Goal: Task Accomplishment & Management: Manage account settings

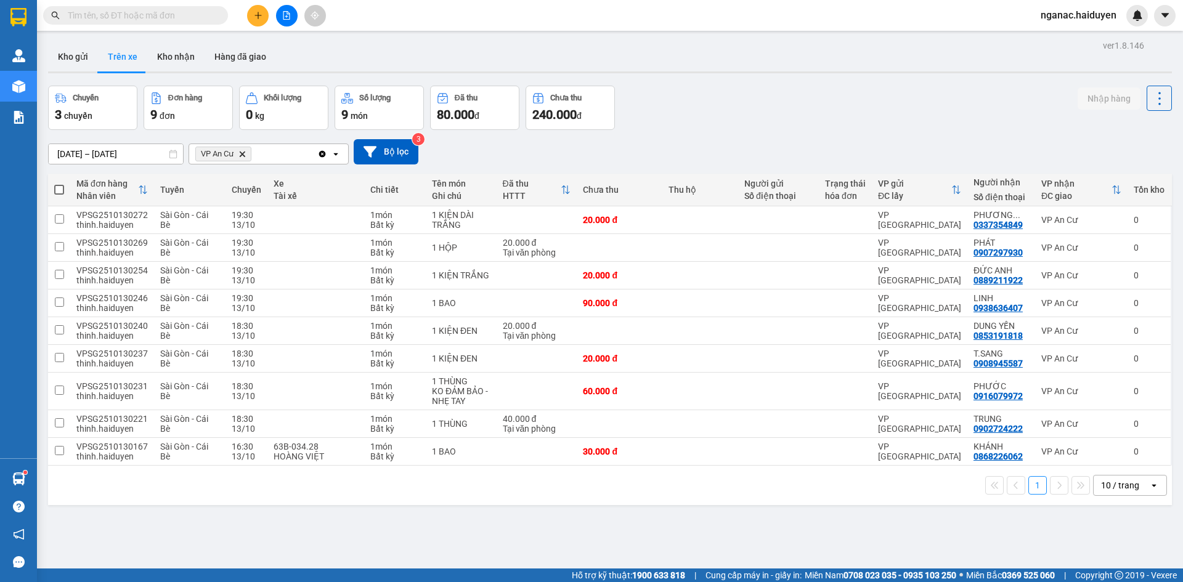
click at [159, 12] on input "text" at bounding box center [140, 16] width 145 height 14
click at [574, 523] on div "ver 1.8.146 Kho gửi Trên xe Kho nhận Hàng đã giao Chuyến 3 chuyến Đơn hàng 9 đơ…" at bounding box center [609, 328] width 1133 height 582
click at [175, 52] on button "Kho nhận" at bounding box center [175, 57] width 57 height 30
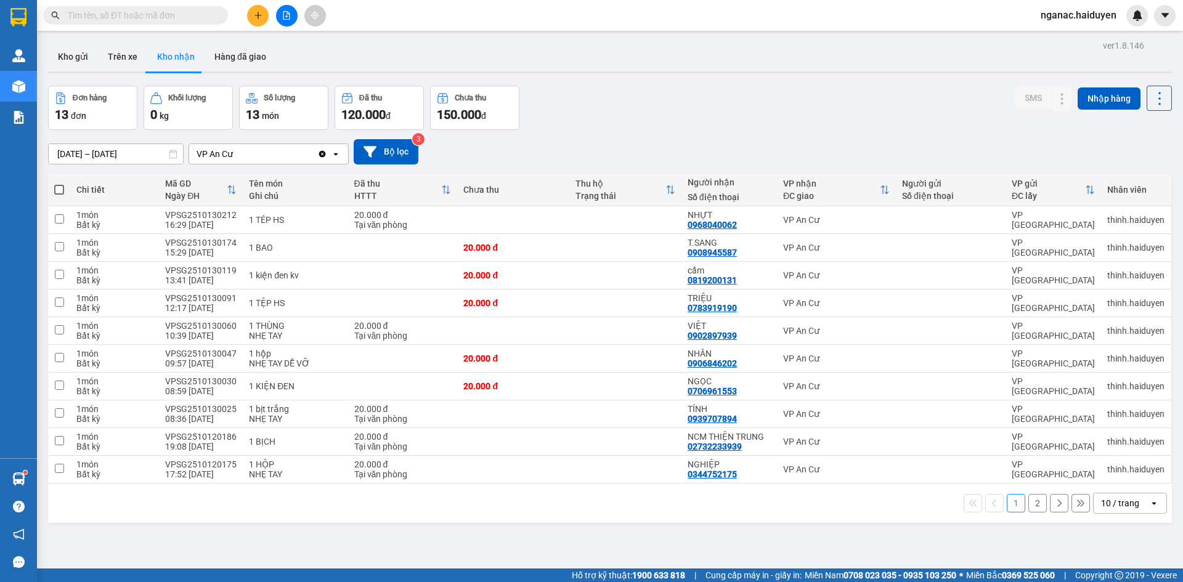
click at [1007, 498] on button "1" at bounding box center [1016, 503] width 18 height 18
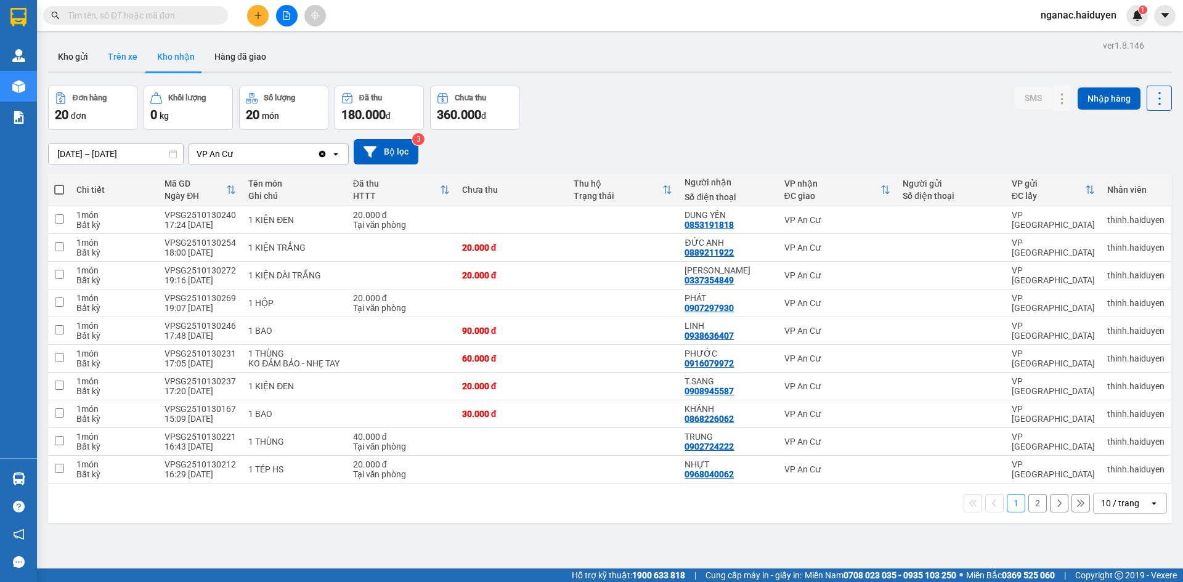
click at [121, 57] on button "Trên xe" at bounding box center [122, 57] width 49 height 30
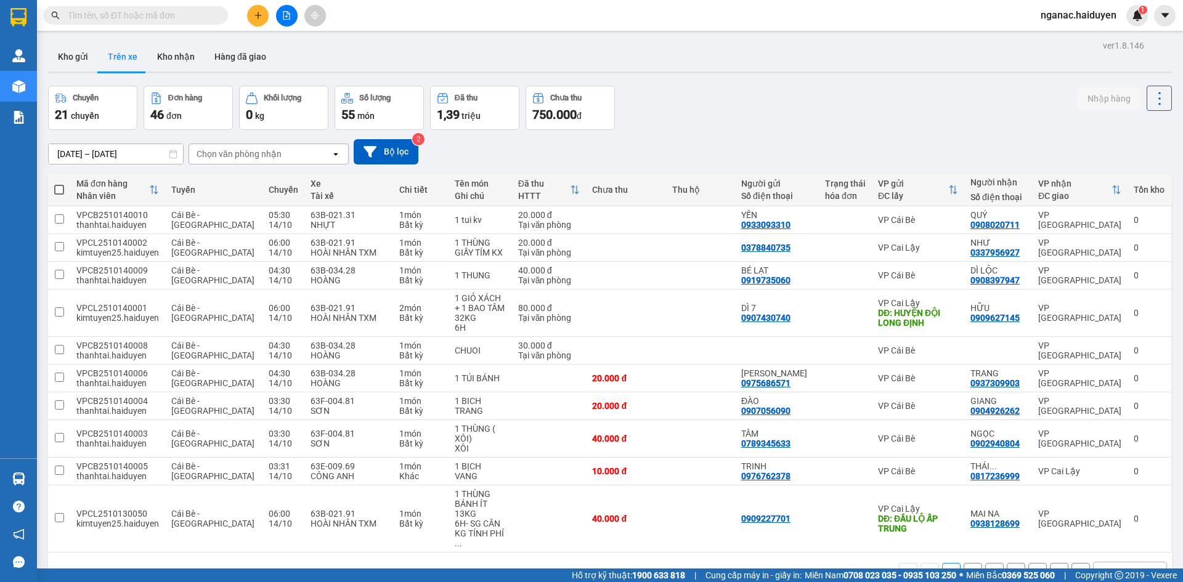
click at [297, 155] on div "Chọn văn phòng nhận" at bounding box center [260, 154] width 142 height 20
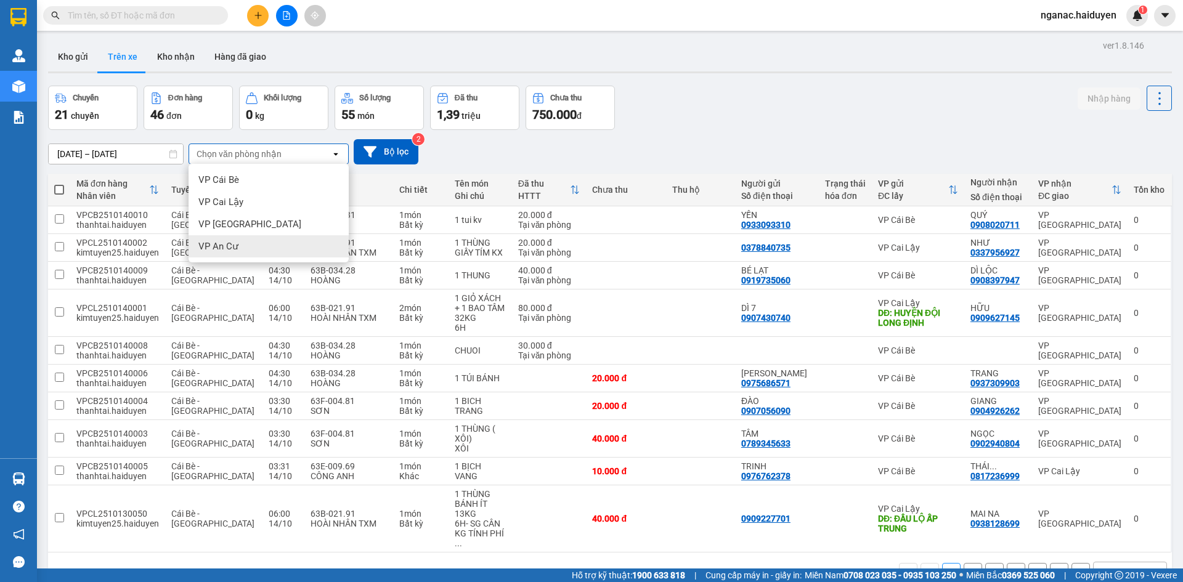
click at [228, 244] on span "VP An Cư" at bounding box center [218, 246] width 40 height 12
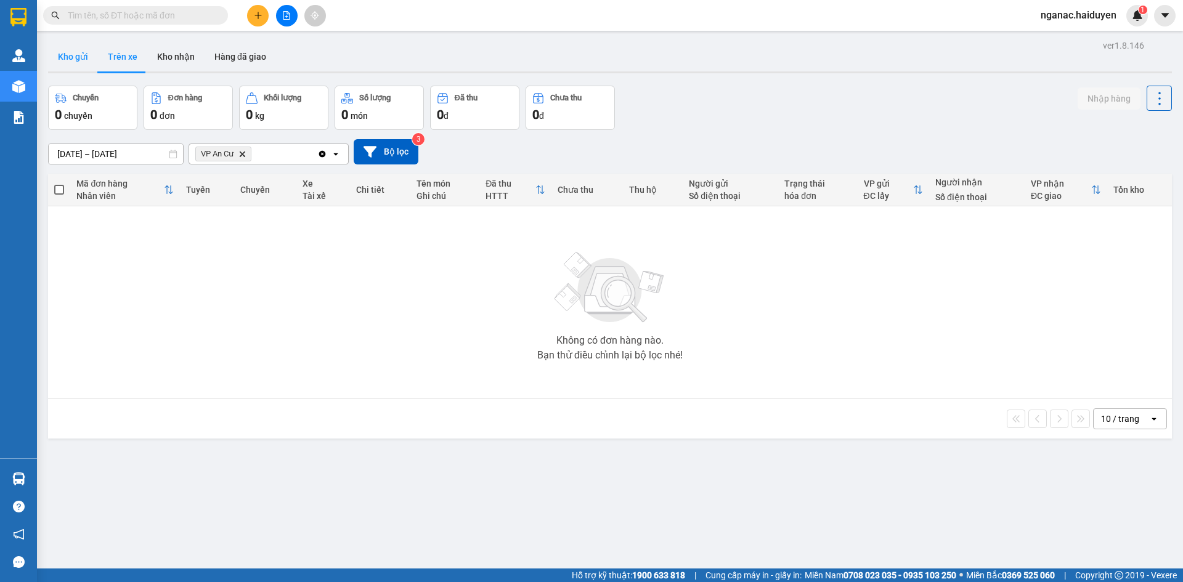
click at [71, 52] on button "Kho gửi" at bounding box center [73, 57] width 50 height 30
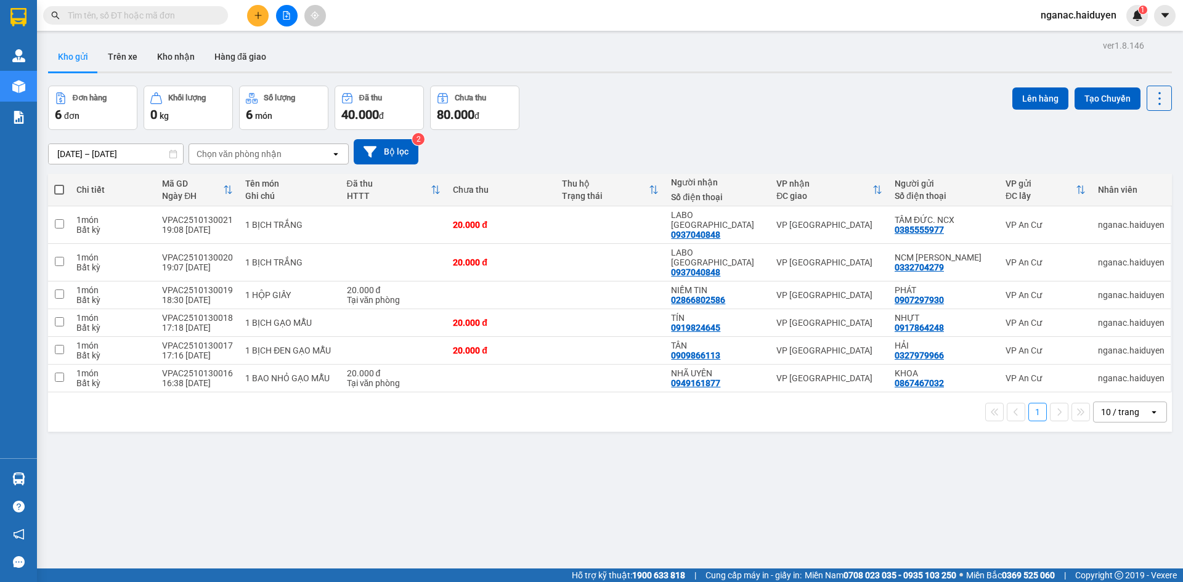
click at [1074, 18] on span "nganac.haiduyen" at bounding box center [1078, 14] width 95 height 15
click at [1061, 38] on span "Đăng xuất" at bounding box center [1084, 38] width 68 height 14
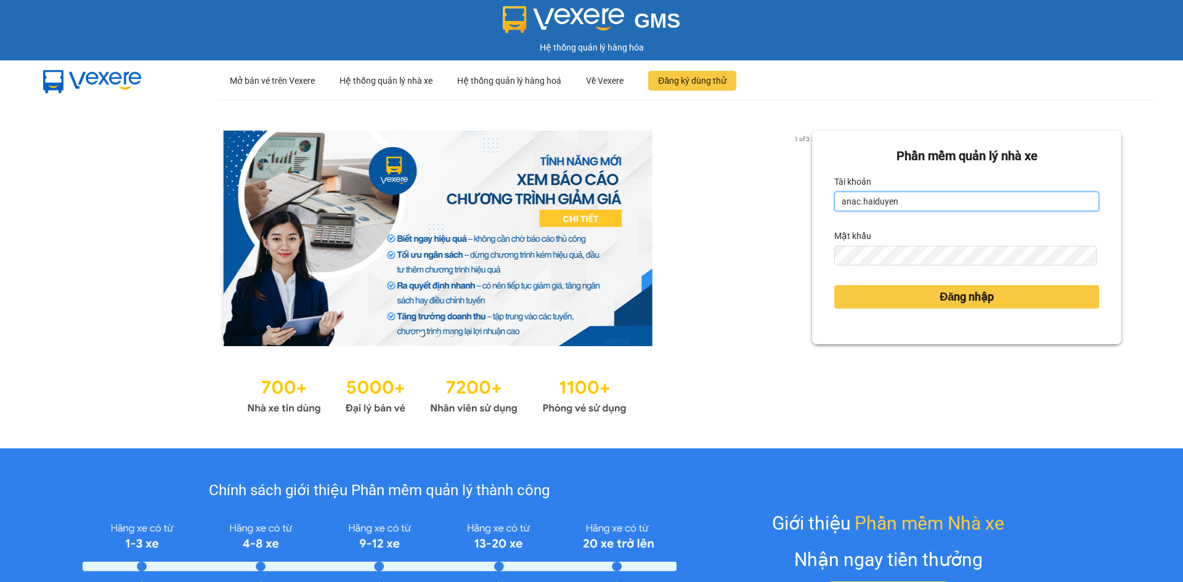
click at [935, 198] on input "anac.haiduyen" at bounding box center [966, 202] width 265 height 20
type input "thientrung.haiduyen"
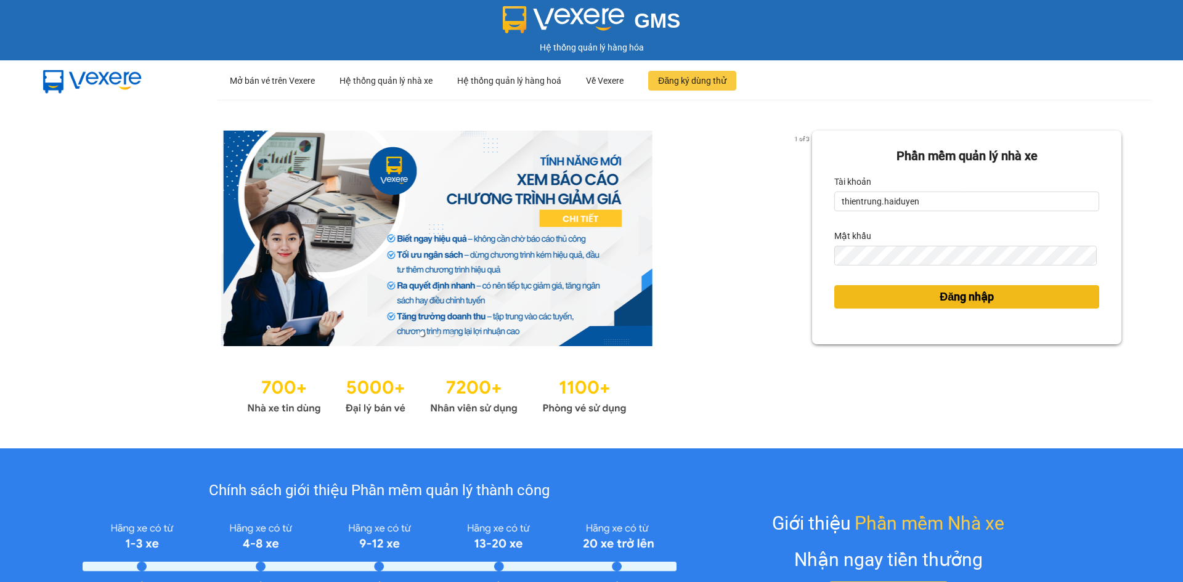
click at [939, 299] on span "Đăng nhập" at bounding box center [966, 296] width 54 height 17
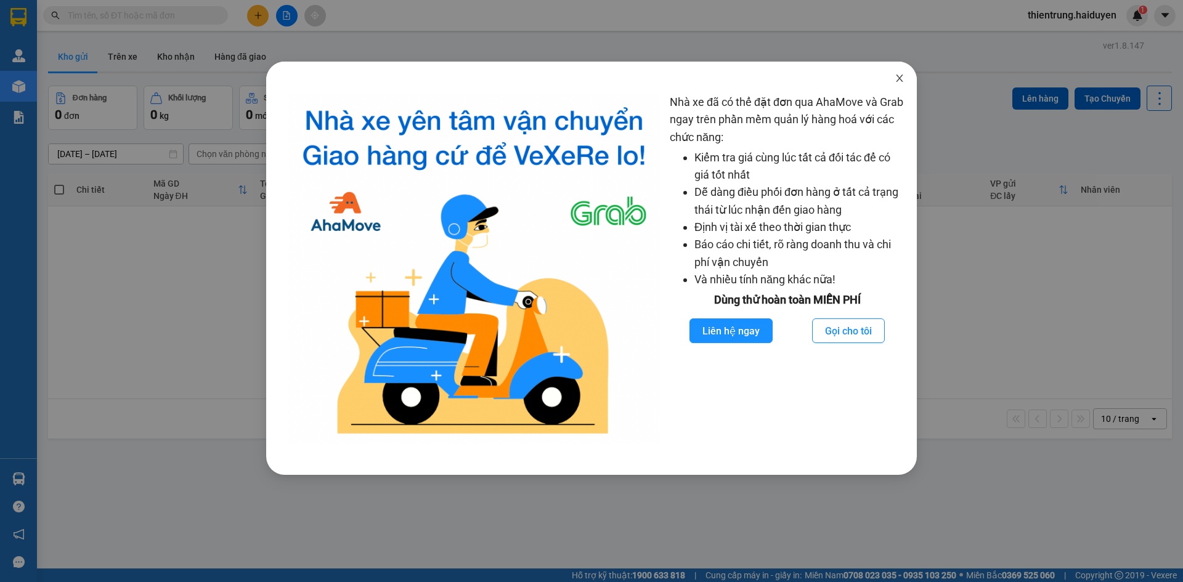
click at [901, 81] on icon "close" at bounding box center [899, 78] width 7 height 7
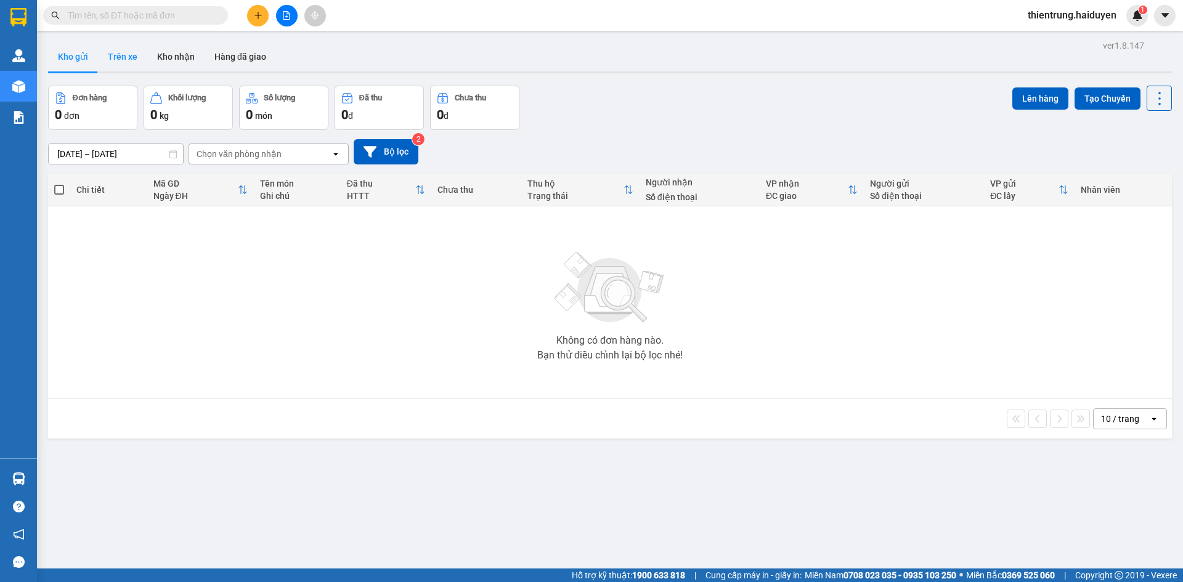
click at [130, 56] on button "Trên xe" at bounding box center [122, 57] width 49 height 30
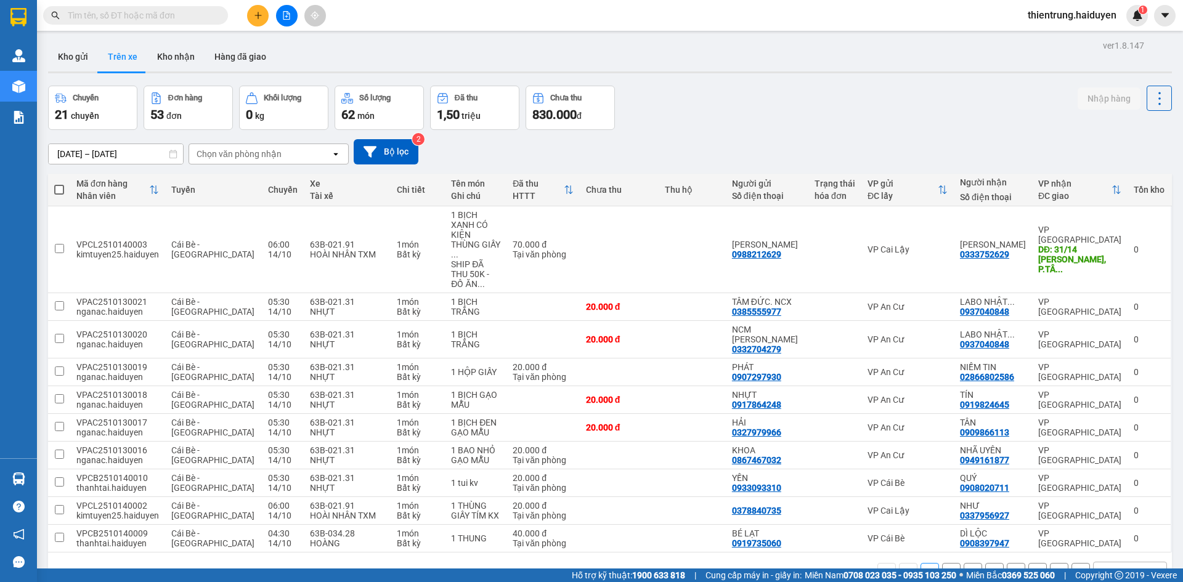
click at [244, 152] on div "Chọn văn phòng nhận" at bounding box center [239, 154] width 85 height 12
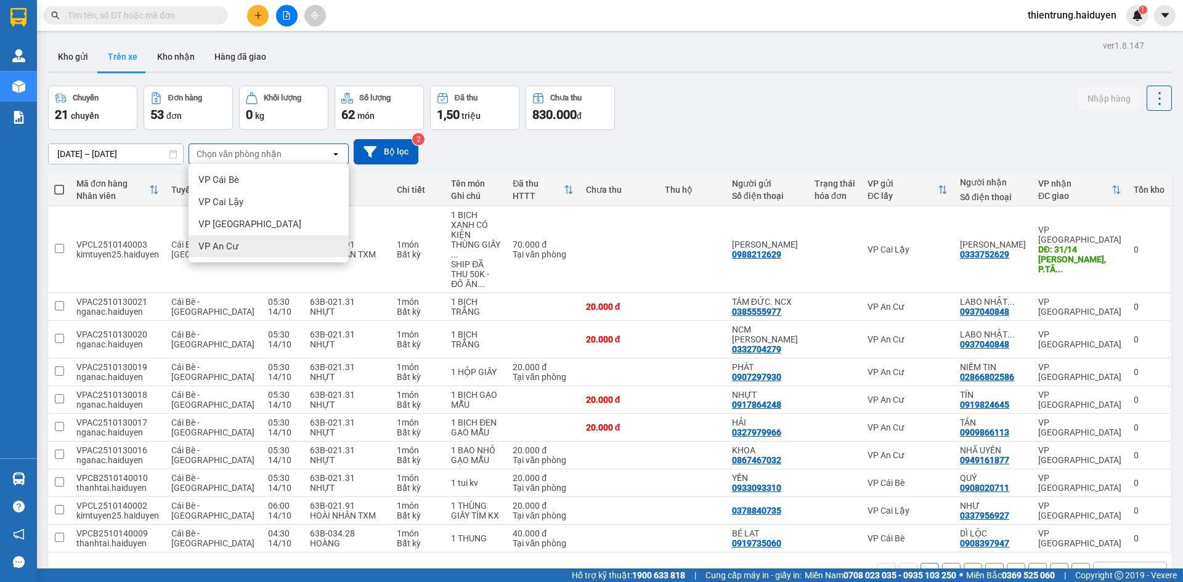
click at [245, 243] on div "VP An Cư" at bounding box center [268, 246] width 160 height 22
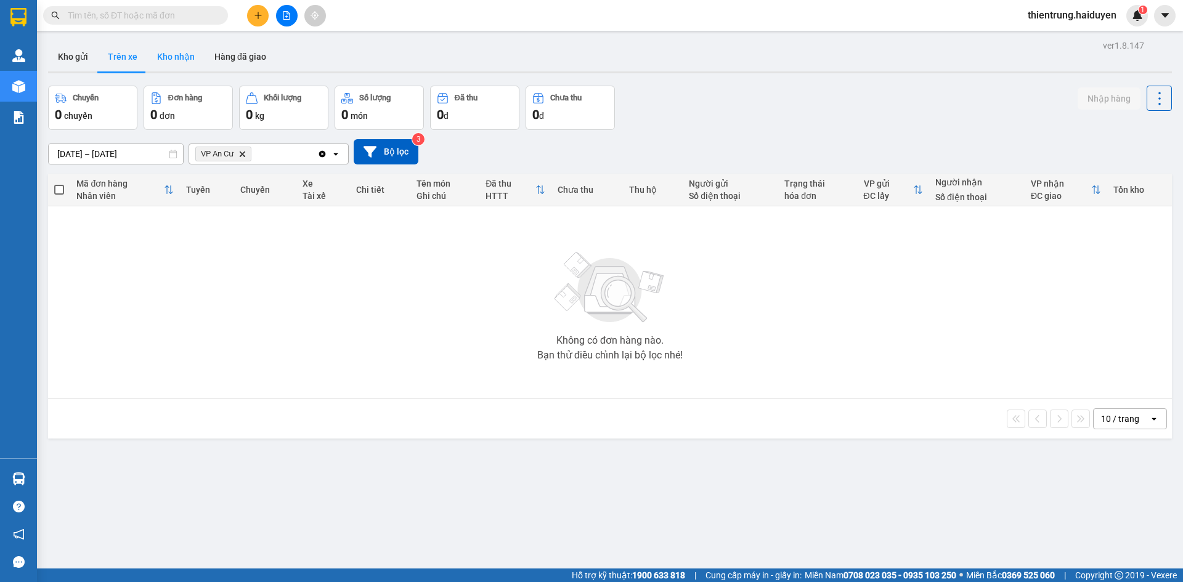
click at [174, 64] on button "Kho nhận" at bounding box center [175, 57] width 57 height 30
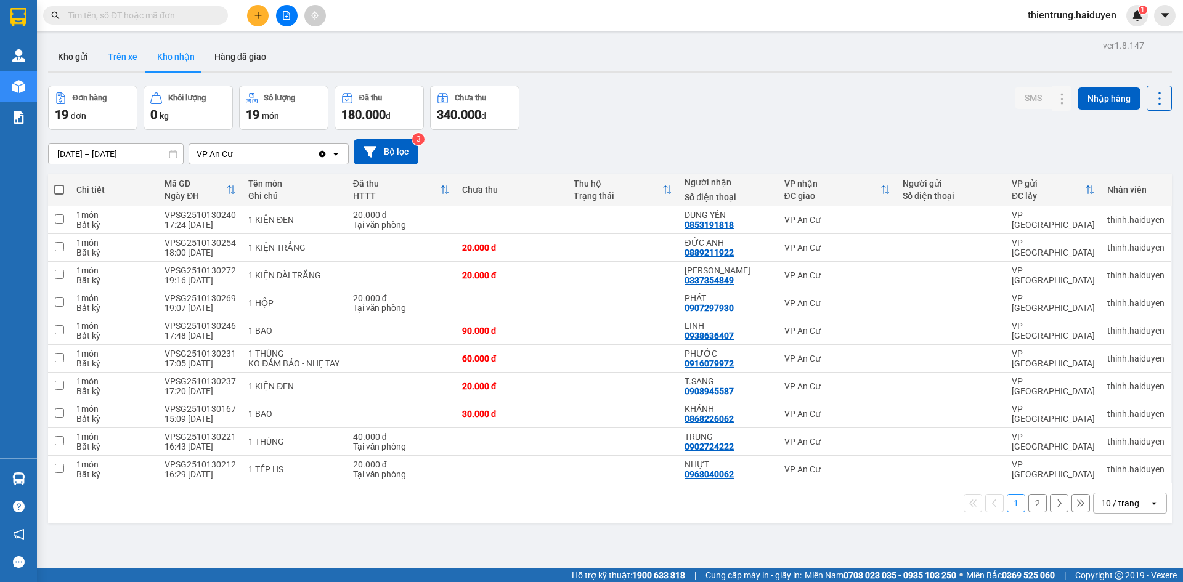
click at [137, 50] on button "Trên xe" at bounding box center [122, 57] width 49 height 30
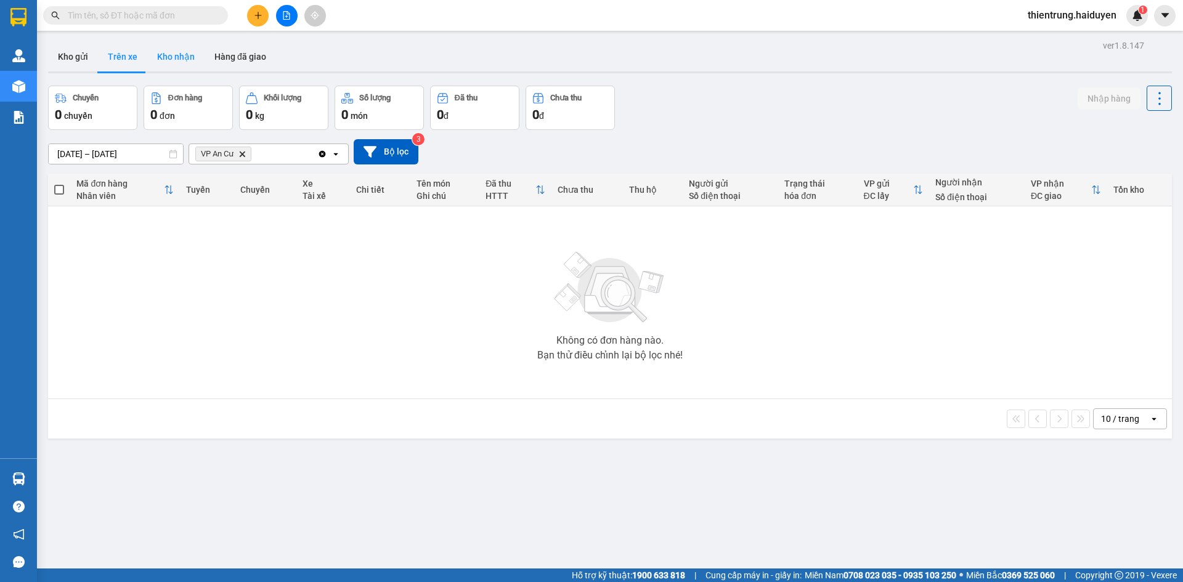
click at [164, 63] on button "Kho nhận" at bounding box center [175, 57] width 57 height 30
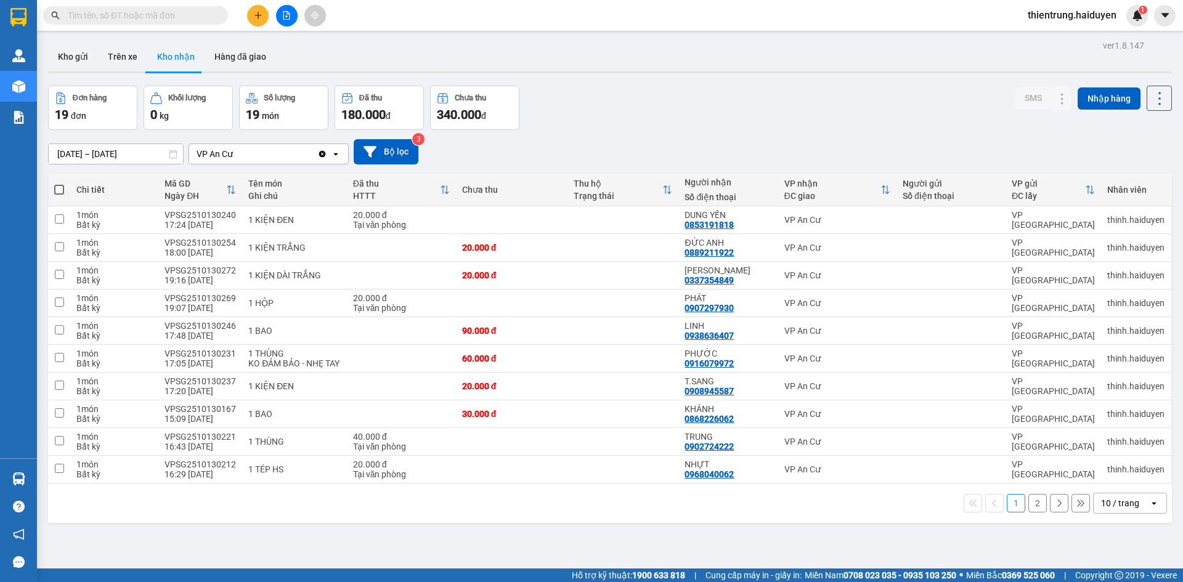
click at [1182, 17] on div "Kết quả tìm kiếm ( 0 ) Bộ lọc No Data thientrung.haiduyen 1" at bounding box center [591, 15] width 1183 height 31
click at [744, 341] on td "LINH 0938636407" at bounding box center [727, 331] width 99 height 28
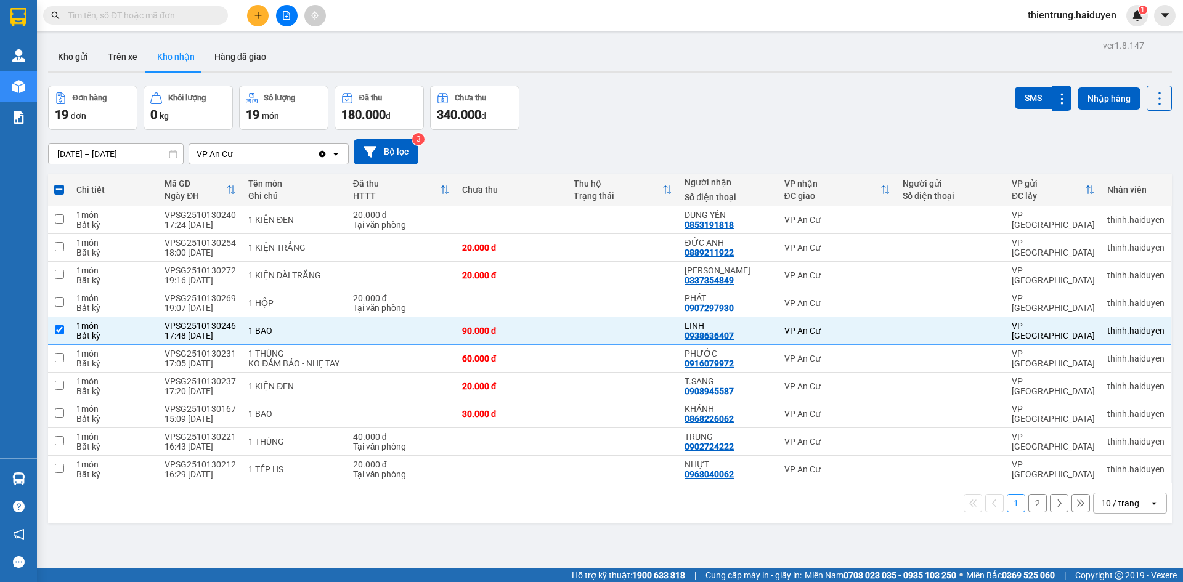
click at [1029, 513] on button "2" at bounding box center [1037, 503] width 18 height 18
checkbox input "false"
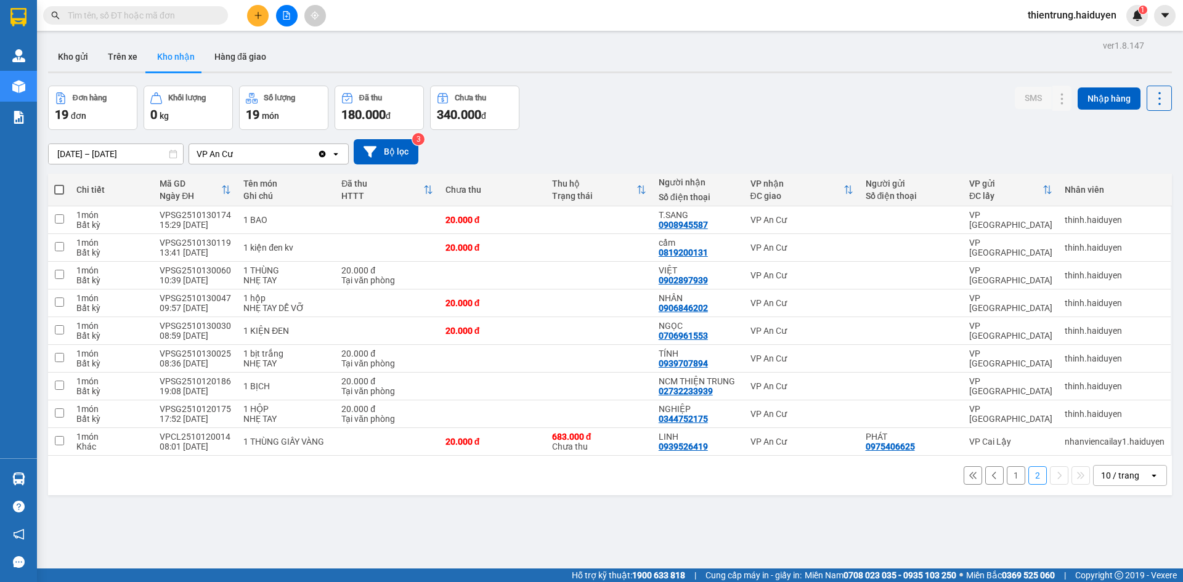
click at [1007, 480] on button "1" at bounding box center [1016, 475] width 18 height 18
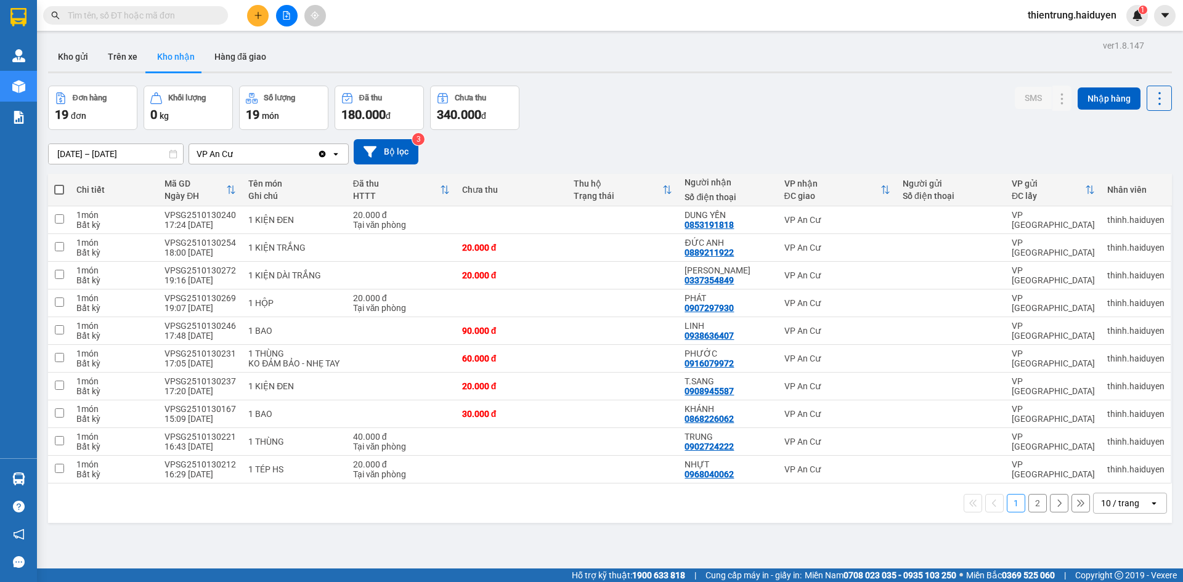
click at [1029, 513] on button "2" at bounding box center [1037, 503] width 18 height 18
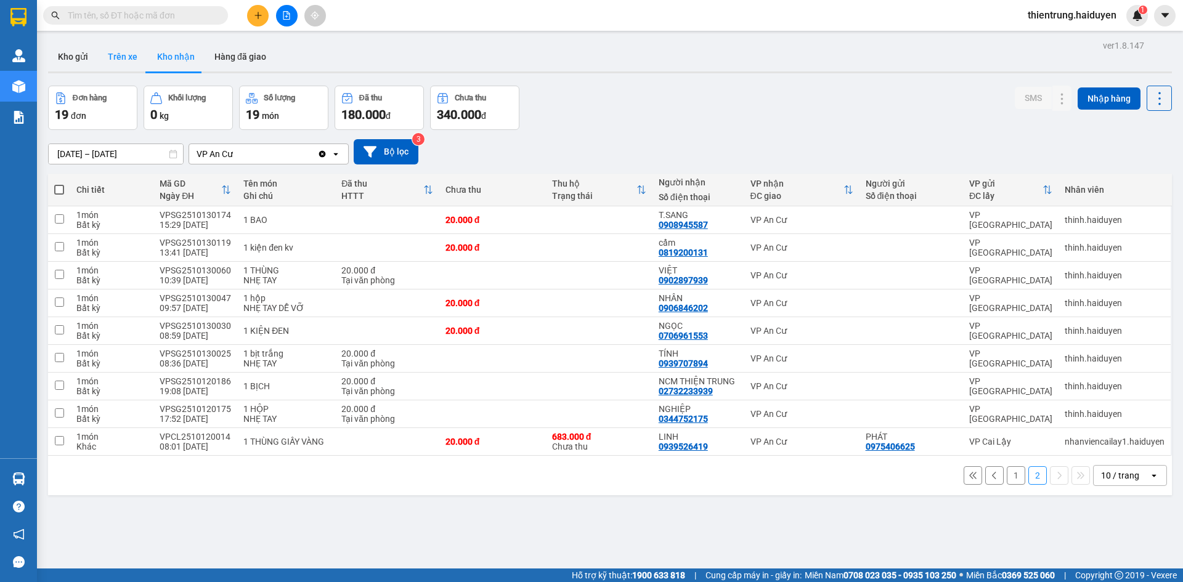
click at [121, 50] on button "Trên xe" at bounding box center [122, 57] width 49 height 30
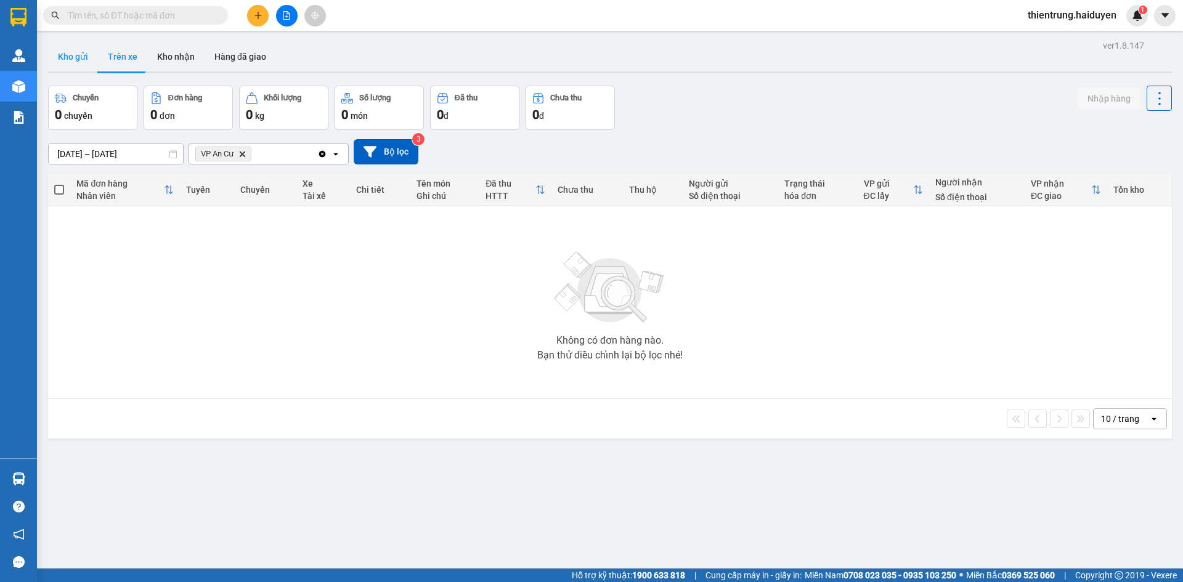
click at [79, 50] on button "Kho gửi" at bounding box center [73, 57] width 50 height 30
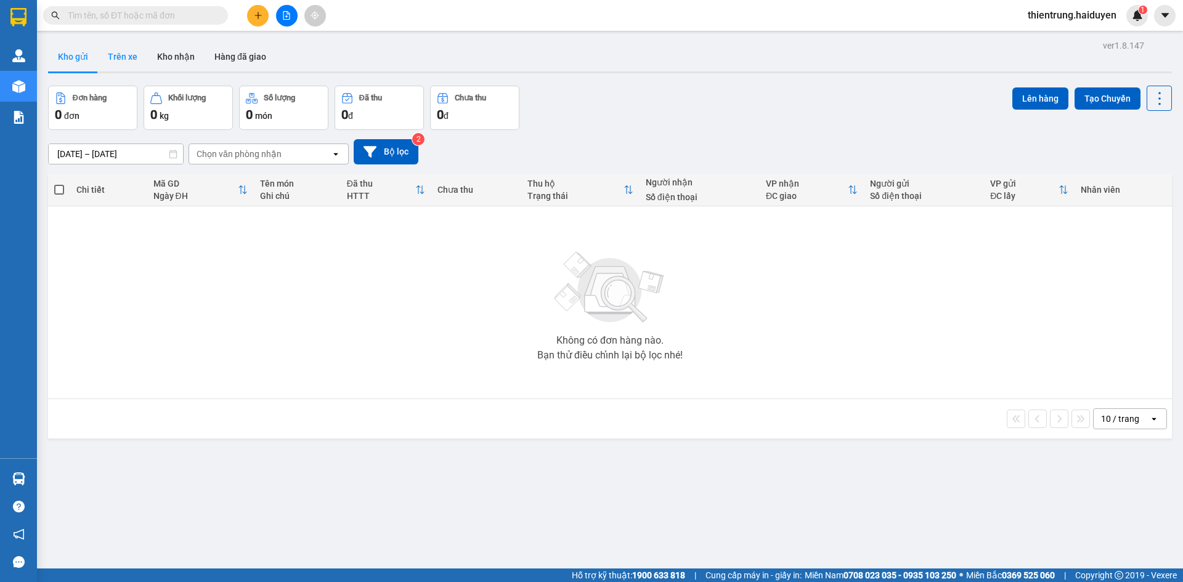
click at [137, 56] on button "Trên xe" at bounding box center [122, 57] width 49 height 30
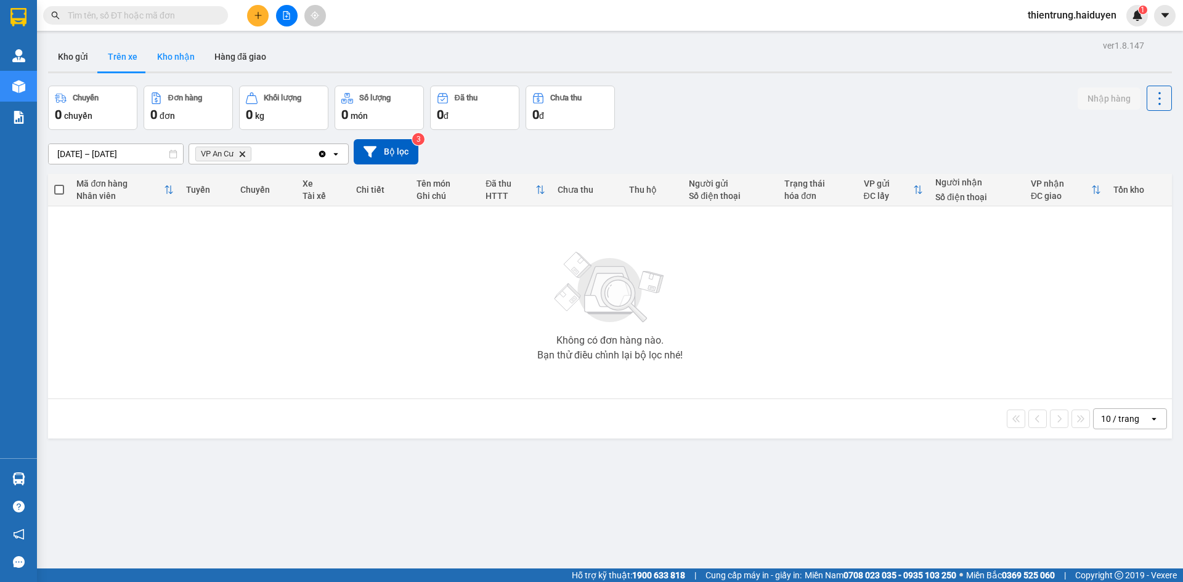
click at [173, 60] on button "Kho nhận" at bounding box center [175, 57] width 57 height 30
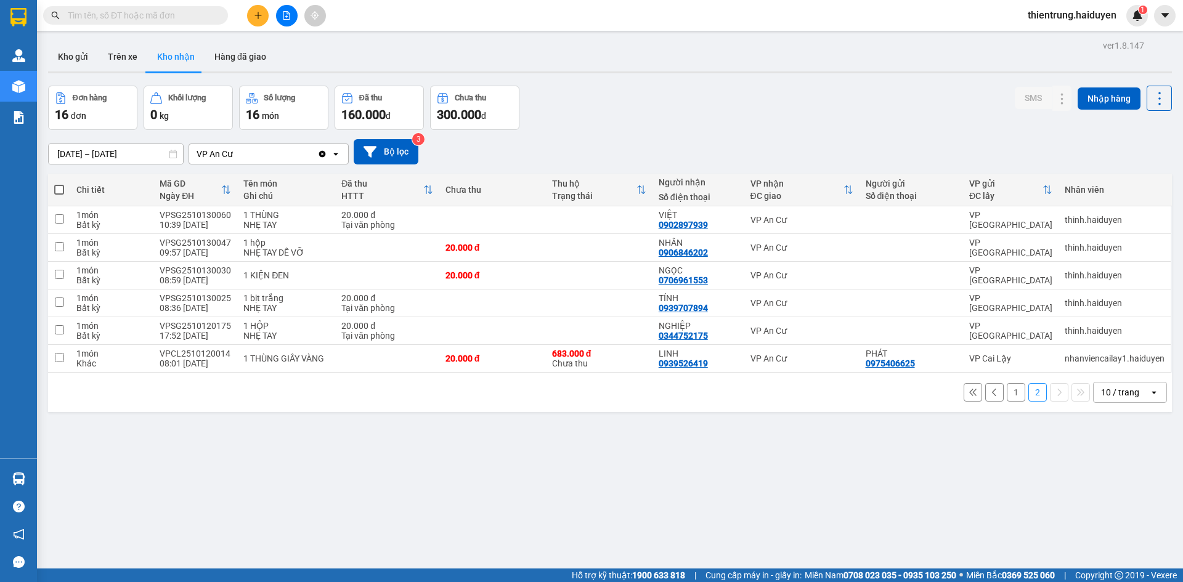
click at [1009, 387] on button "1" at bounding box center [1016, 392] width 18 height 18
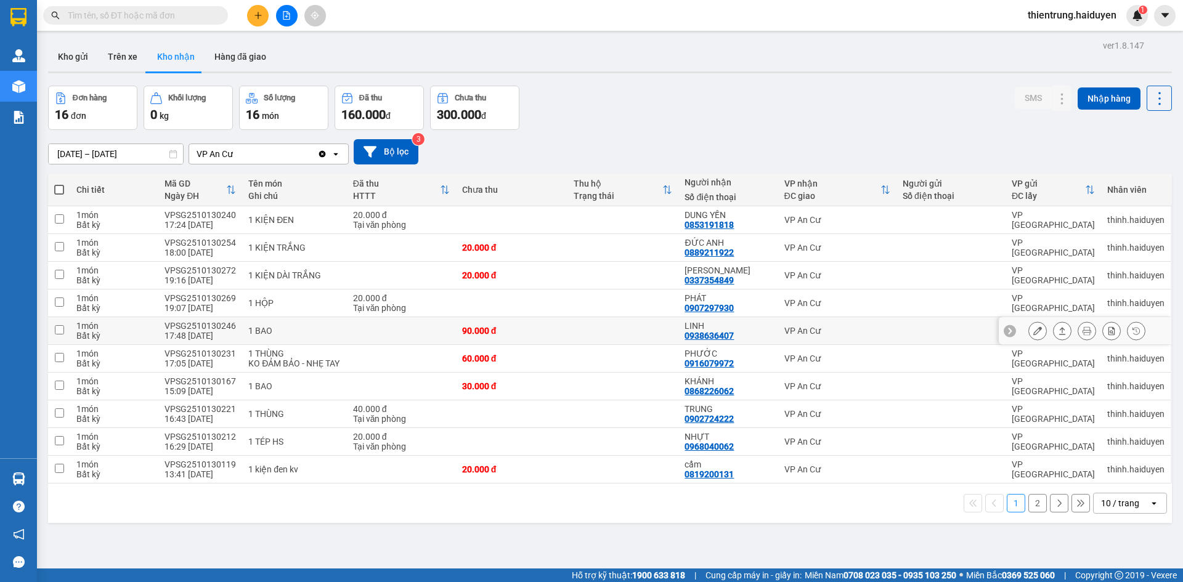
click at [1029, 326] on button at bounding box center [1037, 331] width 17 height 22
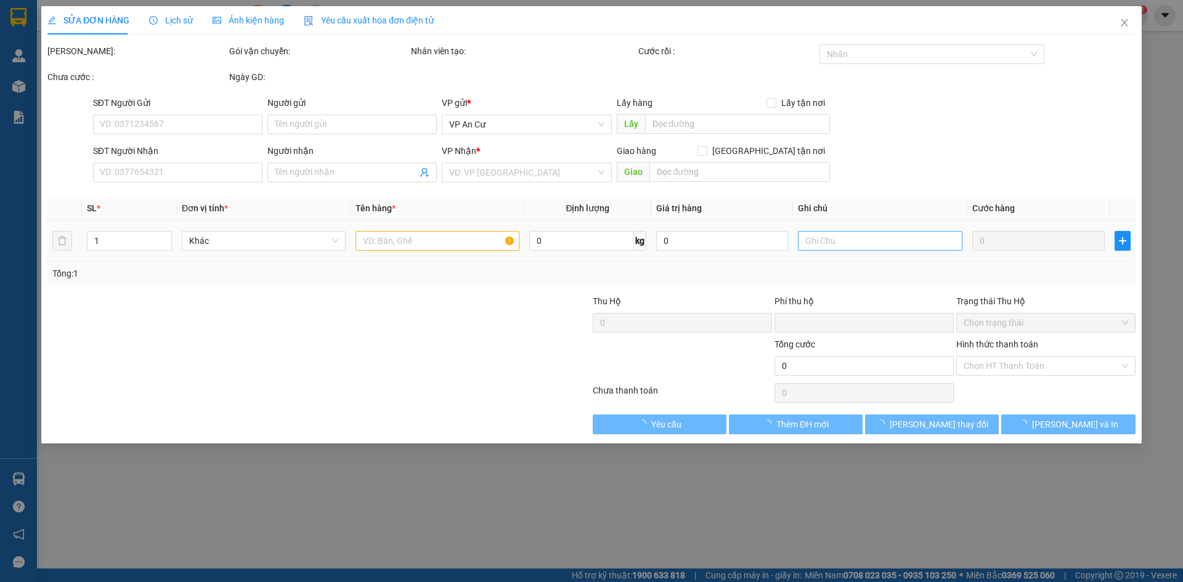
type input "0938636407"
type input "LINH"
type input "0"
type input "90.000"
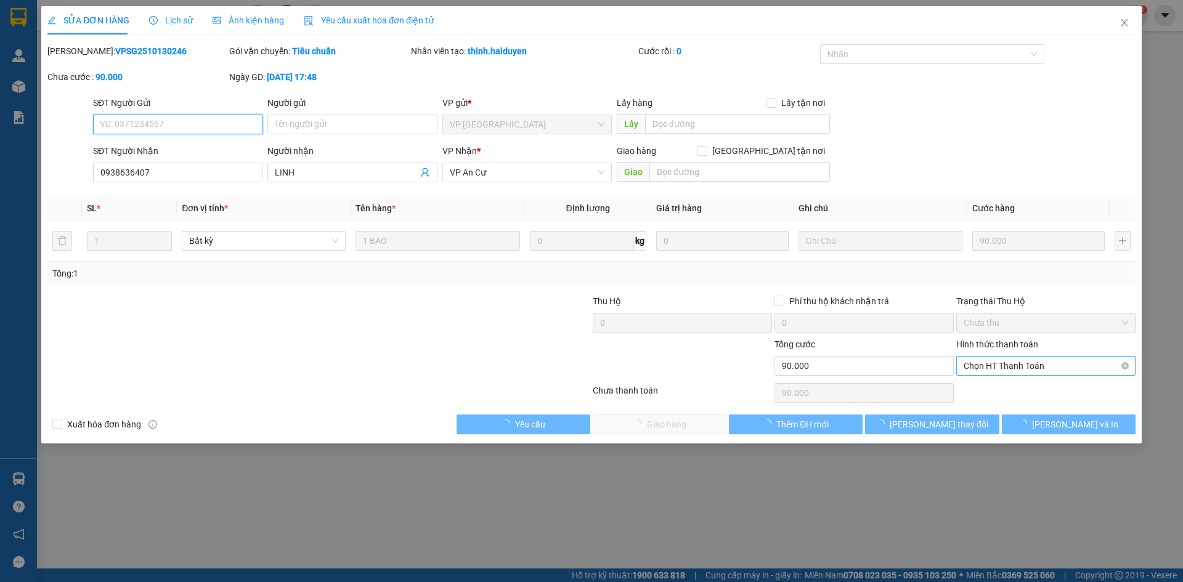
click at [1003, 368] on span "Chọn HT Thanh Toán" at bounding box center [1045, 366] width 164 height 18
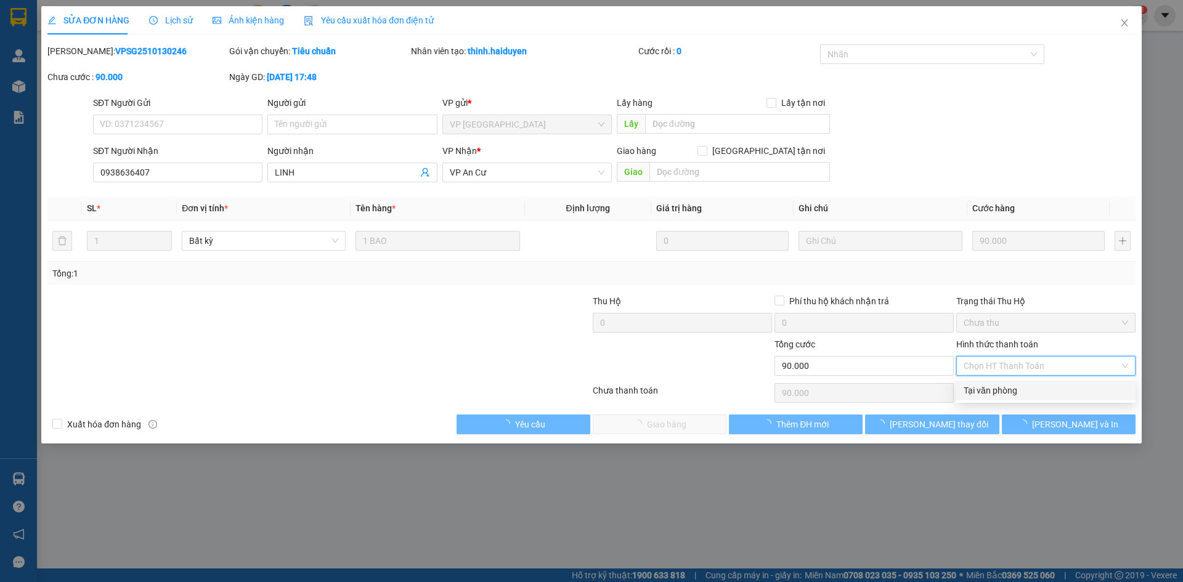
click at [999, 395] on div "Tại văn phòng" at bounding box center [1045, 391] width 164 height 14
type input "0"
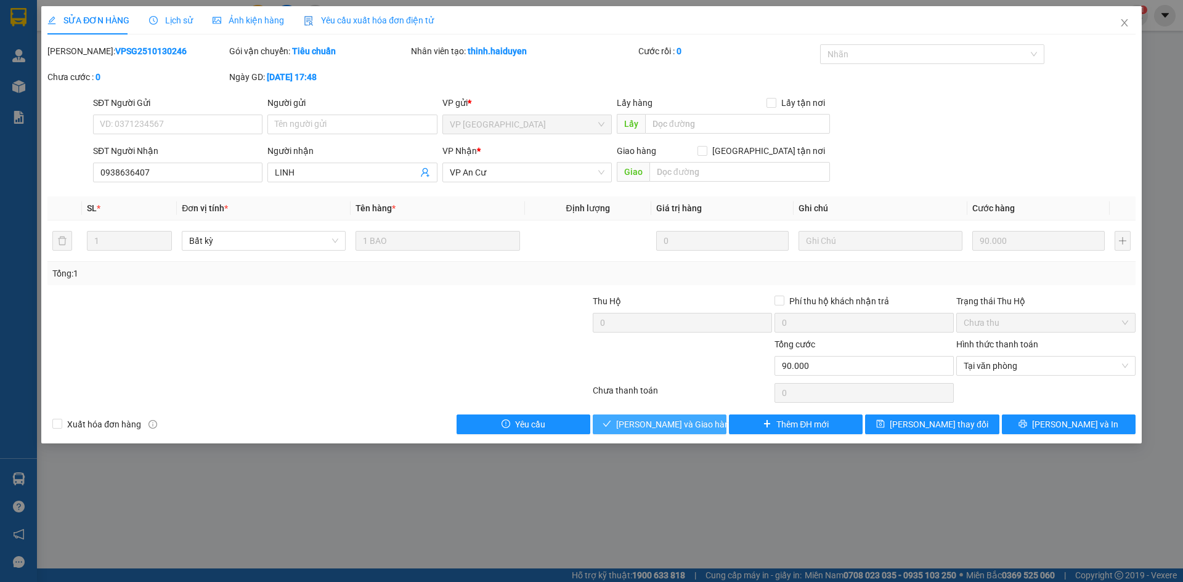
click at [679, 420] on span "Lưu và Giao hàng" at bounding box center [675, 425] width 118 height 14
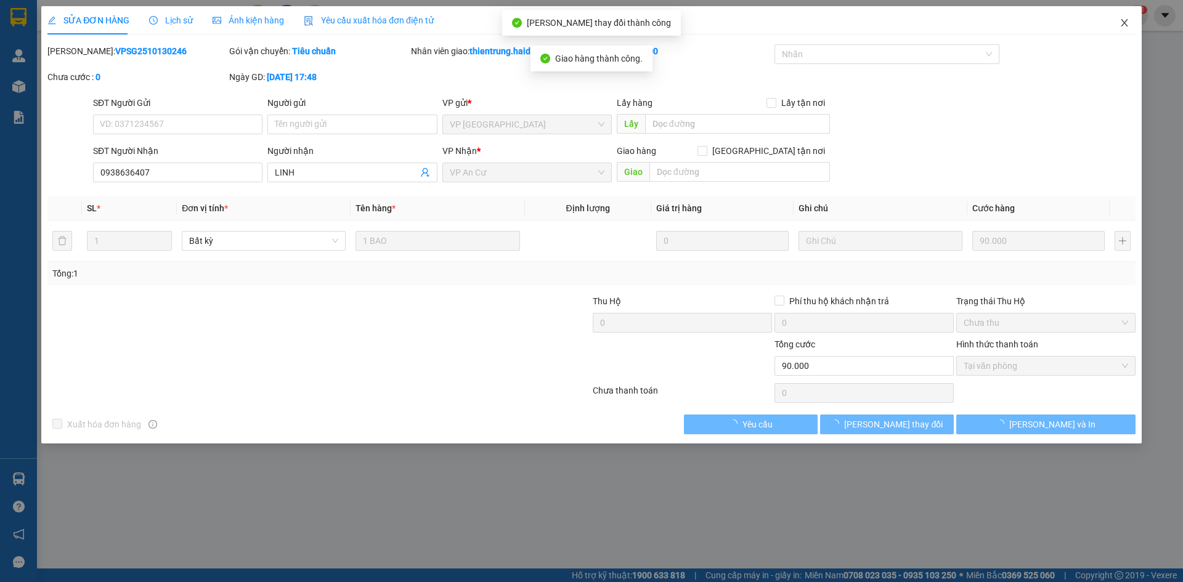
click at [1130, 19] on span "Close" at bounding box center [1124, 23] width 34 height 34
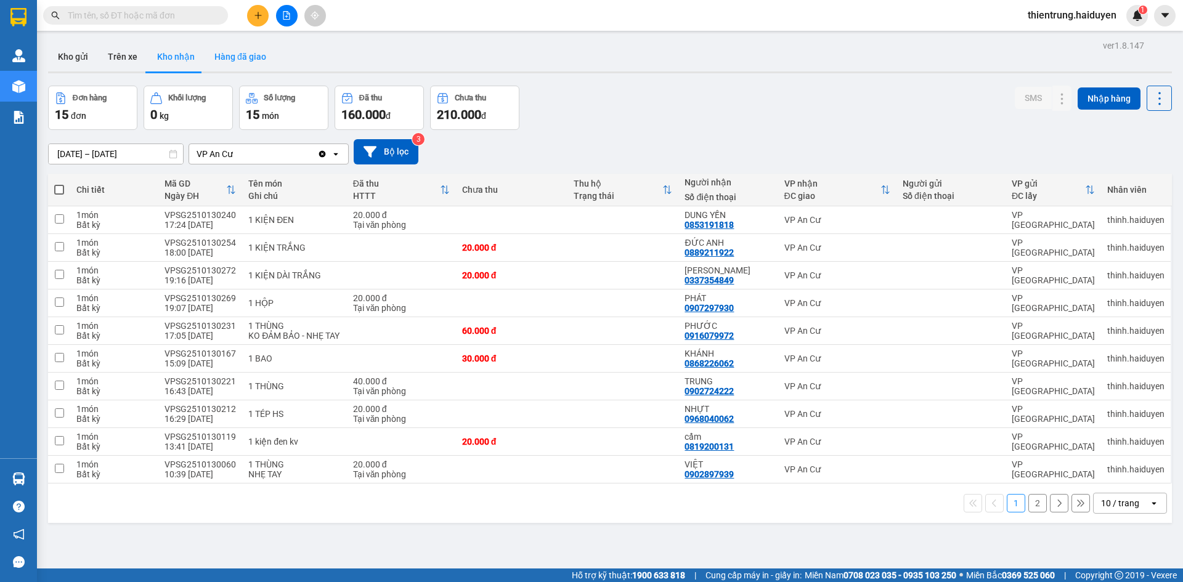
click at [245, 57] on button "Hàng đã giao" at bounding box center [240, 57] width 71 height 30
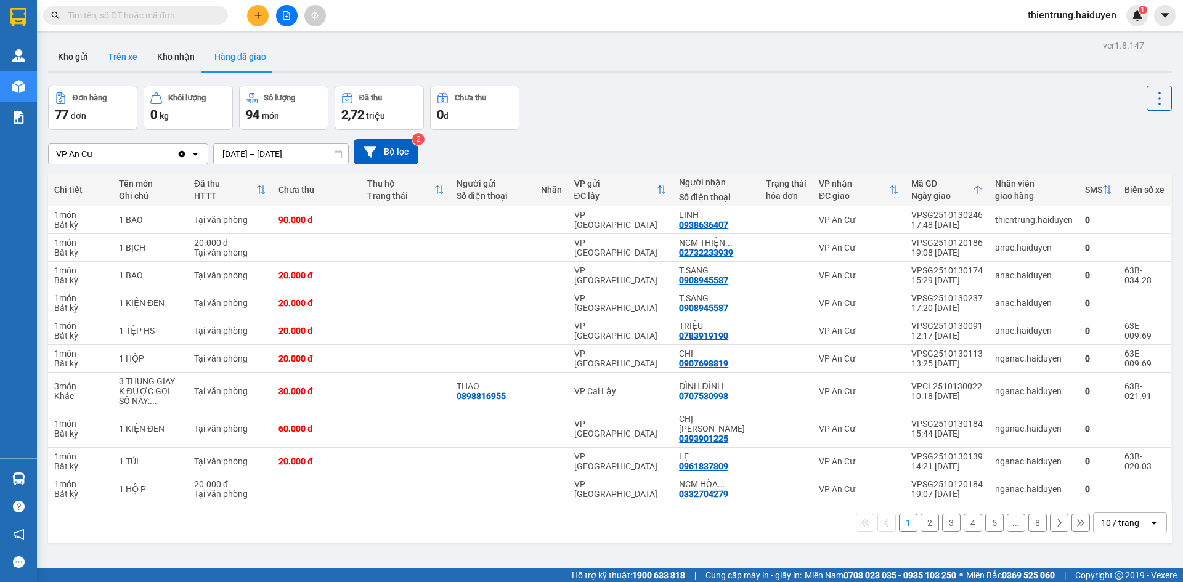
click at [129, 57] on button "Trên xe" at bounding box center [122, 57] width 49 height 30
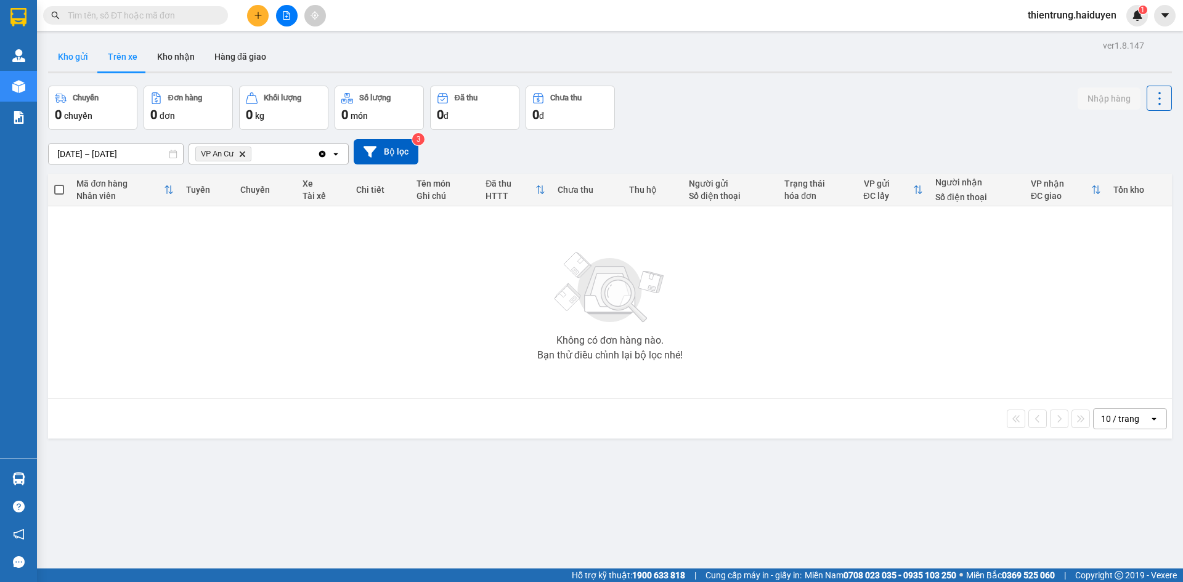
click at [81, 51] on button "Kho gửi" at bounding box center [73, 57] width 50 height 30
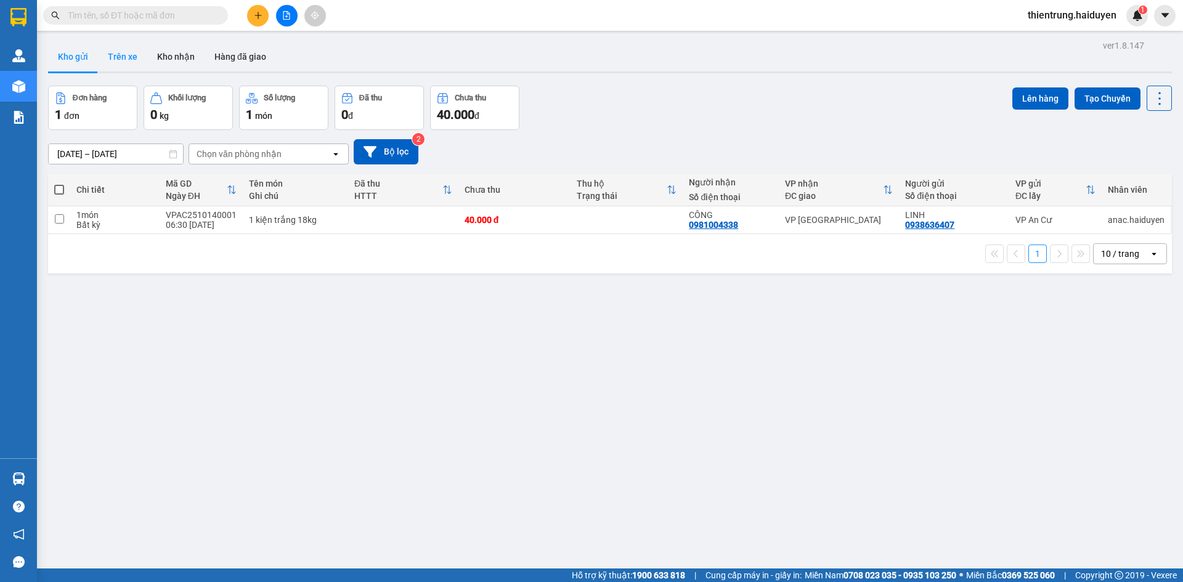
click at [126, 57] on button "Trên xe" at bounding box center [122, 57] width 49 height 30
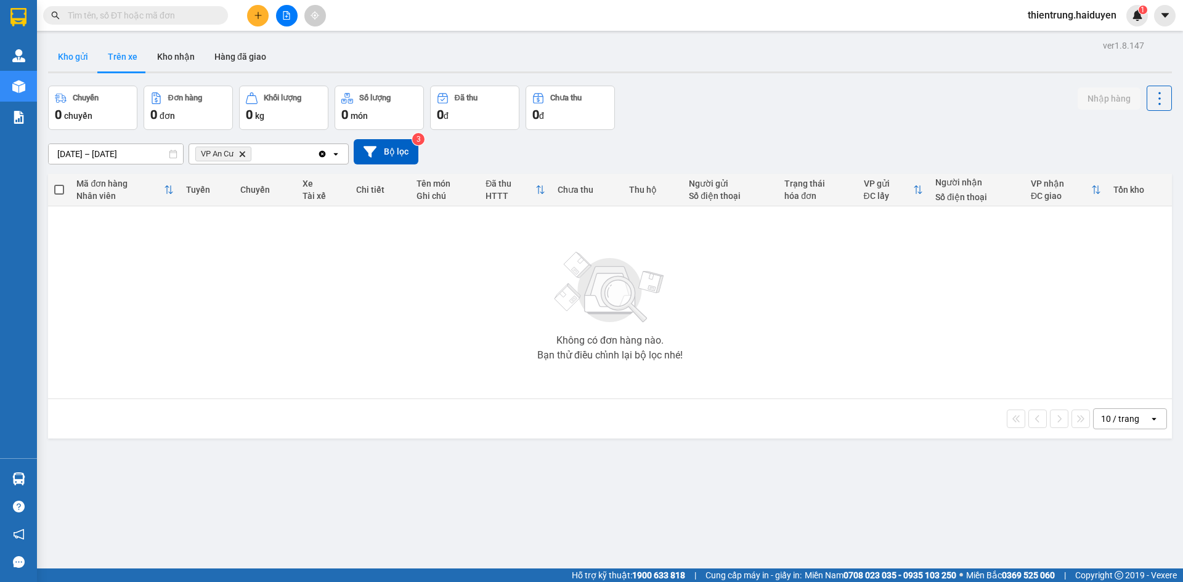
click at [79, 57] on button "Kho gửi" at bounding box center [73, 57] width 50 height 30
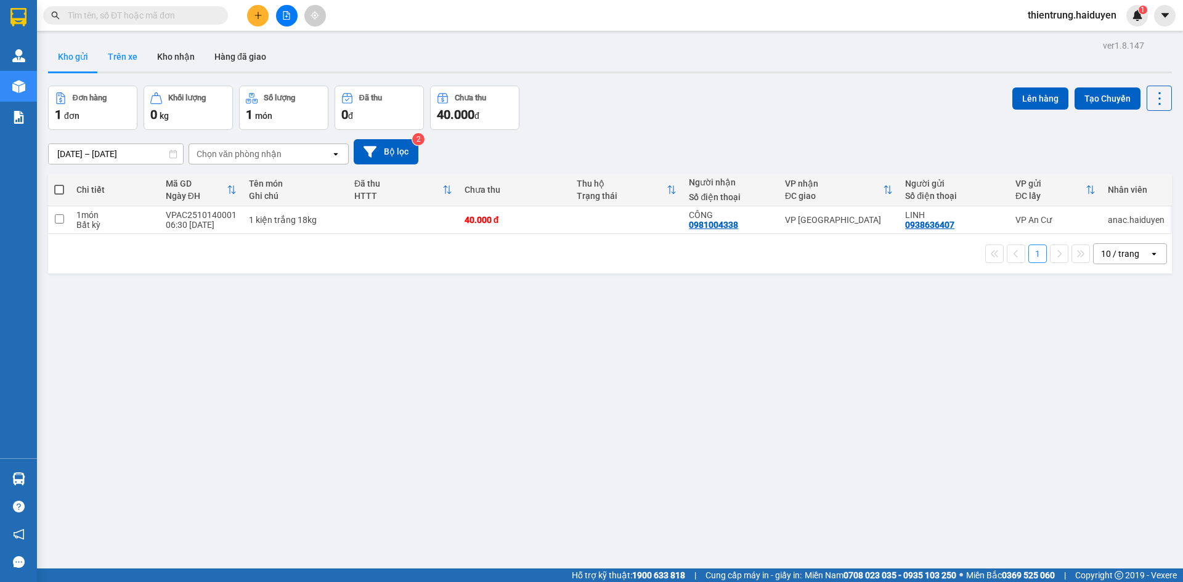
click at [138, 50] on button "Trên xe" at bounding box center [122, 57] width 49 height 30
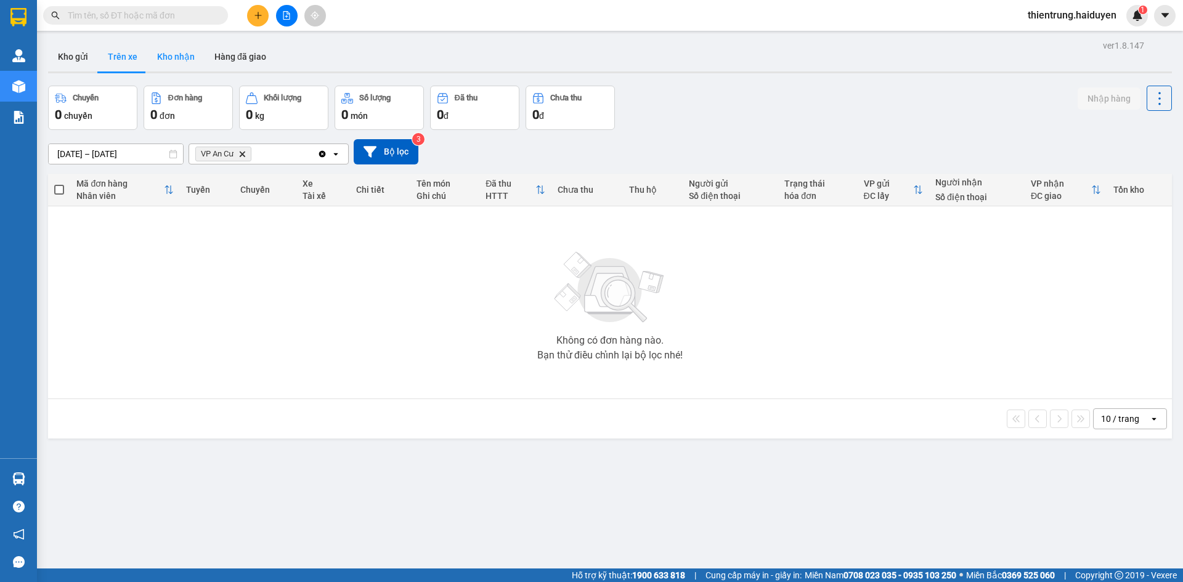
click at [174, 51] on button "Kho nhận" at bounding box center [175, 57] width 57 height 30
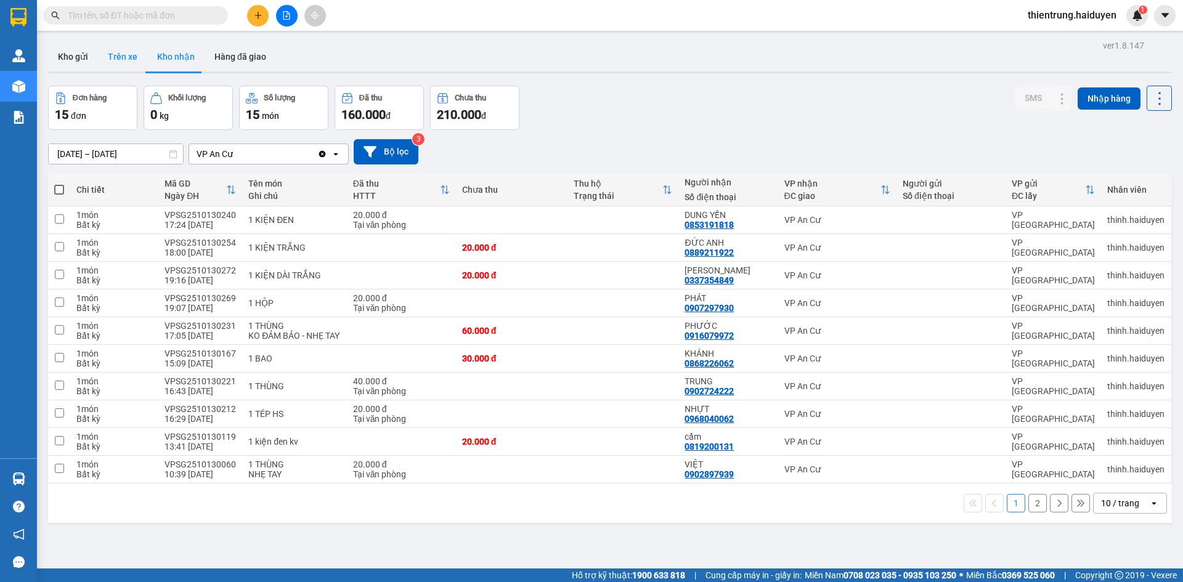
click at [115, 57] on button "Trên xe" at bounding box center [122, 57] width 49 height 30
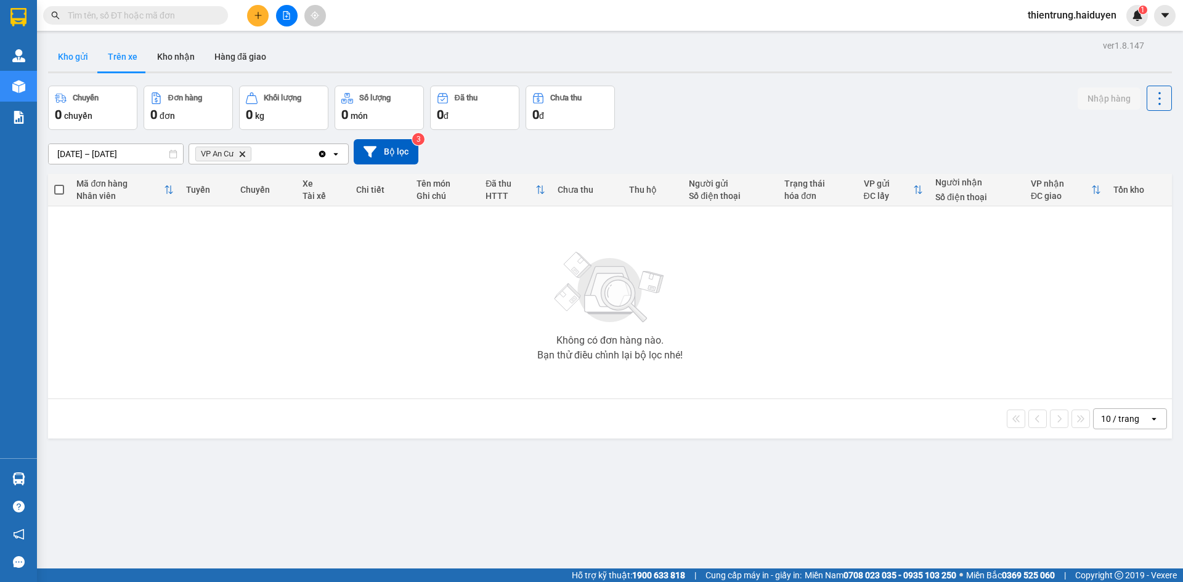
click at [87, 62] on button "Kho gửi" at bounding box center [73, 57] width 50 height 30
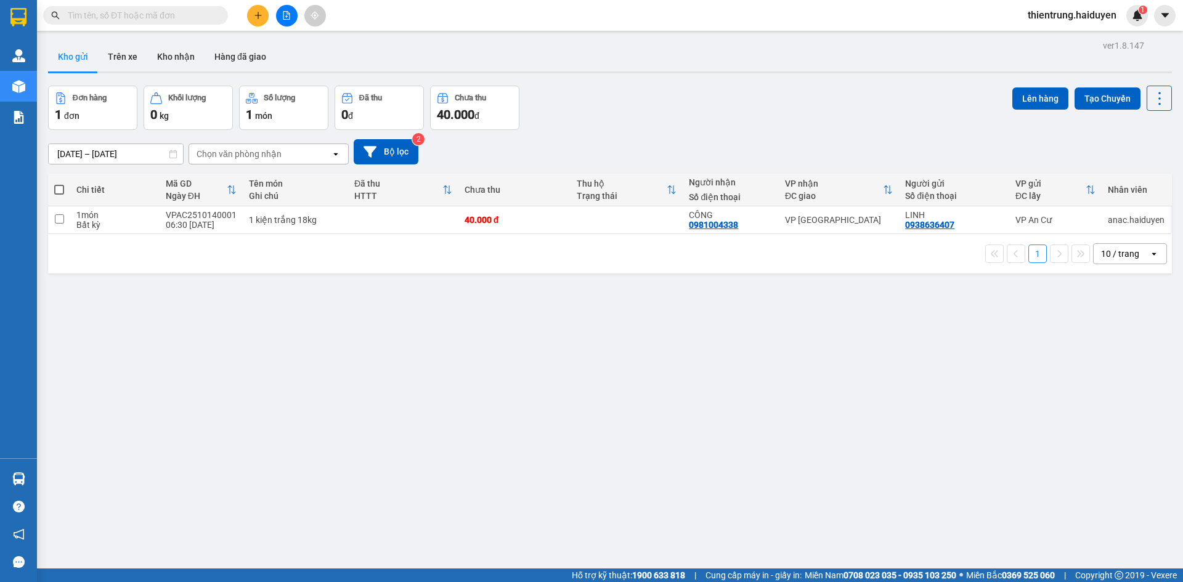
drag, startPoint x: 1065, startPoint y: 400, endPoint x: 1053, endPoint y: 395, distance: 12.7
click at [1065, 400] on div "ver 1.8.147 Kho gửi Trên xe Kho nhận Hàng đã giao Đơn hàng 1 đơn Khối lượng 0 k…" at bounding box center [609, 328] width 1133 height 582
click at [125, 60] on button "Trên xe" at bounding box center [122, 57] width 49 height 30
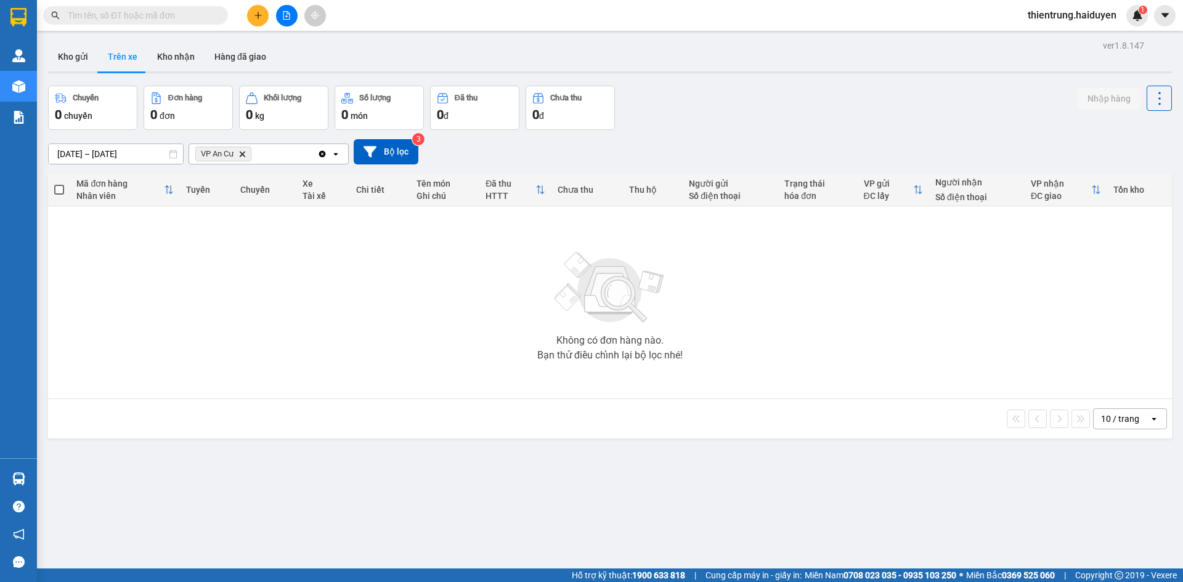
drag, startPoint x: 986, startPoint y: 490, endPoint x: 963, endPoint y: 479, distance: 25.9
click at [986, 490] on div "ver 1.8.147 Kho gửi Trên xe Kho nhận Hàng đã giao Chuyến 0 chuyến Đơn hàng 0 đơ…" at bounding box center [609, 328] width 1133 height 582
click at [177, 57] on button "Kho nhận" at bounding box center [175, 57] width 57 height 30
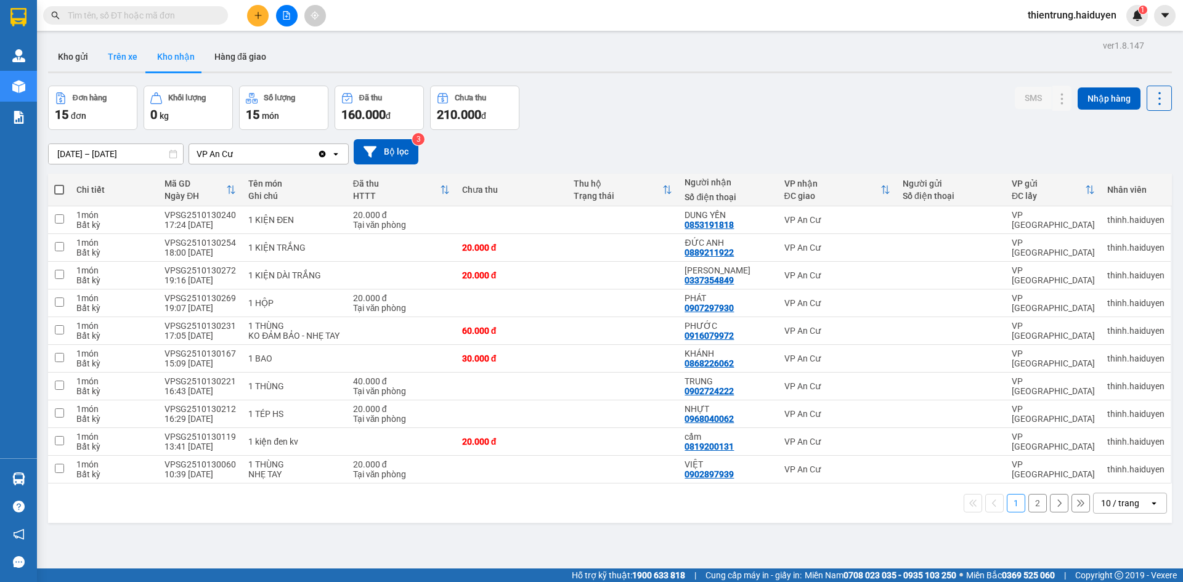
click at [106, 54] on button "Trên xe" at bounding box center [122, 57] width 49 height 30
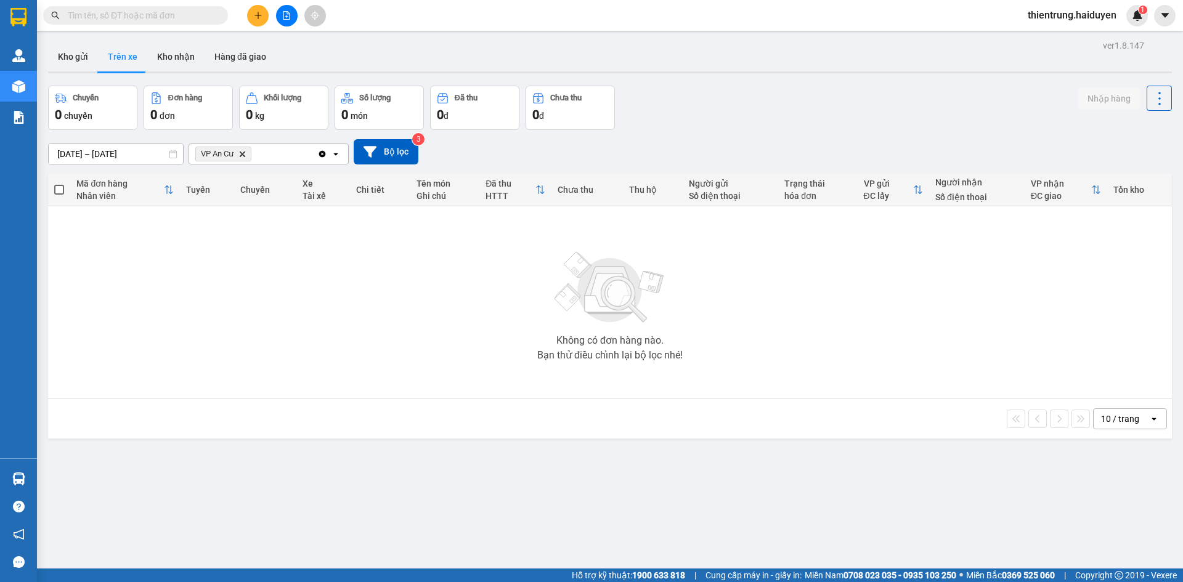
click at [1016, 282] on div "Không có đơn hàng nào. Bạn thử điều chỉnh lại bộ lọc nhé!" at bounding box center [609, 302] width 1111 height 185
click at [79, 54] on button "Kho gửi" at bounding box center [73, 57] width 50 height 30
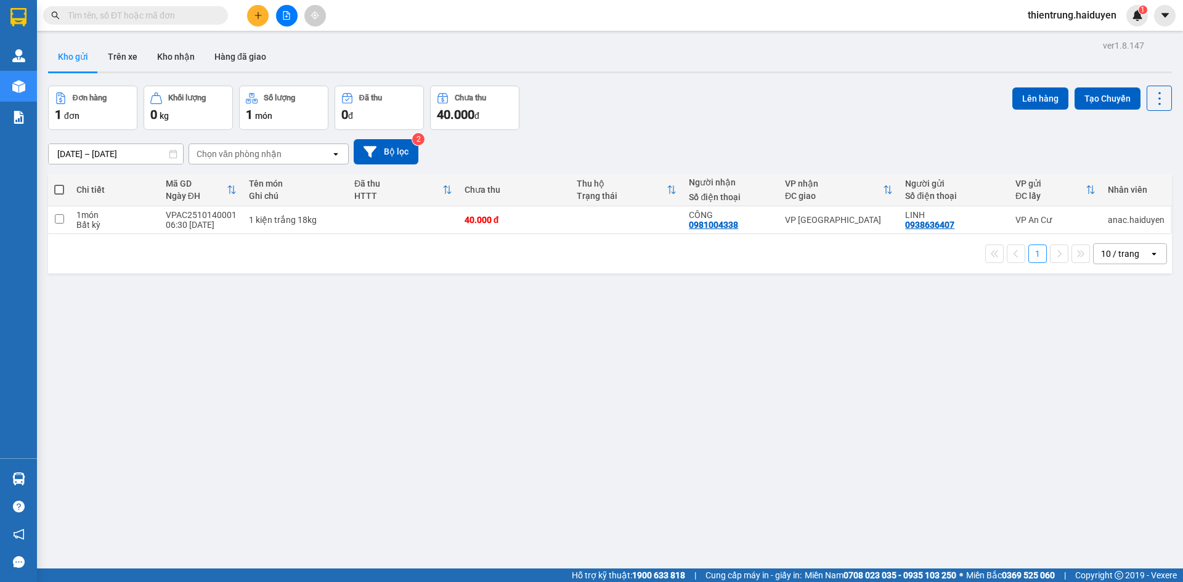
click at [239, 343] on div "ver 1.8.147 Kho gửi Trên xe Kho nhận Hàng đã giao Đơn hàng 1 đơn Khối lượng 0 k…" at bounding box center [609, 328] width 1133 height 582
click at [122, 49] on button "Trên xe" at bounding box center [122, 57] width 49 height 30
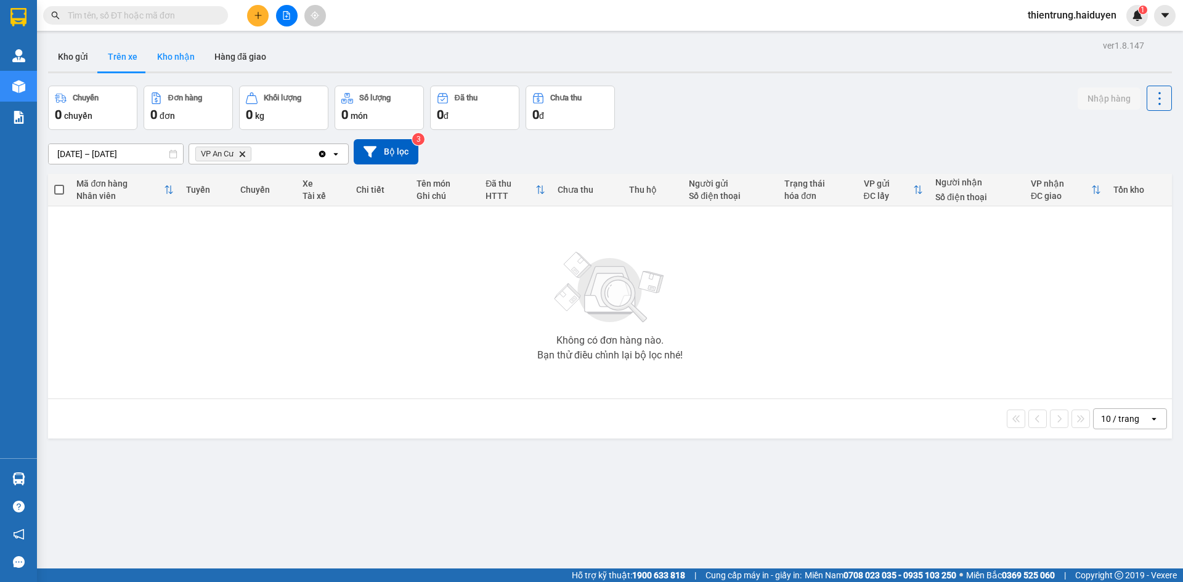
click at [168, 60] on button "Kho nhận" at bounding box center [175, 57] width 57 height 30
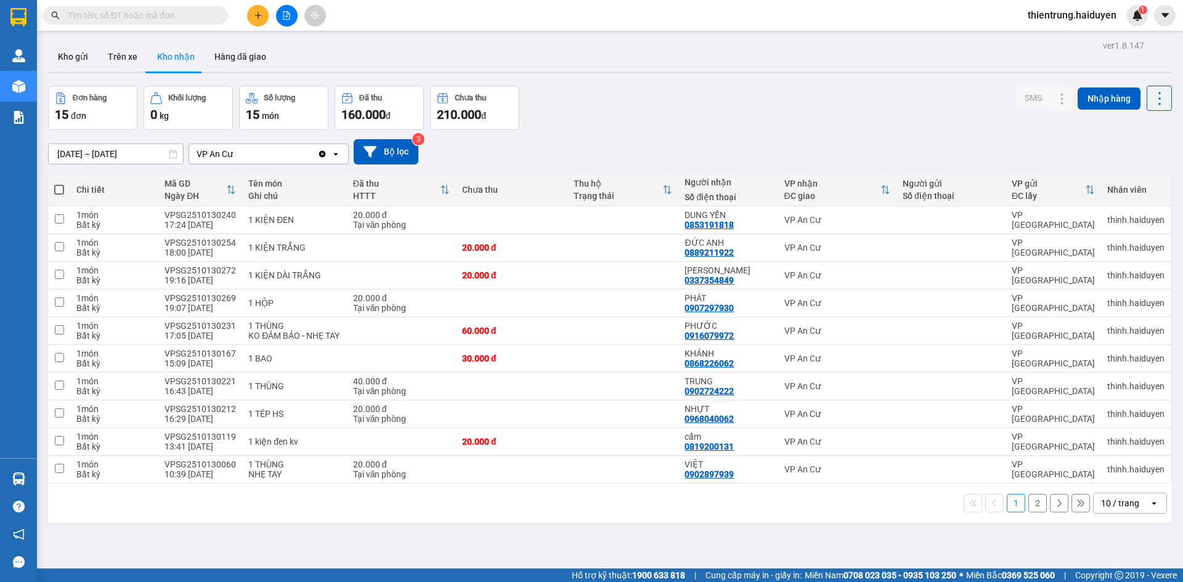
click at [180, 15] on input "text" at bounding box center [140, 16] width 145 height 14
type input "7"
click at [115, 62] on button "Trên xe" at bounding box center [122, 57] width 49 height 30
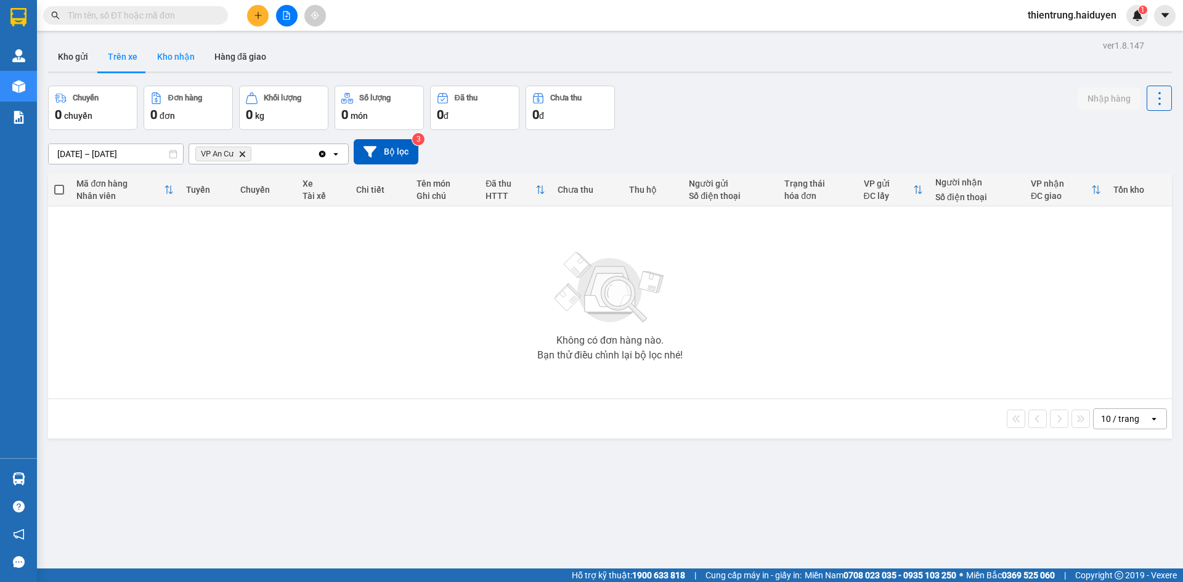
click at [180, 48] on button "Kho nhận" at bounding box center [175, 57] width 57 height 30
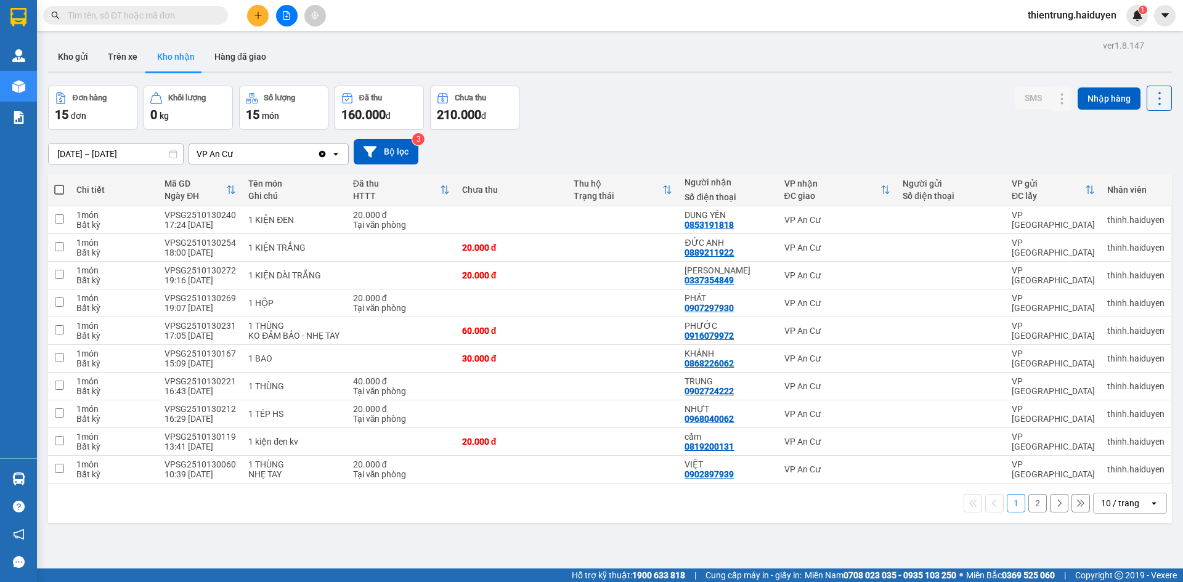
drag, startPoint x: 991, startPoint y: 88, endPoint x: 672, endPoint y: 71, distance: 318.9
click at [990, 88] on div "Đơn hàng 15 đơn Khối lượng 0 kg Số lượng 15 món Đã thu 160.000 đ Chưa thu 210.0…" at bounding box center [610, 108] width 1124 height 44
click at [129, 61] on button "Trên xe" at bounding box center [122, 57] width 49 height 30
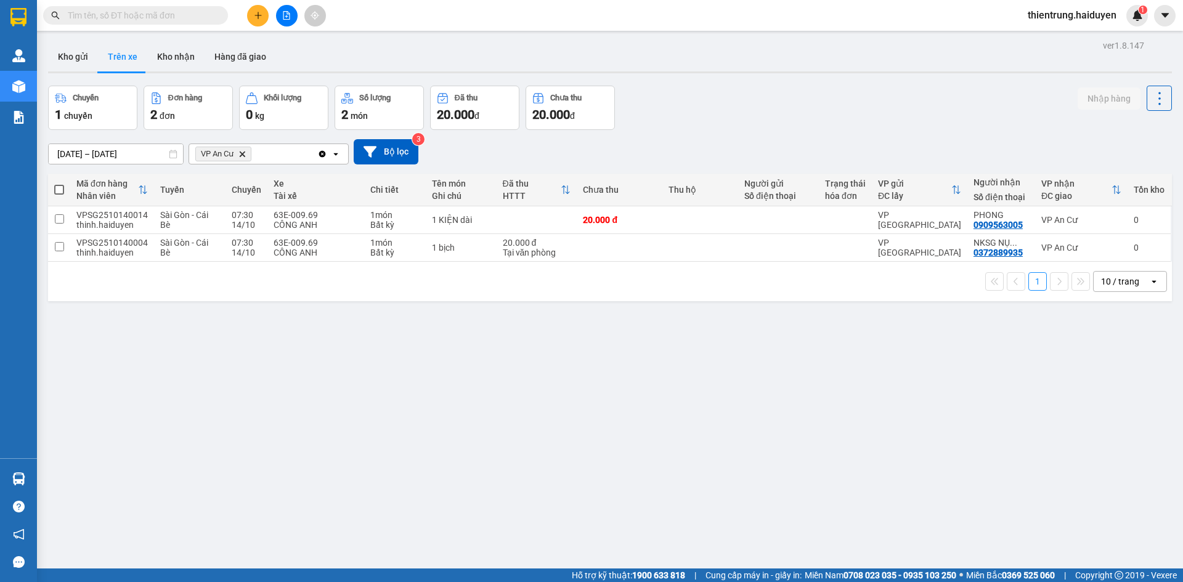
click at [204, 391] on div "ver 1.8.147 Kho gửi Trên xe Kho nhận Hàng đã giao Chuyến 1 chuyến Đơn hàng 2 đơ…" at bounding box center [609, 328] width 1133 height 582
click at [86, 59] on button "Kho gửi" at bounding box center [73, 57] width 50 height 30
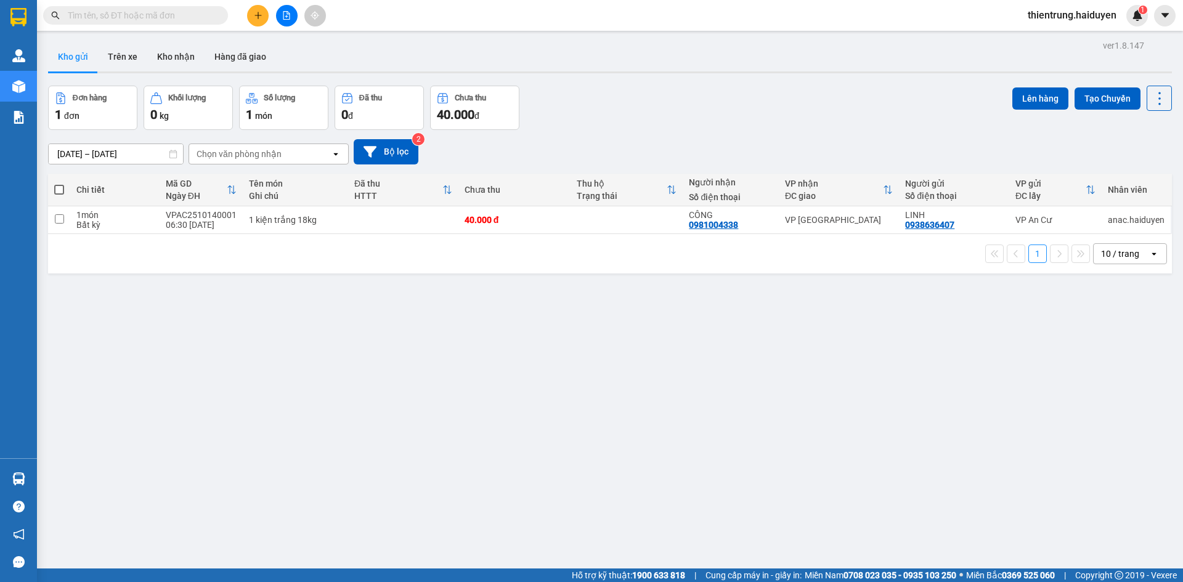
click at [1002, 517] on div "ver 1.8.147 Kho gửi Trên xe Kho nhận Hàng đã giao Đơn hàng 1 đơn Khối lượng 0 k…" at bounding box center [609, 328] width 1133 height 582
click at [120, 53] on button "Trên xe" at bounding box center [122, 57] width 49 height 30
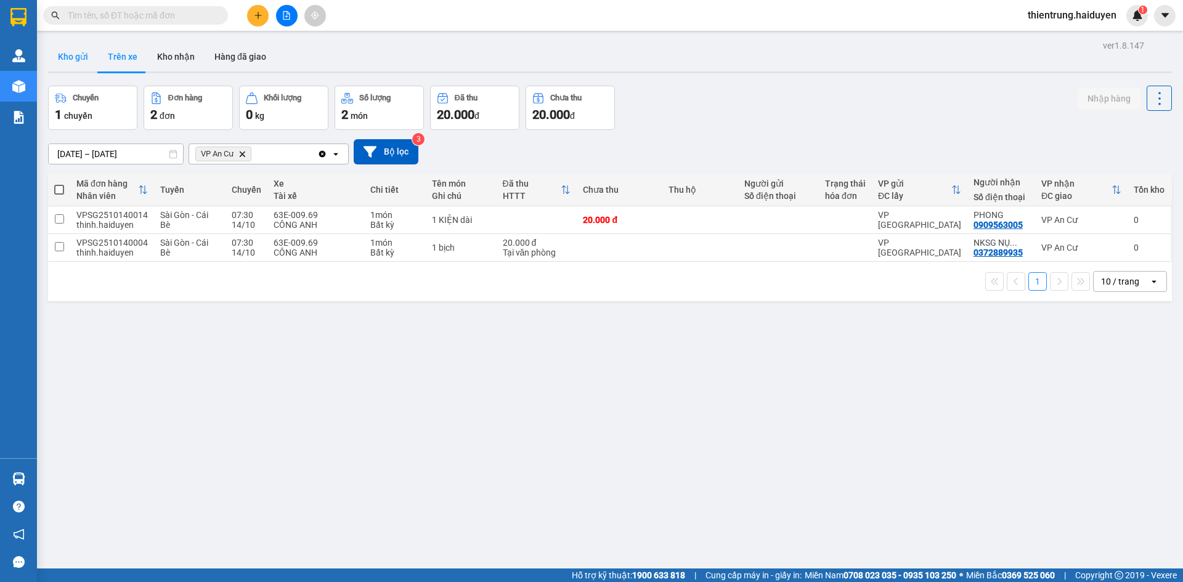
click at [88, 60] on button "Kho gửi" at bounding box center [73, 57] width 50 height 30
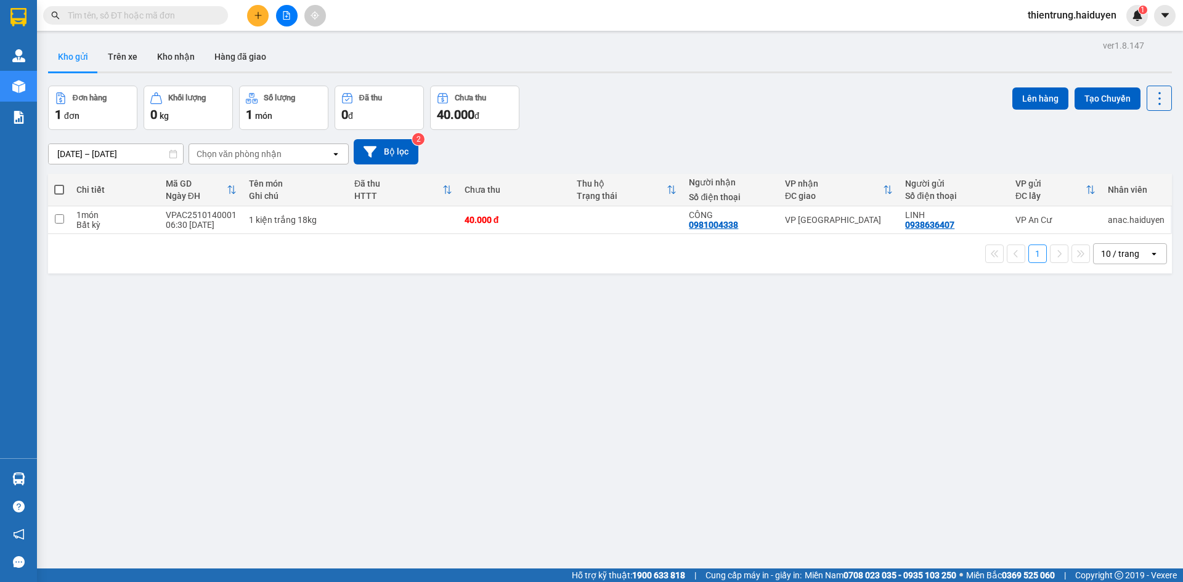
click at [1108, 403] on div "ver 1.8.147 Kho gửi Trên xe Kho nhận Hàng đã giao Đơn hàng 1 đơn Khối lượng 0 k…" at bounding box center [609, 328] width 1133 height 582
click at [131, 53] on button "Trên xe" at bounding box center [122, 57] width 49 height 30
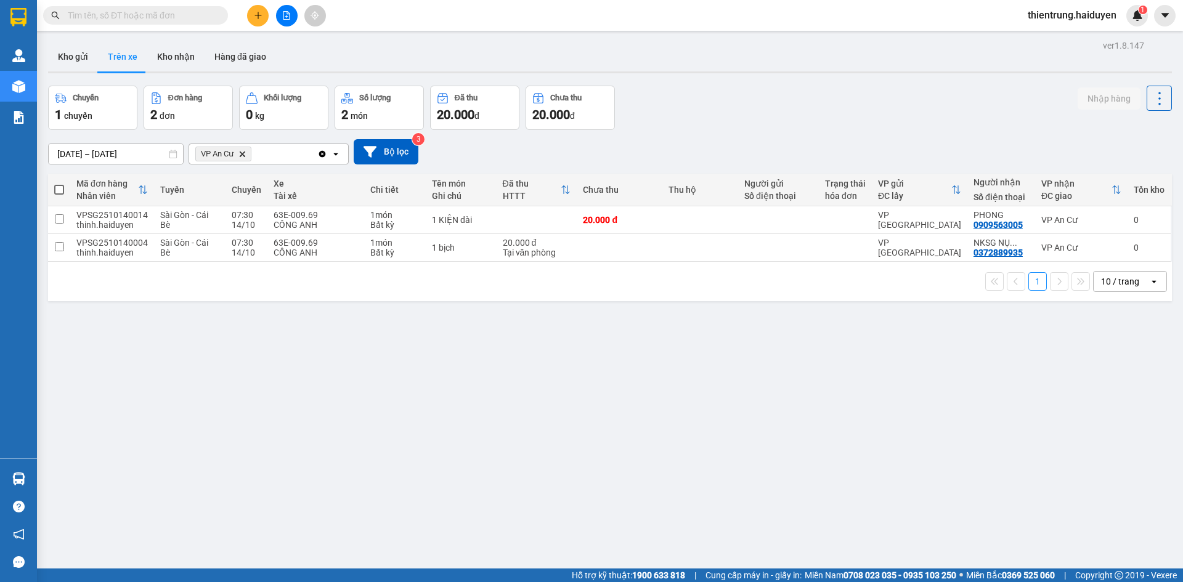
click at [606, 399] on div "ver 1.8.147 Kho gửi Trên xe Kho nhận Hàng đã giao Chuyến 1 chuyến Đơn hàng 2 đơ…" at bounding box center [609, 328] width 1133 height 582
click at [61, 60] on button "Kho gửi" at bounding box center [73, 57] width 50 height 30
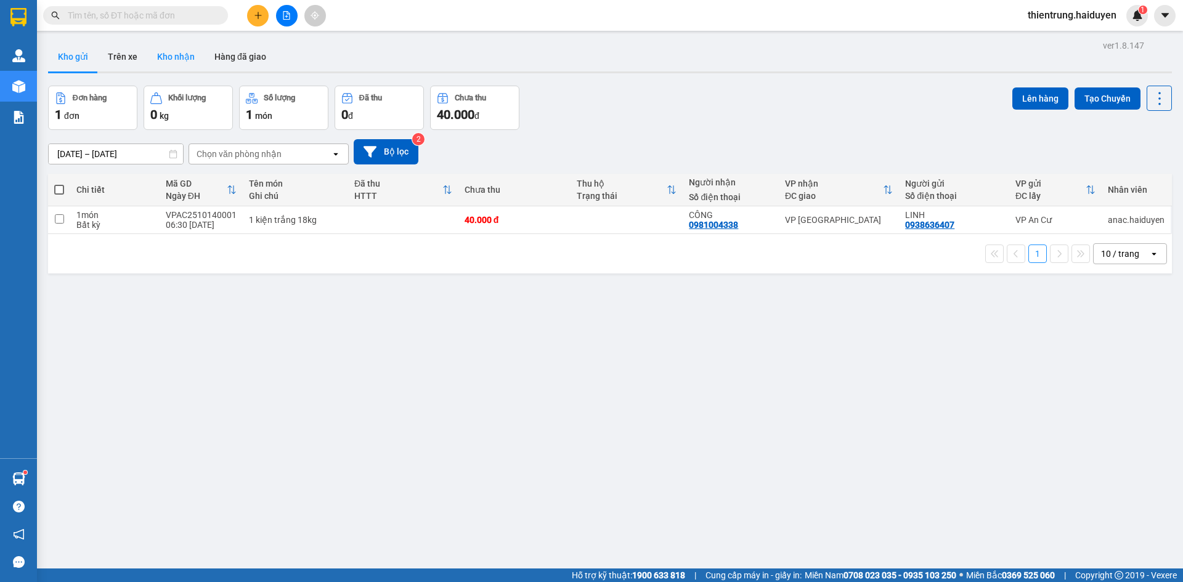
click at [182, 61] on button "Kho nhận" at bounding box center [175, 57] width 57 height 30
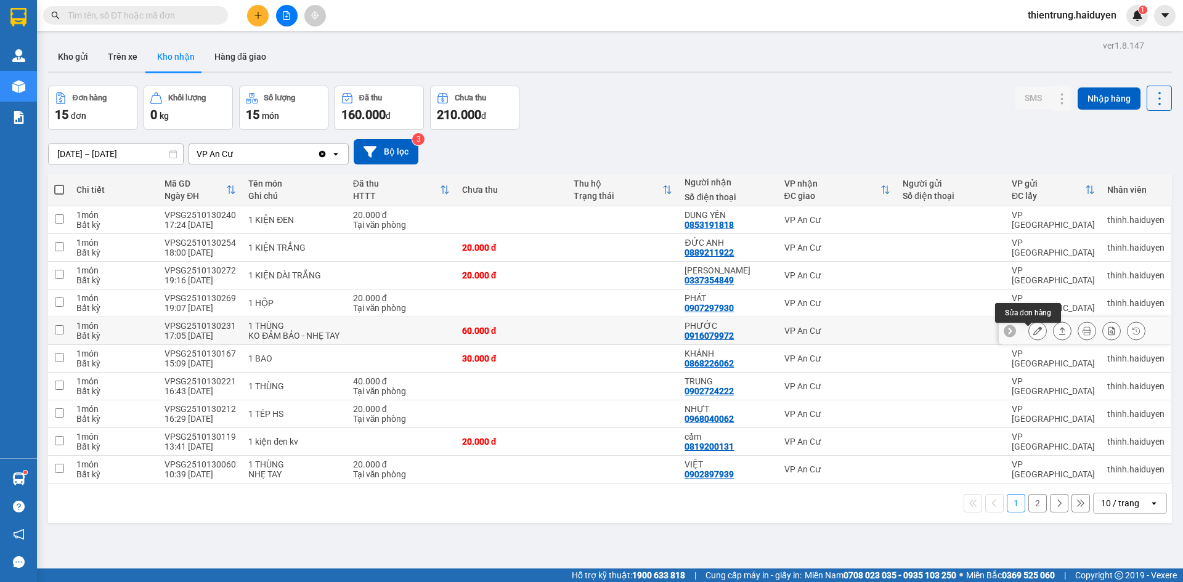
click at [1033, 335] on icon at bounding box center [1037, 330] width 9 height 9
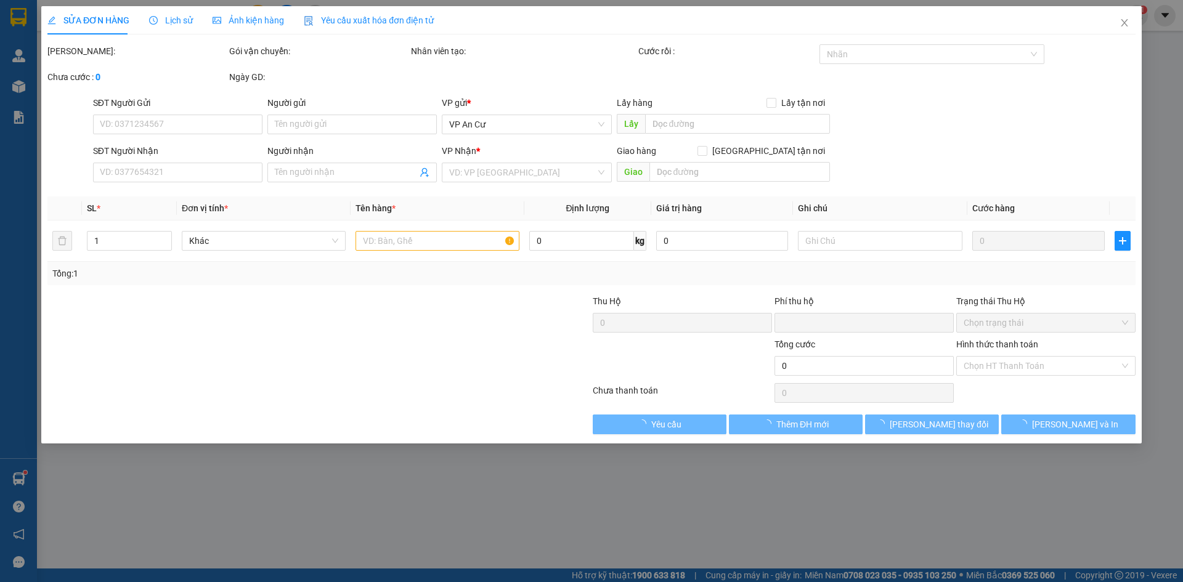
type input "0916079972"
type input "PHƯỚC"
type input "0"
type input "60.000"
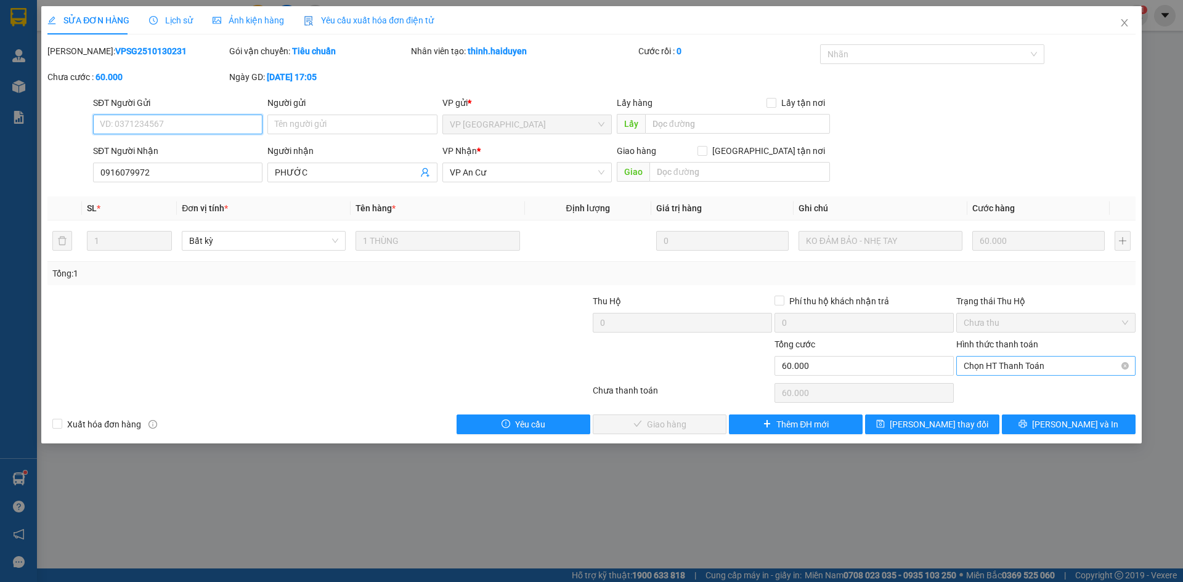
click at [1011, 368] on span "Chọn HT Thanh Toán" at bounding box center [1045, 366] width 164 height 18
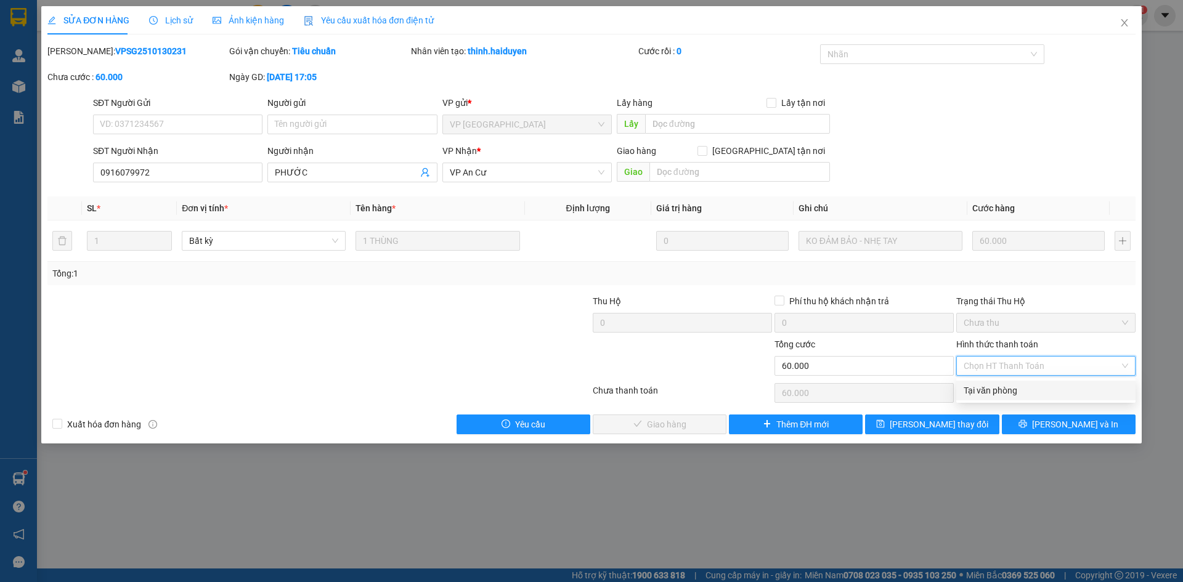
click at [1002, 392] on div "Tại văn phòng" at bounding box center [1045, 391] width 164 height 14
type input "0"
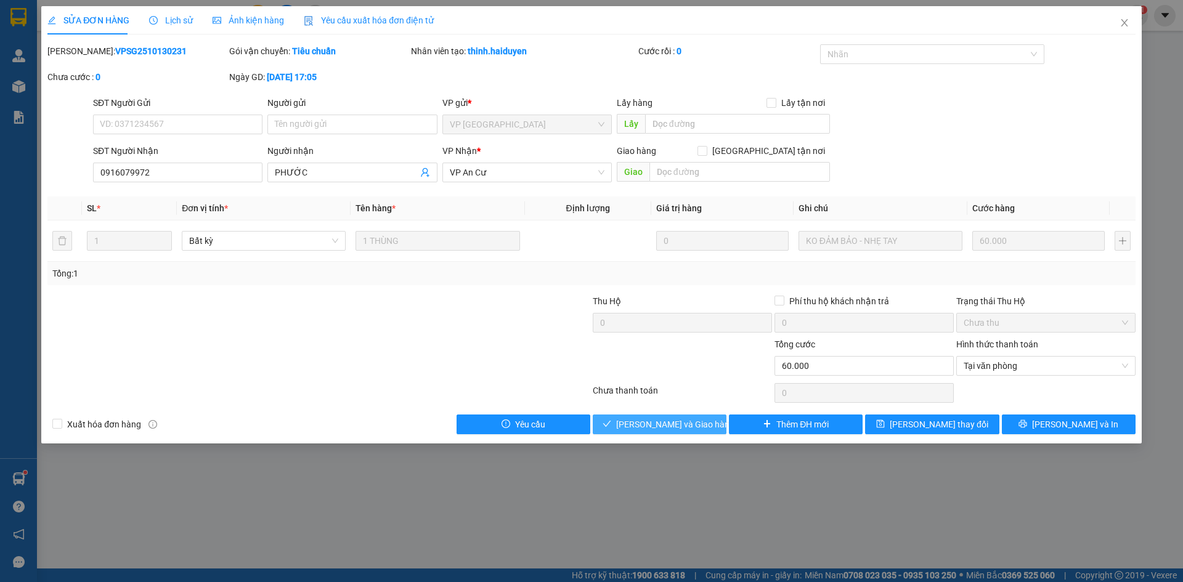
click at [686, 418] on span "Lưu và Giao hàng" at bounding box center [675, 425] width 118 height 14
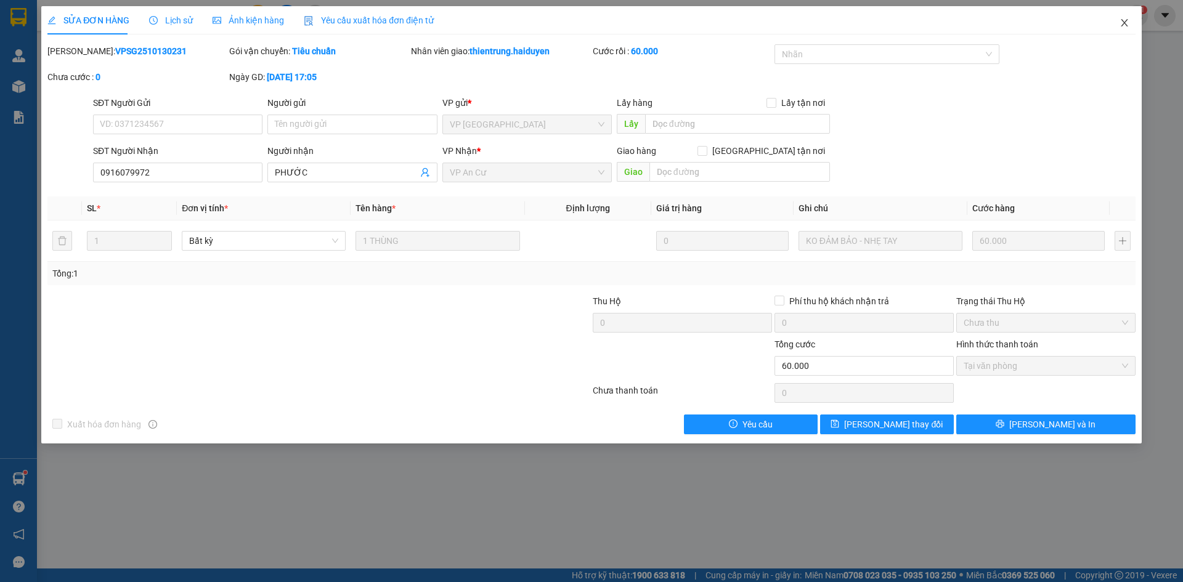
click at [1125, 24] on icon "close" at bounding box center [1124, 23] width 10 height 10
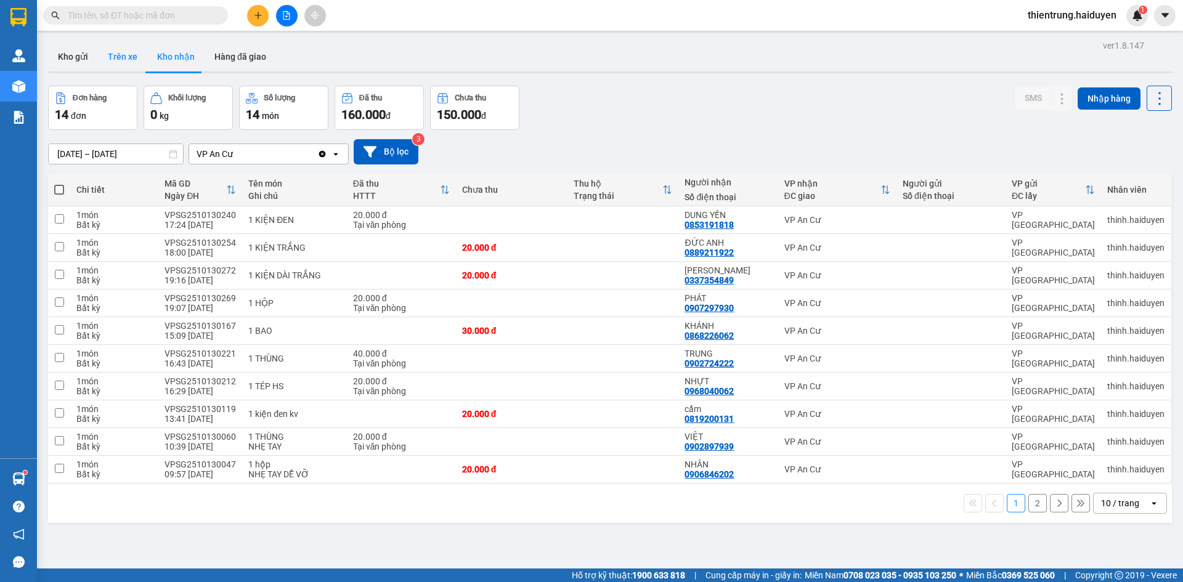
click at [131, 61] on button "Trên xe" at bounding box center [122, 57] width 49 height 30
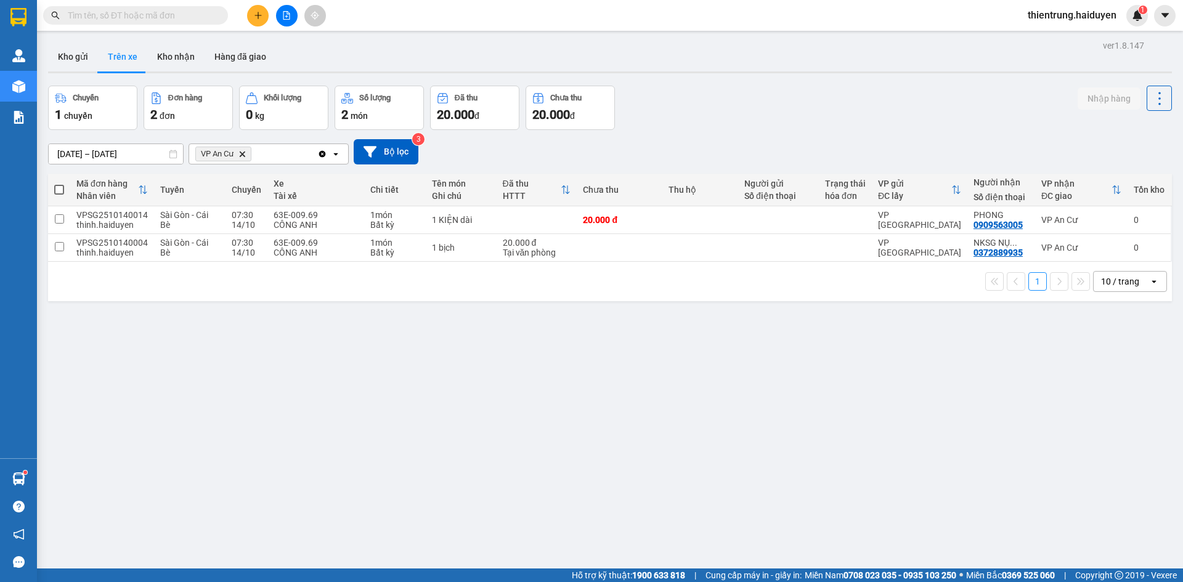
click at [695, 456] on div "ver 1.8.147 Kho gửi Trên xe Kho nhận Hàng đã giao Chuyến 1 chuyến Đơn hàng 2 đơ…" at bounding box center [609, 328] width 1133 height 582
click at [171, 55] on button "Kho nhận" at bounding box center [175, 57] width 57 height 30
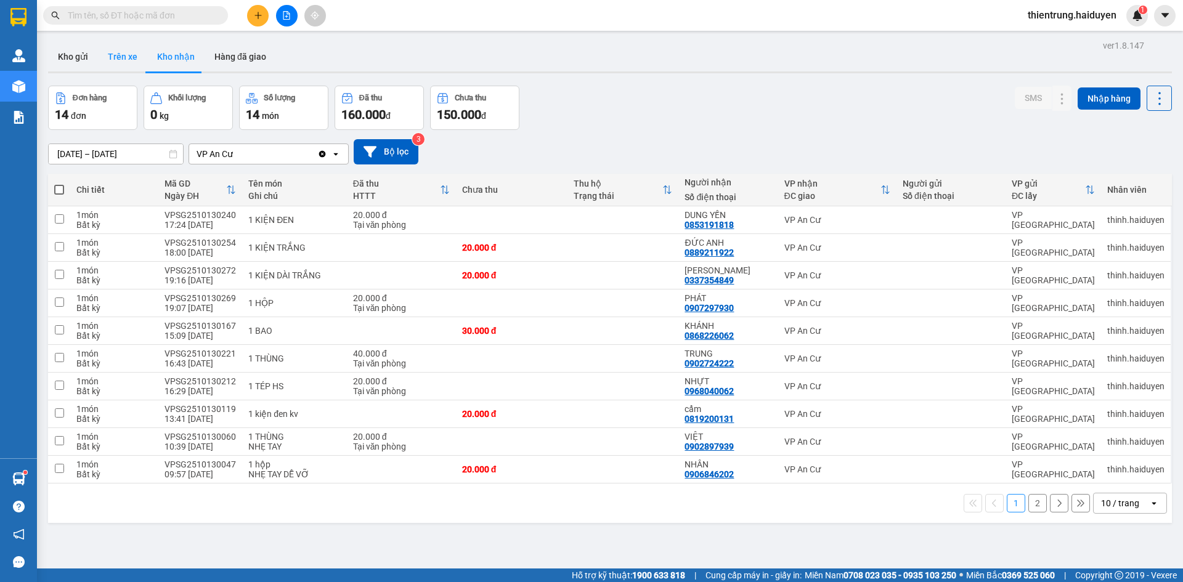
click at [119, 58] on button "Trên xe" at bounding box center [122, 57] width 49 height 30
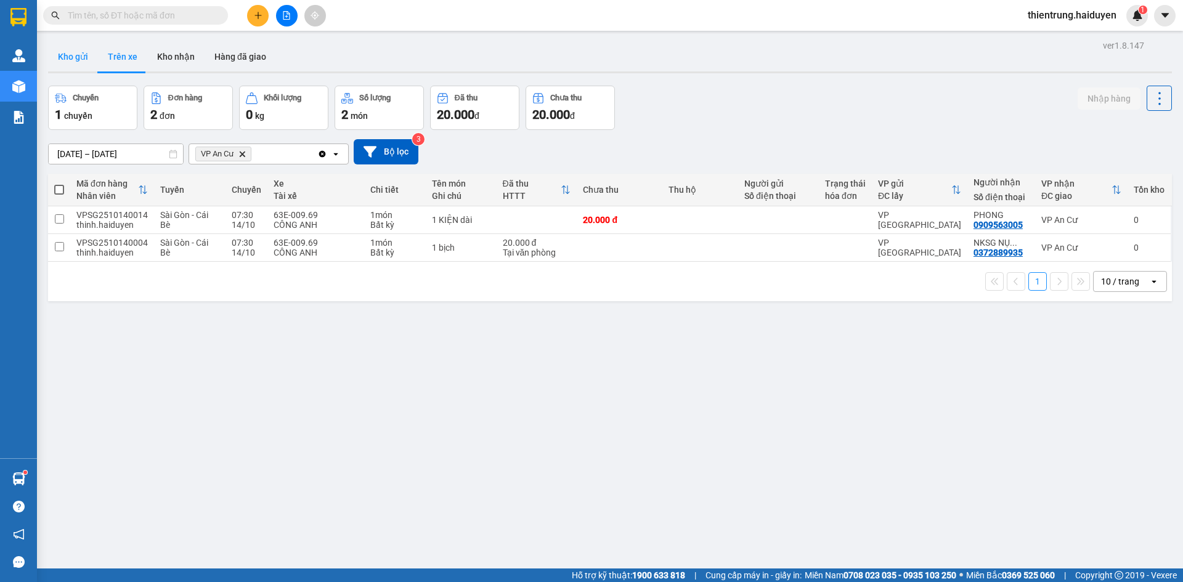
click at [74, 59] on button "Kho gửi" at bounding box center [73, 57] width 50 height 30
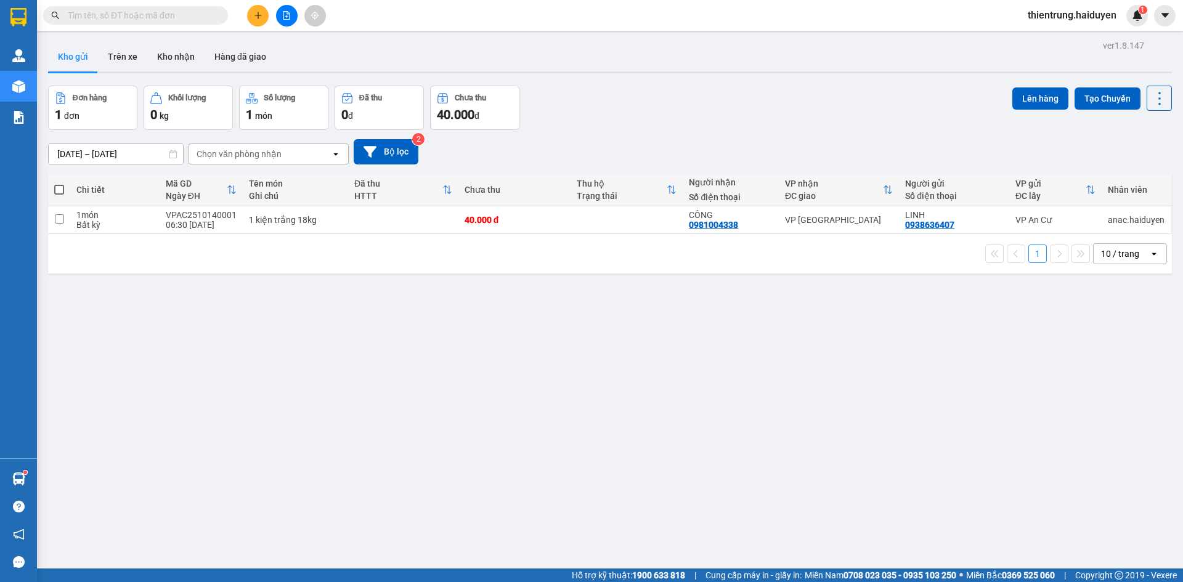
click at [261, 20] on button at bounding box center [258, 16] width 22 height 22
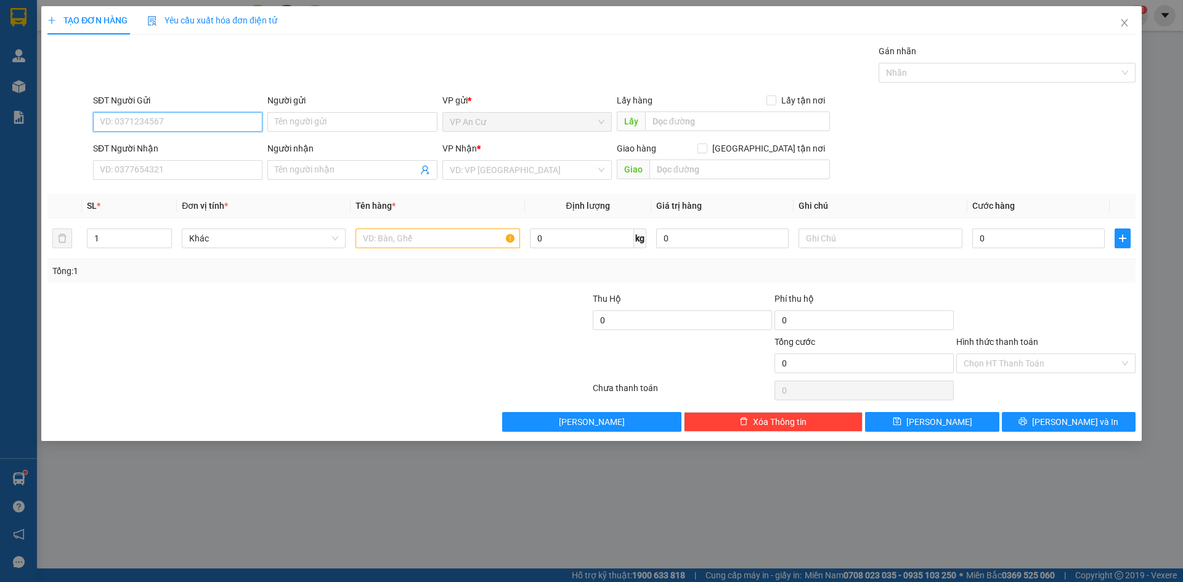
click at [201, 119] on input "SĐT Người Gửi" at bounding box center [177, 122] width 169 height 20
click at [184, 149] on div "02733923316 - CÔ MƯỜI" at bounding box center [177, 147] width 155 height 14
type input "02733923316"
type input "CÔ MƯỜI"
type input "0934111394"
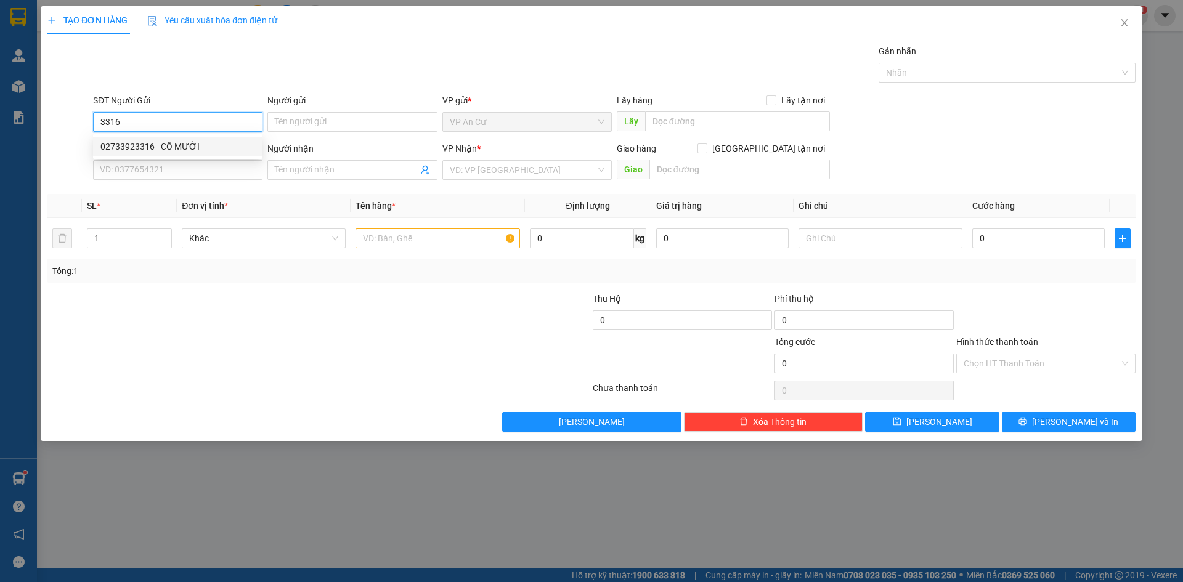
type input "TRINH"
type input "20.000"
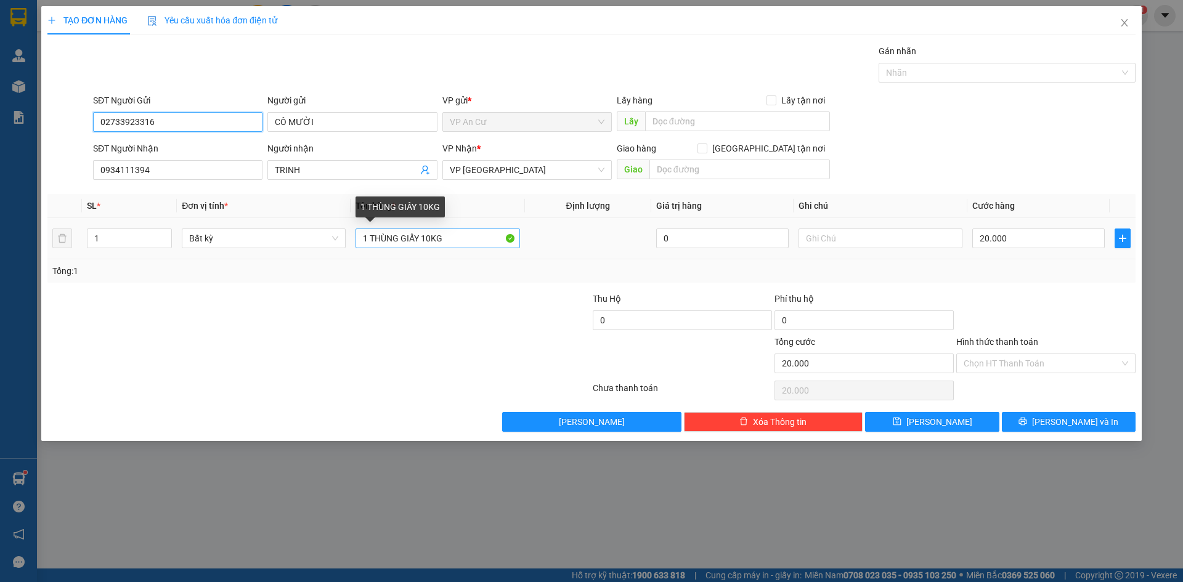
type input "02733923316"
click at [424, 238] on input "1 THÙNG GIẤY 10KG" at bounding box center [437, 239] width 164 height 20
type input "1 THÙNG GIẤY 30KG"
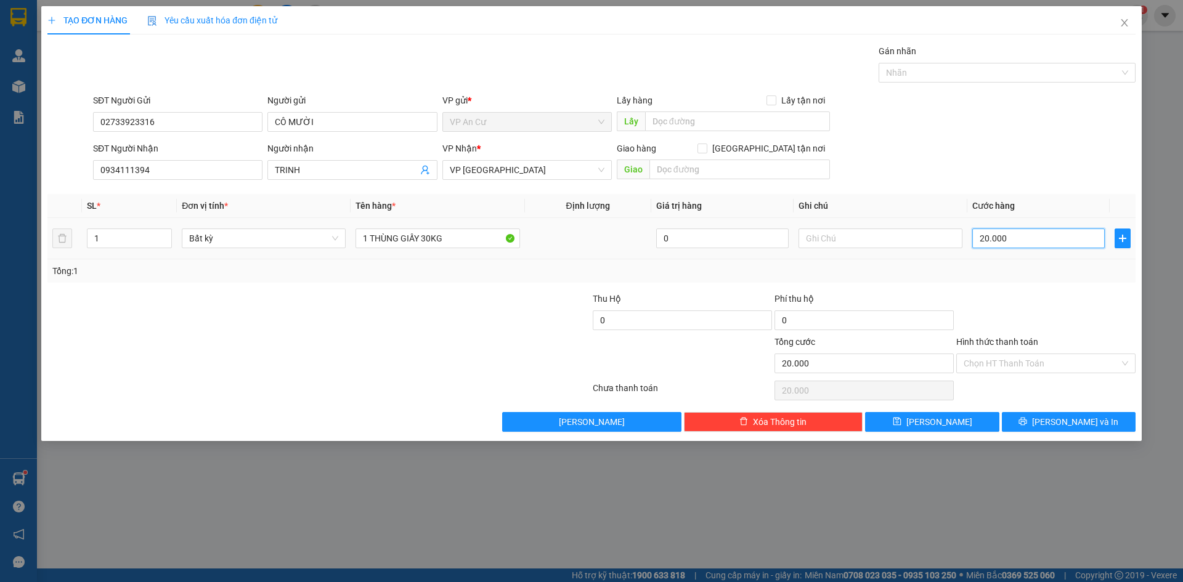
click at [1029, 244] on input "20.000" at bounding box center [1038, 239] width 132 height 20
type input "6"
type input "60"
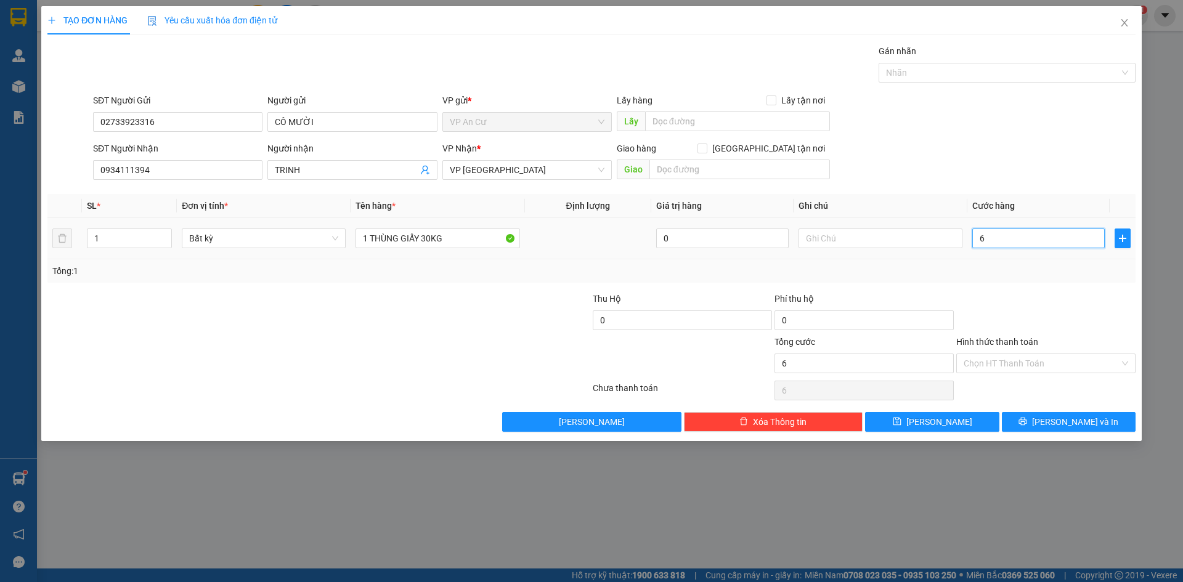
type input "60"
type input "60.000"
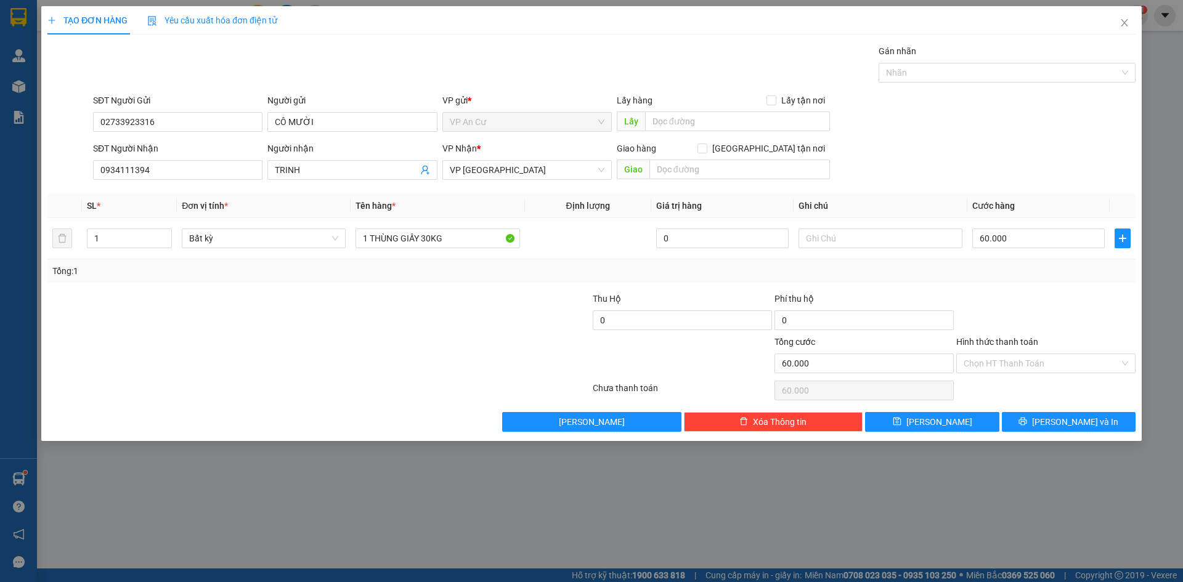
click at [1035, 275] on div "Tổng: 1" at bounding box center [591, 271] width 1078 height 14
click at [1031, 368] on input "Hình thức thanh toán" at bounding box center [1041, 363] width 156 height 18
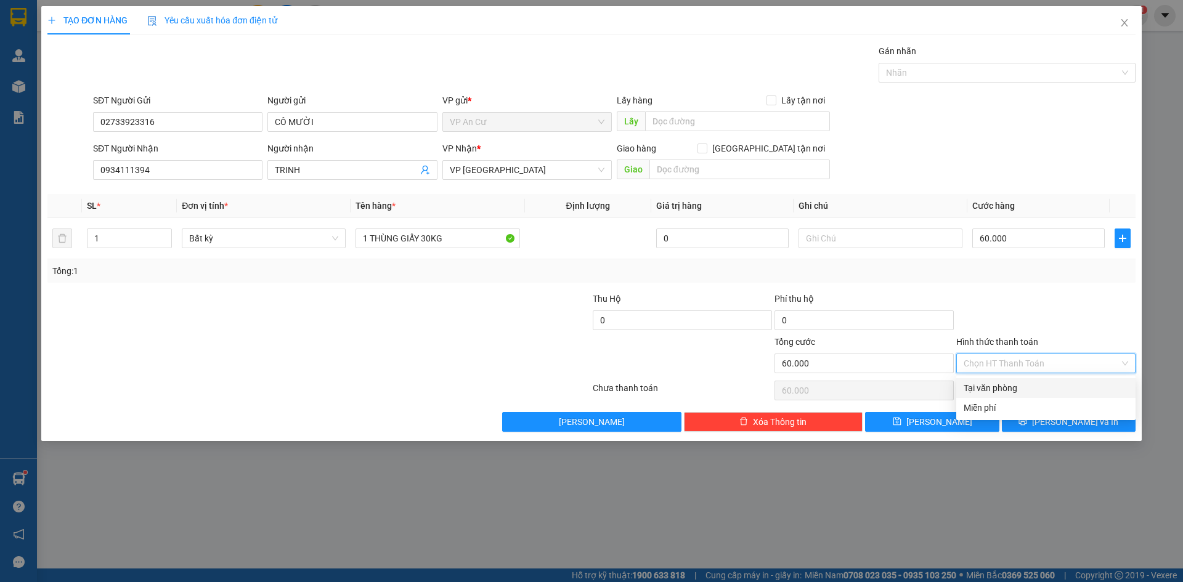
click at [1023, 389] on div "Tại văn phòng" at bounding box center [1045, 388] width 164 height 14
type input "0"
click at [1042, 424] on button "[PERSON_NAME] và In" at bounding box center [1069, 422] width 134 height 20
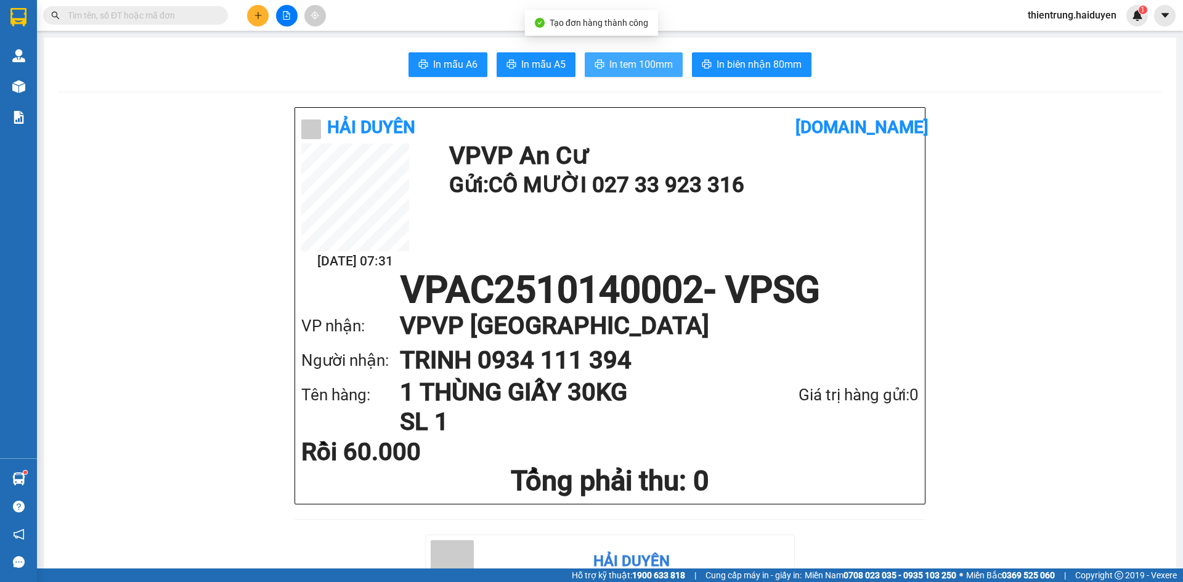
click at [621, 68] on span "In tem 100mm" at bounding box center [640, 64] width 63 height 15
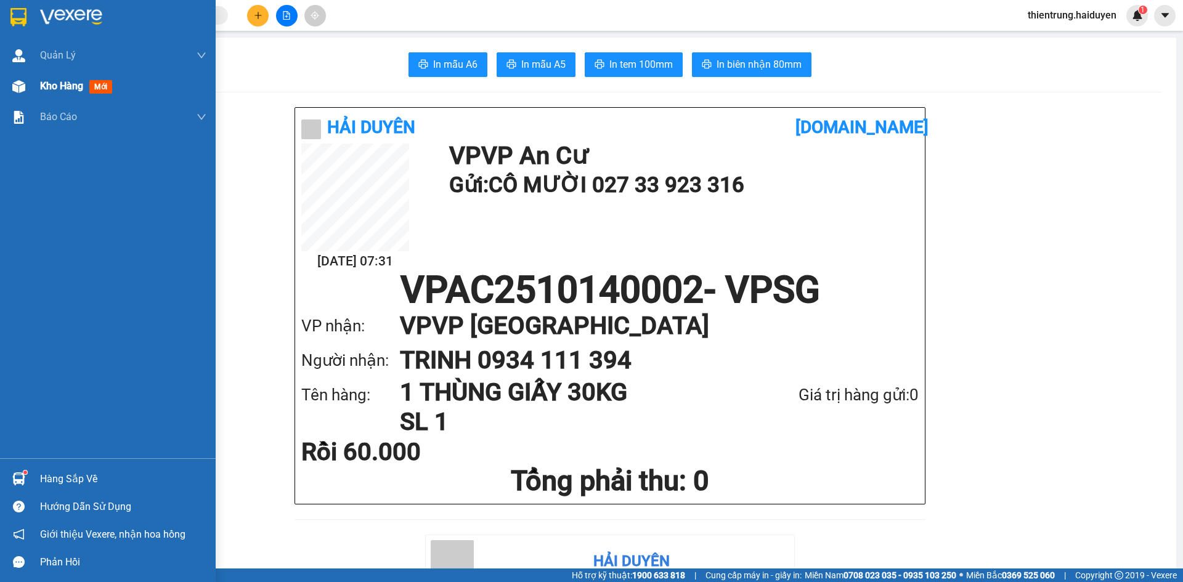
click at [51, 88] on span "Kho hàng" at bounding box center [61, 86] width 43 height 12
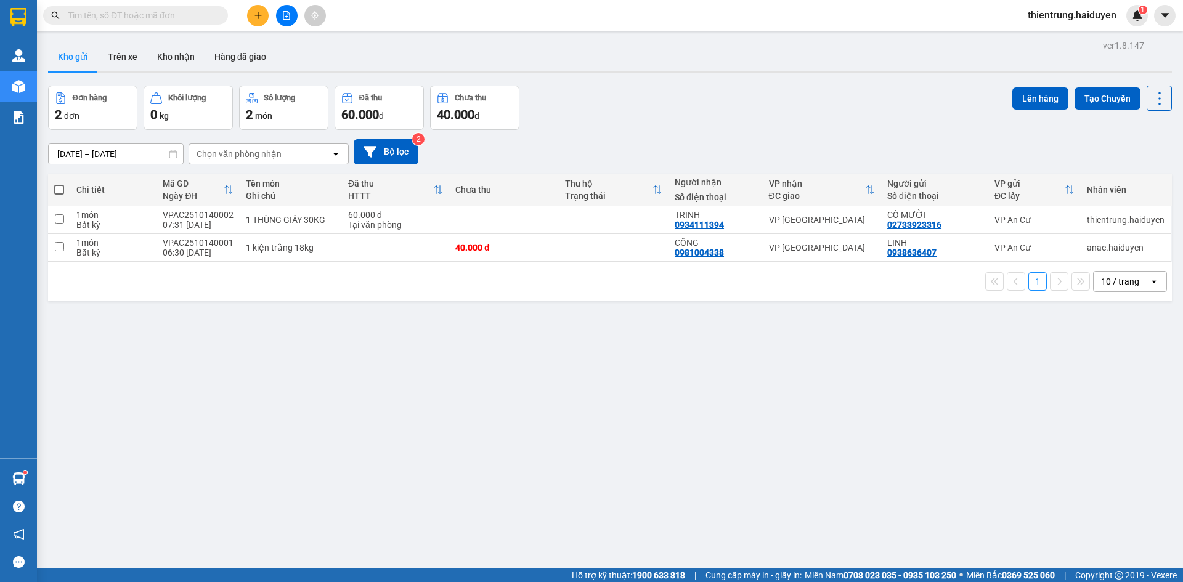
click at [1015, 427] on div "ver 1.8.147 Kho gửi Trên xe Kho nhận Hàng đã giao Đơn hàng 2 đơn Khối lượng 0 k…" at bounding box center [609, 328] width 1133 height 582
drag, startPoint x: 371, startPoint y: 503, endPoint x: 388, endPoint y: 460, distance: 46.2
click at [371, 503] on div "ver 1.8.147 Kho gửi Trên xe Kho nhận Hàng đã giao Đơn hàng 2 đơn Khối lượng 0 k…" at bounding box center [609, 328] width 1133 height 582
click at [124, 65] on button "Trên xe" at bounding box center [122, 57] width 49 height 30
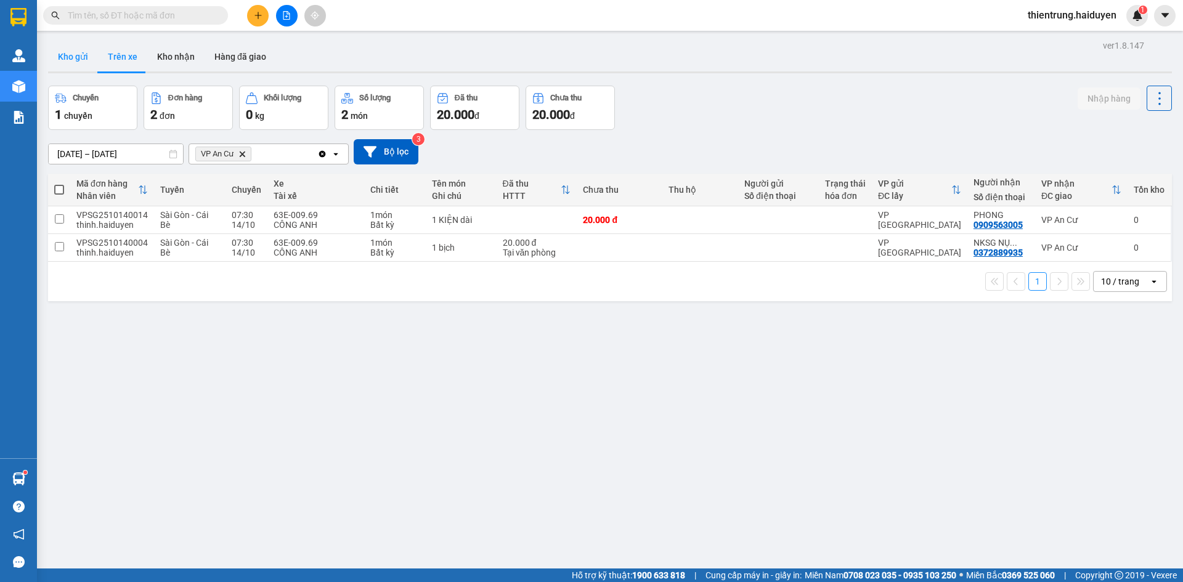
click at [81, 56] on button "Kho gửi" at bounding box center [73, 57] width 50 height 30
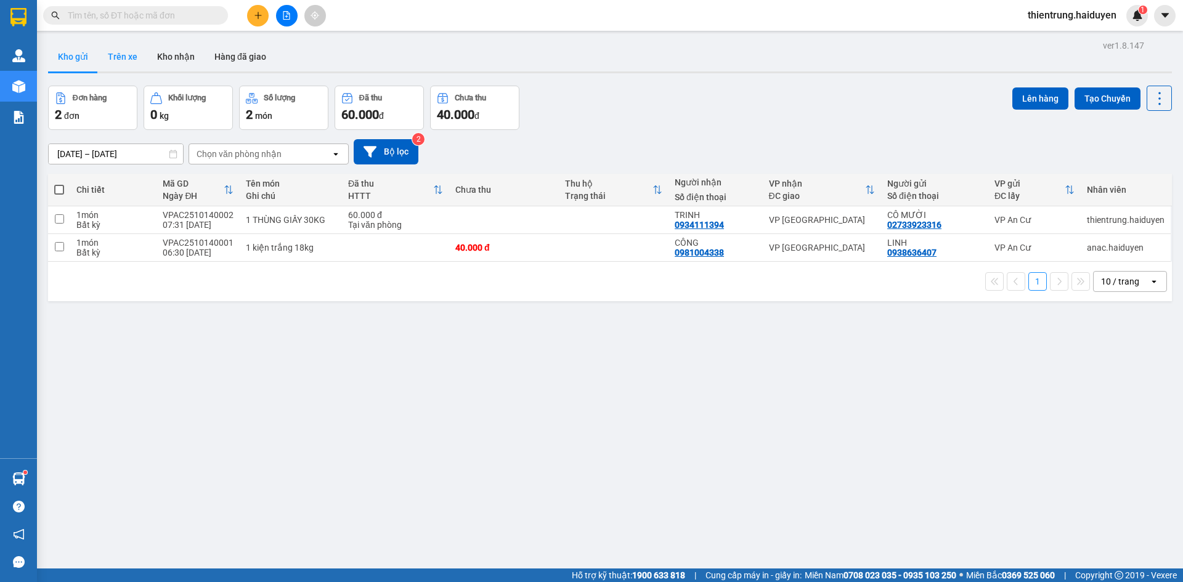
click at [136, 53] on button "Trên xe" at bounding box center [122, 57] width 49 height 30
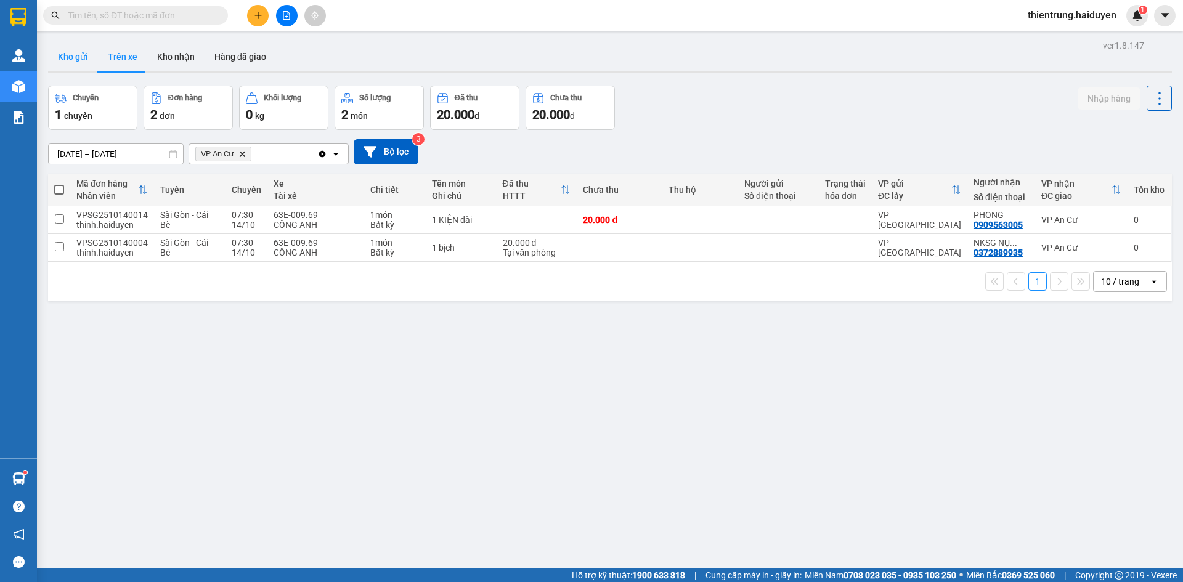
click at [72, 57] on button "Kho gửi" at bounding box center [73, 57] width 50 height 30
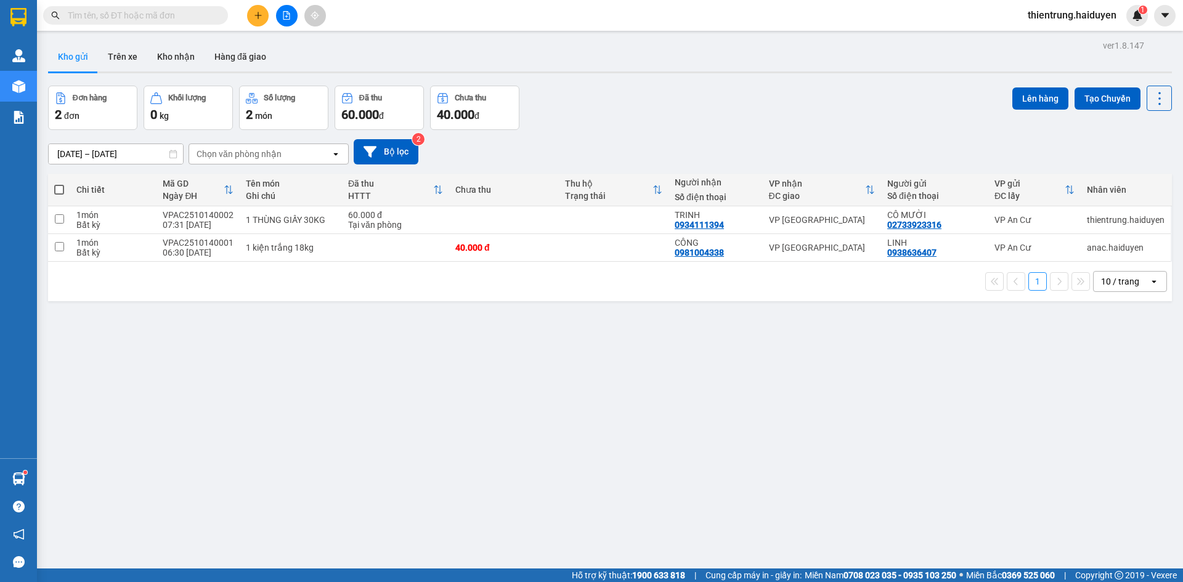
click at [616, 97] on div "Đơn hàng 2 đơn Khối lượng 0 kg Số lượng 2 món Đã thu 60.000 đ Chưa thu 40.000 đ…" at bounding box center [610, 108] width 1124 height 44
click at [112, 48] on button "Trên xe" at bounding box center [122, 57] width 49 height 30
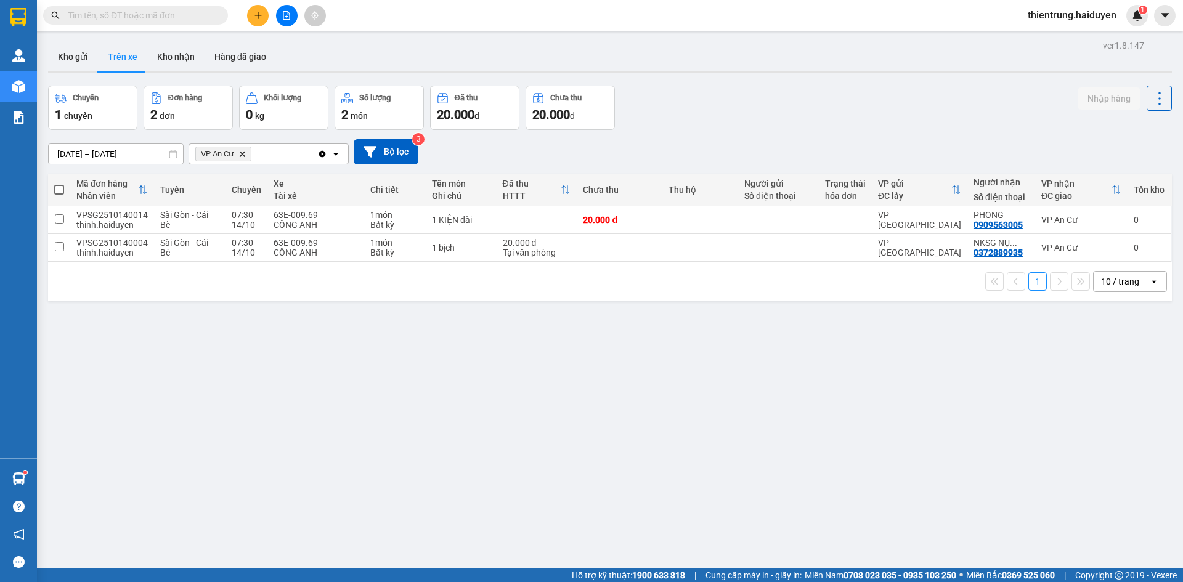
click at [1051, 436] on div "ver 1.8.147 Kho gửi Trên xe Kho nhận Hàng đã giao Chuyến 1 chuyến Đơn hàng 2 đơ…" at bounding box center [609, 328] width 1133 height 582
click at [61, 52] on button "Kho gửi" at bounding box center [73, 57] width 50 height 30
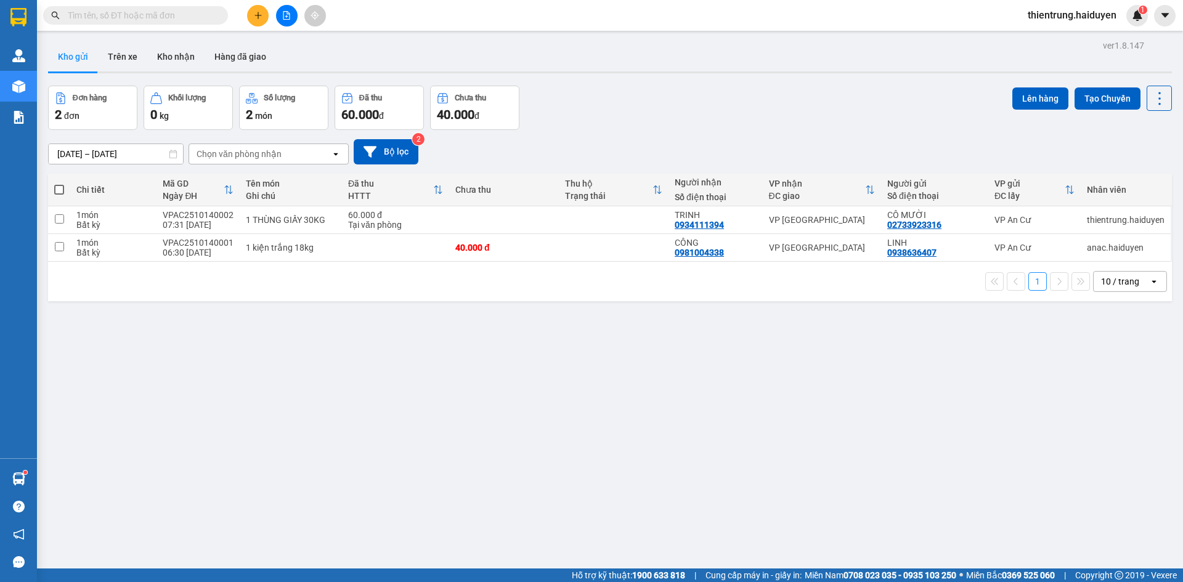
click at [271, 432] on div "ver 1.8.147 Kho gửi Trên xe Kho nhận Hàng đã giao Đơn hàng 2 đơn Khối lượng 0 k…" at bounding box center [609, 328] width 1133 height 582
click at [59, 247] on input "checkbox" at bounding box center [59, 246] width 9 height 9
checkbox input "true"
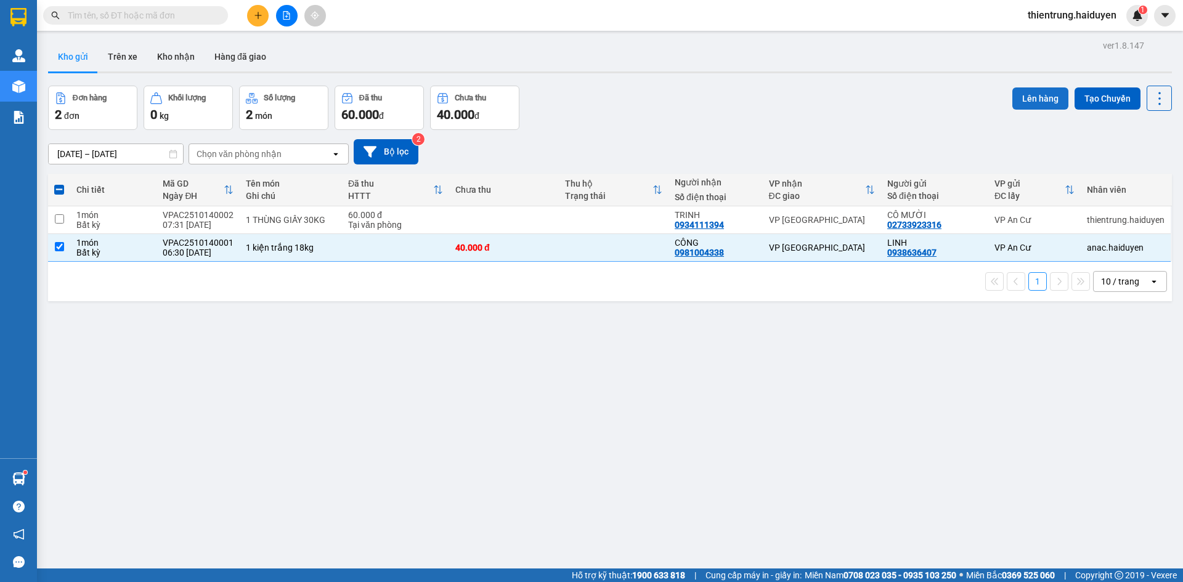
click at [1029, 100] on button "Lên hàng" at bounding box center [1040, 98] width 56 height 22
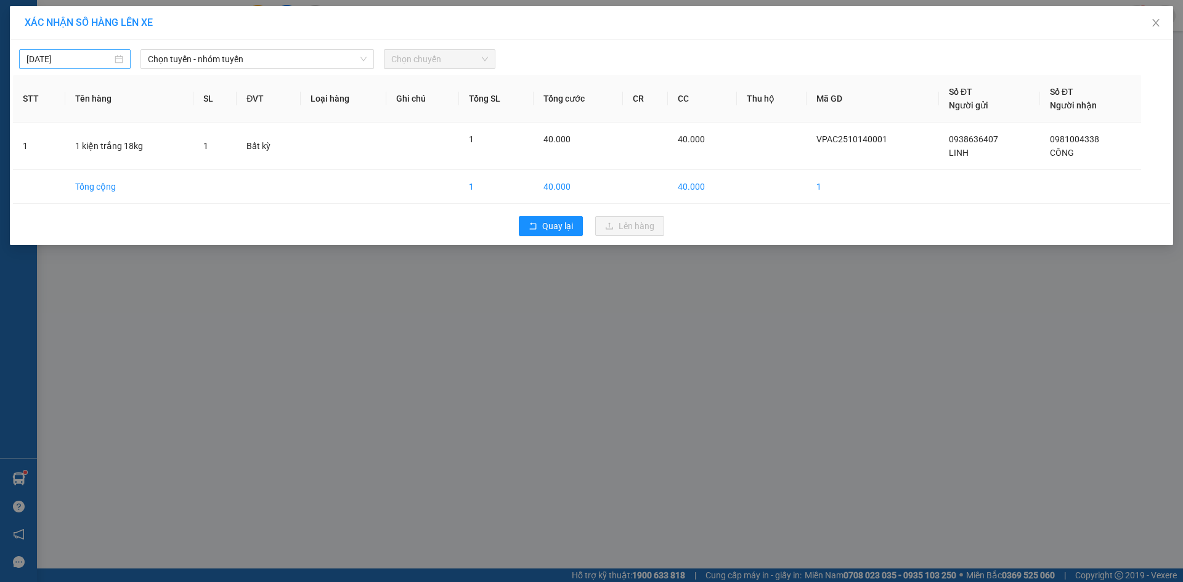
click at [120, 61] on div "[DATE]" at bounding box center [74, 59] width 97 height 14
type input "[DATE]"
click at [81, 169] on div "14" at bounding box center [82, 167] width 15 height 15
click at [235, 65] on span "Chọn tuyến - nhóm tuyến" at bounding box center [257, 59] width 219 height 18
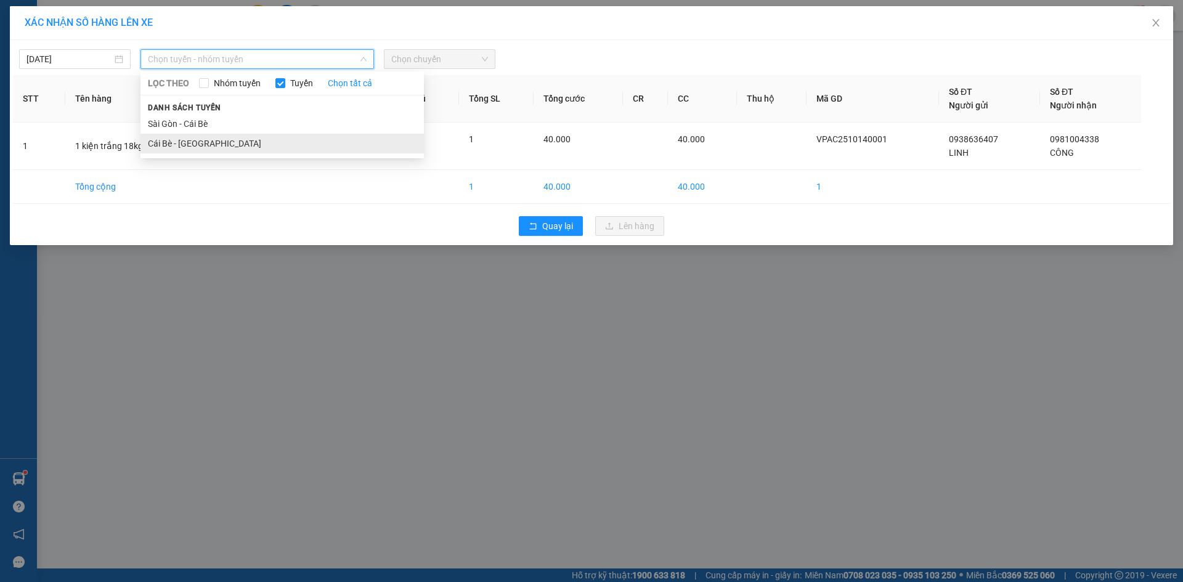
click at [195, 143] on li "Cái Bè - [GEOGRAPHIC_DATA]" at bounding box center [281, 144] width 283 height 20
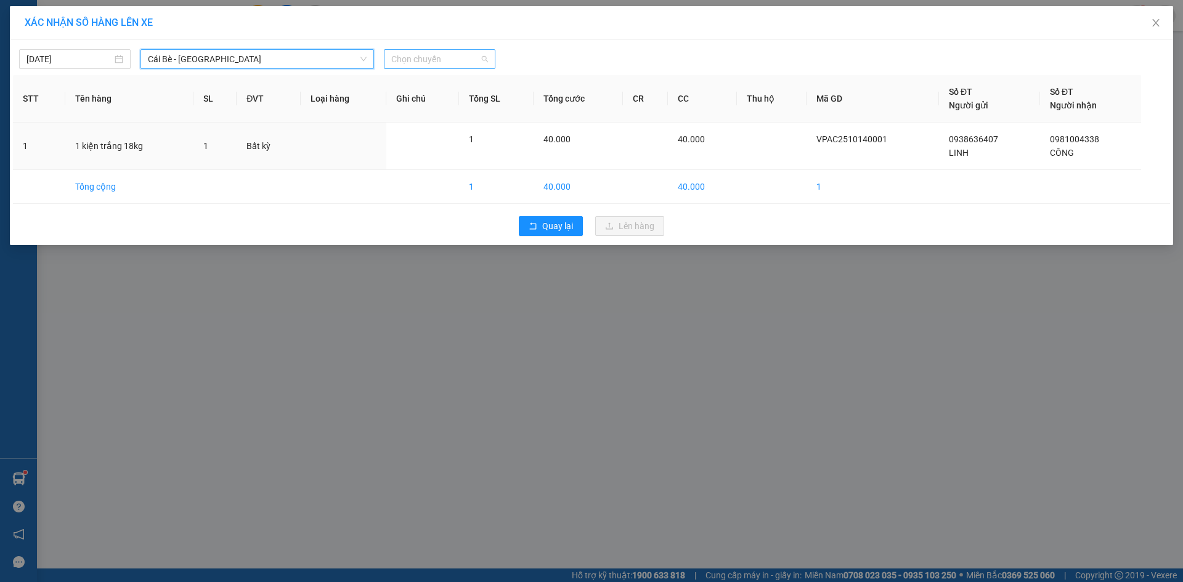
click at [401, 60] on span "Chọn chuyến" at bounding box center [439, 59] width 97 height 18
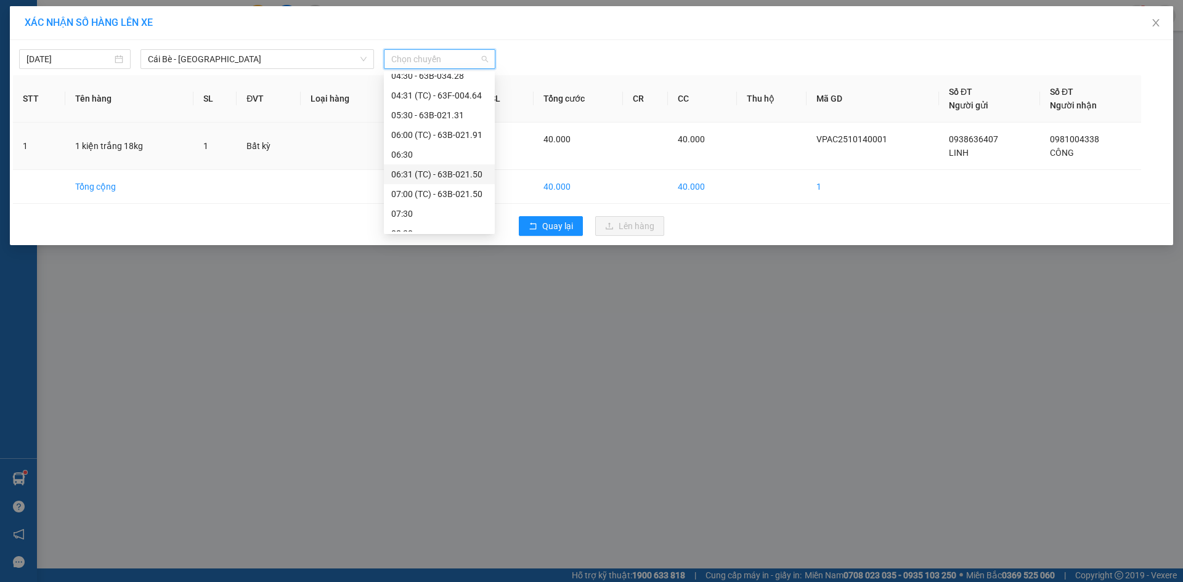
scroll to position [123, 0]
click at [413, 192] on div "07:30" at bounding box center [439, 197] width 96 height 14
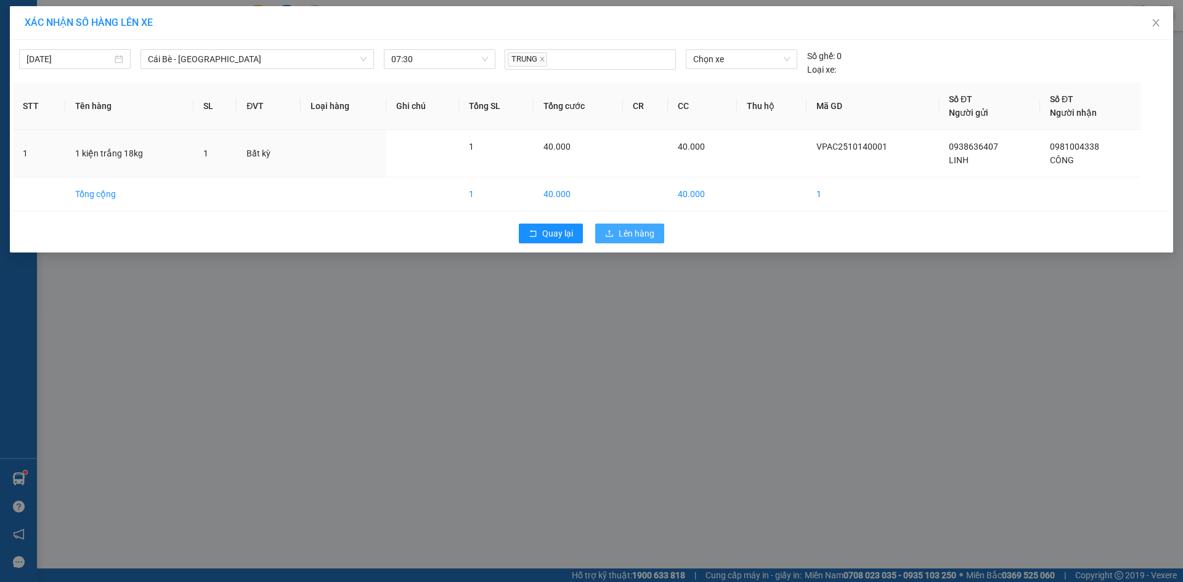
click at [638, 237] on span "Lên hàng" at bounding box center [636, 234] width 36 height 14
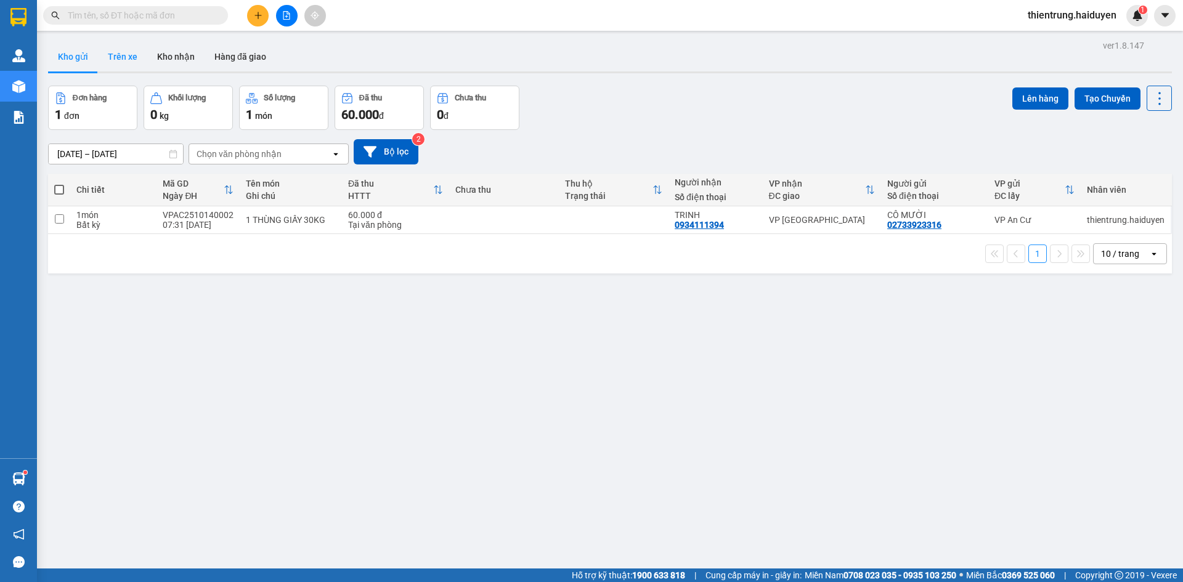
click at [98, 51] on button "Trên xe" at bounding box center [122, 57] width 49 height 30
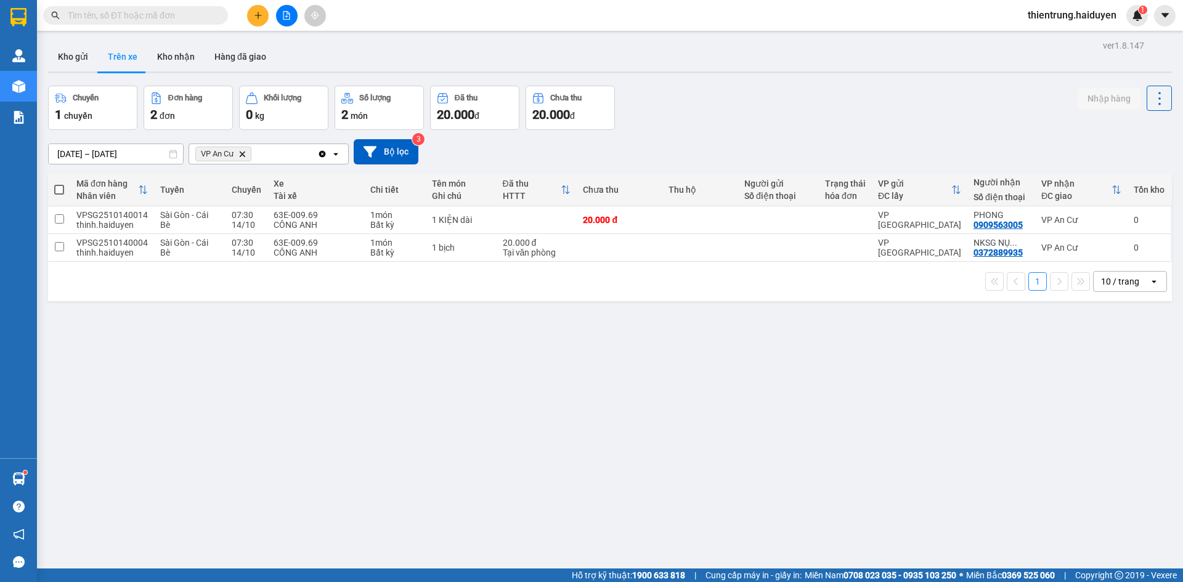
drag, startPoint x: 123, startPoint y: 390, endPoint x: 120, endPoint y: 379, distance: 11.1
click at [123, 390] on div "ver 1.8.147 Kho gửi Trên xe Kho nhận Hàng đã giao Chuyến 1 chuyến Đơn hàng 2 đơ…" at bounding box center [609, 328] width 1133 height 582
click at [68, 54] on button "Kho gửi" at bounding box center [73, 57] width 50 height 30
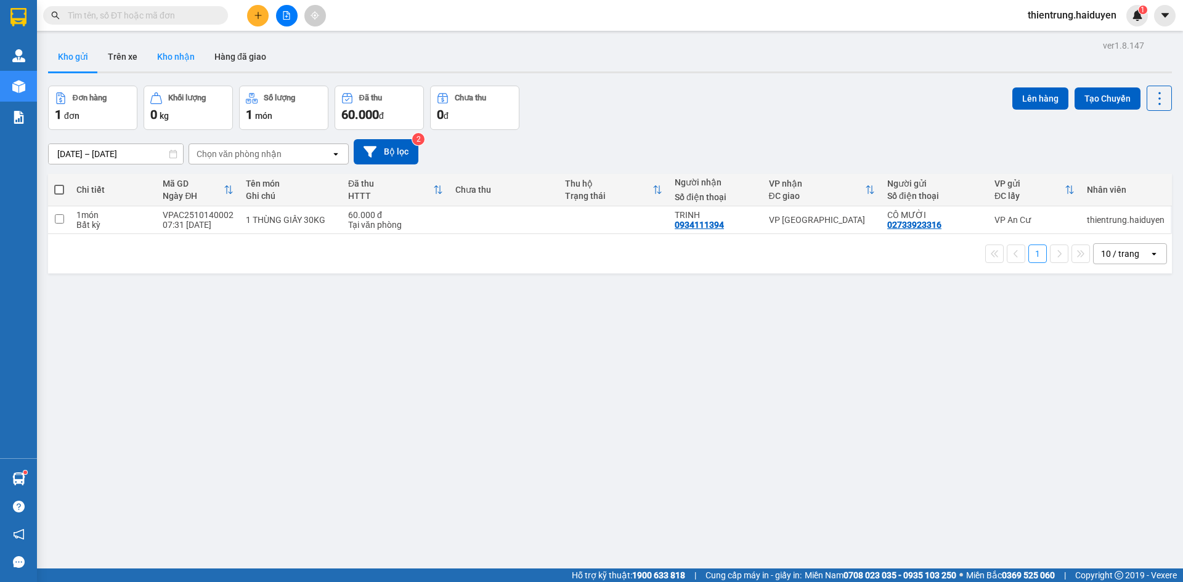
click at [163, 56] on button "Kho nhận" at bounding box center [175, 57] width 57 height 30
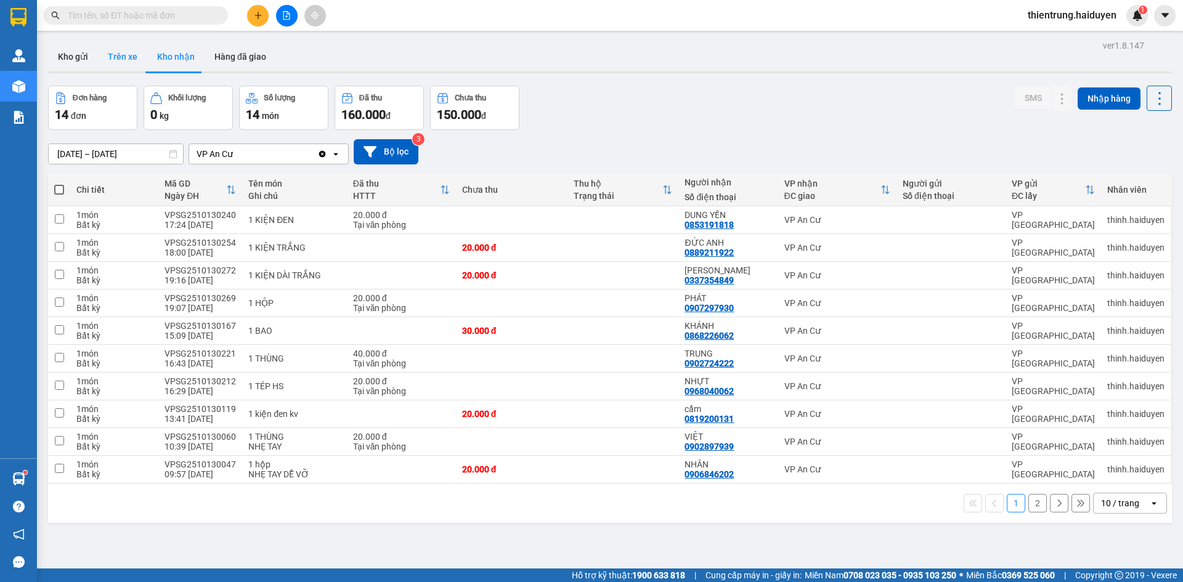
click at [126, 54] on button "Trên xe" at bounding box center [122, 57] width 49 height 30
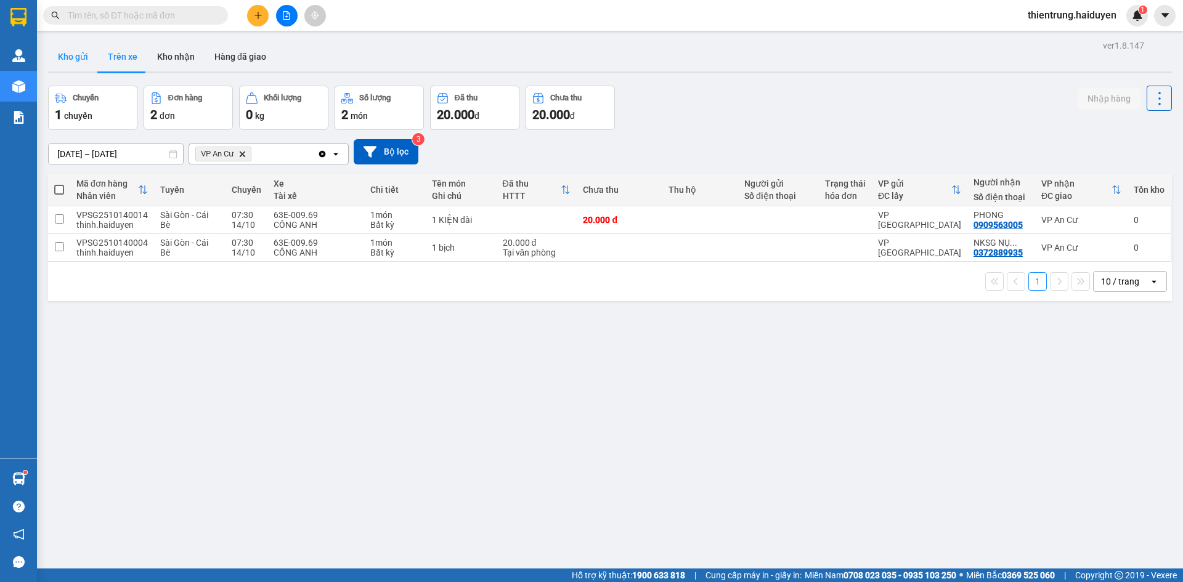
click at [67, 57] on button "Kho gửi" at bounding box center [73, 57] width 50 height 30
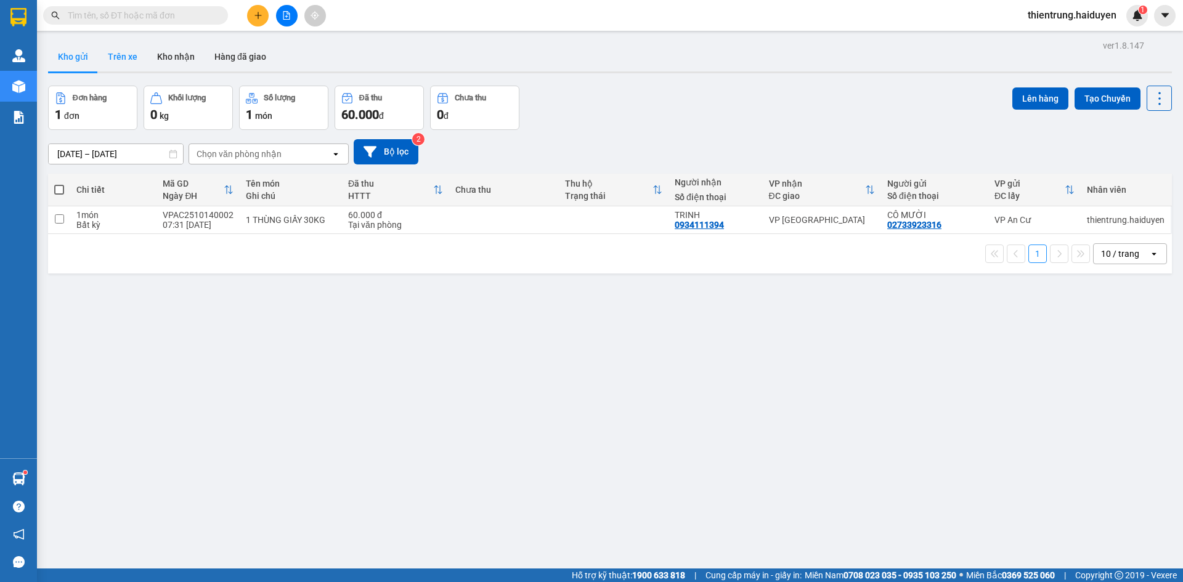
click at [120, 50] on button "Trên xe" at bounding box center [122, 57] width 49 height 30
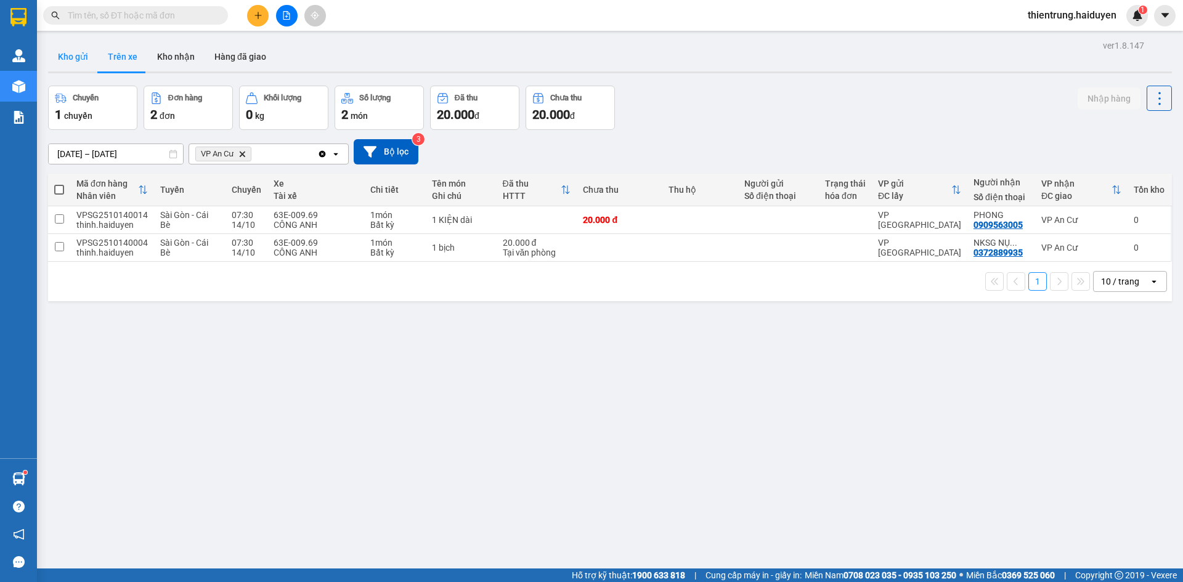
click at [73, 53] on button "Kho gửi" at bounding box center [73, 57] width 50 height 30
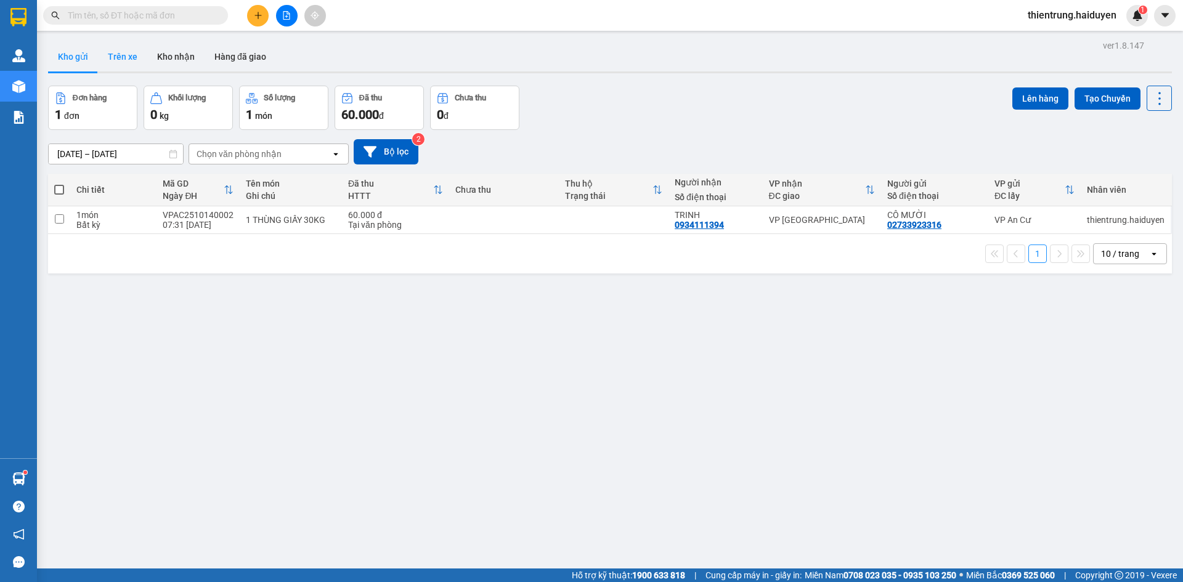
click at [136, 63] on button "Trên xe" at bounding box center [122, 57] width 49 height 30
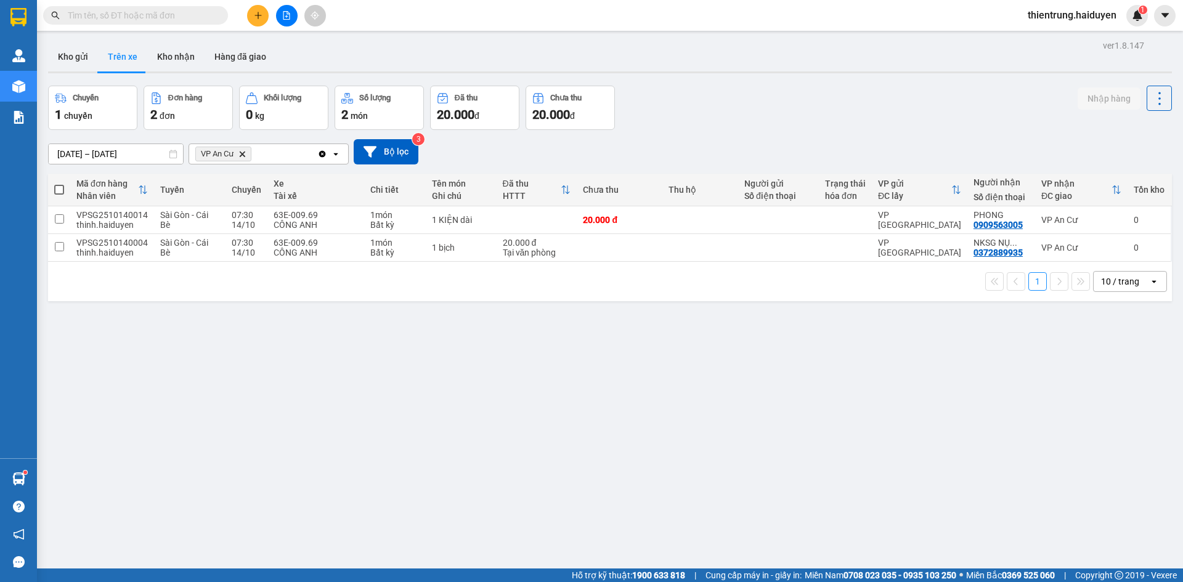
click at [754, 89] on div "Chuyến 1 chuyến Đơn hàng 2 đơn Khối lượng 0 kg Số lượng 2 món Đã thu 20.000 đ C…" at bounding box center [610, 108] width 1124 height 44
click at [68, 58] on button "Kho gửi" at bounding box center [73, 57] width 50 height 30
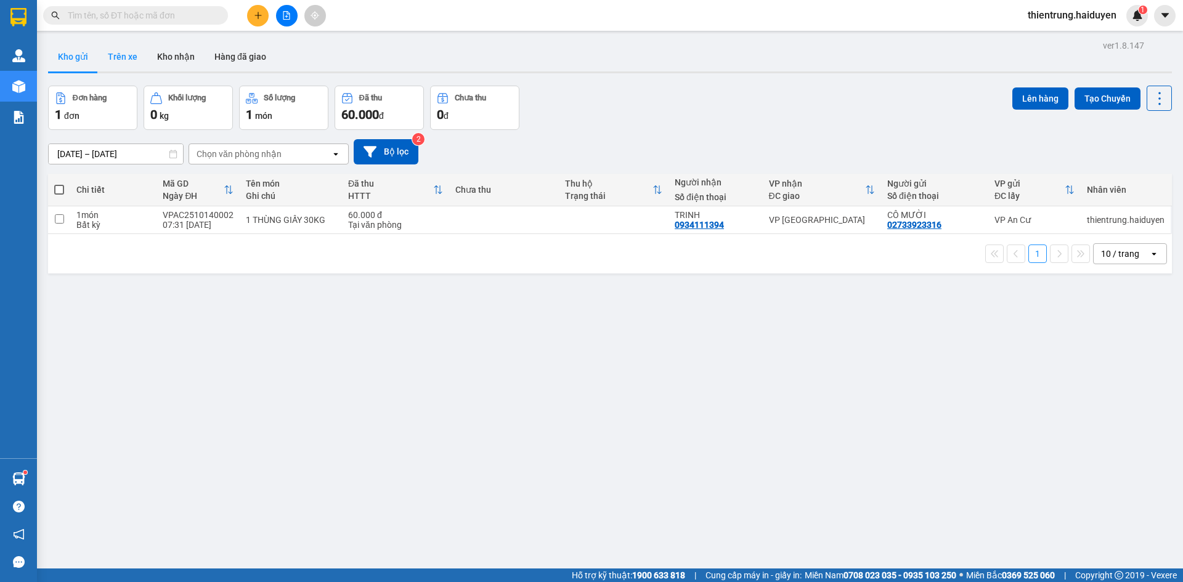
click at [132, 61] on button "Trên xe" at bounding box center [122, 57] width 49 height 30
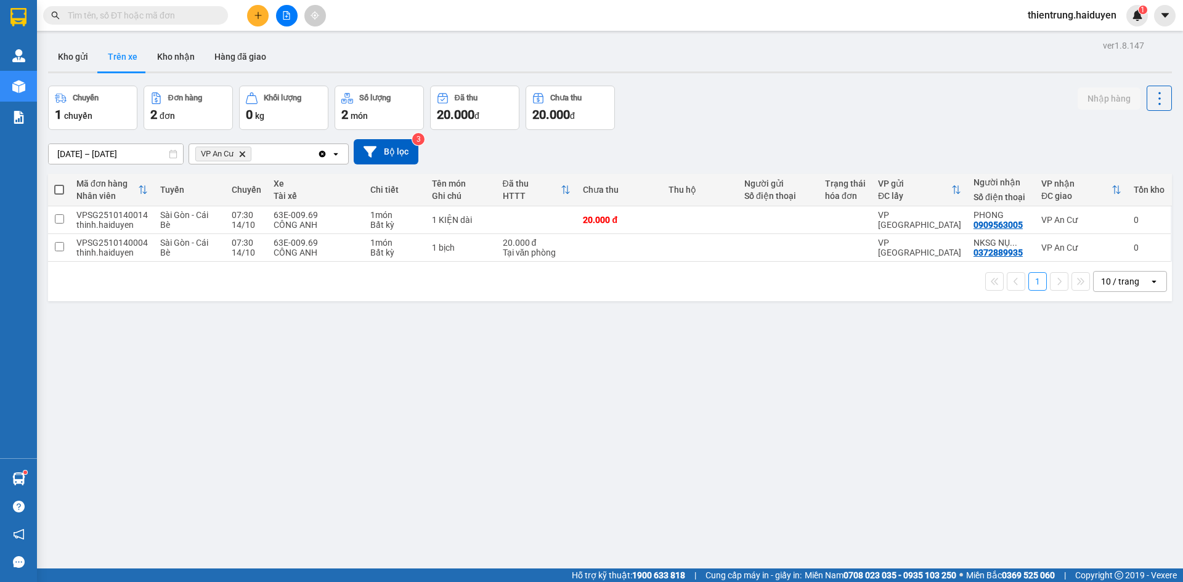
drag, startPoint x: 179, startPoint y: 63, endPoint x: 242, endPoint y: 121, distance: 85.5
click at [179, 63] on button "Kho nhận" at bounding box center [175, 57] width 57 height 30
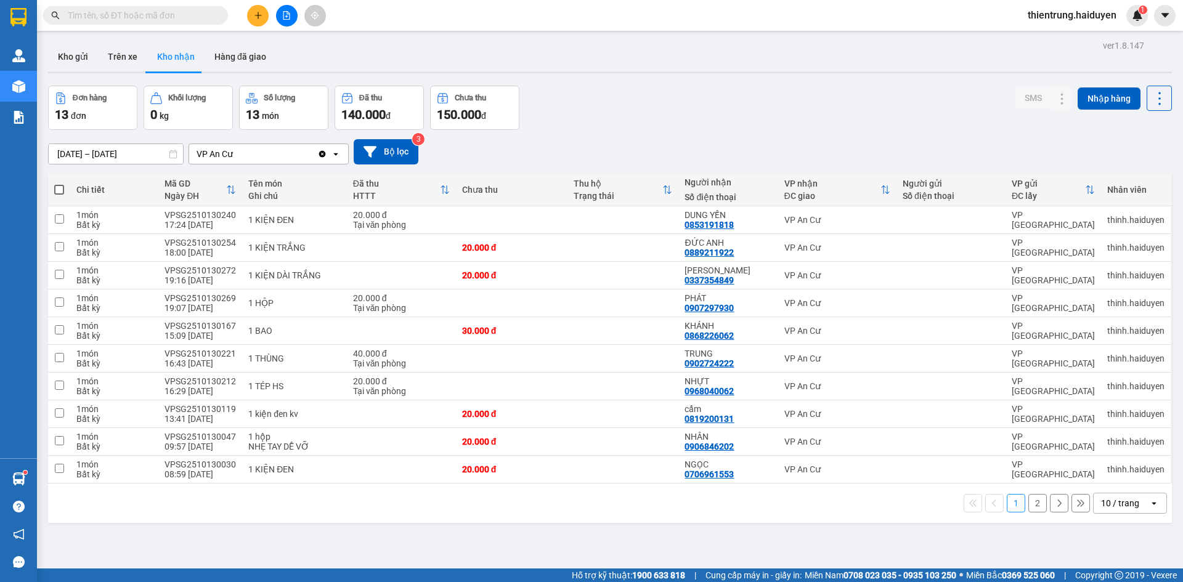
click at [148, 15] on input "text" at bounding box center [140, 16] width 145 height 14
click at [107, 62] on button "Trên xe" at bounding box center [122, 57] width 49 height 30
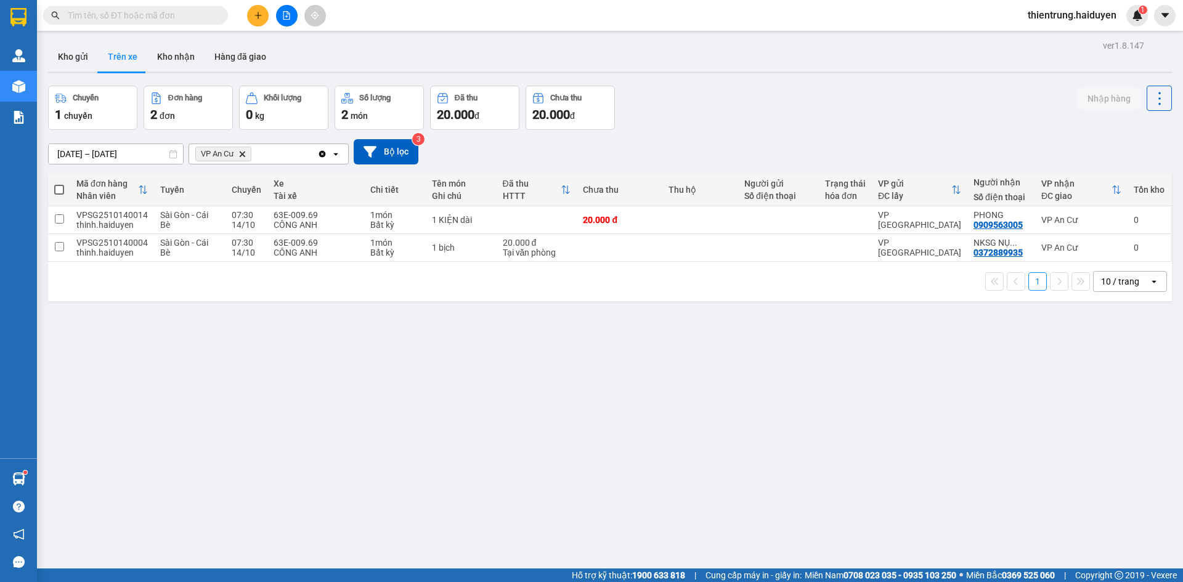
click at [702, 527] on div "ver 1.8.147 Kho gửi Trên xe Kho nhận Hàng đã giao Chuyến 1 chuyến Đơn hàng 2 đơ…" at bounding box center [609, 328] width 1133 height 582
click at [57, 52] on button "Kho gửi" at bounding box center [73, 57] width 50 height 30
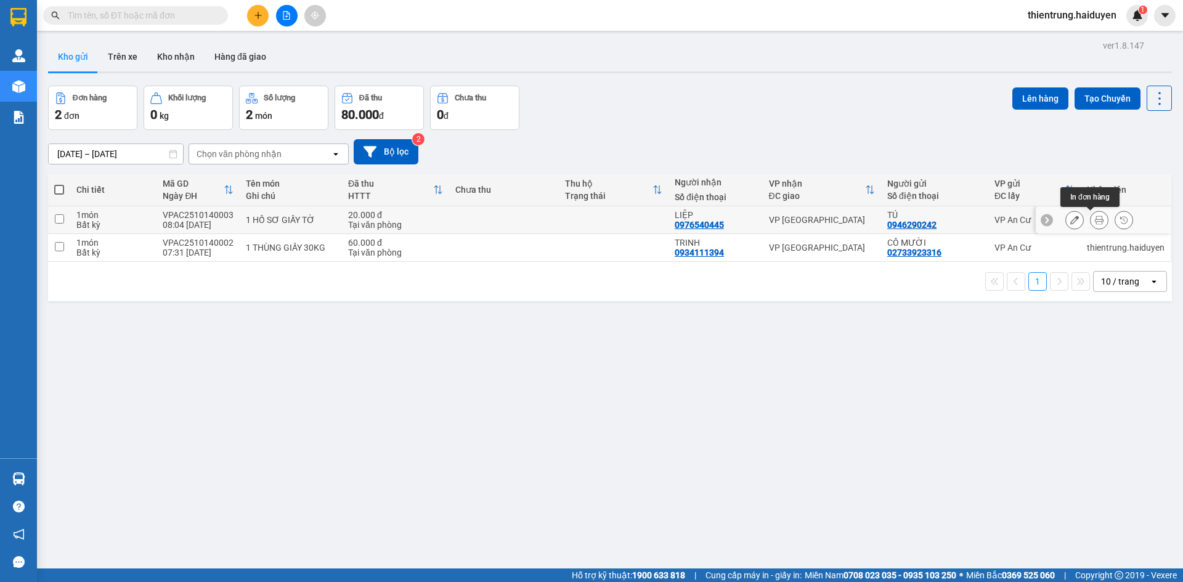
click at [1095, 219] on icon at bounding box center [1099, 220] width 9 height 9
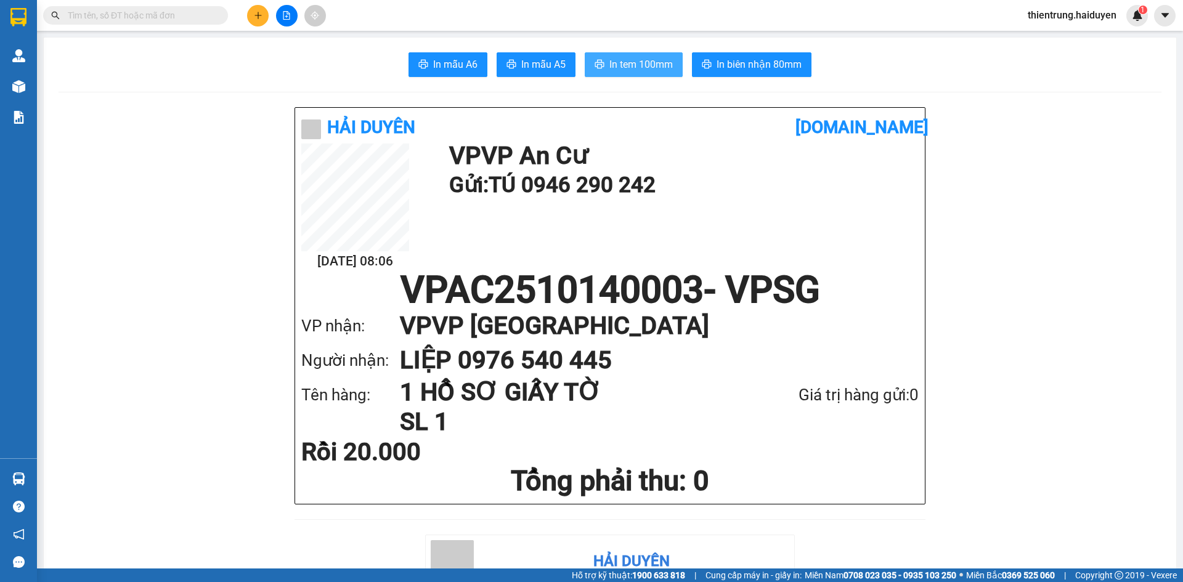
click at [645, 62] on span "In tem 100mm" at bounding box center [640, 64] width 63 height 15
click at [628, 66] on span "In tem 100mm" at bounding box center [640, 64] width 63 height 15
click at [838, 504] on div "Hải Duyên vexere.com 14/10 08:06 VP VP An Cư Gửi: TÚ 0946 290 242 VPAC251014000…" at bounding box center [609, 305] width 631 height 397
click at [673, 286] on h1 "VPAC2510140003 - VPSG" at bounding box center [609, 290] width 617 height 37
drag, startPoint x: 749, startPoint y: 407, endPoint x: 49, endPoint y: 222, distance: 723.8
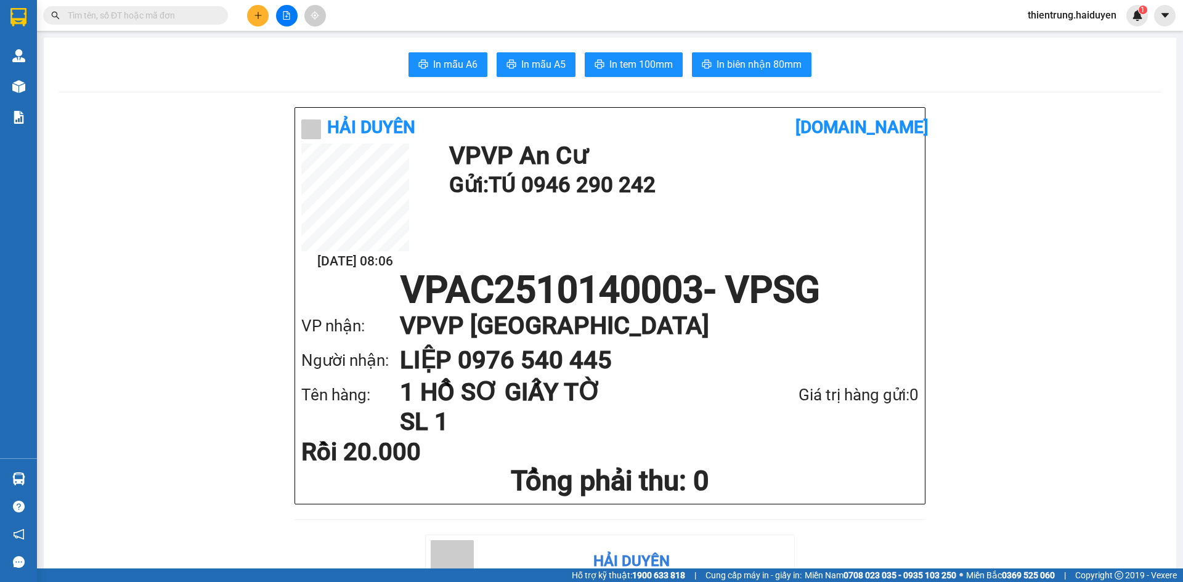
click at [694, 410] on div "Tên hàng: 1 HỒ SƠ GIẤY TỜ SL 1 Giá trị hàng gửi: 0" at bounding box center [609, 407] width 617 height 59
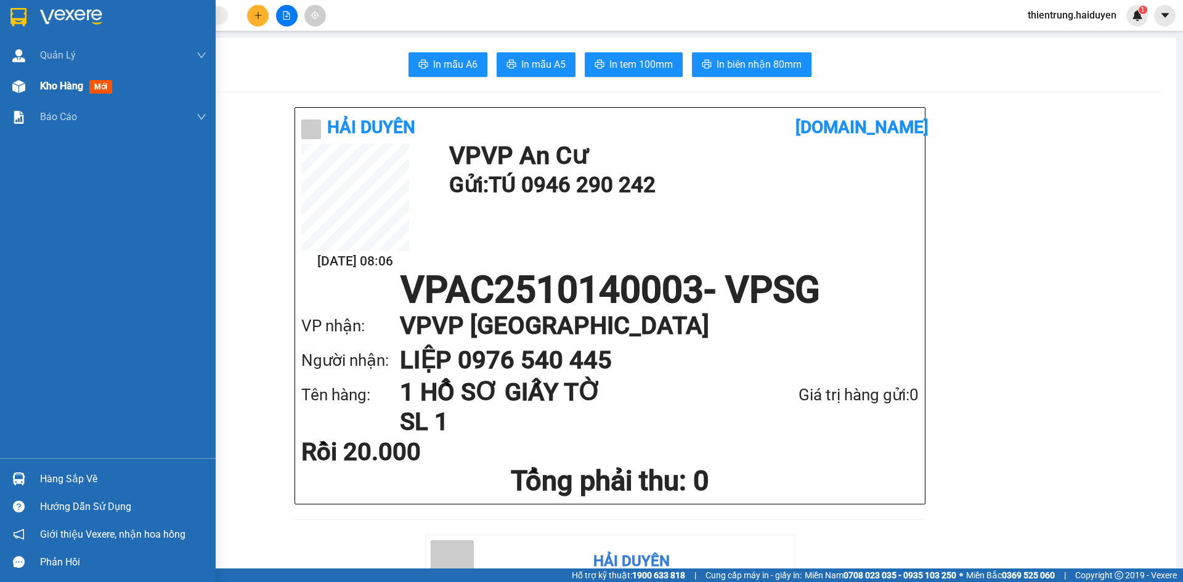
click at [66, 89] on span "Kho hàng" at bounding box center [61, 86] width 43 height 12
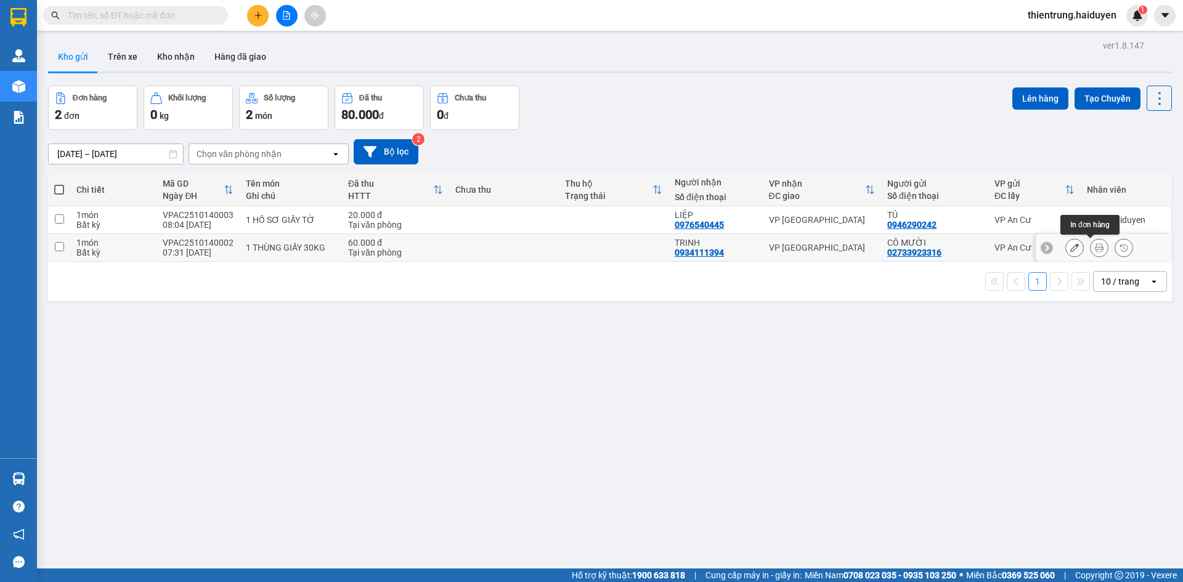
click at [1095, 246] on icon at bounding box center [1099, 247] width 9 height 9
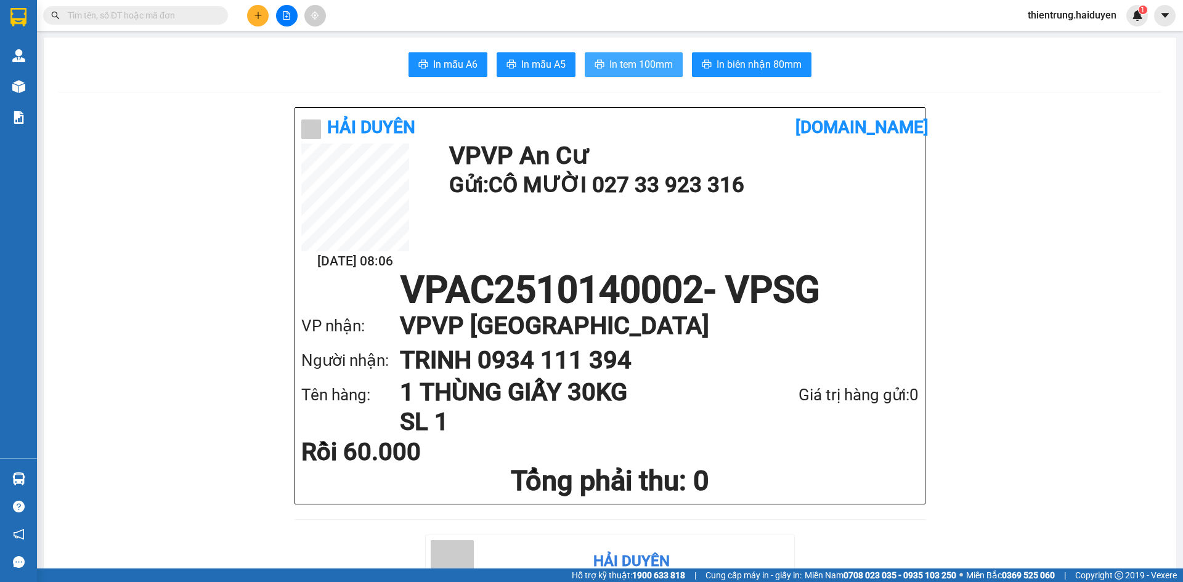
click at [637, 73] on button "In tem 100mm" at bounding box center [634, 64] width 98 height 25
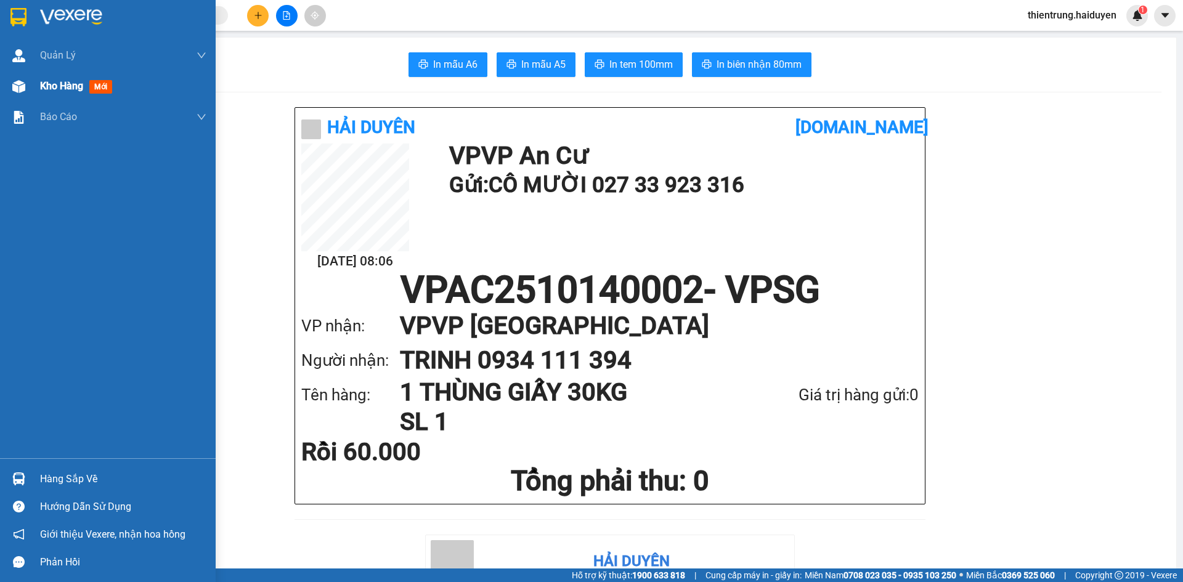
click at [60, 87] on span "Kho hàng" at bounding box center [61, 86] width 43 height 12
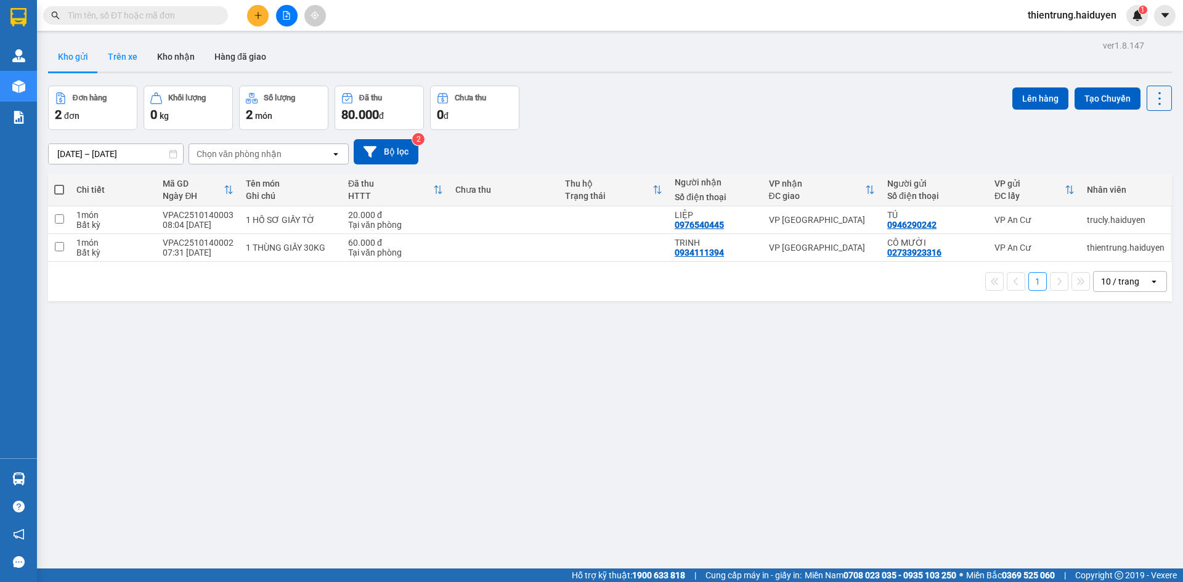
click at [128, 48] on button "Trên xe" at bounding box center [122, 57] width 49 height 30
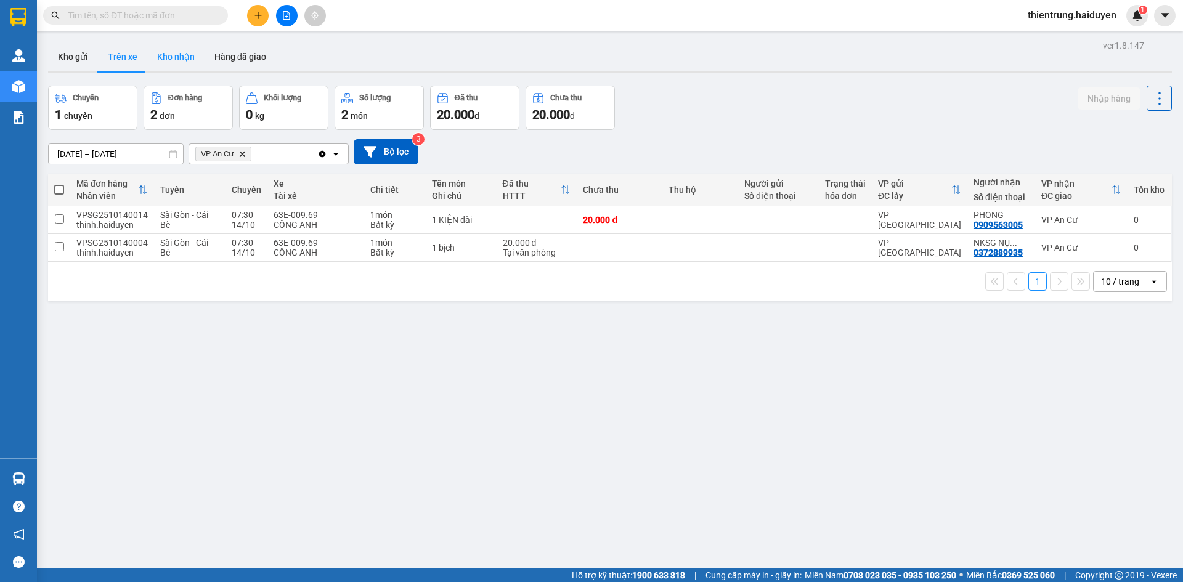
click at [174, 56] on button "Kho nhận" at bounding box center [175, 57] width 57 height 30
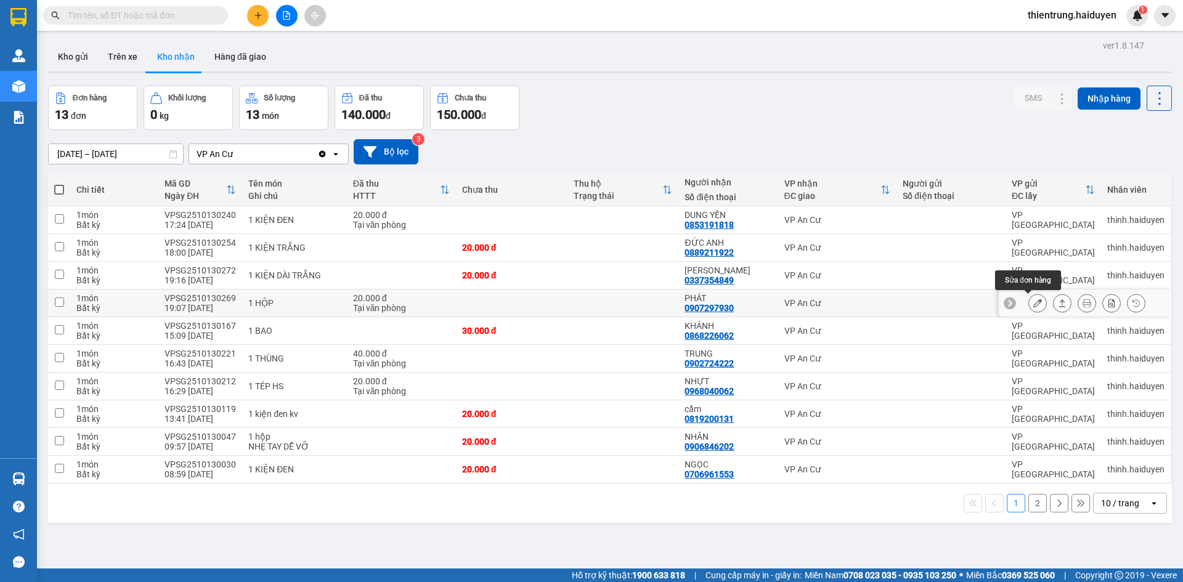
click at [1033, 304] on icon at bounding box center [1037, 303] width 9 height 9
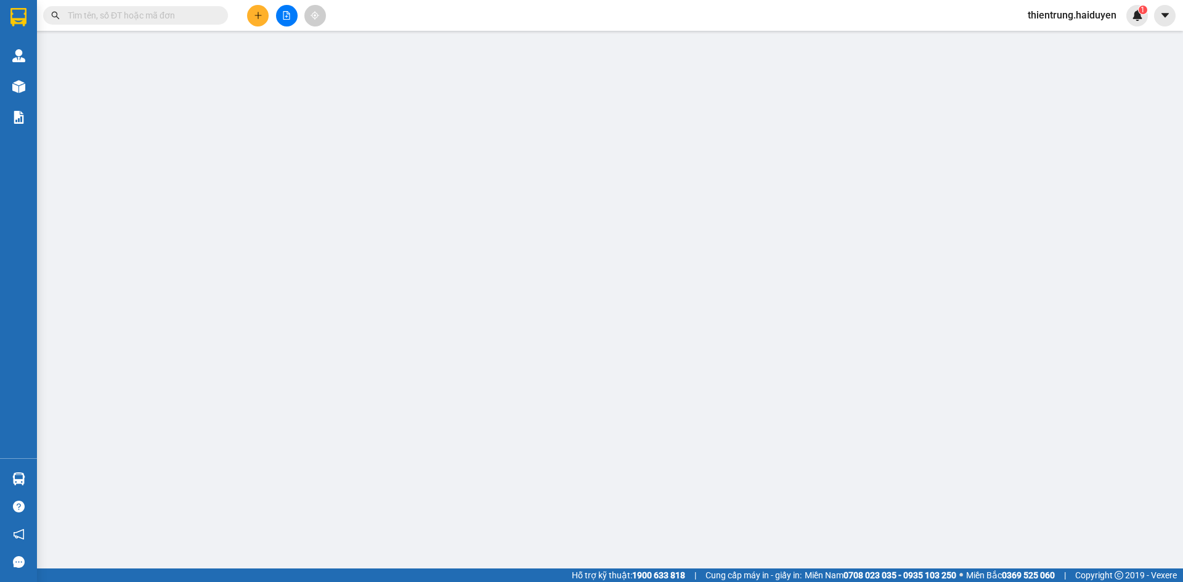
type input "0907297930"
type input "PHÁT"
type input "0"
type input "20.000"
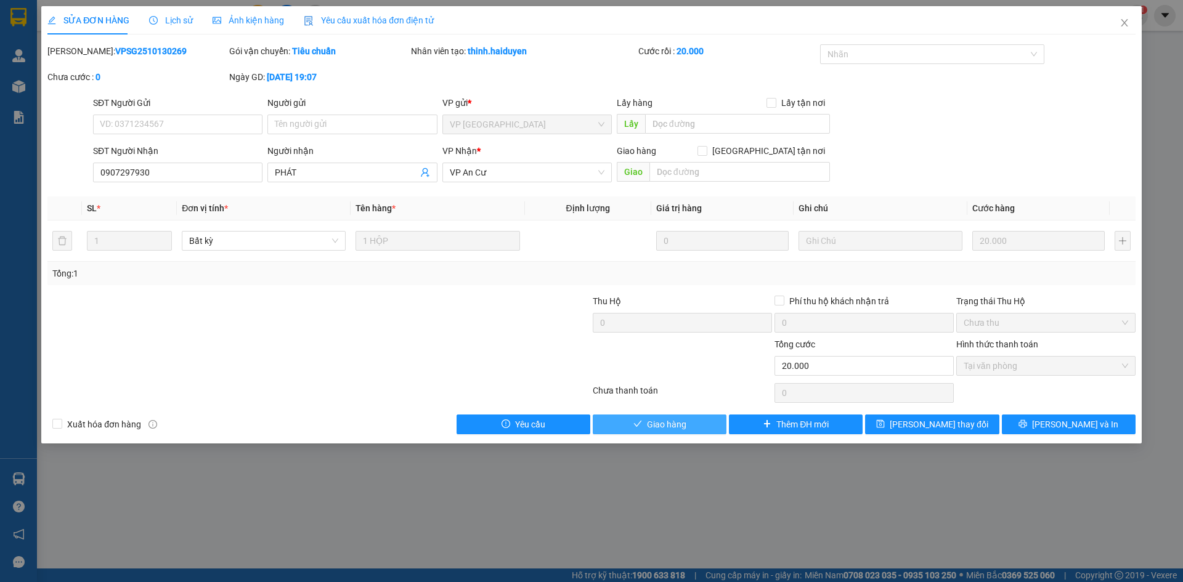
click at [670, 427] on span "Giao hàng" at bounding box center [666, 425] width 39 height 14
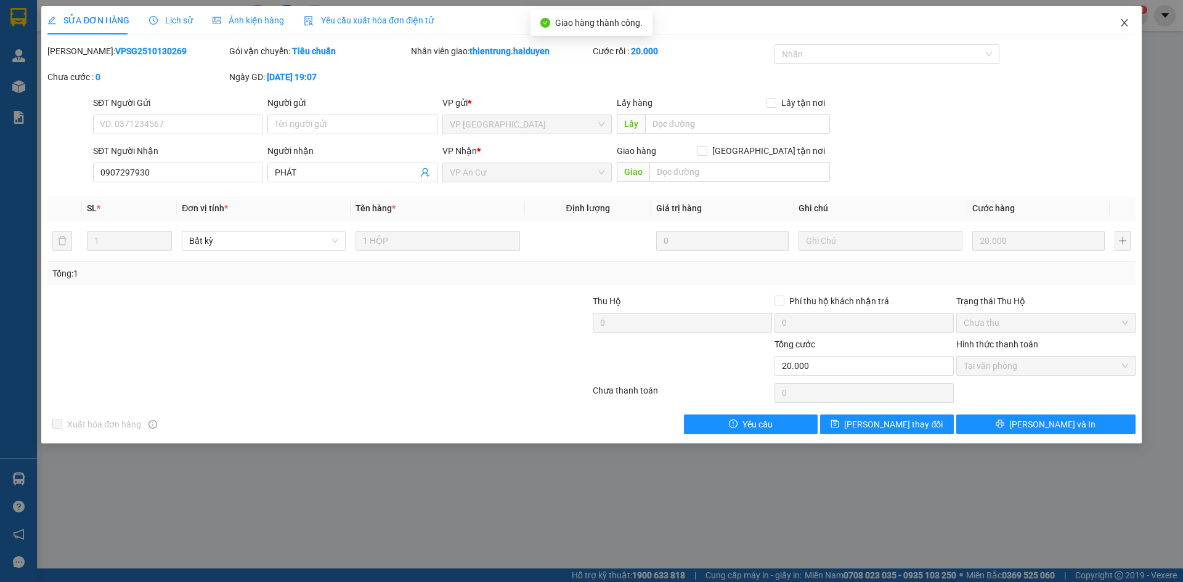
click at [1120, 22] on icon "close" at bounding box center [1124, 23] width 10 height 10
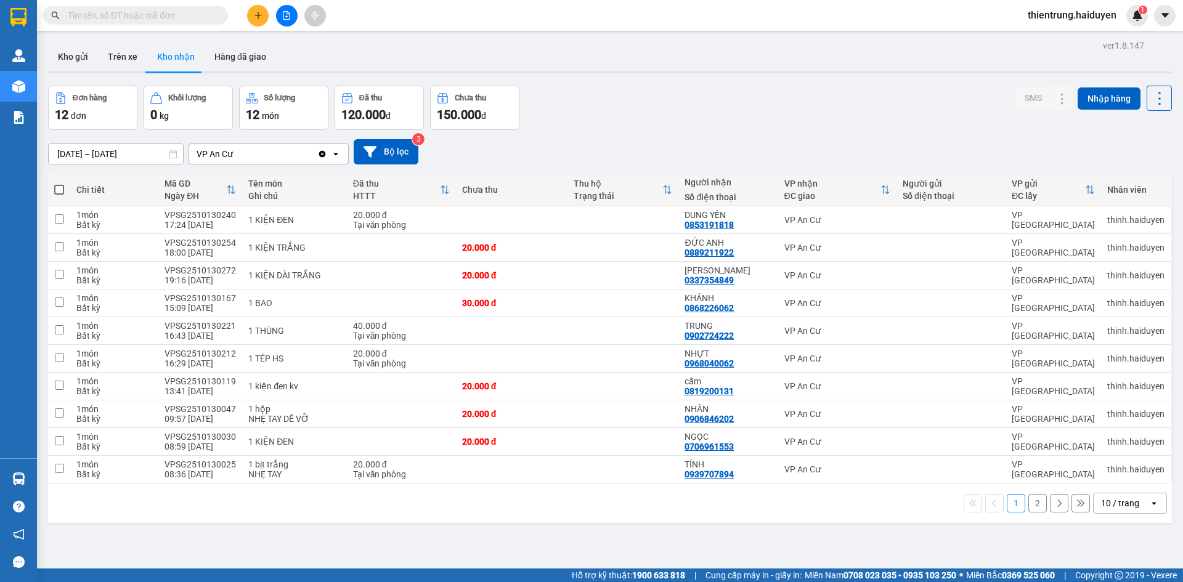
click at [265, 13] on button at bounding box center [258, 16] width 22 height 22
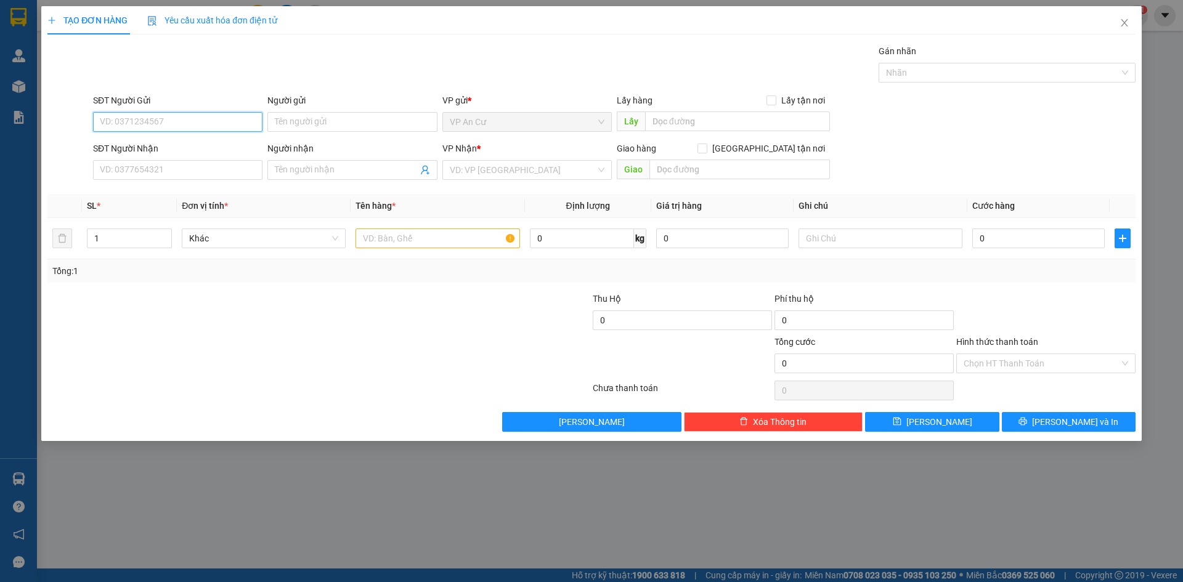
click at [133, 124] on input "SĐT Người Gửi" at bounding box center [177, 122] width 169 height 20
click at [142, 119] on input "SĐT Người Gửi" at bounding box center [177, 122] width 169 height 20
click at [168, 127] on input "SĐT Người Gửi" at bounding box center [177, 122] width 169 height 20
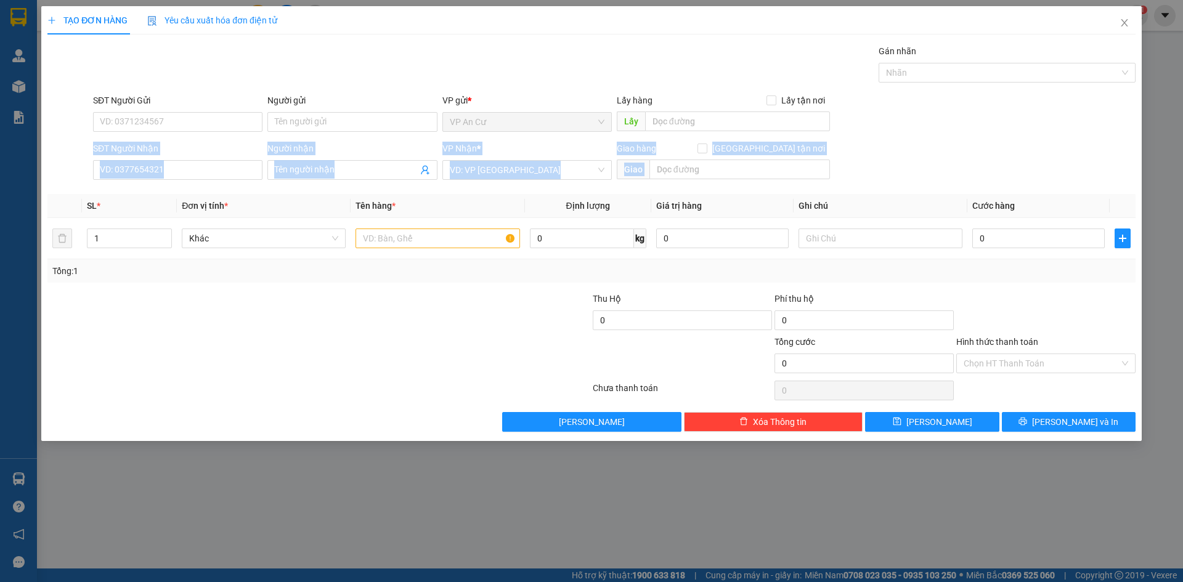
drag, startPoint x: 1182, startPoint y: 118, endPoint x: 1182, endPoint y: 315, distance: 196.5
click at [1182, 308] on div "TẠO ĐƠN HÀNG Yêu cầu xuất hóa đơn điện tử Transit Pickup Surcharge Ids Transit …" at bounding box center [591, 291] width 1183 height 582
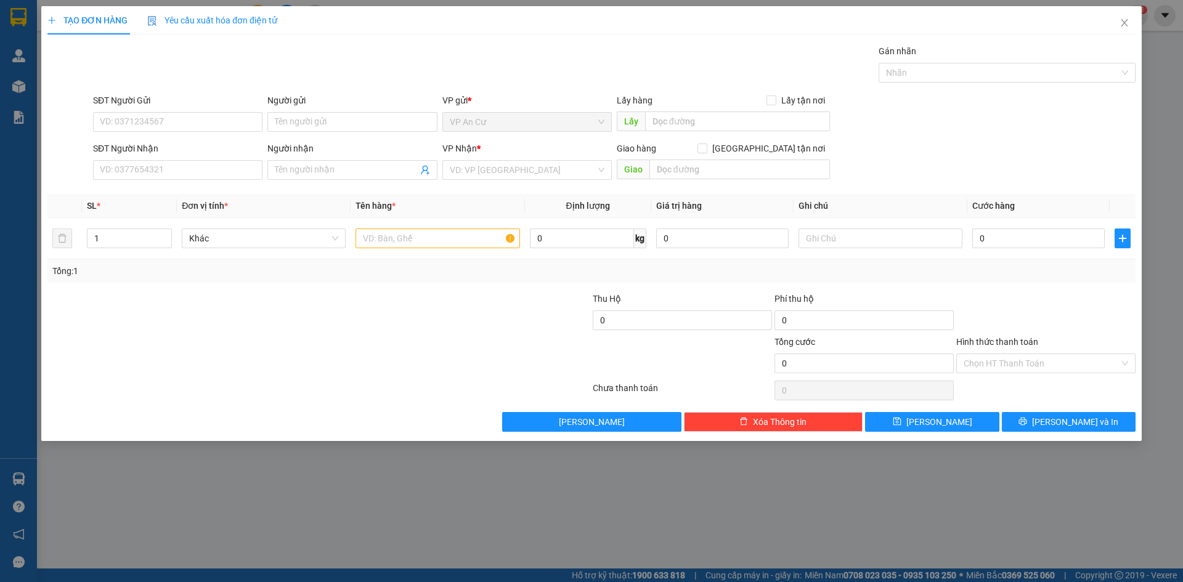
click at [338, 358] on div at bounding box center [227, 356] width 363 height 43
click at [201, 124] on input "SĐT Người Gửi" at bounding box center [177, 122] width 169 height 20
type input "0964080864"
click at [197, 145] on div "0964080864 - QUYỀN" at bounding box center [177, 147] width 155 height 14
type input "QUYỀN"
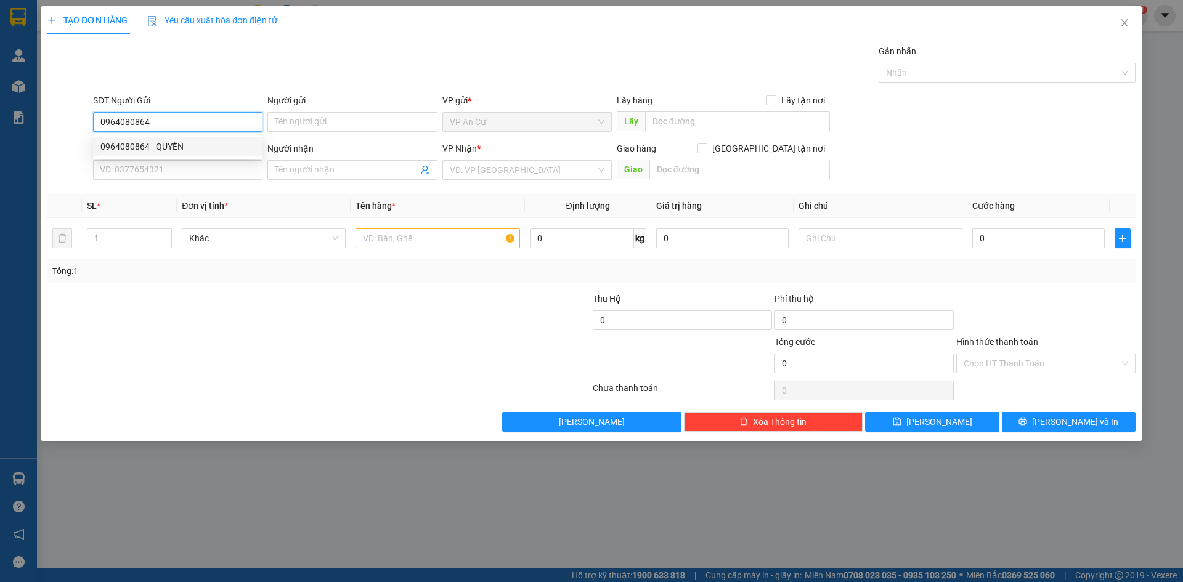
type input "0396951345"
type input "PHÚC"
type input "20.000"
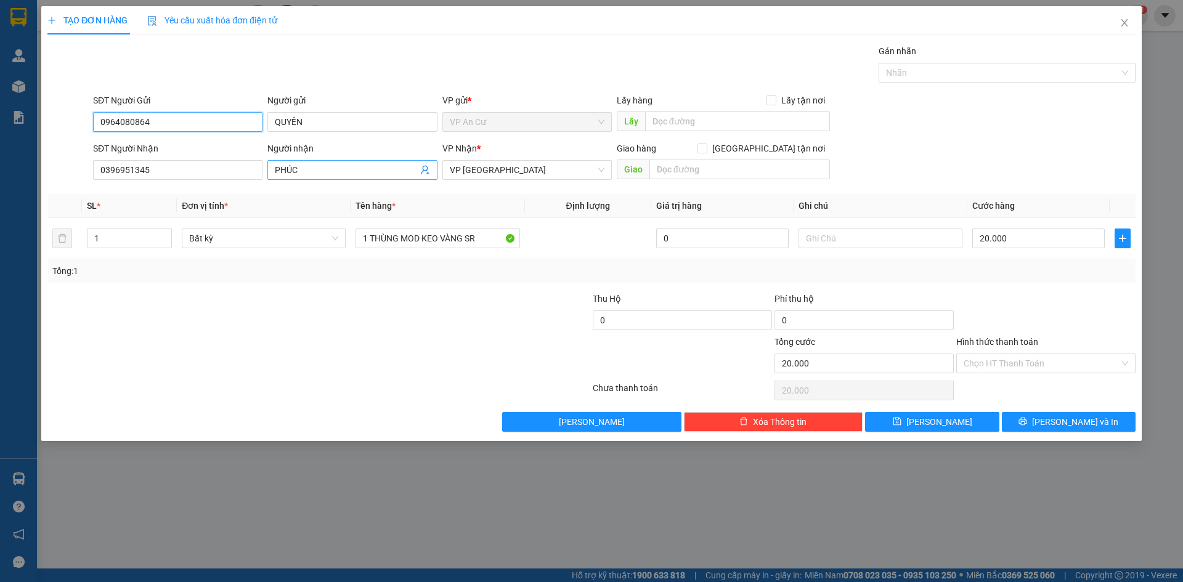
type input "0964080864"
click at [424, 174] on icon "user-add" at bounding box center [425, 170] width 10 height 10
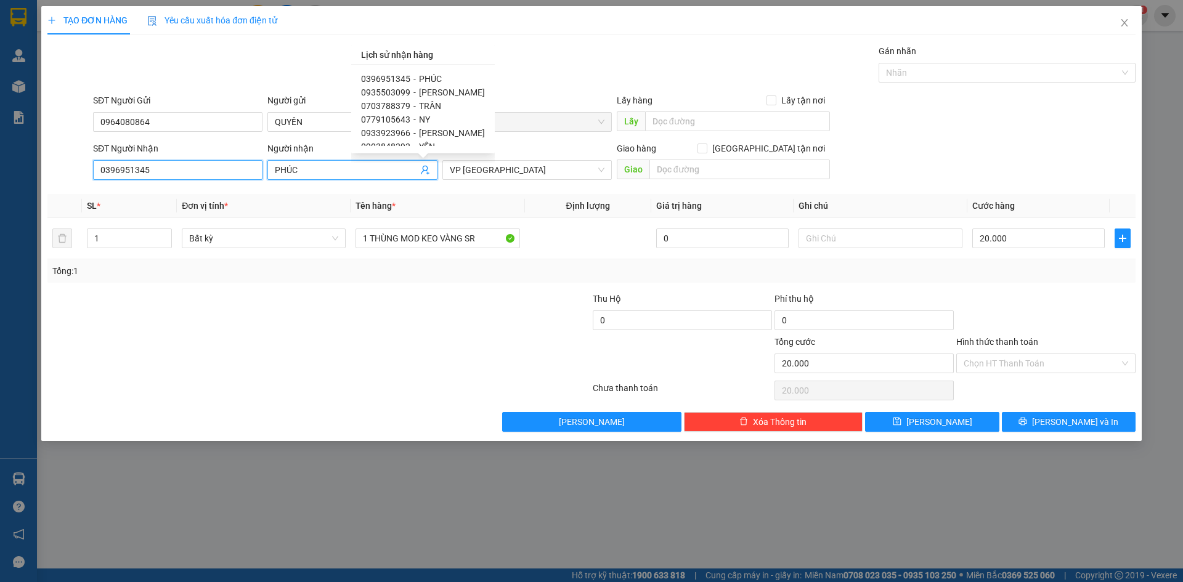
click at [121, 174] on input "0396951345" at bounding box center [177, 170] width 169 height 20
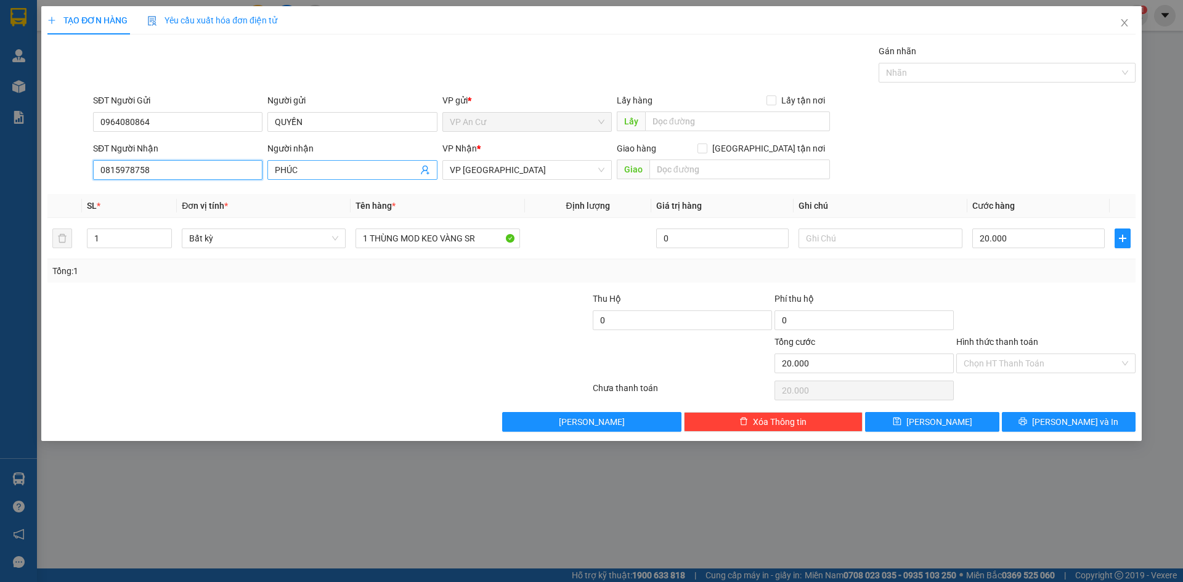
type input "0815978758"
drag, startPoint x: 328, startPoint y: 170, endPoint x: 268, endPoint y: 171, distance: 60.4
click at [270, 173] on span "PHÚC" at bounding box center [351, 170] width 169 height 20
type input "h"
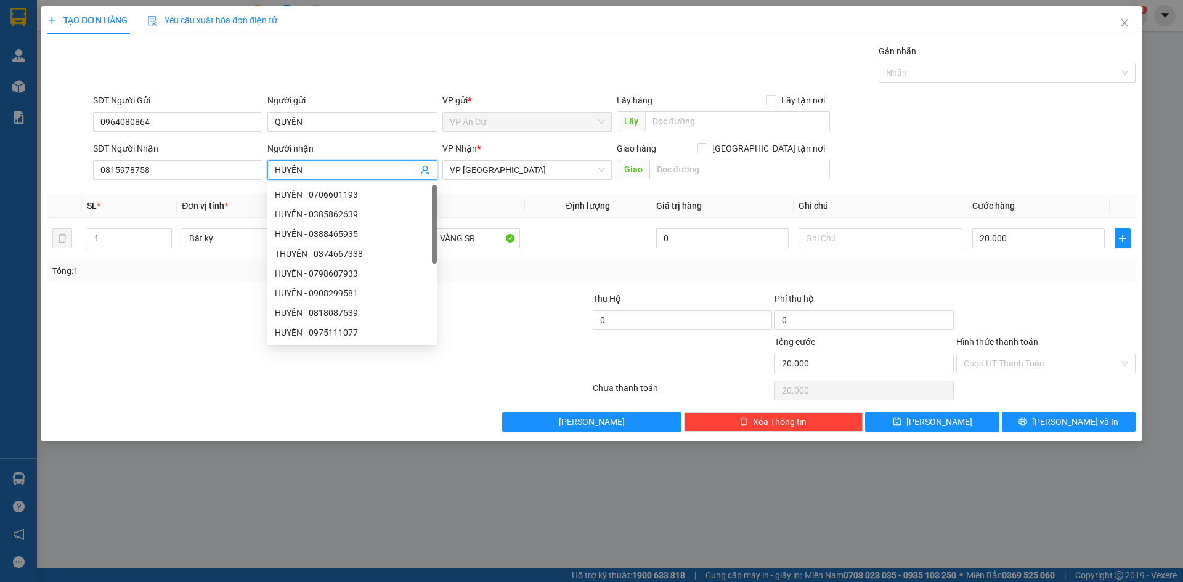
type input "HUYỀN"
click at [605, 58] on div "Gói vận chuyển * Tiêu chuẩn Gán nhãn Nhãn" at bounding box center [614, 65] width 1047 height 43
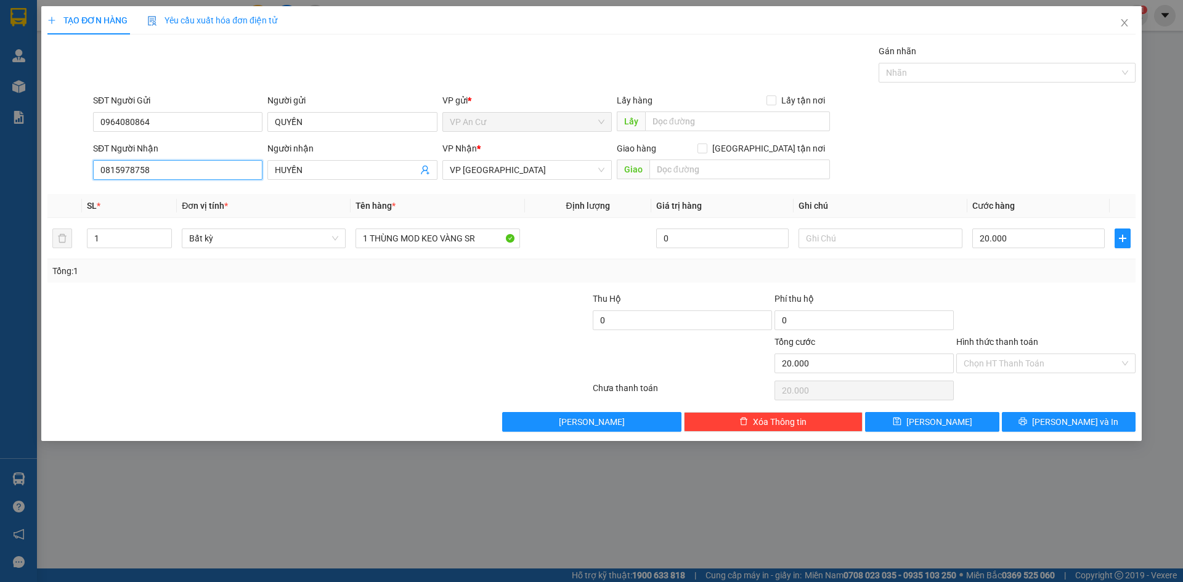
click at [151, 173] on input "0815978758" at bounding box center [177, 170] width 169 height 20
type input "0815978759"
click at [126, 113] on input "0964080864" at bounding box center [177, 122] width 169 height 20
click at [1058, 360] on input "Hình thức thanh toán" at bounding box center [1041, 363] width 156 height 18
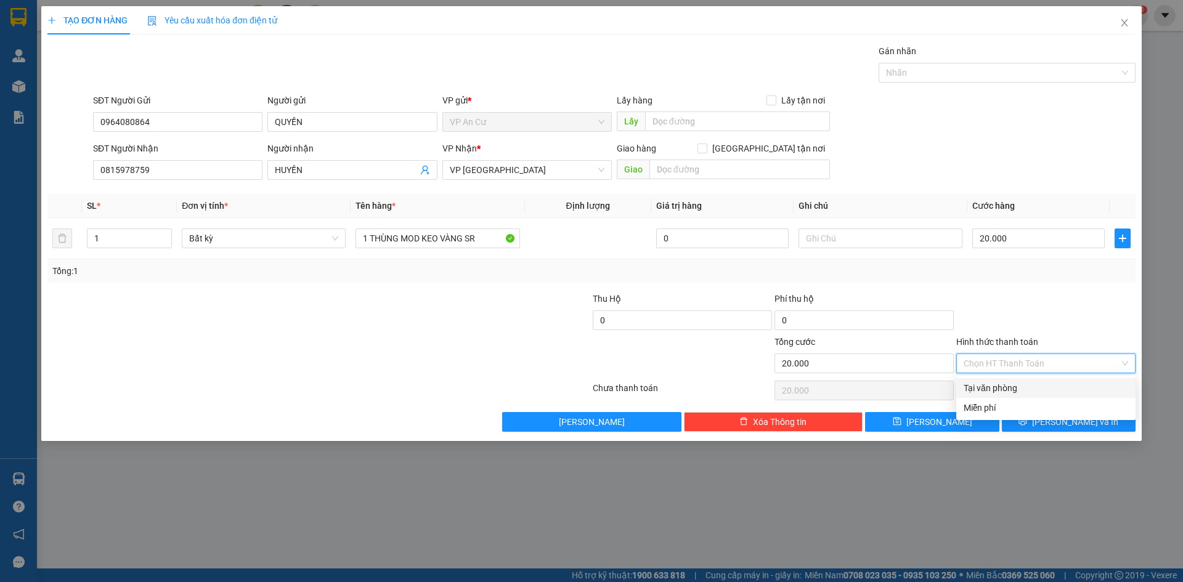
click at [1021, 386] on div "Tại văn phòng" at bounding box center [1045, 388] width 164 height 14
type input "0"
click at [1070, 424] on span "[PERSON_NAME] và In" at bounding box center [1075, 422] width 86 height 14
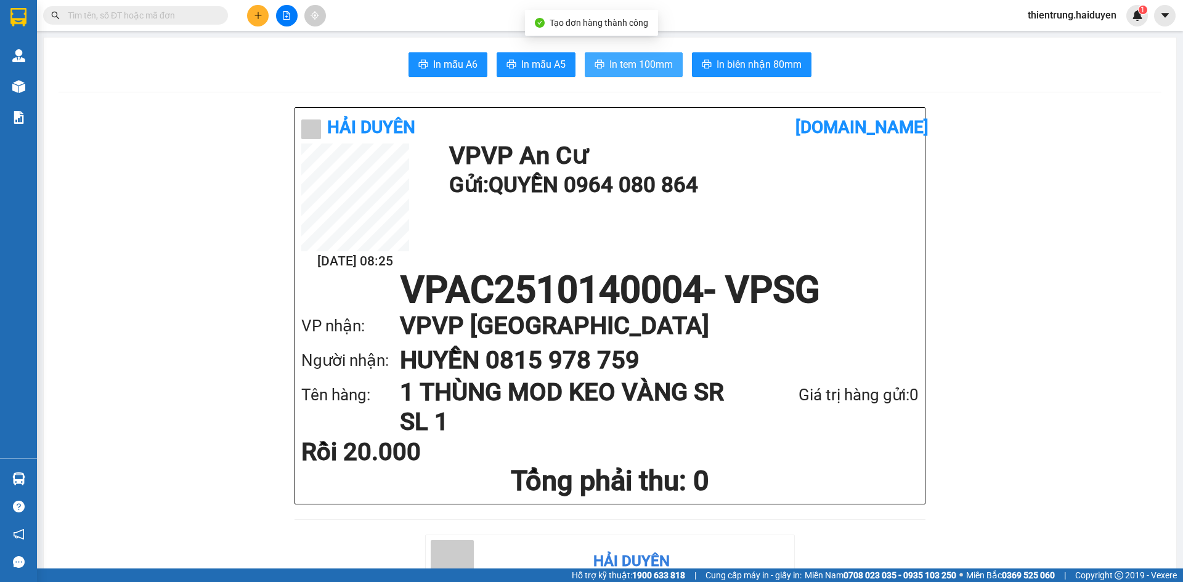
click at [635, 60] on span "In tem 100mm" at bounding box center [640, 64] width 63 height 15
click at [817, 322] on h1 "VP VP Sài Gòn" at bounding box center [647, 326] width 494 height 34
click at [258, 15] on icon "plus" at bounding box center [257, 15] width 1 height 7
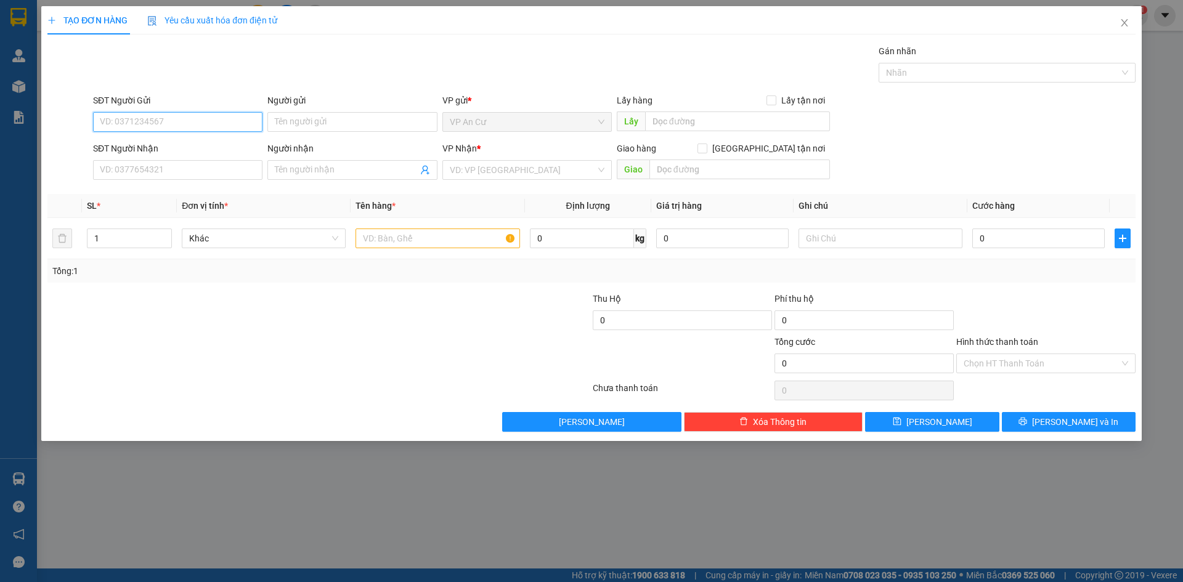
paste input "0964080864"
type input "0964080864"
click at [158, 147] on div "0964080864 - QUYỀN" at bounding box center [177, 147] width 155 height 14
type input "QUYỀN"
type input "0815978759"
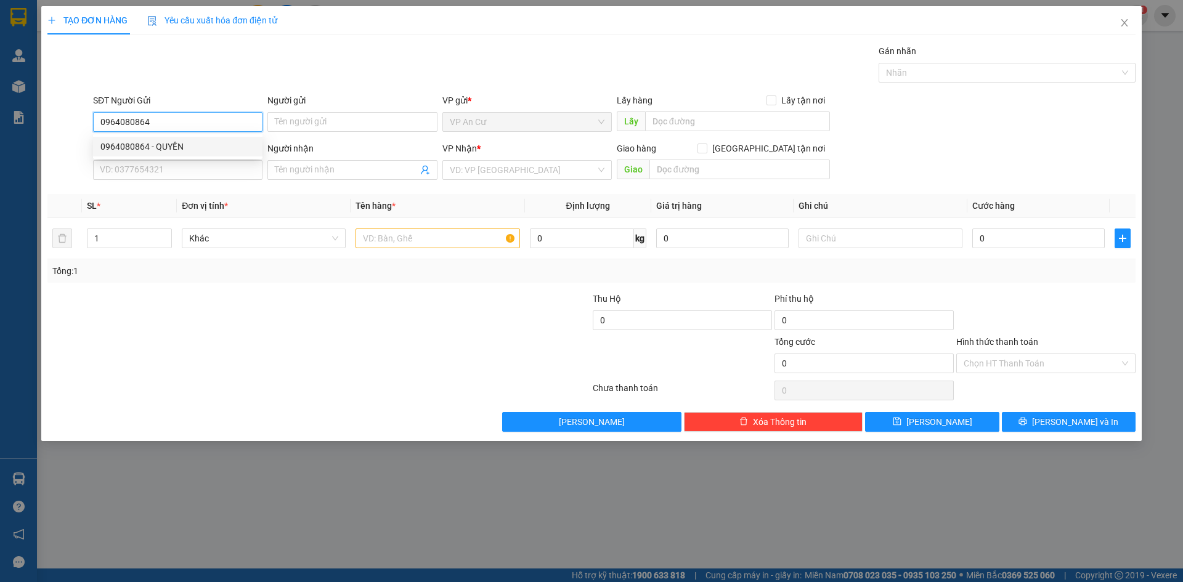
type input "HUYỀN"
type input "20.000"
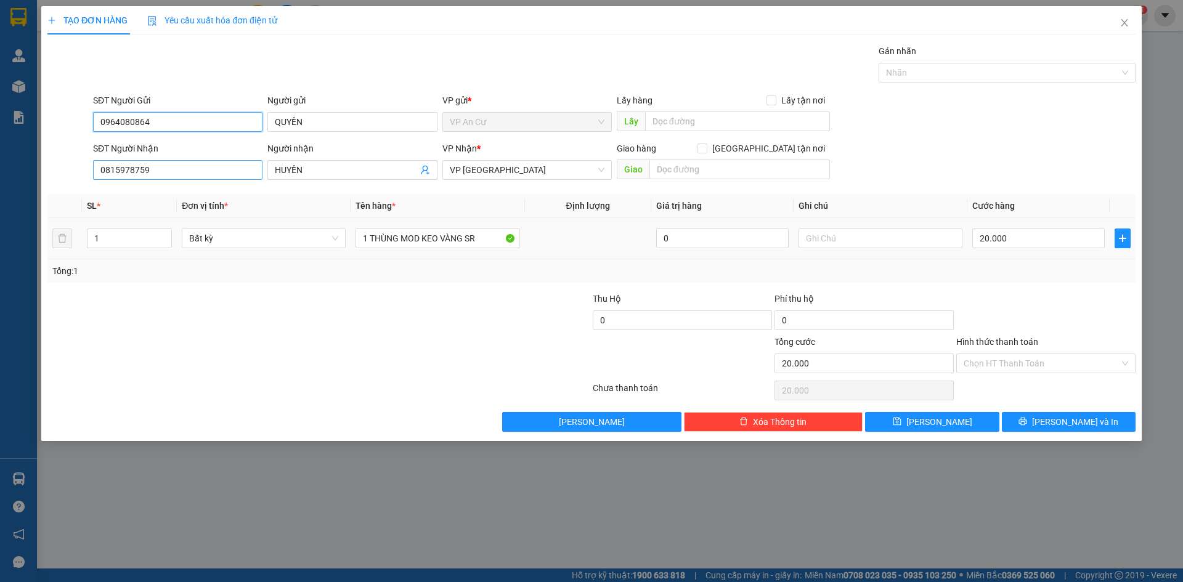
type input "0964080864"
click at [136, 169] on input "0815978759" at bounding box center [177, 170] width 169 height 20
type input "0862128821"
drag, startPoint x: 310, startPoint y: 172, endPoint x: 275, endPoint y: 174, distance: 35.1
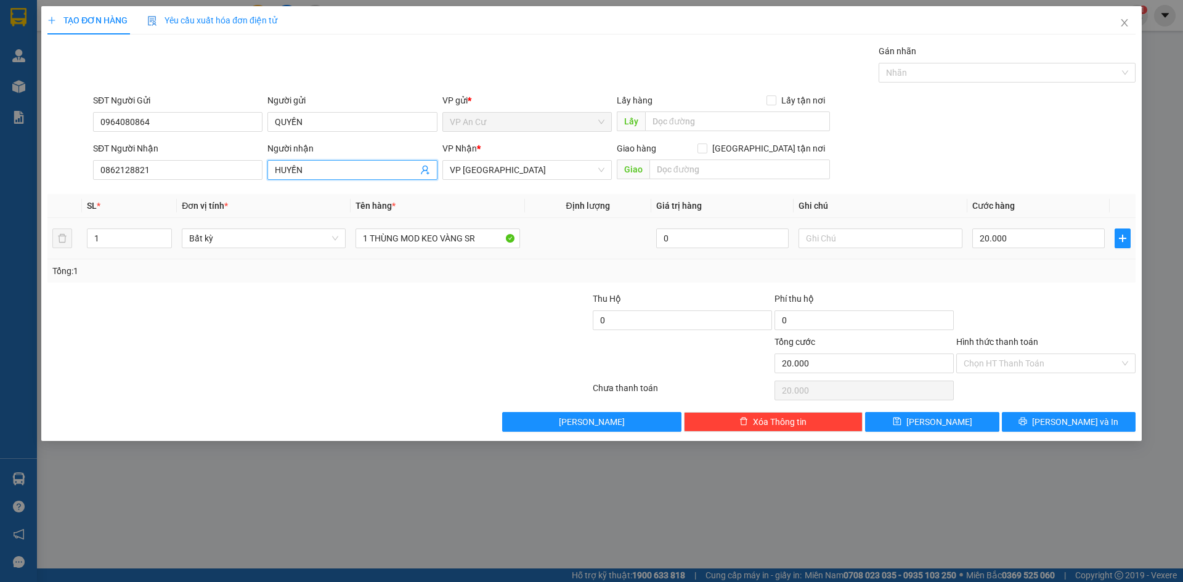
click at [275, 174] on input "HUYỀN" at bounding box center [346, 170] width 142 height 14
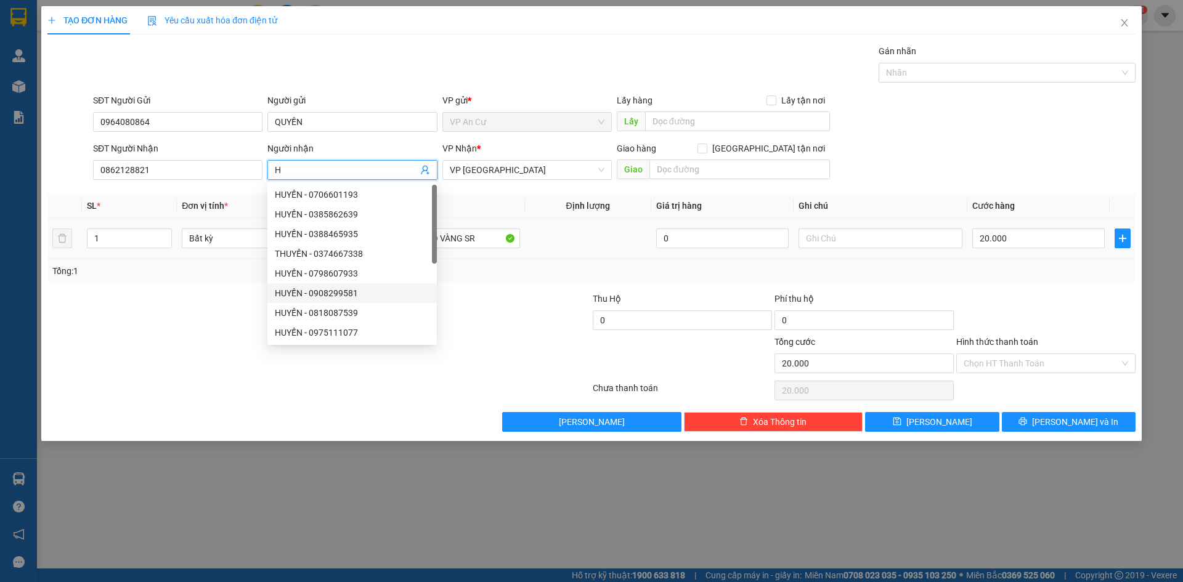
type input "H"
click at [528, 323] on div at bounding box center [501, 313] width 182 height 43
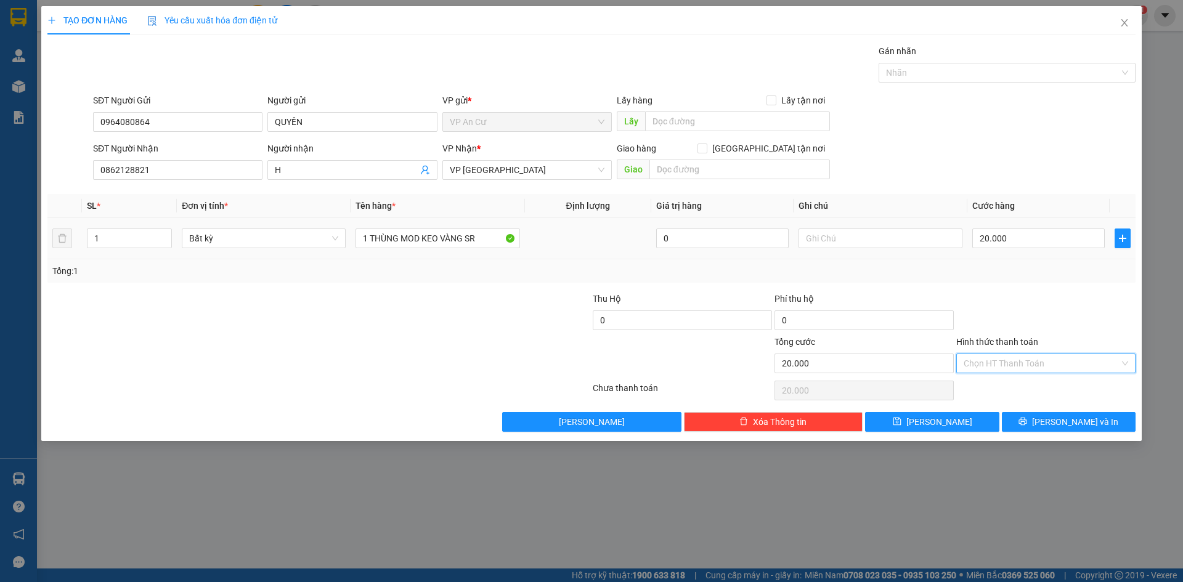
drag, startPoint x: 1021, startPoint y: 358, endPoint x: 1021, endPoint y: 372, distance: 14.2
click at [1021, 359] on input "Hình thức thanh toán" at bounding box center [1041, 363] width 156 height 18
click at [1020, 381] on div "Tại văn phòng" at bounding box center [1045, 388] width 164 height 14
type input "0"
click at [1037, 417] on button "[PERSON_NAME] và In" at bounding box center [1069, 422] width 134 height 20
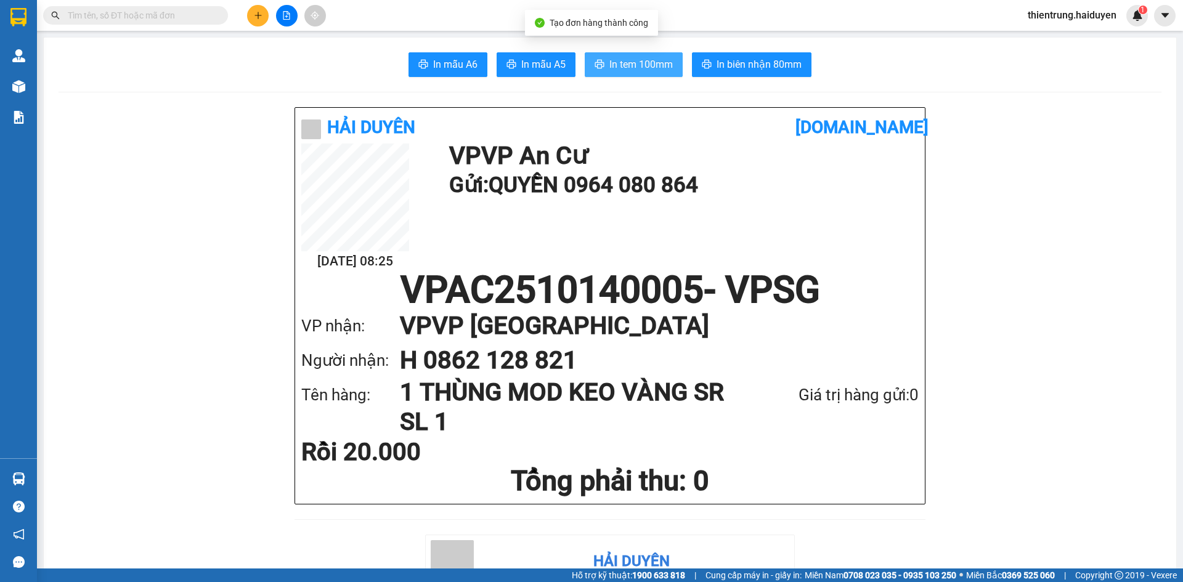
click at [649, 59] on span "In tem 100mm" at bounding box center [640, 64] width 63 height 15
click at [827, 195] on h1 "Gửi: QUYỀN 0964 080 864" at bounding box center [680, 185] width 463 height 34
click at [246, 15] on div at bounding box center [286, 16] width 92 height 22
click at [255, 17] on icon "plus" at bounding box center [258, 15] width 9 height 9
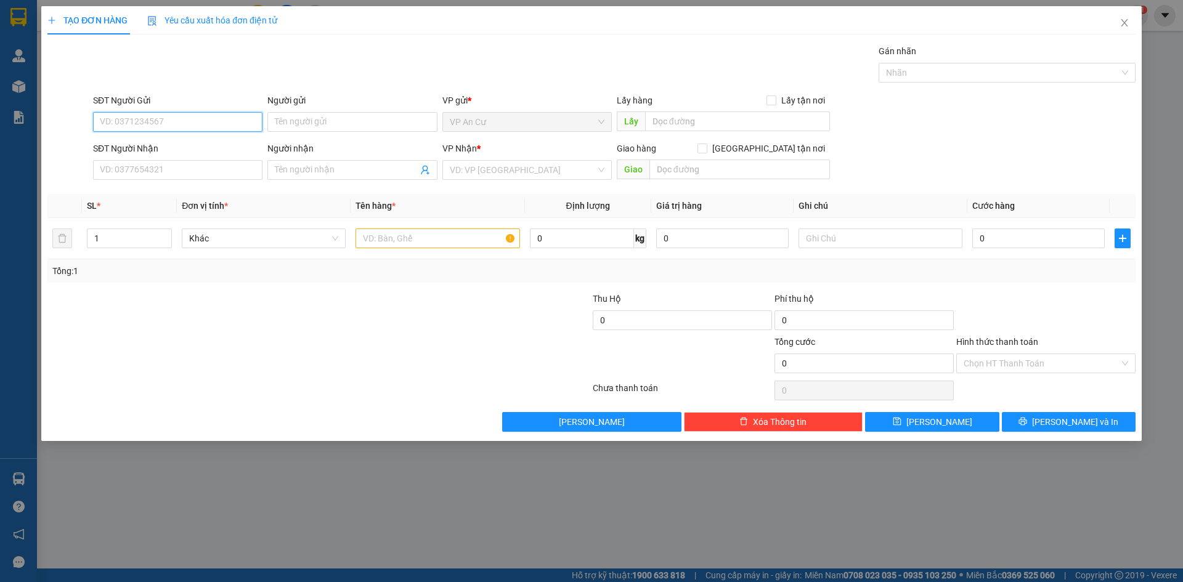
paste input "0964080864"
type input "0964080864"
click at [180, 145] on div "0964080864 - QUYỀN" at bounding box center [177, 147] width 155 height 14
type input "QUYỀN"
type input "0862128821"
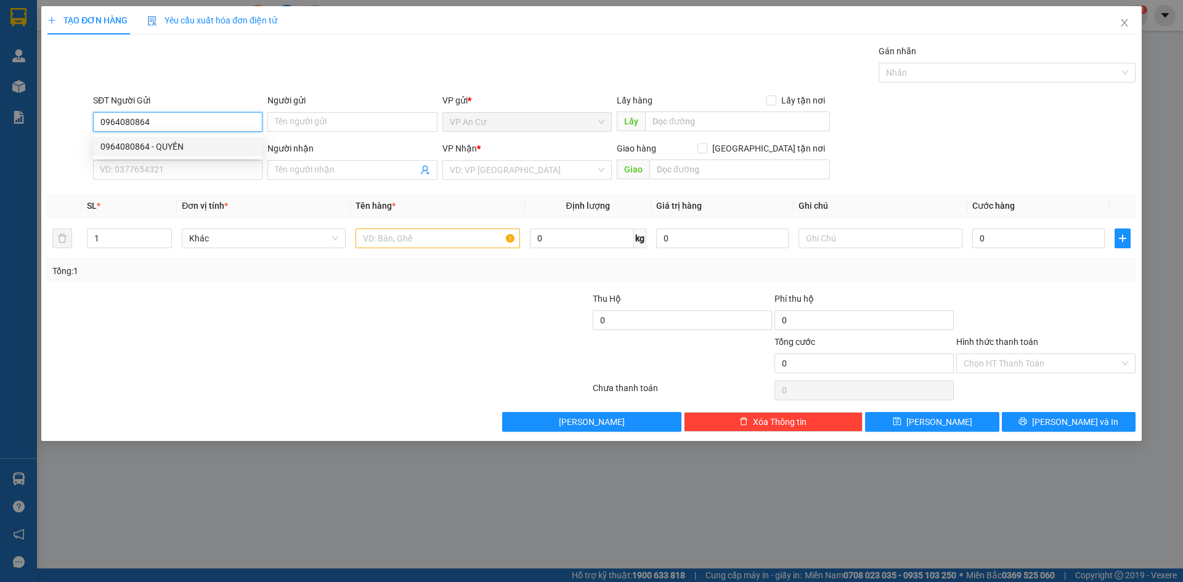
type input "H"
type input "20.000"
type input "0964080864"
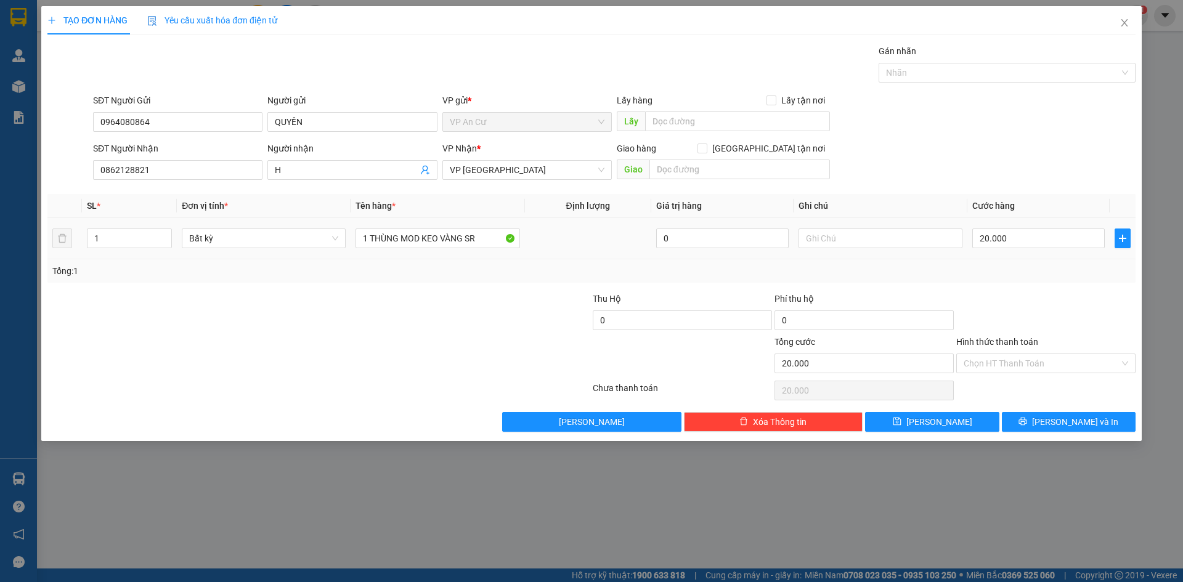
drag, startPoint x: 330, startPoint y: 365, endPoint x: 181, endPoint y: 251, distance: 187.3
click at [300, 344] on div at bounding box center [227, 356] width 363 height 43
click at [128, 165] on input "0862128821" at bounding box center [177, 170] width 169 height 20
type input "0848434047"
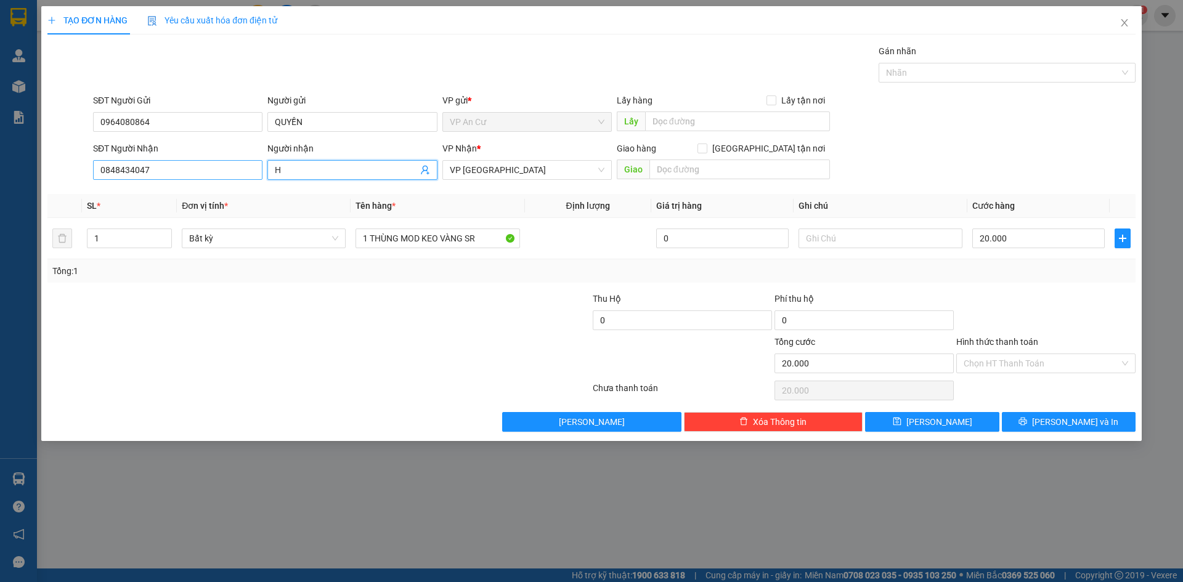
drag, startPoint x: 328, startPoint y: 170, endPoint x: 255, endPoint y: 177, distance: 73.6
click at [255, 177] on div "SĐT Người Nhận 0848434047 Người nhận H H VP Nhận * VP Sài Gòn Giao hàng Giao tậ…" at bounding box center [614, 163] width 1047 height 43
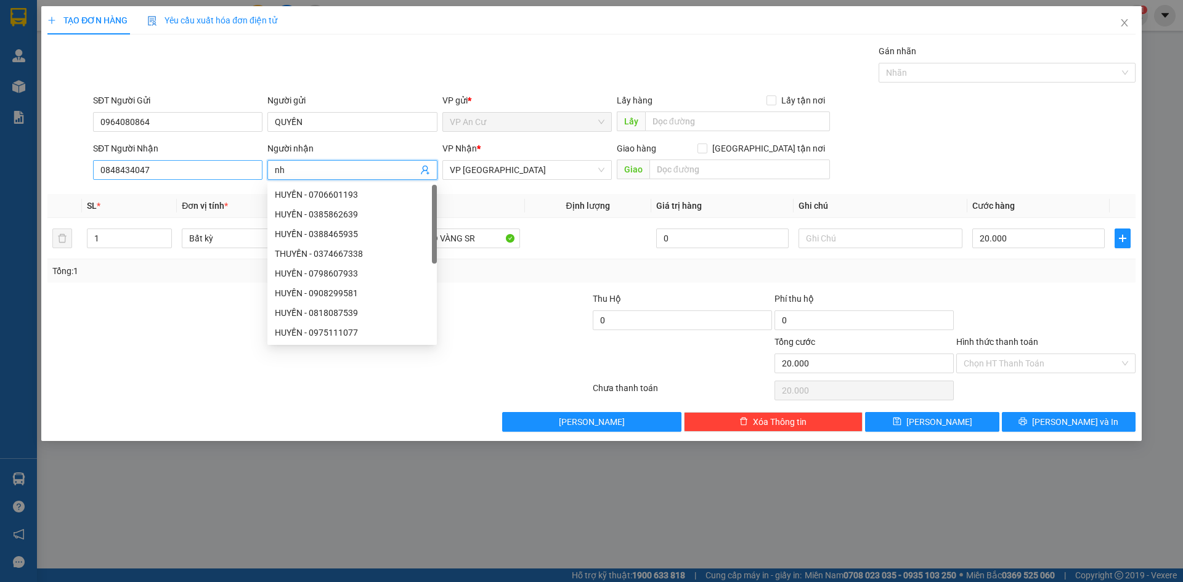
type input "n"
type input "A"
type input "ÁNH"
click at [1055, 359] on input "Hình thức thanh toán" at bounding box center [1041, 363] width 156 height 18
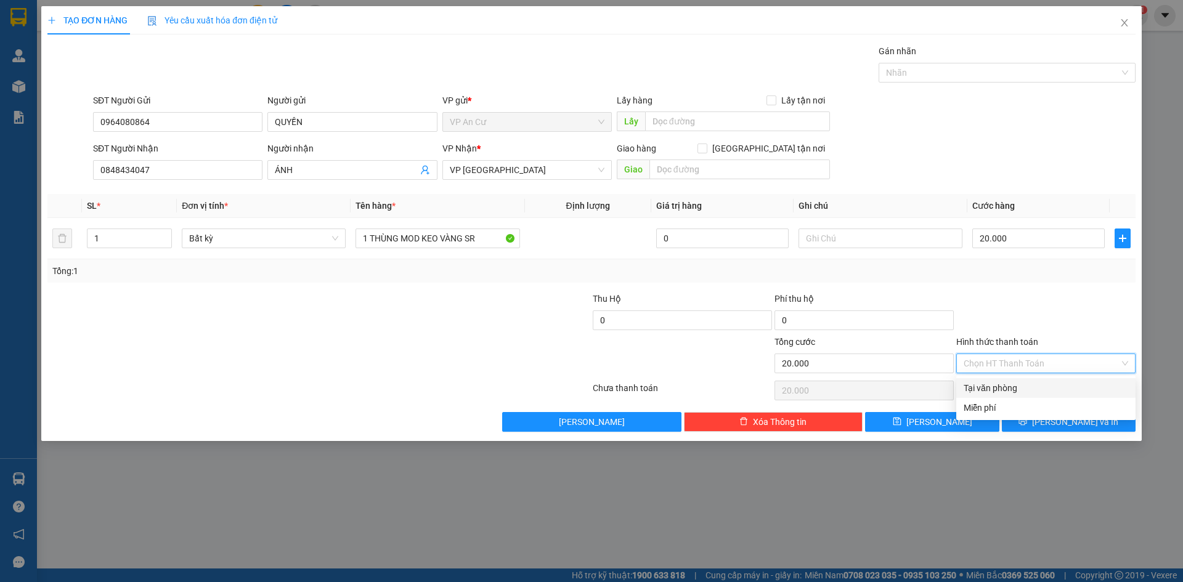
click at [1042, 389] on div "Tại văn phòng" at bounding box center [1045, 388] width 164 height 14
type input "0"
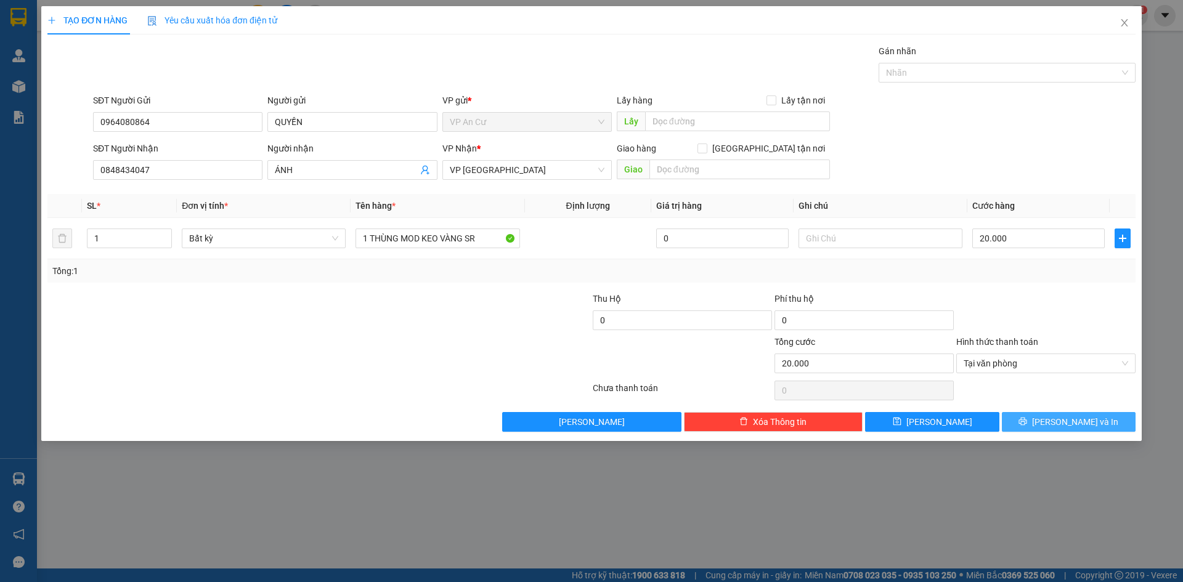
click at [1061, 423] on span "[PERSON_NAME] và In" at bounding box center [1075, 422] width 86 height 14
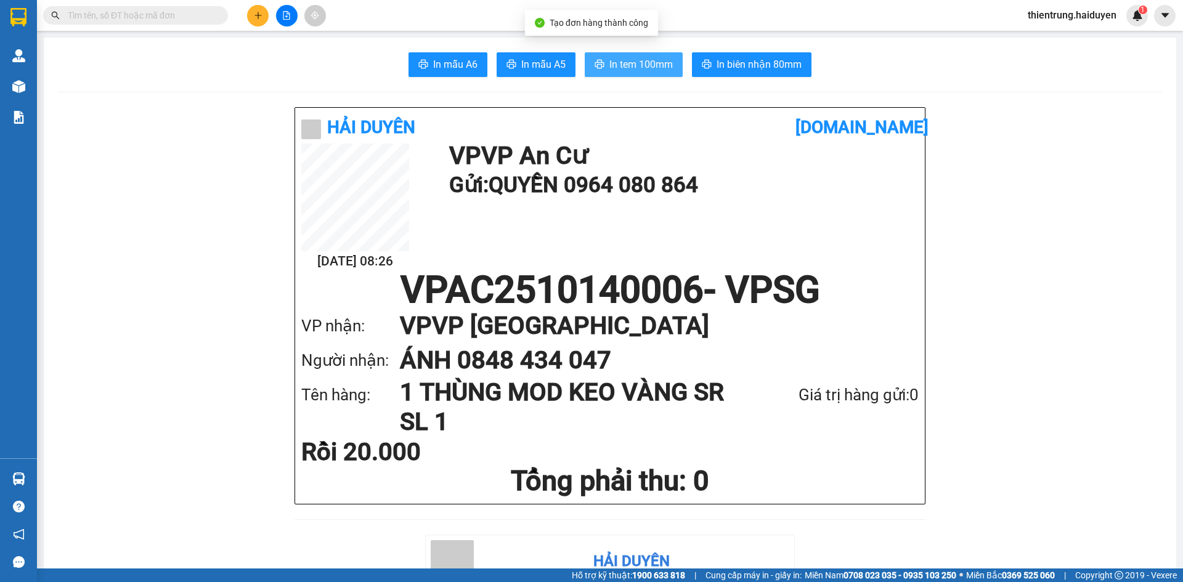
click at [650, 68] on span "In tem 100mm" at bounding box center [640, 64] width 63 height 15
click at [261, 18] on icon "plus" at bounding box center [258, 15] width 9 height 9
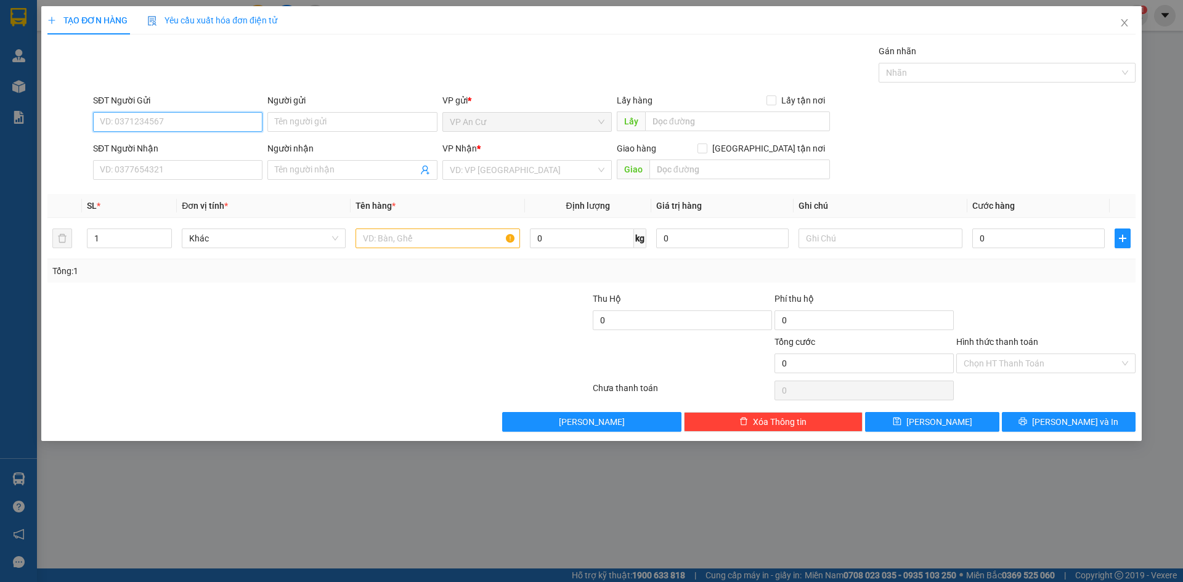
paste input "0964080864"
type input "0964080864"
click at [174, 143] on div "0964080864 - QUYỀN" at bounding box center [177, 147] width 155 height 14
type input "QUYỀN"
type input "0848434047"
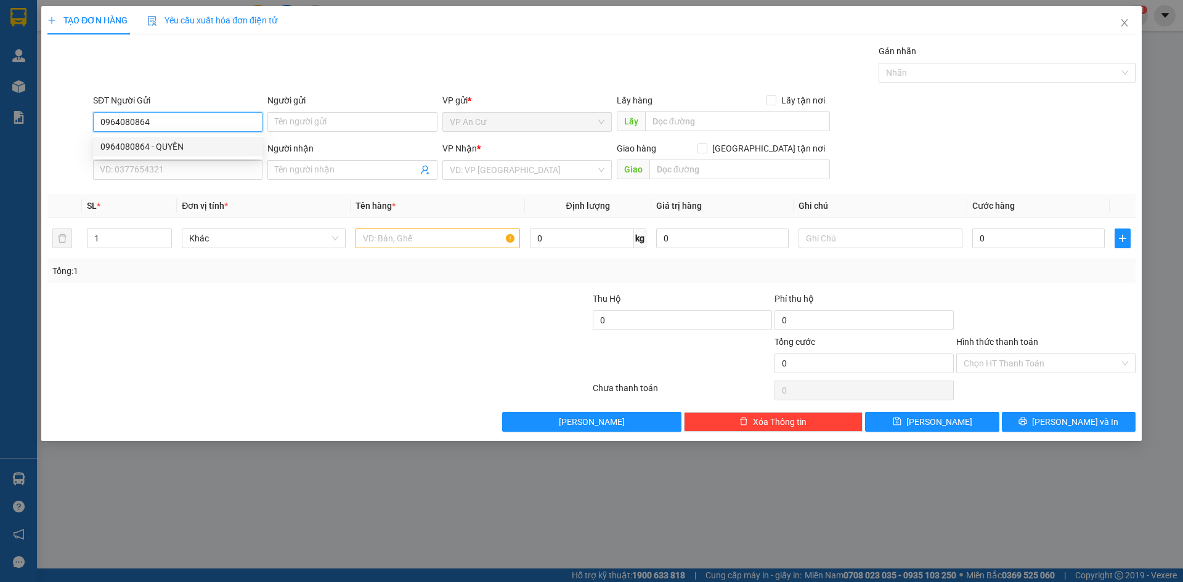
type input "ÁNH"
type input "20.000"
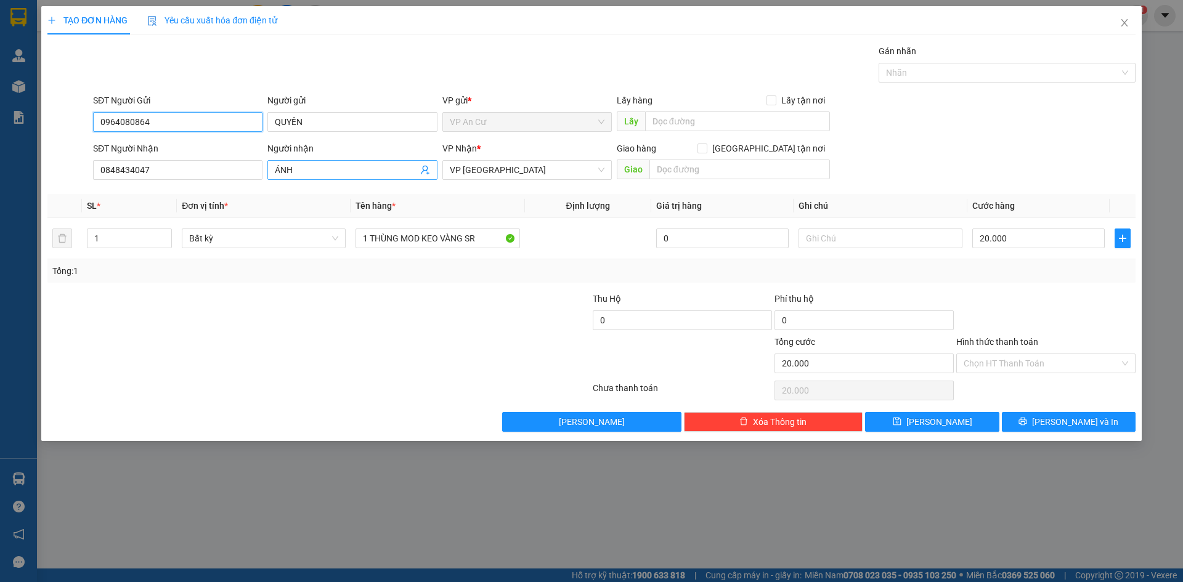
type input "0964080864"
click at [354, 174] on input "ÁNH" at bounding box center [346, 170] width 142 height 14
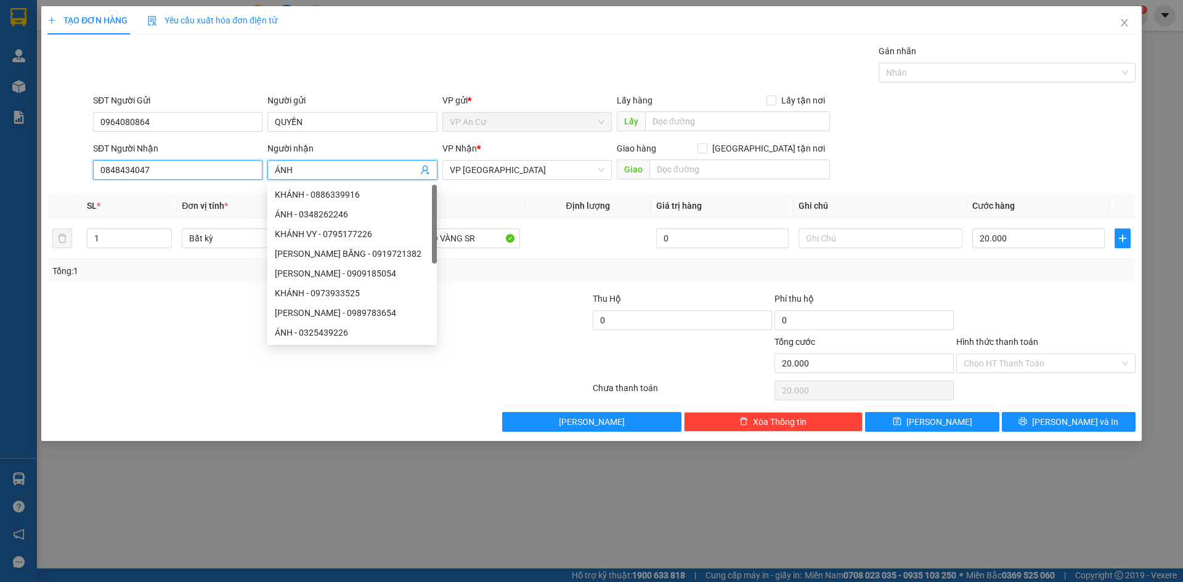
click at [123, 168] on input "0848434047" at bounding box center [177, 170] width 169 height 20
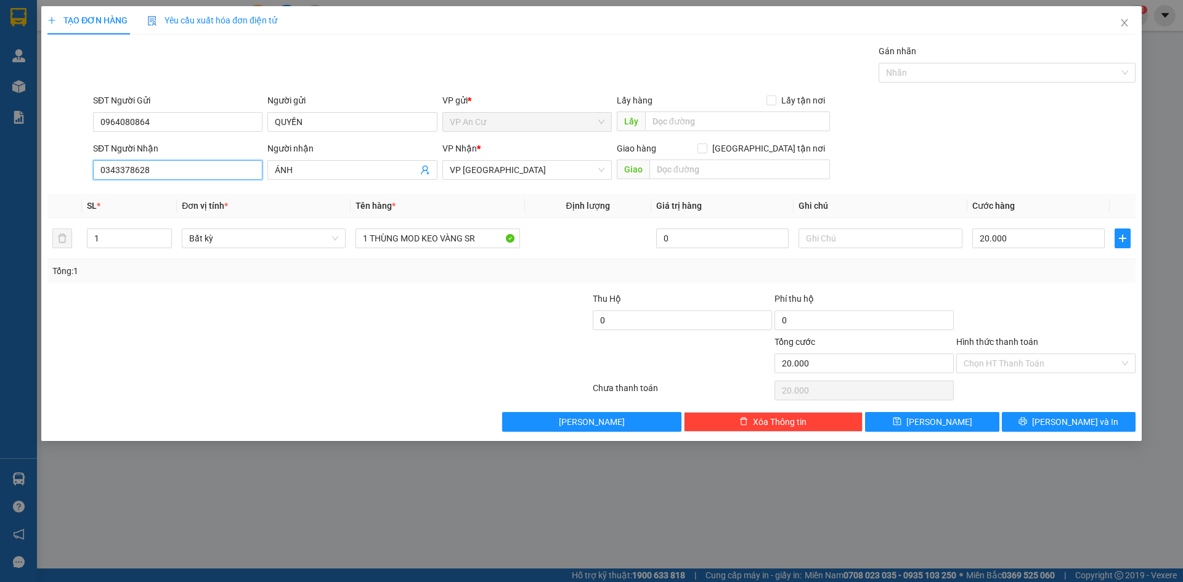
click at [142, 174] on input "0343378628" at bounding box center [177, 170] width 169 height 20
type input "0343378678"
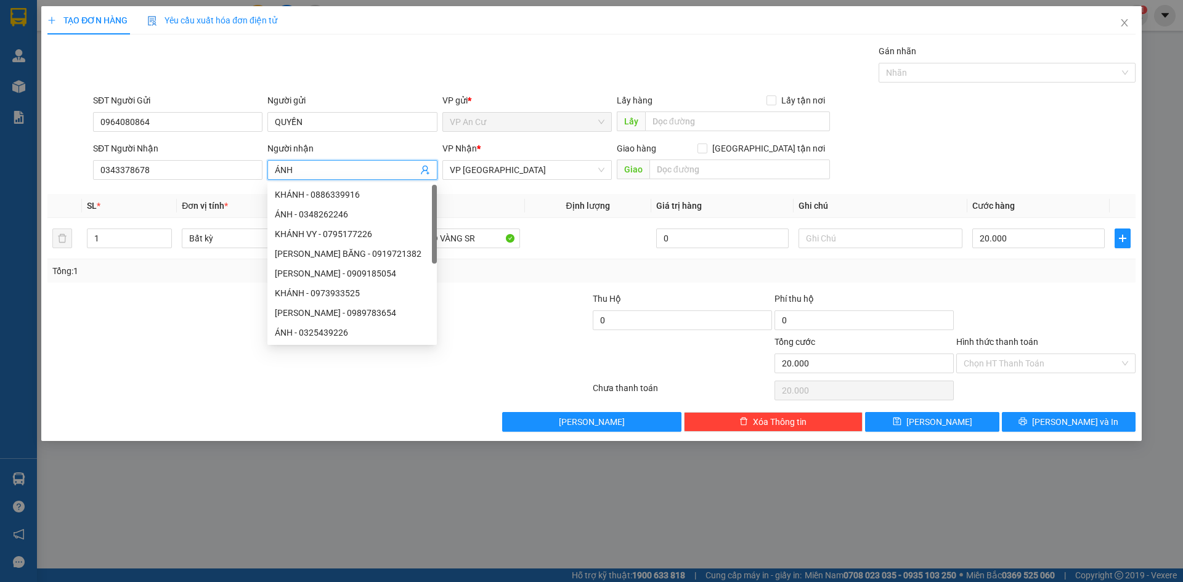
drag, startPoint x: 322, startPoint y: 172, endPoint x: 274, endPoint y: 170, distance: 48.7
click at [274, 170] on span "ÁNH" at bounding box center [351, 170] width 169 height 20
type input "K"
type input "LAN"
click at [975, 275] on div "Tổng: 1" at bounding box center [591, 271] width 1078 height 14
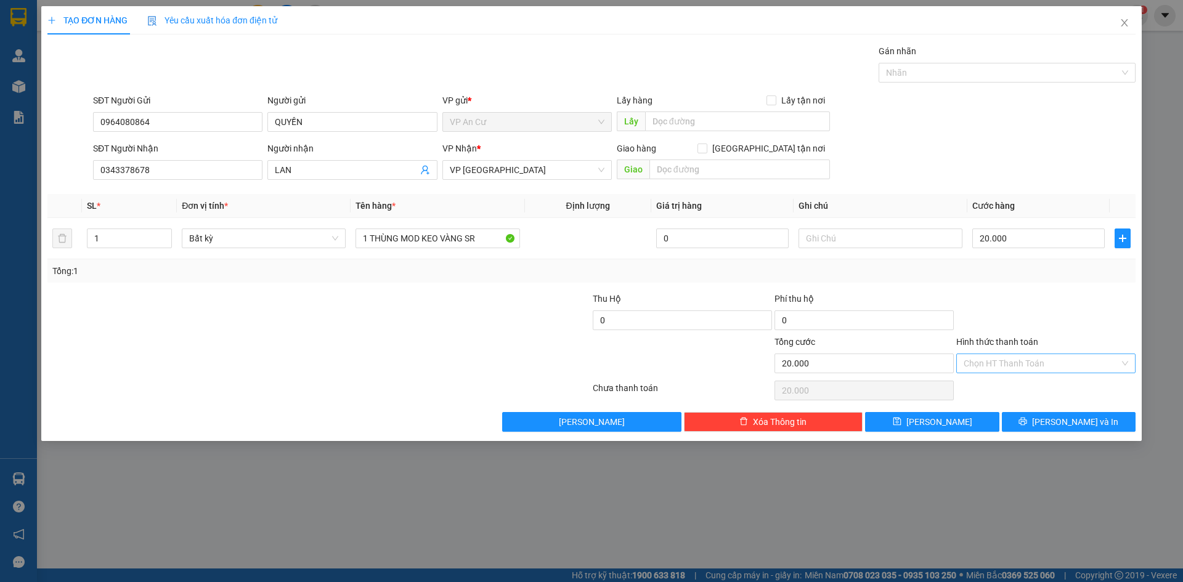
click at [1032, 364] on input "Hình thức thanh toán" at bounding box center [1041, 363] width 156 height 18
click at [1022, 389] on div "Tại văn phòng" at bounding box center [1045, 388] width 164 height 14
type input "0"
click at [1061, 426] on span "[PERSON_NAME] và In" at bounding box center [1075, 422] width 86 height 14
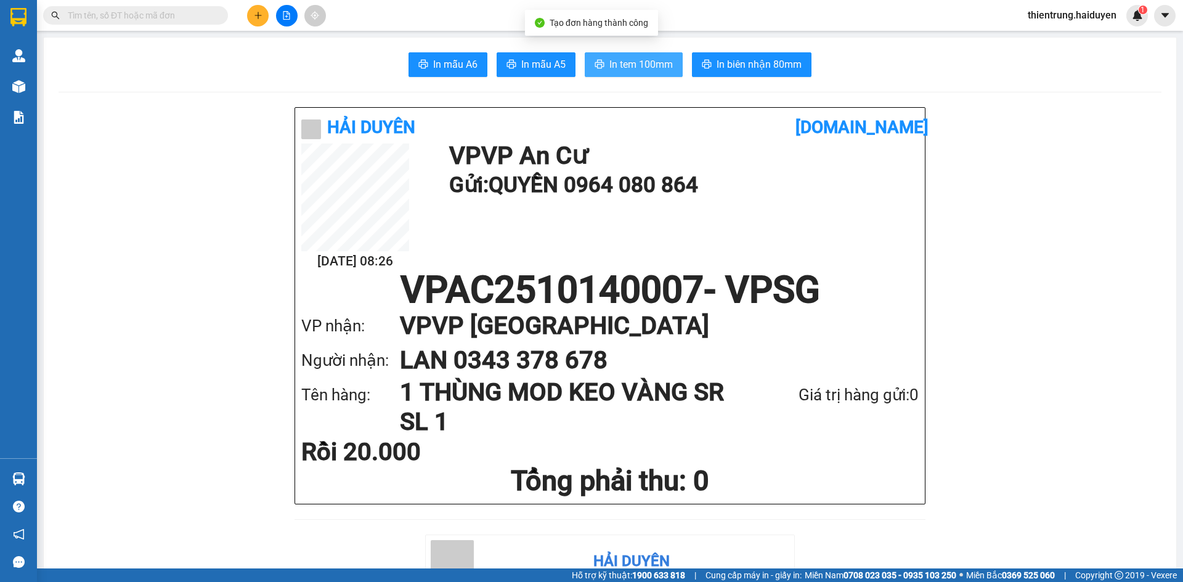
click at [650, 65] on span "In tem 100mm" at bounding box center [640, 64] width 63 height 15
click at [259, 16] on icon "plus" at bounding box center [258, 15] width 9 height 9
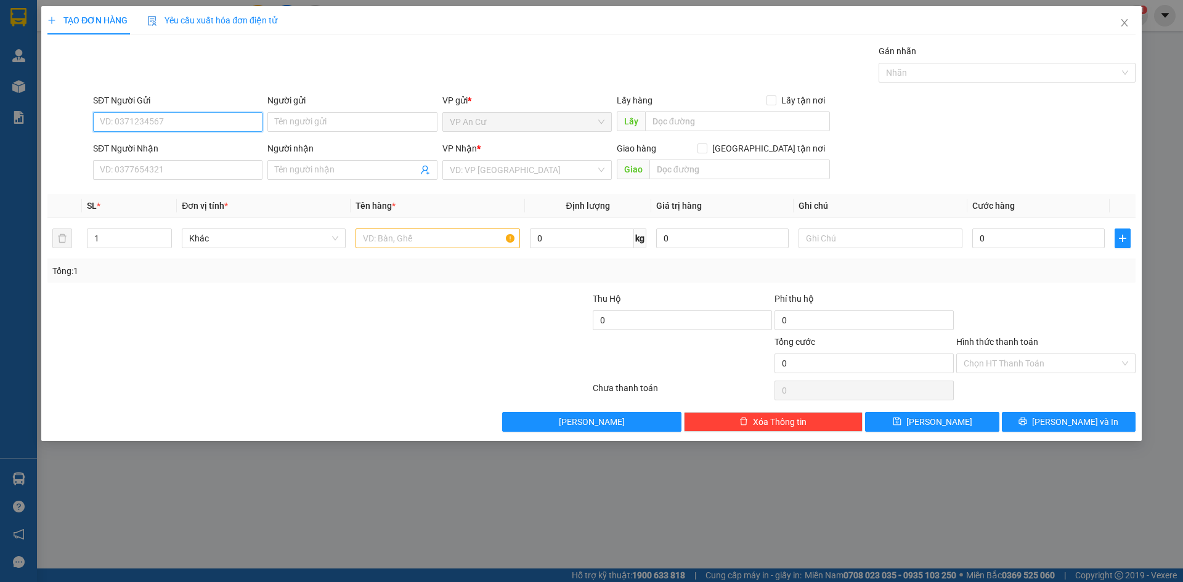
paste input "0964080864"
type input "0964080864"
click at [163, 144] on div "0964080864 - QUYỀN" at bounding box center [177, 147] width 155 height 14
type input "QUYỀN"
type input "0343378678"
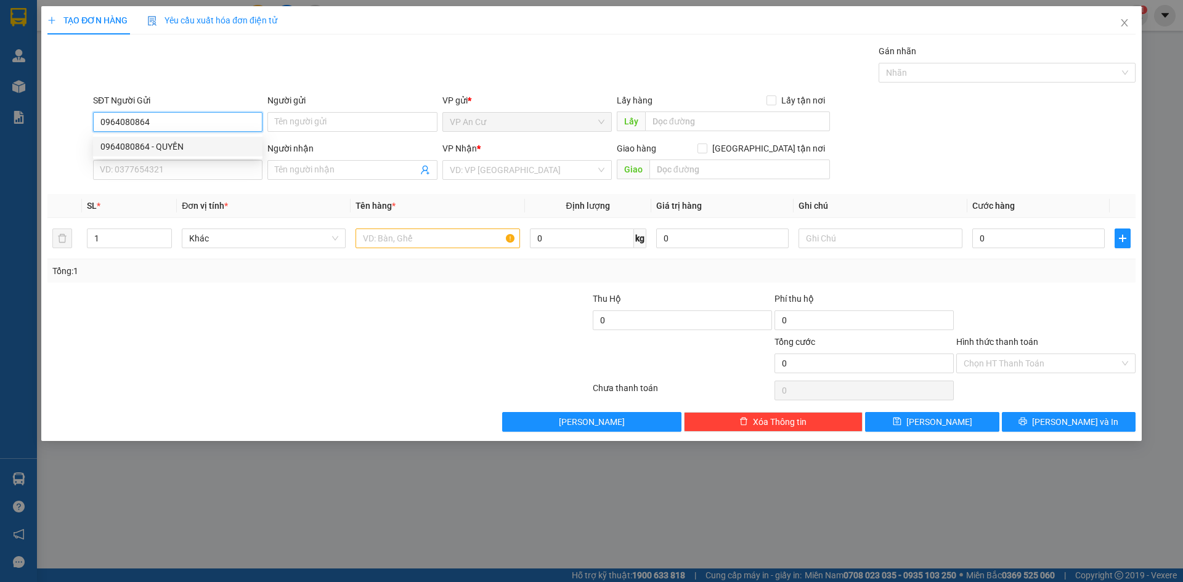
type input "LAN"
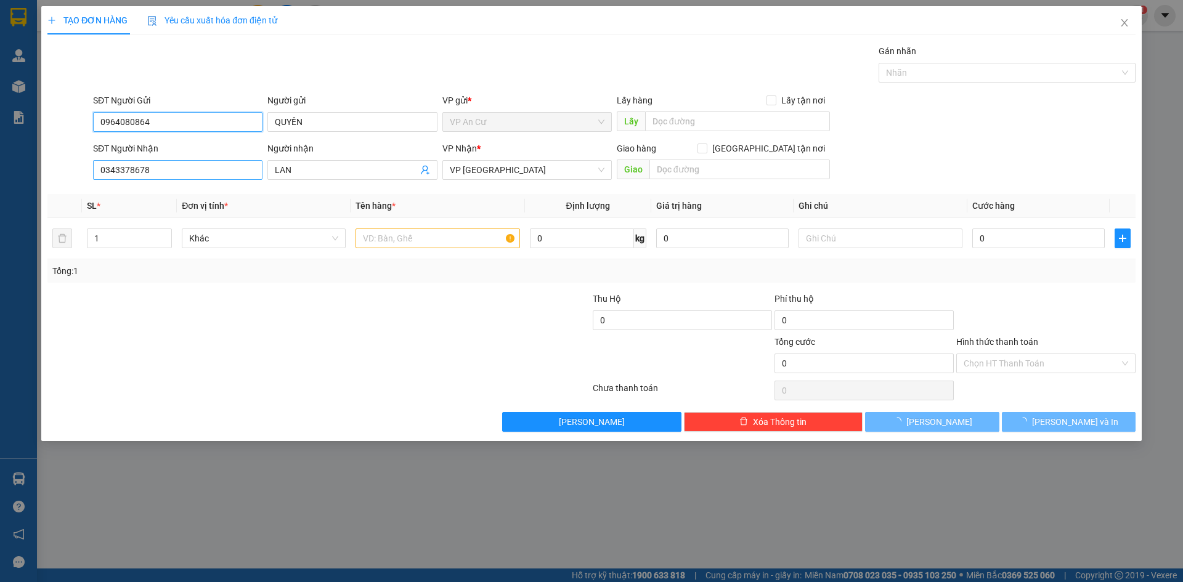
type input "0964080864"
click at [124, 174] on input "0343378678" at bounding box center [177, 170] width 169 height 20
type input "20.000"
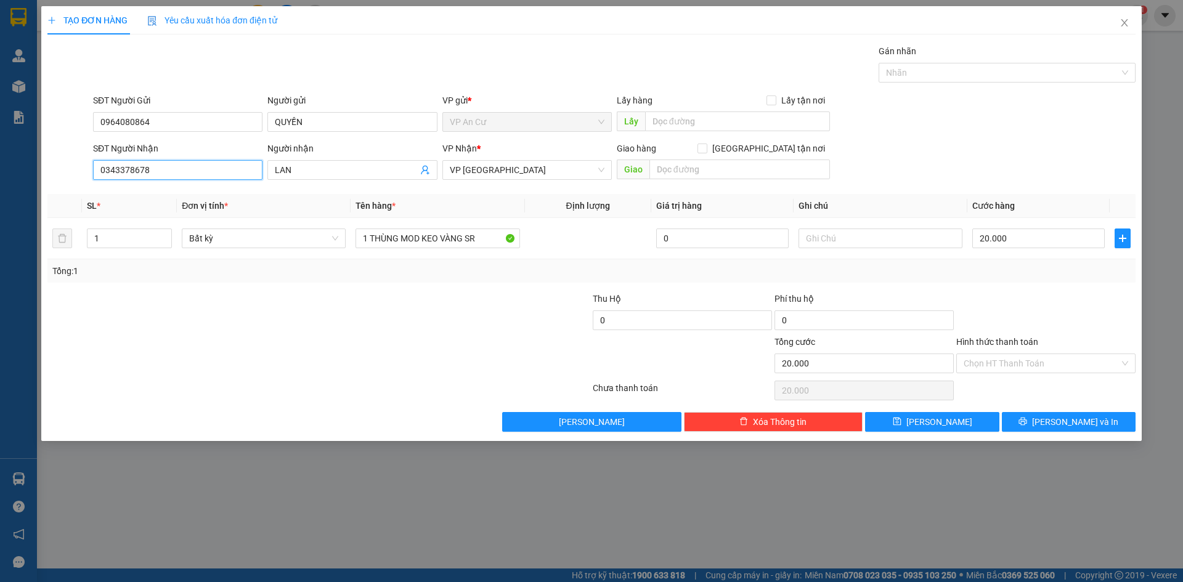
click at [124, 174] on input "0343378678" at bounding box center [177, 170] width 169 height 20
type input "0799770575"
drag, startPoint x: 327, startPoint y: 168, endPoint x: 261, endPoint y: 169, distance: 65.9
click at [261, 169] on div "SĐT Người Nhận 0799770575 Người nhận LAN VP Nhận * VP Sài Gòn Giao hàng Giao tậ…" at bounding box center [614, 163] width 1047 height 43
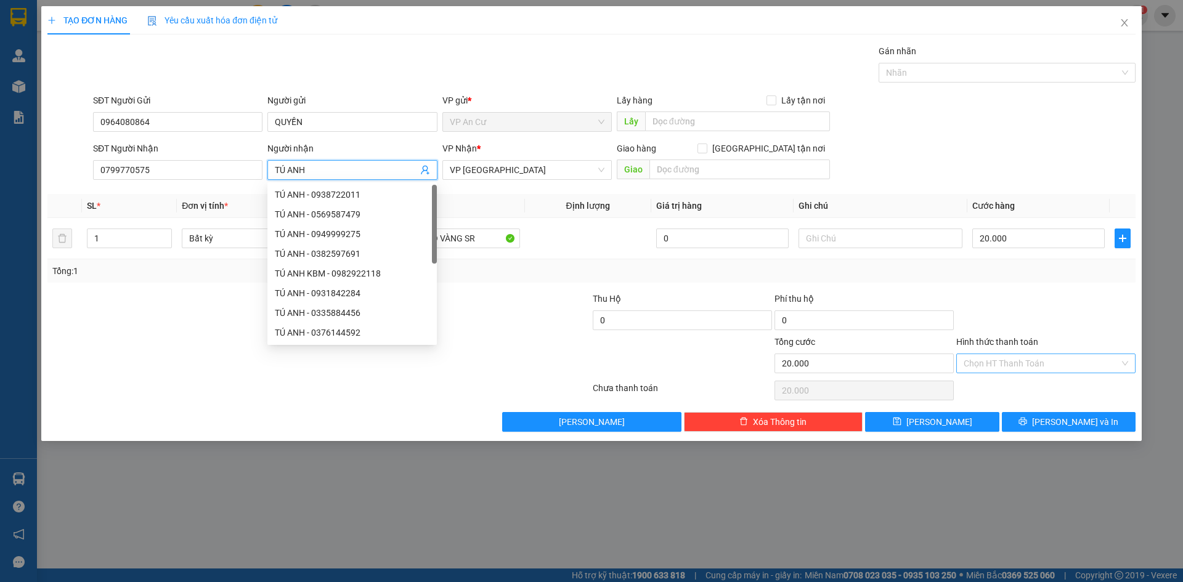
type input "TÚ ANH"
click at [1021, 370] on input "Hình thức thanh toán" at bounding box center [1041, 363] width 156 height 18
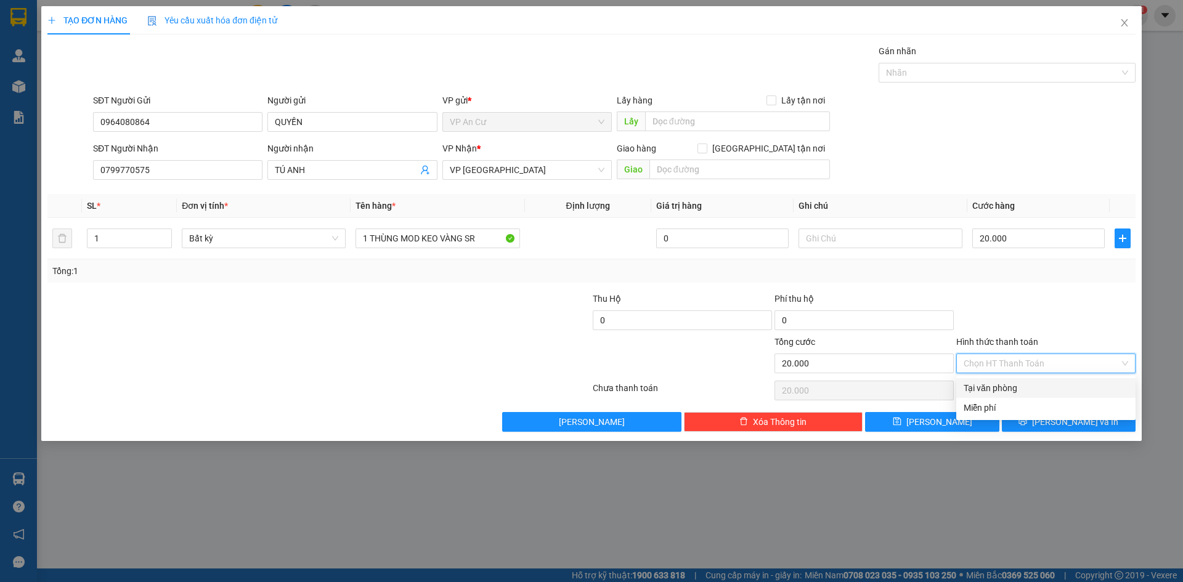
click at [1012, 389] on div "Tại văn phòng" at bounding box center [1045, 388] width 164 height 14
type input "0"
click at [1027, 426] on span "printer" at bounding box center [1022, 422] width 9 height 10
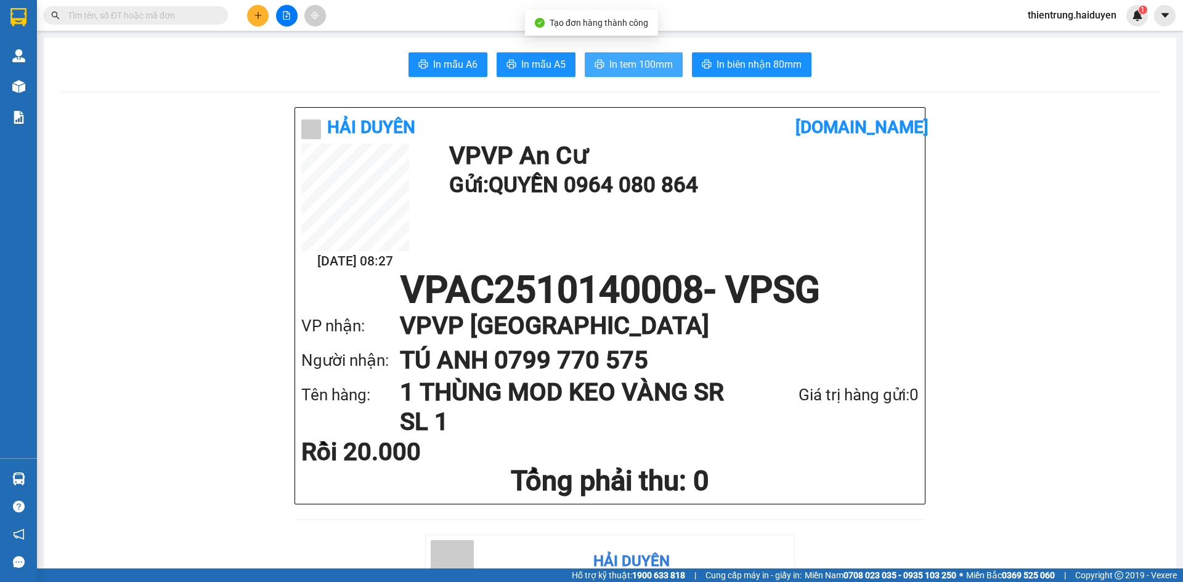
click at [636, 67] on span "In tem 100mm" at bounding box center [640, 64] width 63 height 15
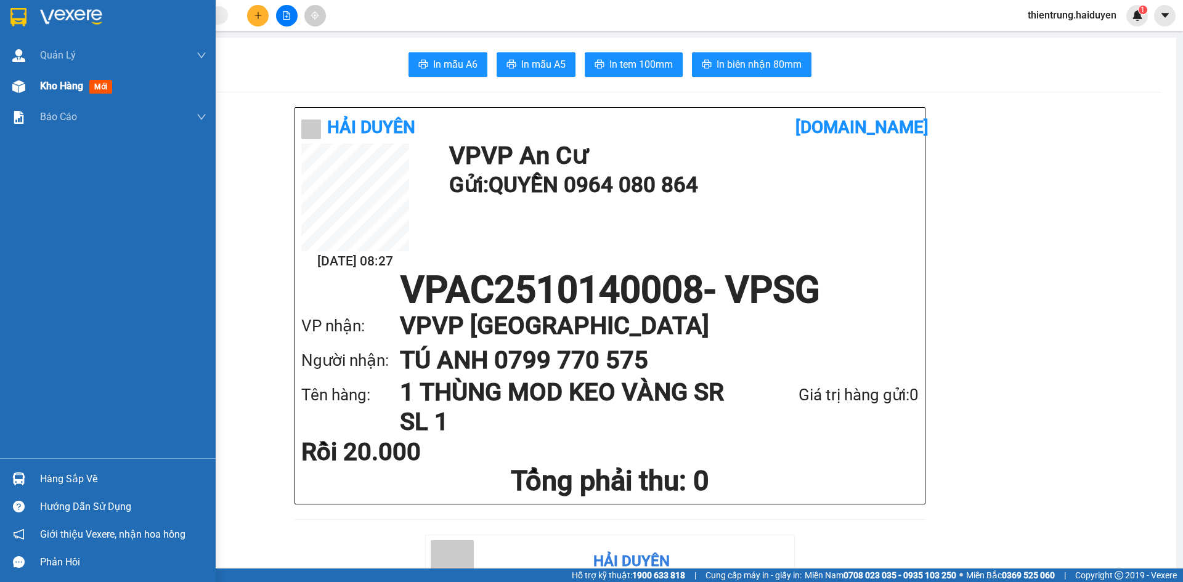
click at [64, 87] on span "Kho hàng" at bounding box center [61, 86] width 43 height 12
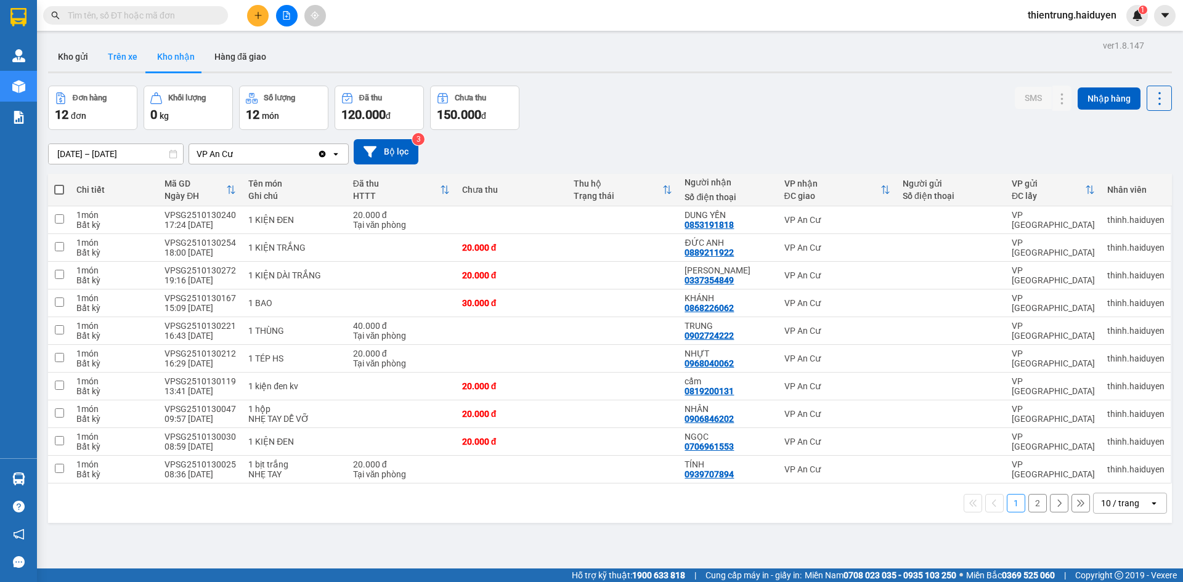
click at [132, 66] on button "Trên xe" at bounding box center [122, 57] width 49 height 30
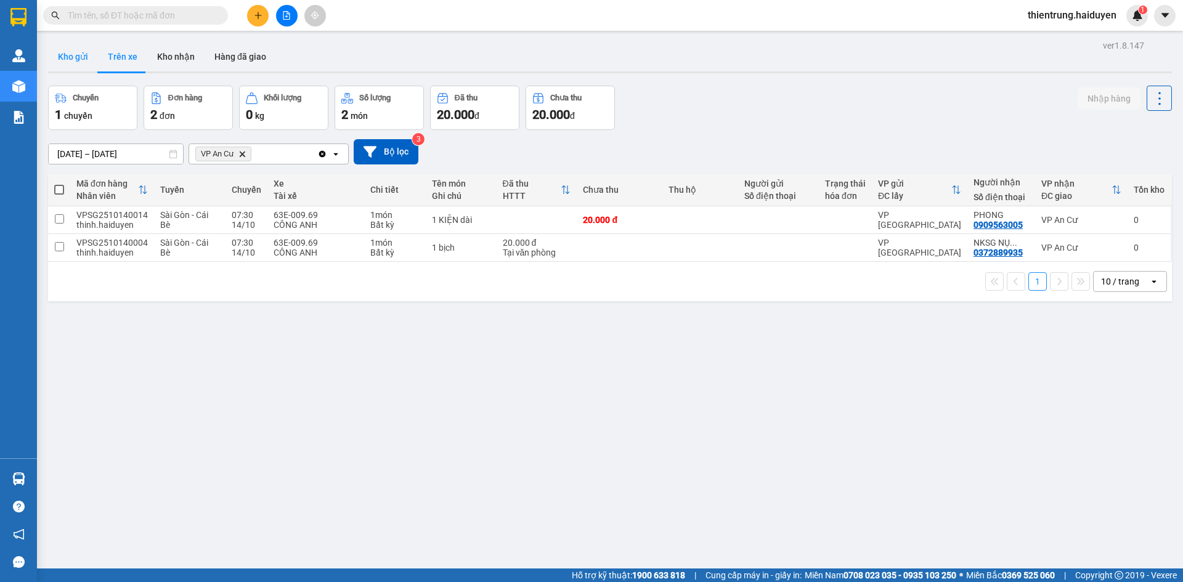
click at [68, 59] on button "Kho gửi" at bounding box center [73, 57] width 50 height 30
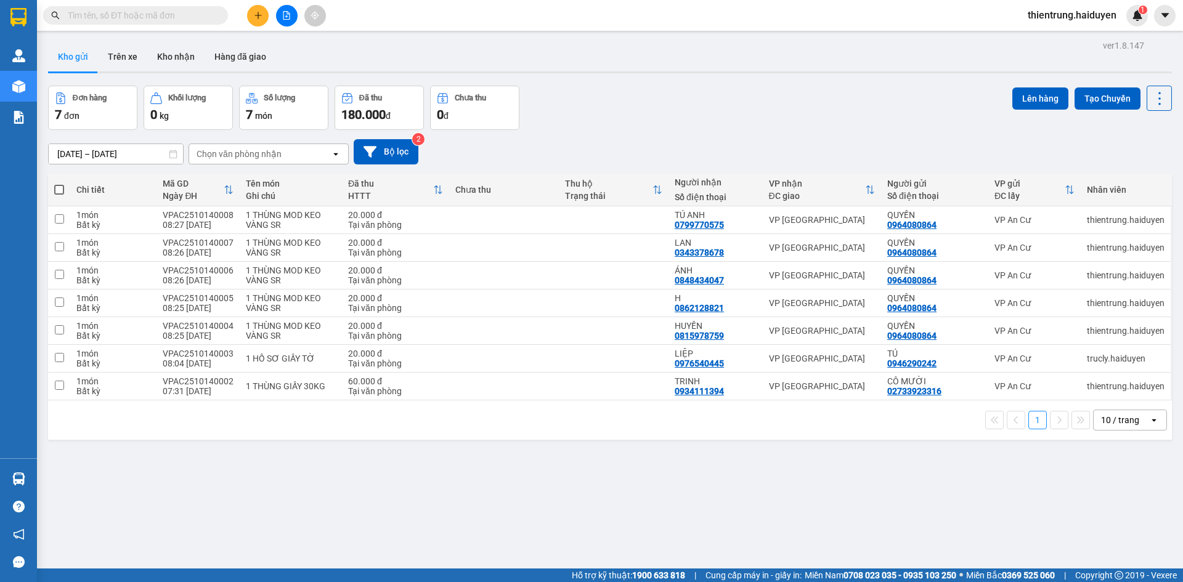
click at [59, 193] on span at bounding box center [59, 190] width 10 height 10
click at [59, 184] on input "checkbox" at bounding box center [59, 184] width 0 height 0
checkbox input "true"
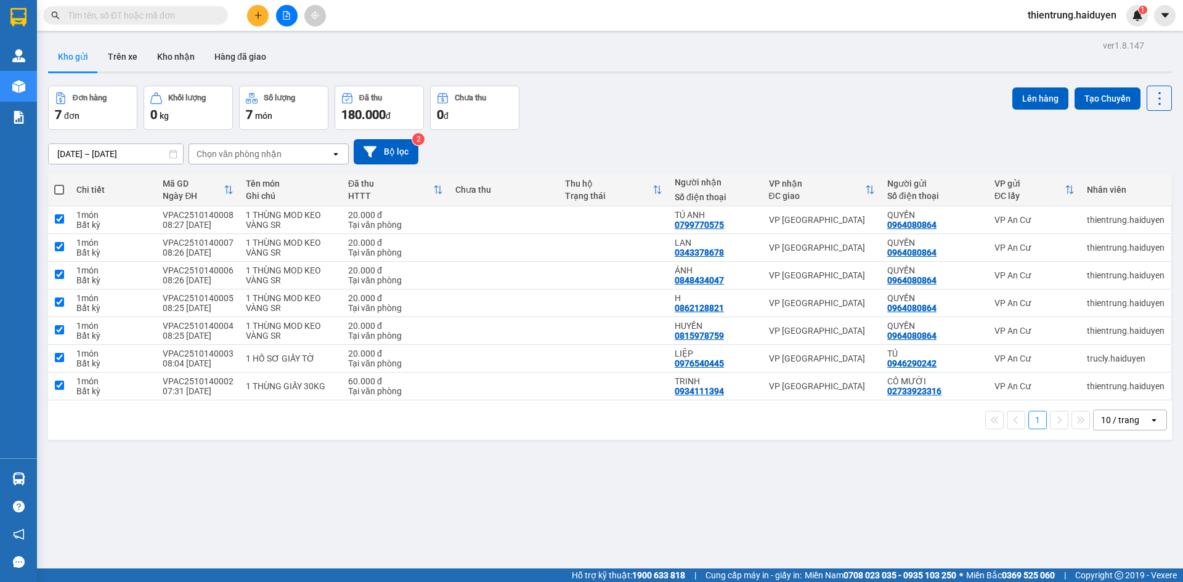
checkbox input "true"
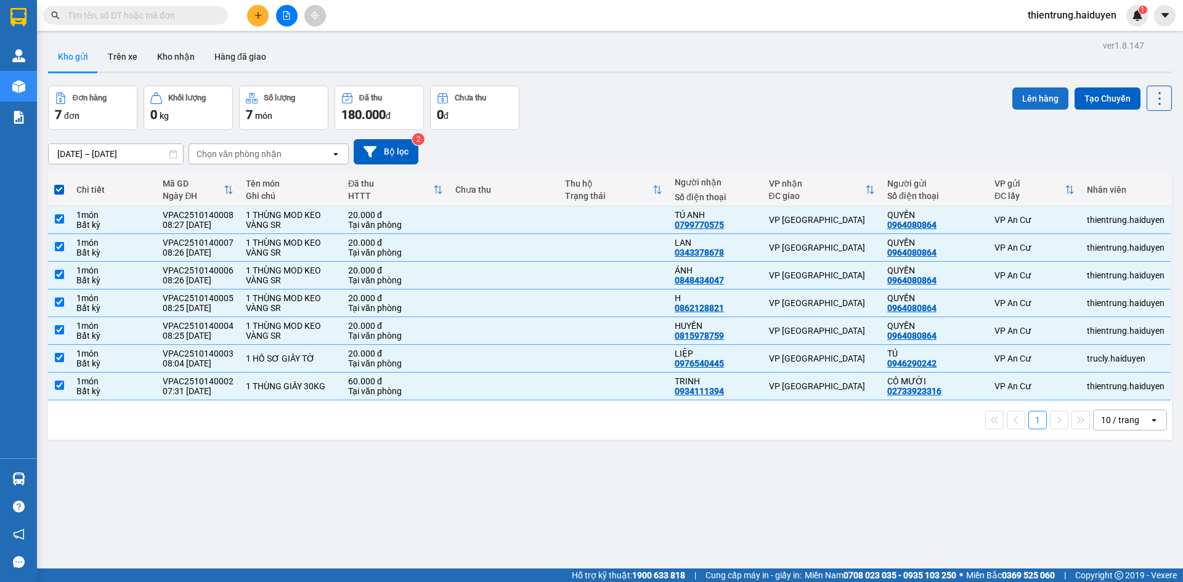
click at [1030, 94] on button "Lên hàng" at bounding box center [1040, 98] width 56 height 22
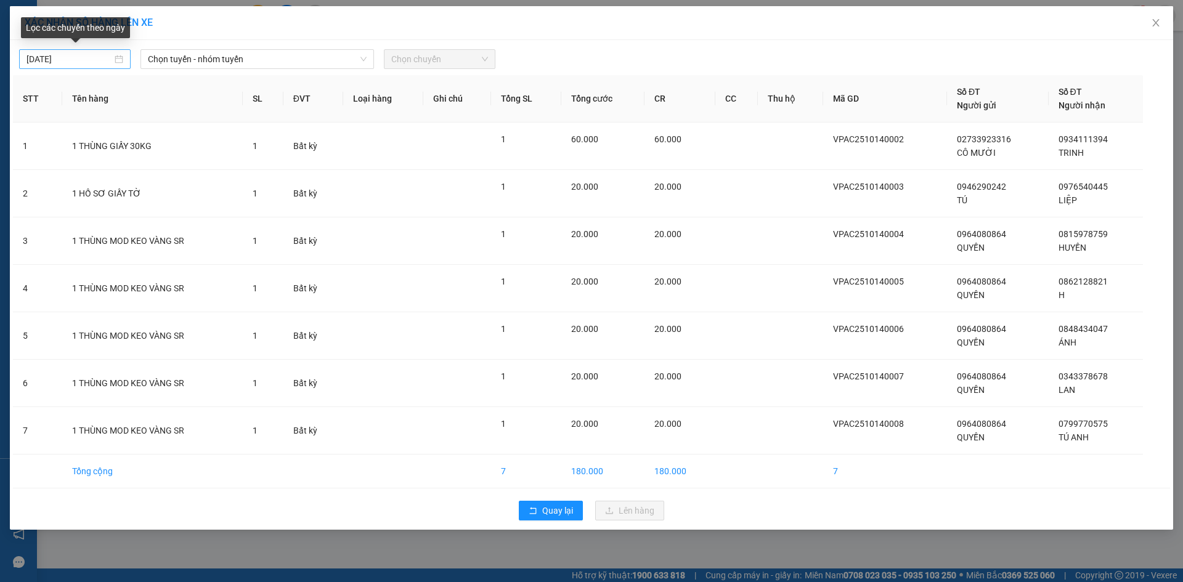
click at [123, 60] on div "[DATE]" at bounding box center [74, 59] width 97 height 14
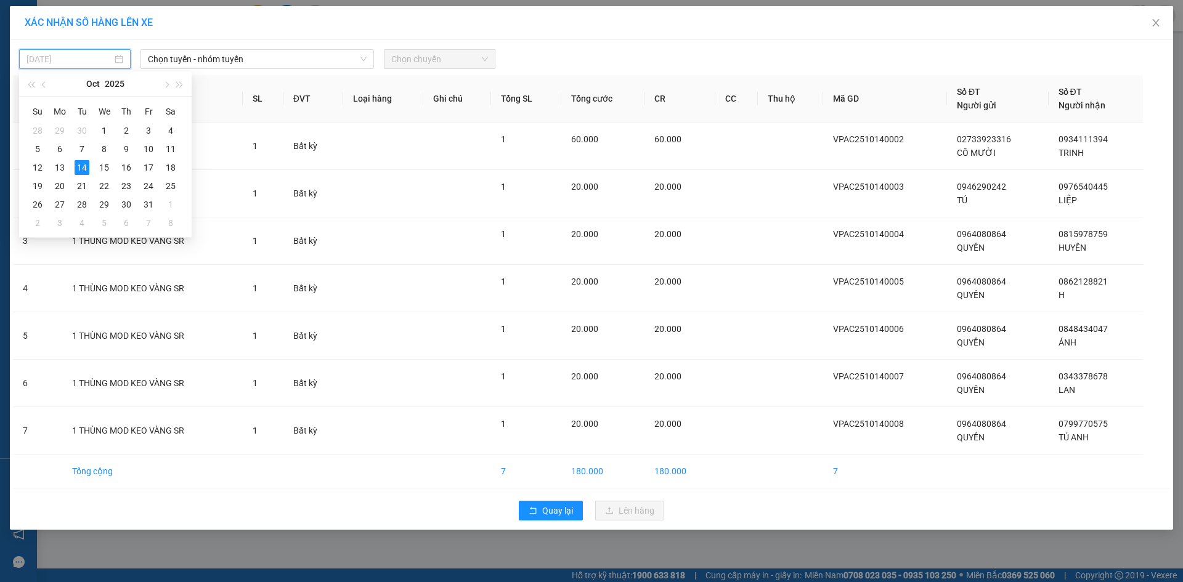
type input "[DATE]"
click at [83, 167] on div "14" at bounding box center [82, 167] width 15 height 15
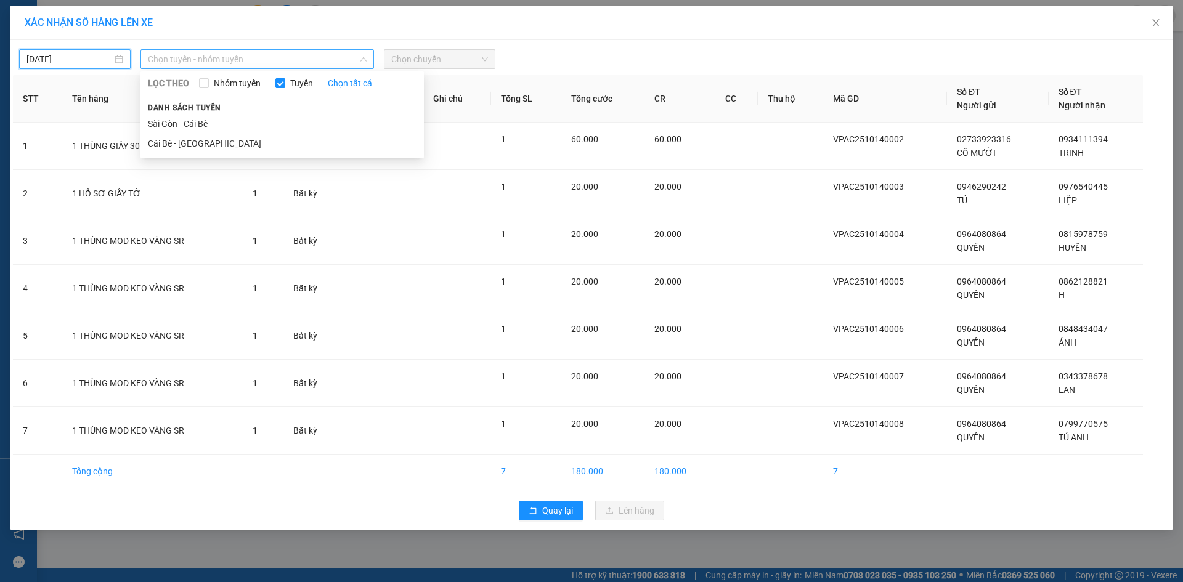
click at [208, 58] on span "Chọn tuyến - nhóm tuyến" at bounding box center [257, 59] width 219 height 18
click at [198, 144] on li "Cái Bè - [GEOGRAPHIC_DATA]" at bounding box center [281, 144] width 283 height 20
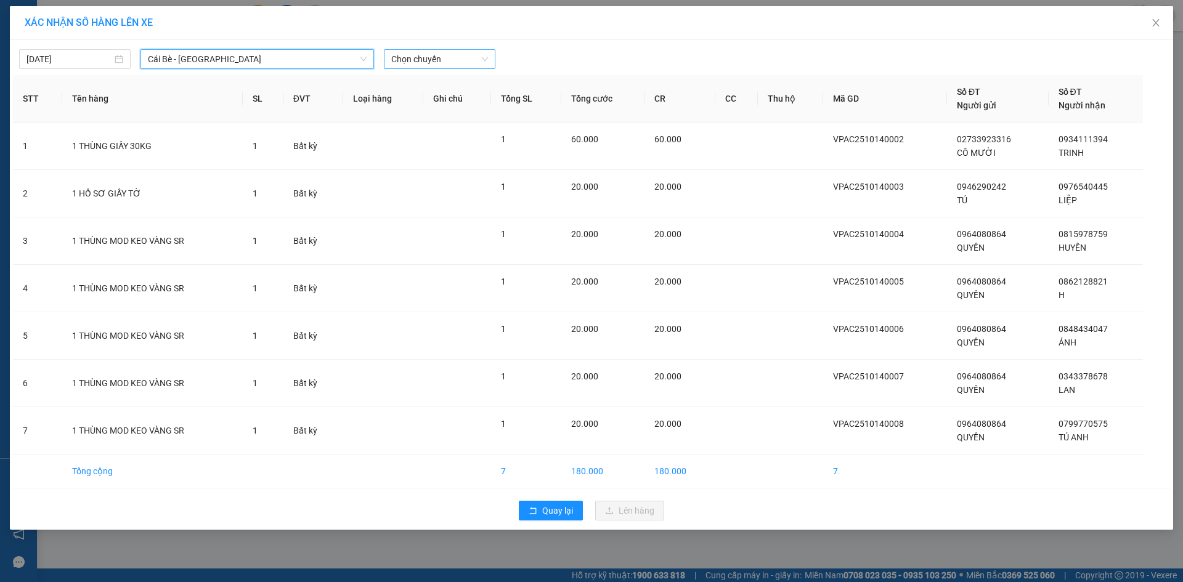
click at [418, 60] on span "Chọn chuyến" at bounding box center [439, 59] width 97 height 18
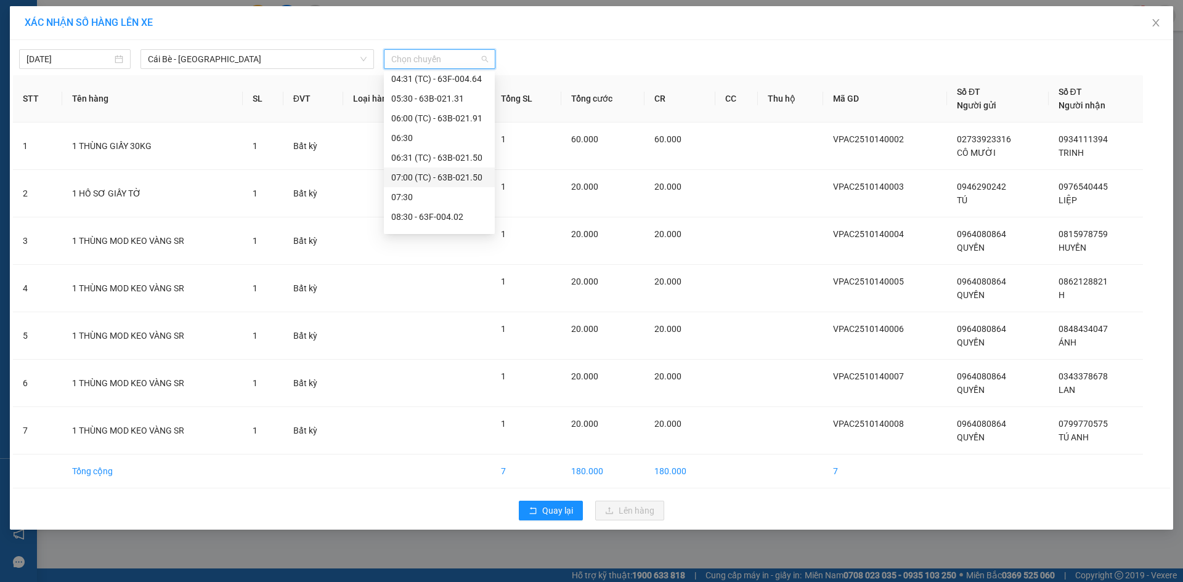
scroll to position [185, 0]
click at [433, 159] on div "08:30 - 63F-004.02" at bounding box center [439, 155] width 96 height 14
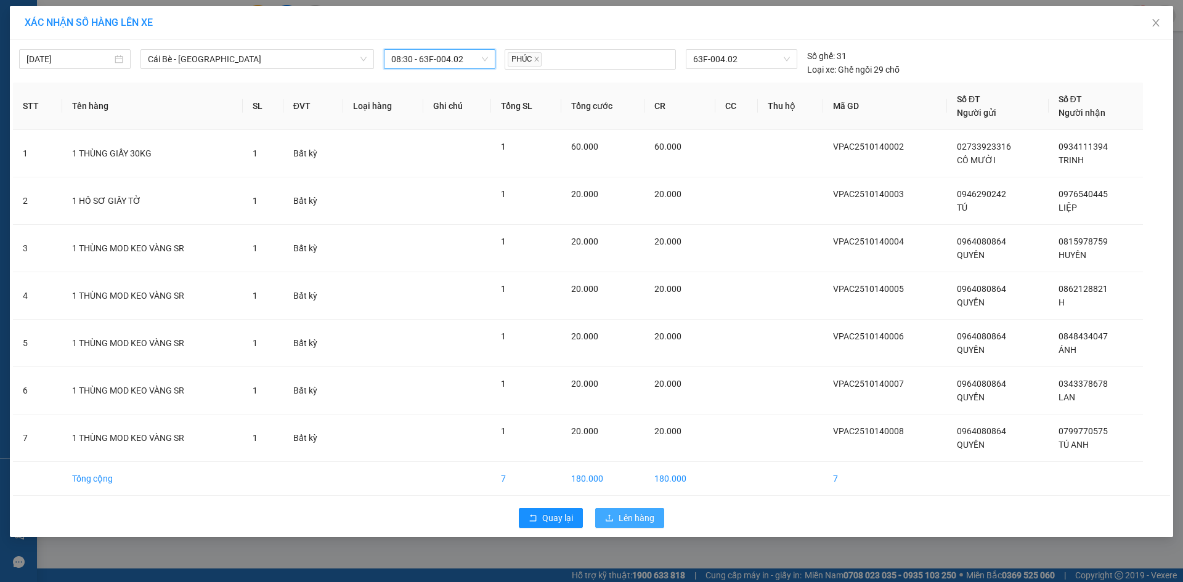
click at [629, 509] on button "Lên hàng" at bounding box center [629, 518] width 69 height 20
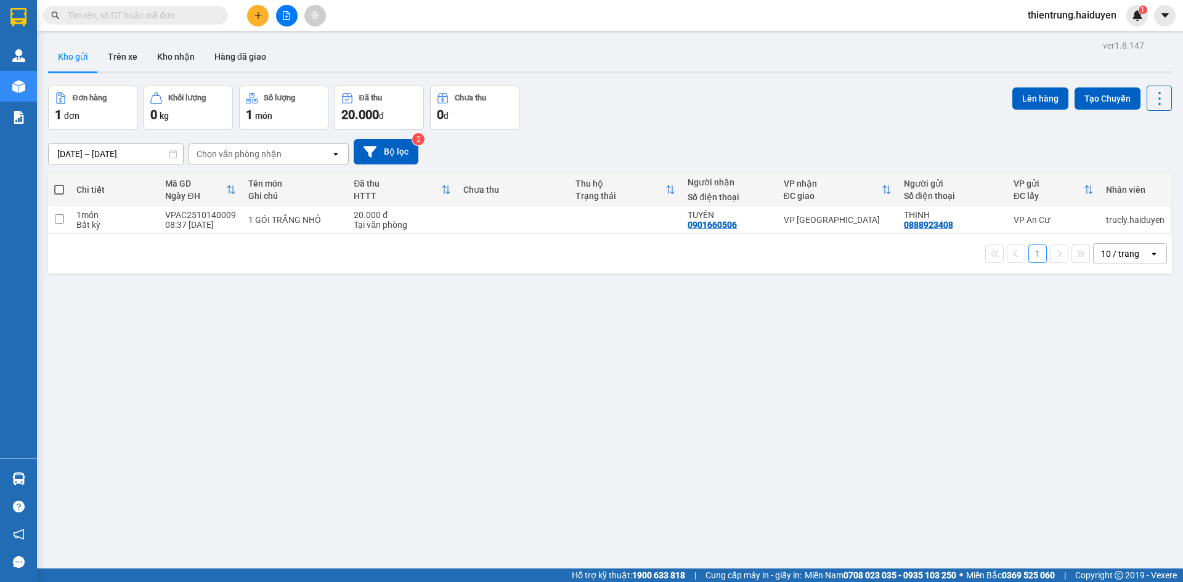
click at [987, 379] on div "ver 1.8.147 Kho gửi Trên xe Kho nhận Hàng đã giao Đơn hàng 1 đơn Khối lượng 0 k…" at bounding box center [609, 328] width 1133 height 582
click at [123, 62] on button "Trên xe" at bounding box center [122, 57] width 49 height 30
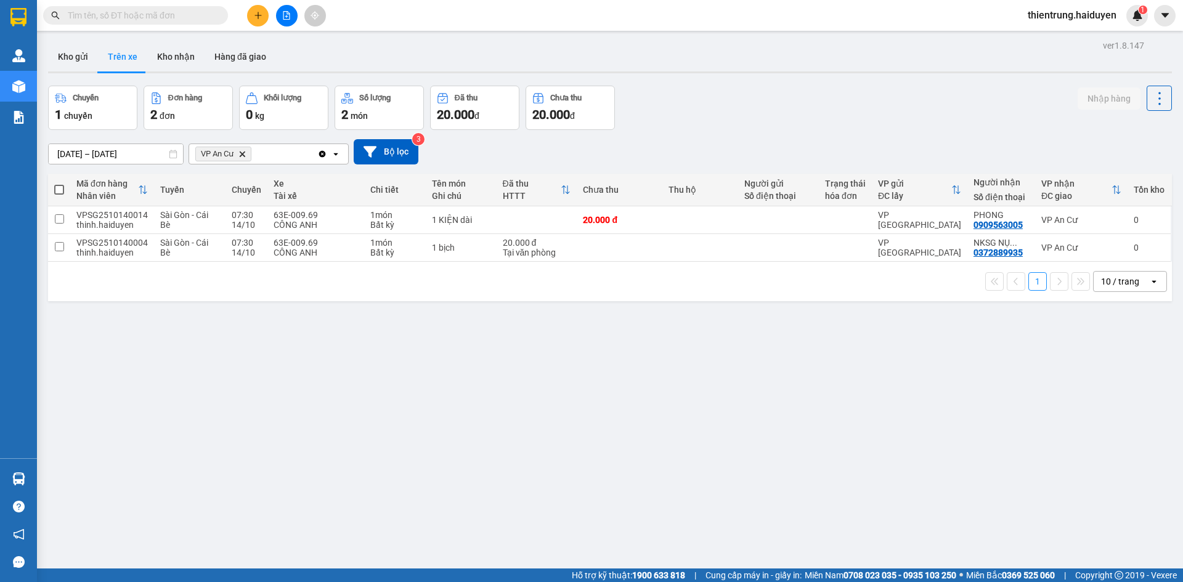
click at [1100, 391] on div "ver 1.8.147 Kho gửi Trên xe Kho nhận Hàng đã giao Chuyến 1 chuyến Đơn hàng 2 đơ…" at bounding box center [609, 328] width 1133 height 582
click at [83, 58] on button "Kho gửi" at bounding box center [73, 57] width 50 height 30
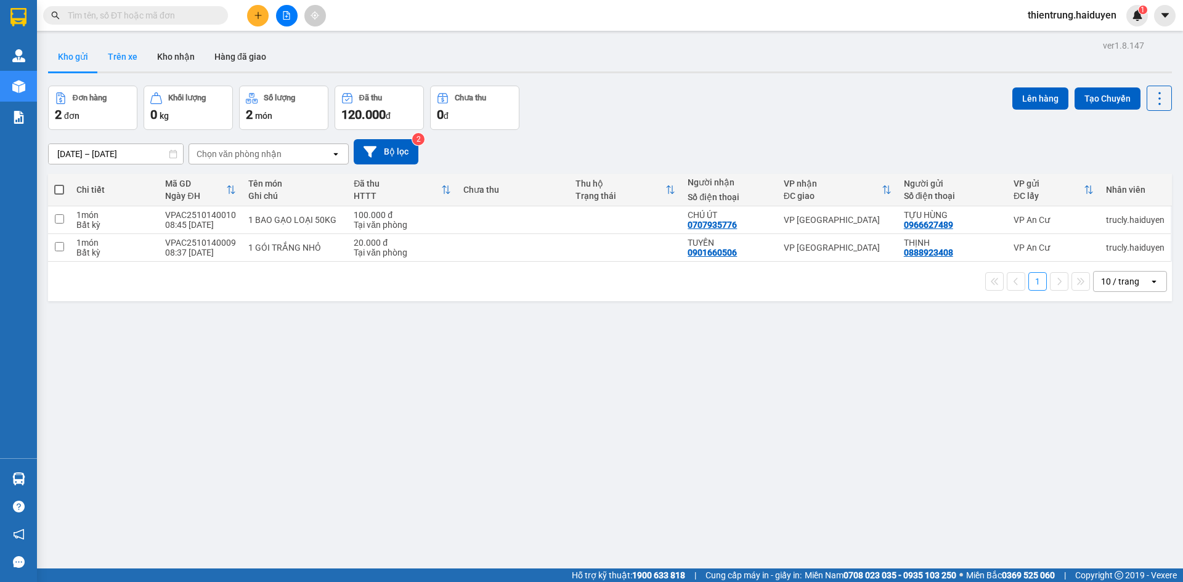
click at [133, 59] on button "Trên xe" at bounding box center [122, 57] width 49 height 30
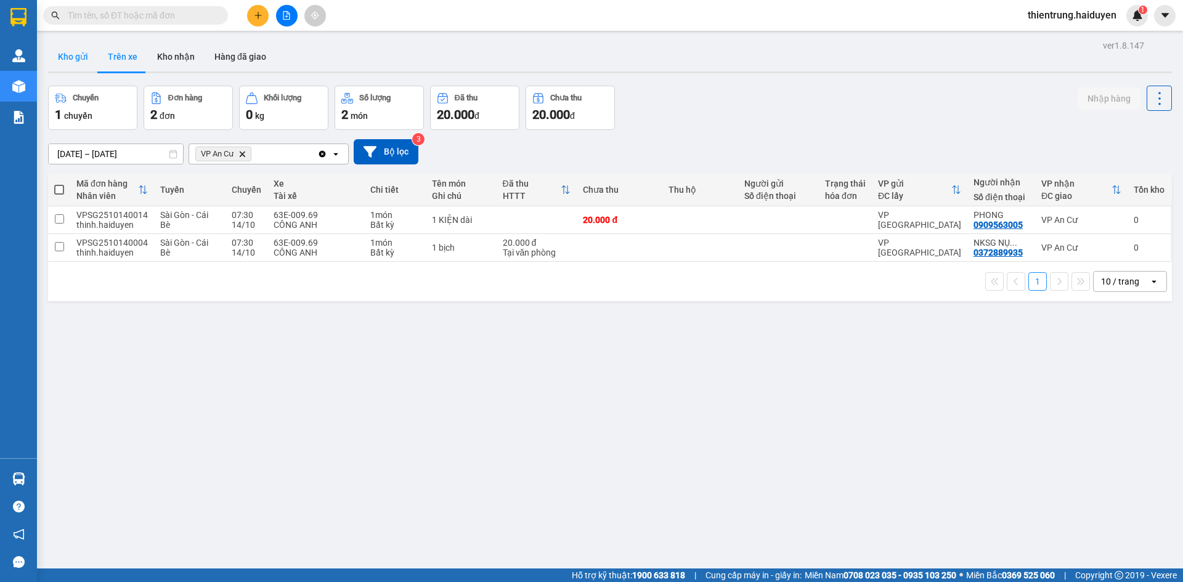
click at [70, 62] on button "Kho gửi" at bounding box center [73, 57] width 50 height 30
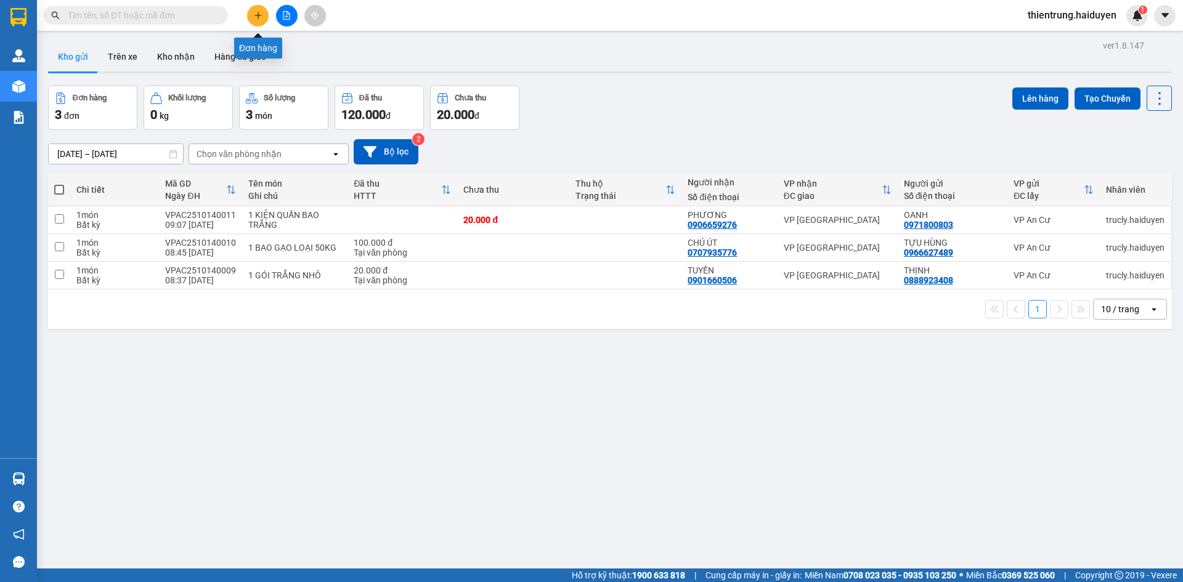
click at [261, 15] on icon "plus" at bounding box center [258, 15] width 9 height 9
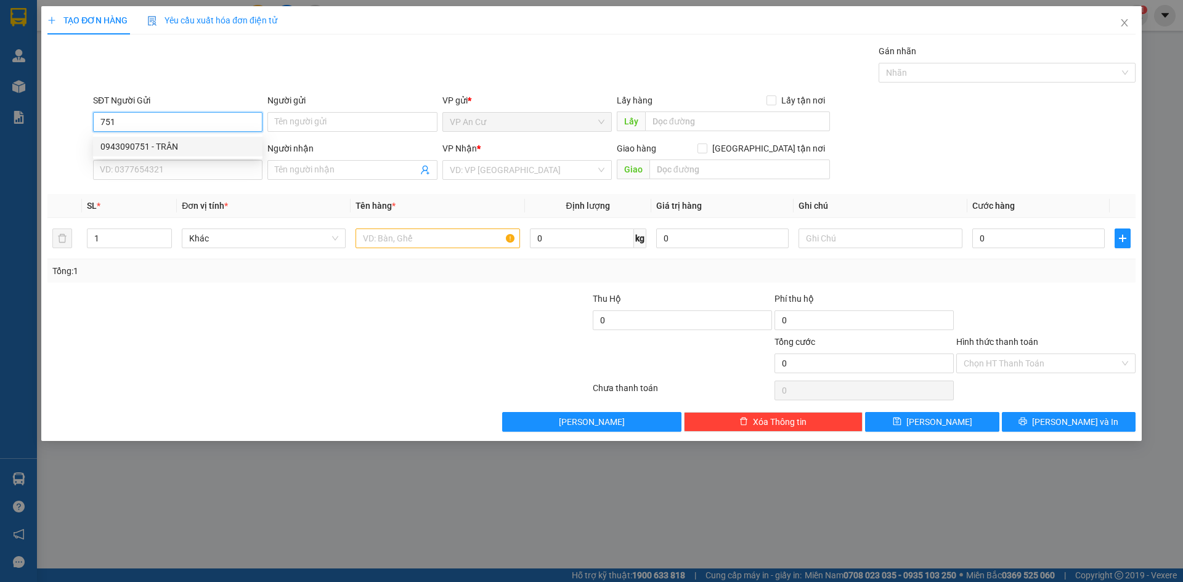
click at [165, 148] on div "0943090751 - TRÂN" at bounding box center [177, 147] width 155 height 14
type input "0943090751"
type input "TRÂN"
type input "0909866113"
type input "TÂN"
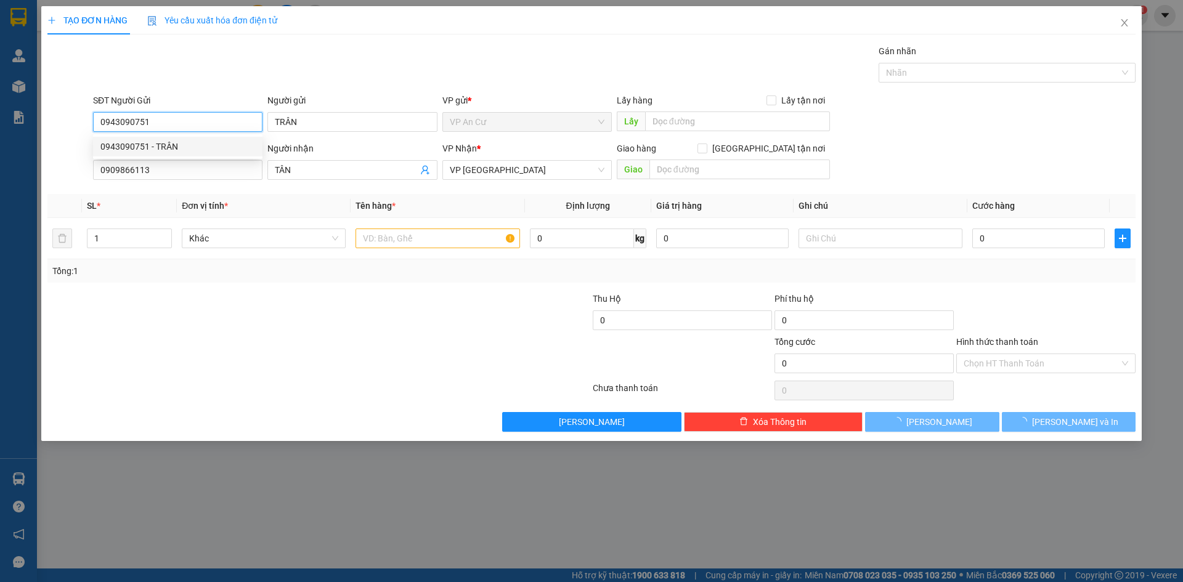
type input "20.000"
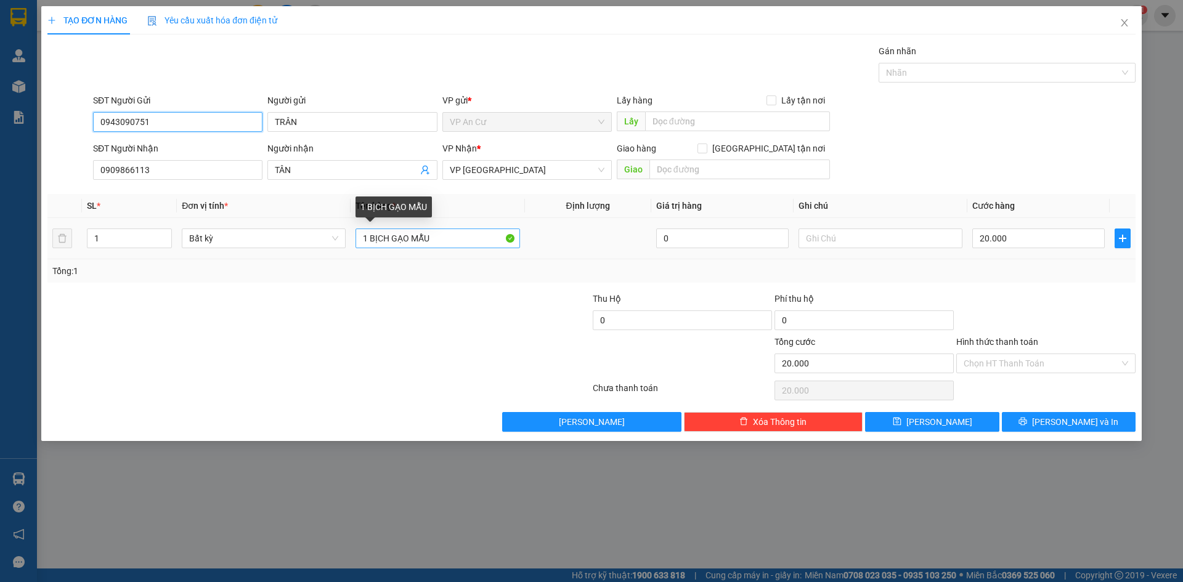
type input "0943090751"
click at [410, 240] on input "1 BỊCH GẠO MẪU" at bounding box center [437, 239] width 164 height 20
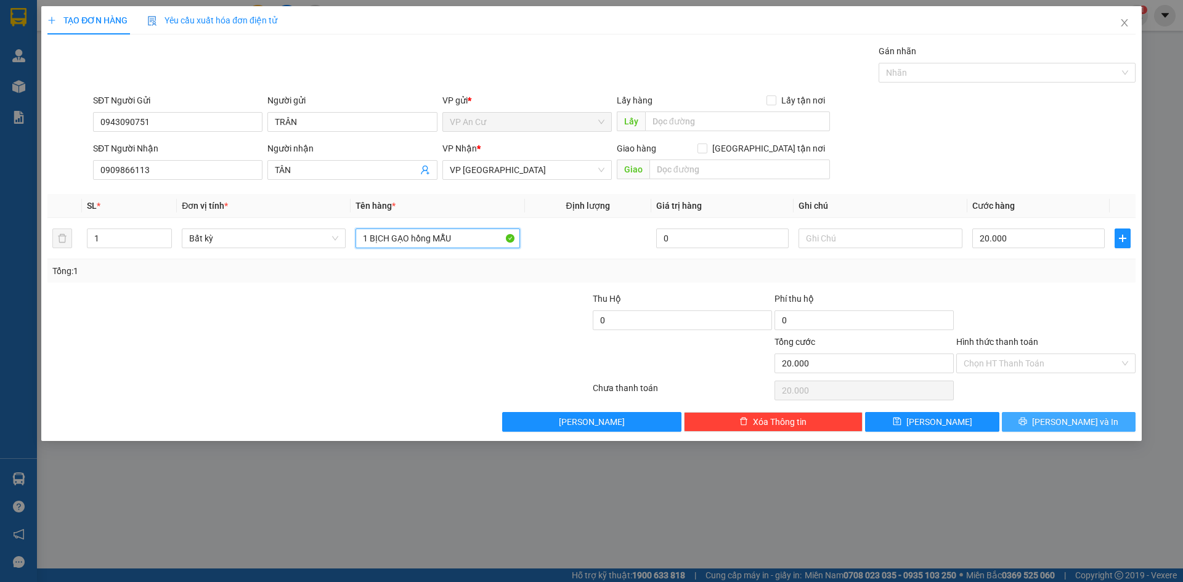
type input "1 BỊCH GẠO hồng MẪU"
click at [1069, 421] on span "[PERSON_NAME] và In" at bounding box center [1075, 422] width 86 height 14
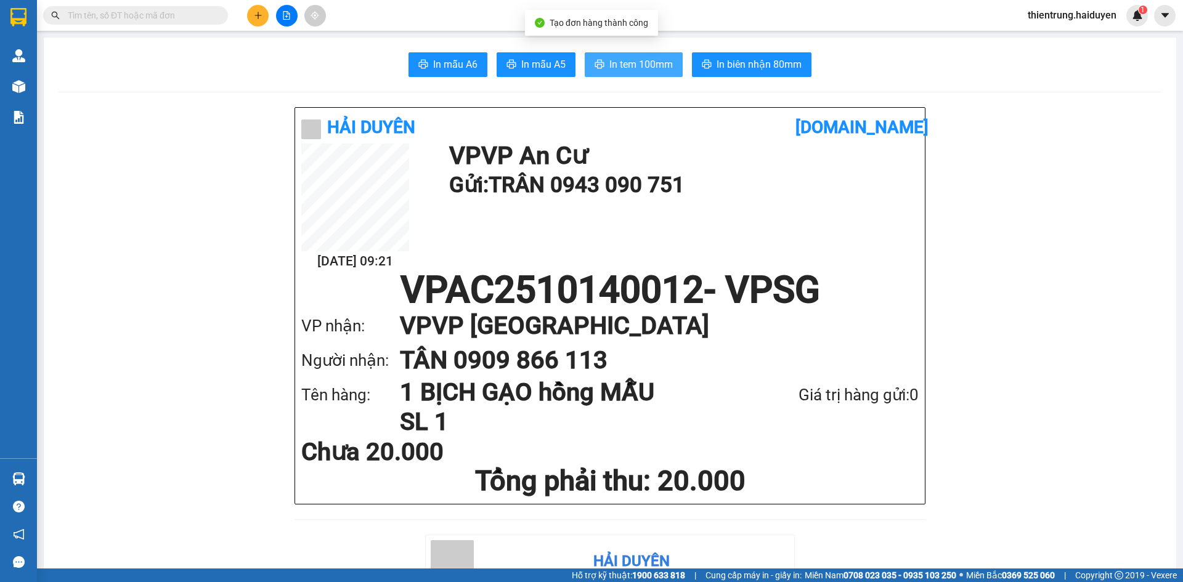
click at [626, 67] on span "In tem 100mm" at bounding box center [640, 64] width 63 height 15
click at [621, 190] on h1 "Gửi: TRÂN 0943 090 751" at bounding box center [680, 185] width 463 height 34
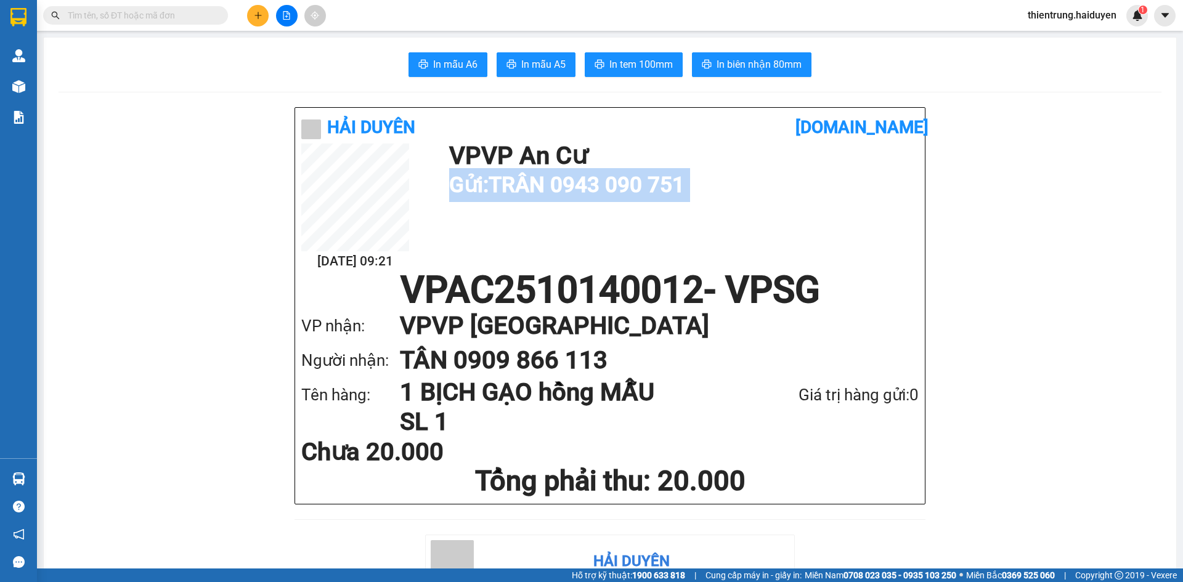
click at [621, 190] on h1 "Gửi: TRÂN 0943 090 751" at bounding box center [680, 185] width 463 height 34
click at [624, 191] on h1 "Gửi: TRÂN 0943 090 751" at bounding box center [680, 185] width 463 height 34
click at [571, 193] on h1 "Gửi: TRÂN 0943 090 751" at bounding box center [680, 185] width 463 height 34
drag, startPoint x: 561, startPoint y: 189, endPoint x: 692, endPoint y: 190, distance: 130.6
click at [692, 190] on h1 "Gửi: TRÂN 0943 090 751" at bounding box center [680, 185] width 463 height 34
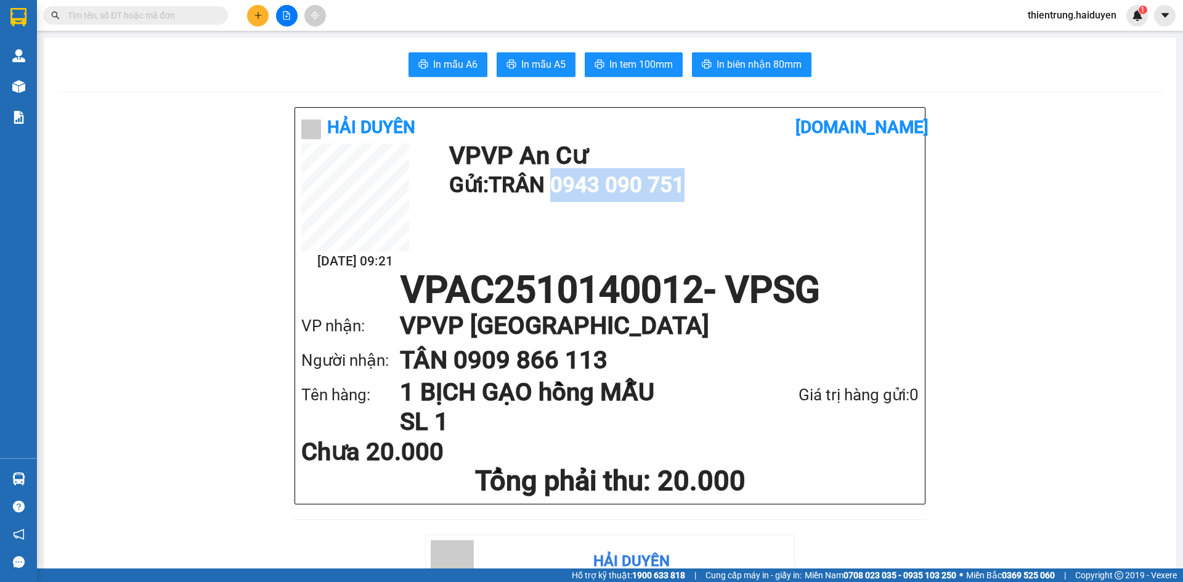
copy h1 "0943 090 751"
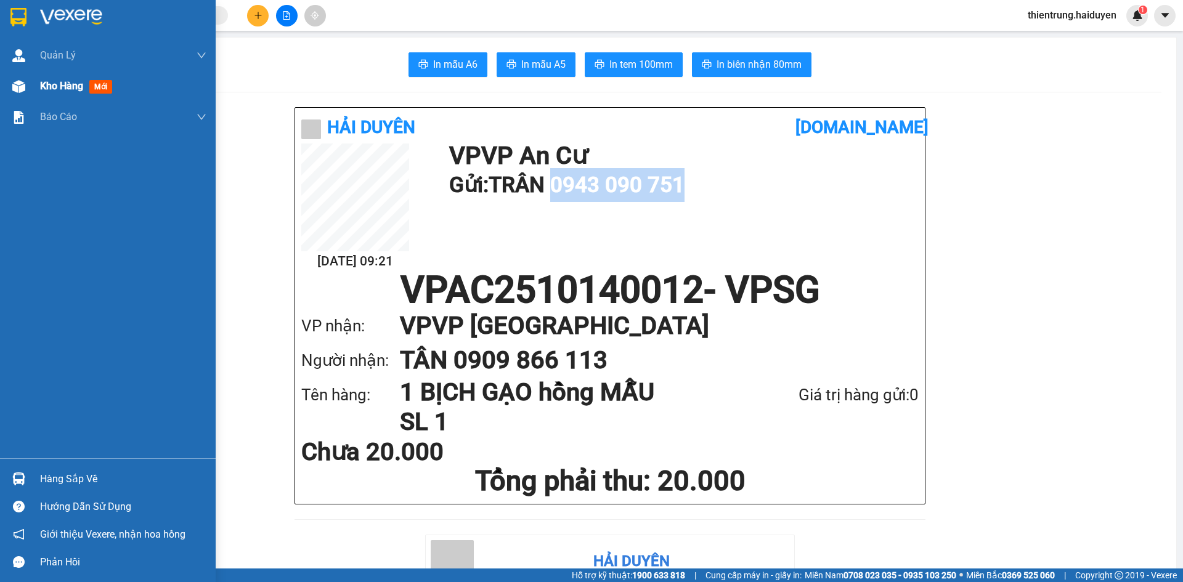
click at [58, 92] on span "Kho hàng" at bounding box center [61, 86] width 43 height 12
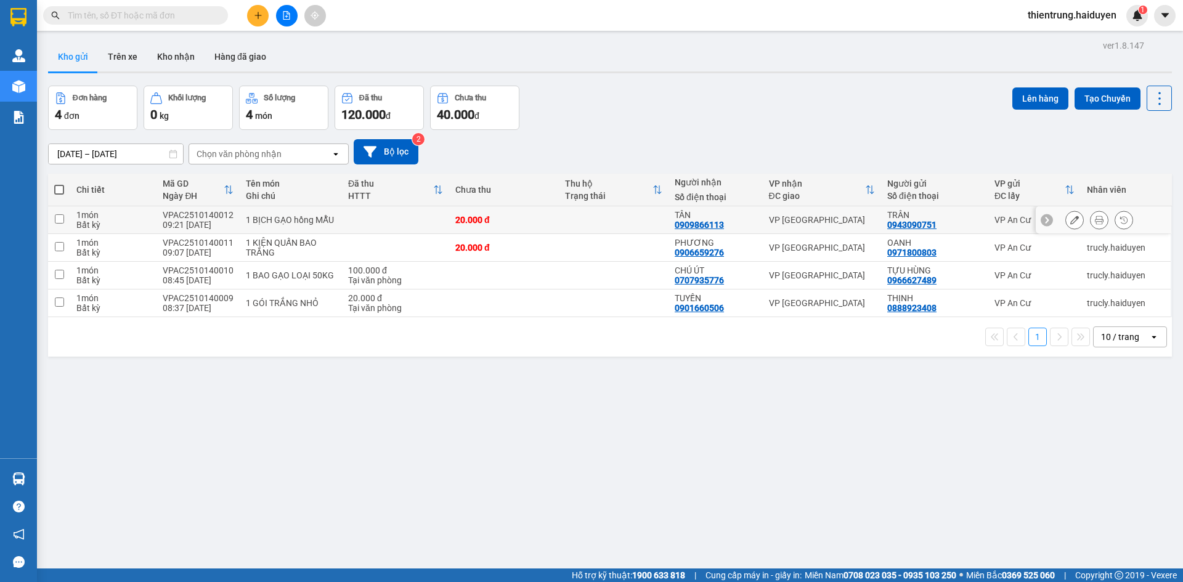
click at [1070, 222] on icon at bounding box center [1074, 220] width 9 height 9
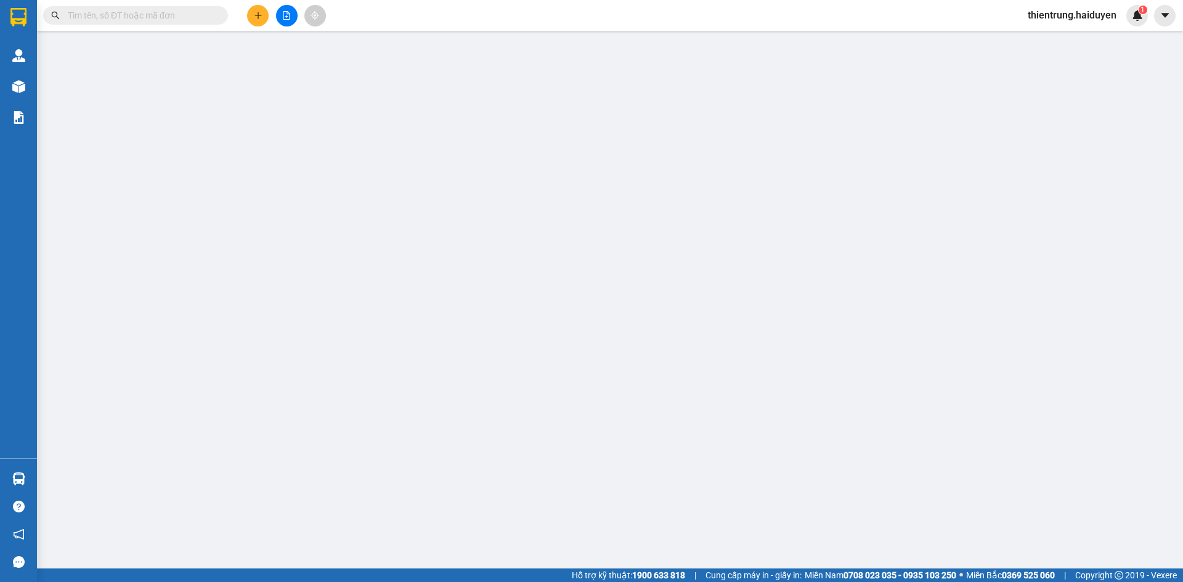
type input "0943090751"
type input "TRÂN"
type input "0909866113"
type input "TÂN"
type input "0"
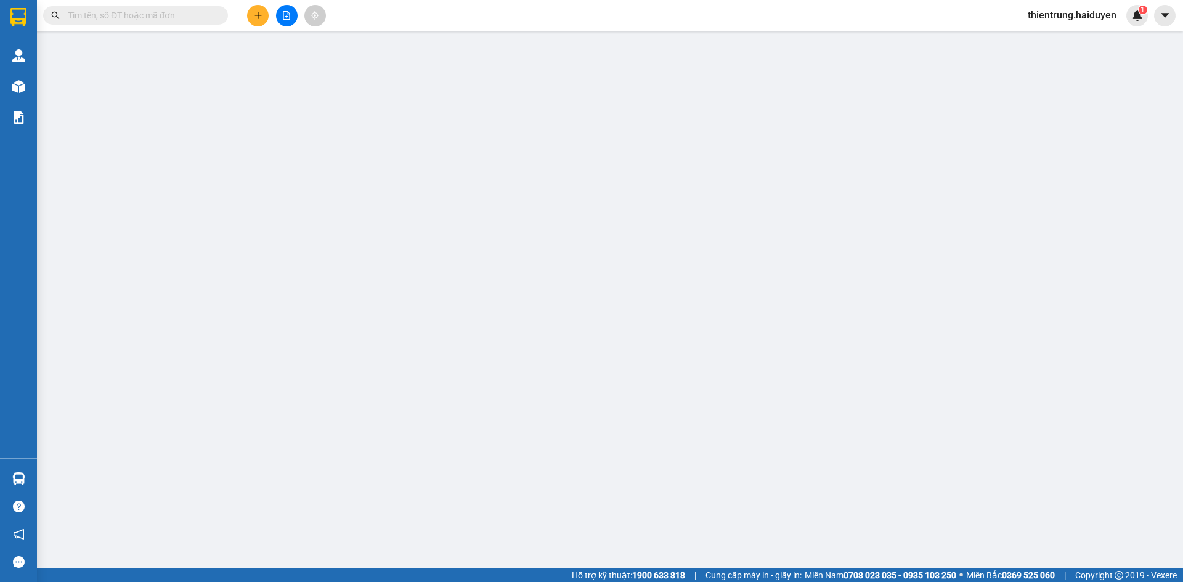
type input "20.000"
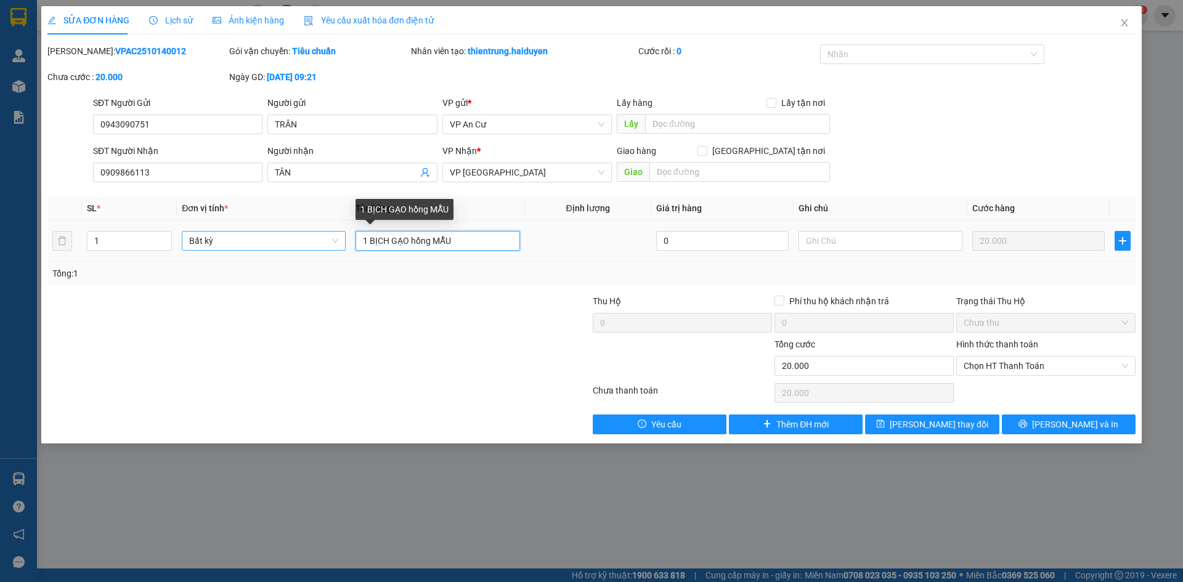
drag, startPoint x: 367, startPoint y: 238, endPoint x: 346, endPoint y: 243, distance: 21.4
click at [346, 243] on tr "1 Bất kỳ 1 BỊCH GẠO hồng MẪU 0 20.000" at bounding box center [591, 241] width 1088 height 41
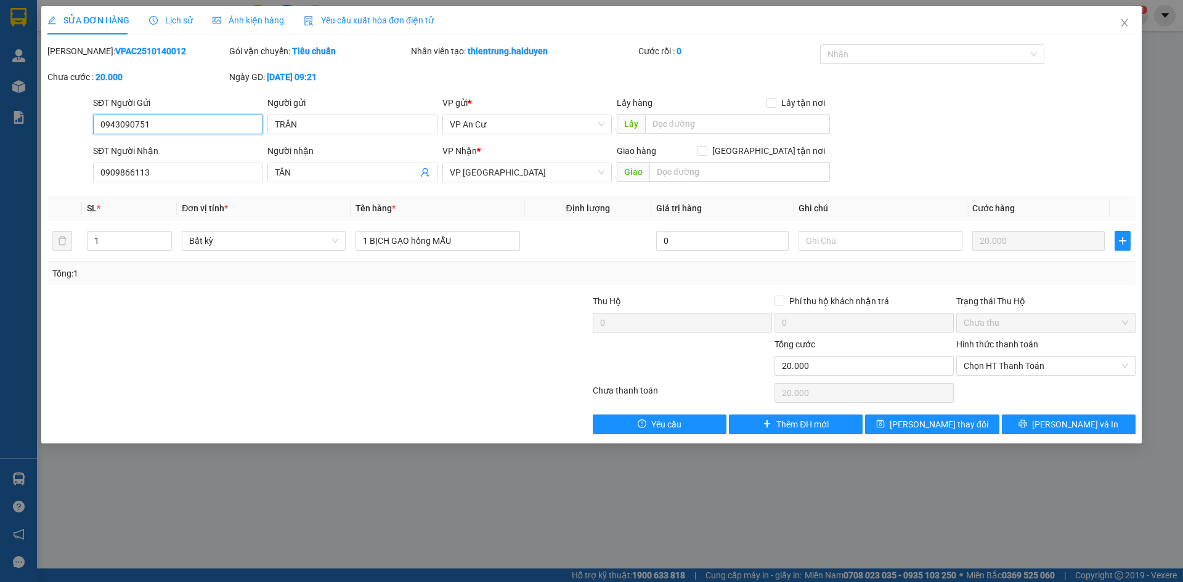
click at [128, 131] on input "0943090751" at bounding box center [177, 125] width 169 height 20
click at [126, 131] on input "0943090751" at bounding box center [177, 125] width 169 height 20
click at [1122, 26] on icon "close" at bounding box center [1124, 22] width 7 height 7
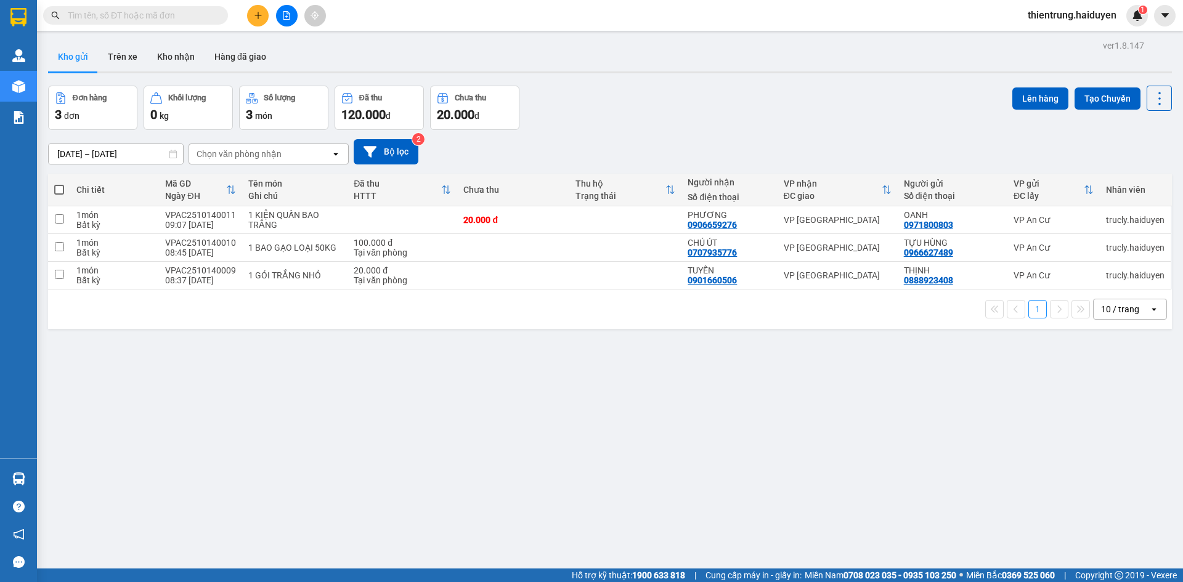
click at [257, 18] on icon "plus" at bounding box center [258, 15] width 9 height 9
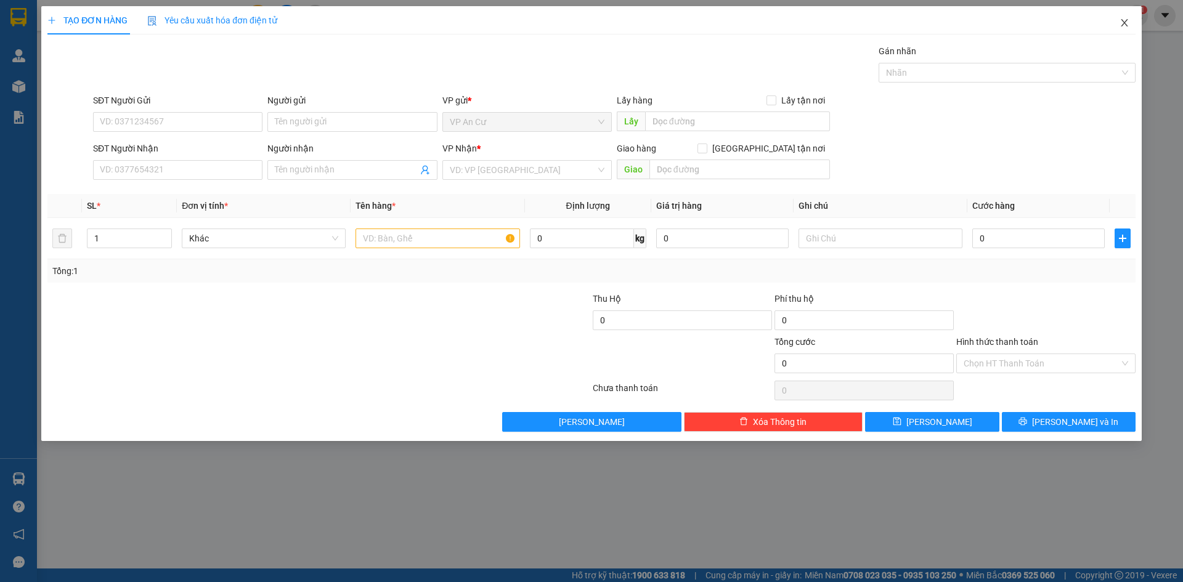
click at [1130, 23] on span "Close" at bounding box center [1124, 23] width 34 height 34
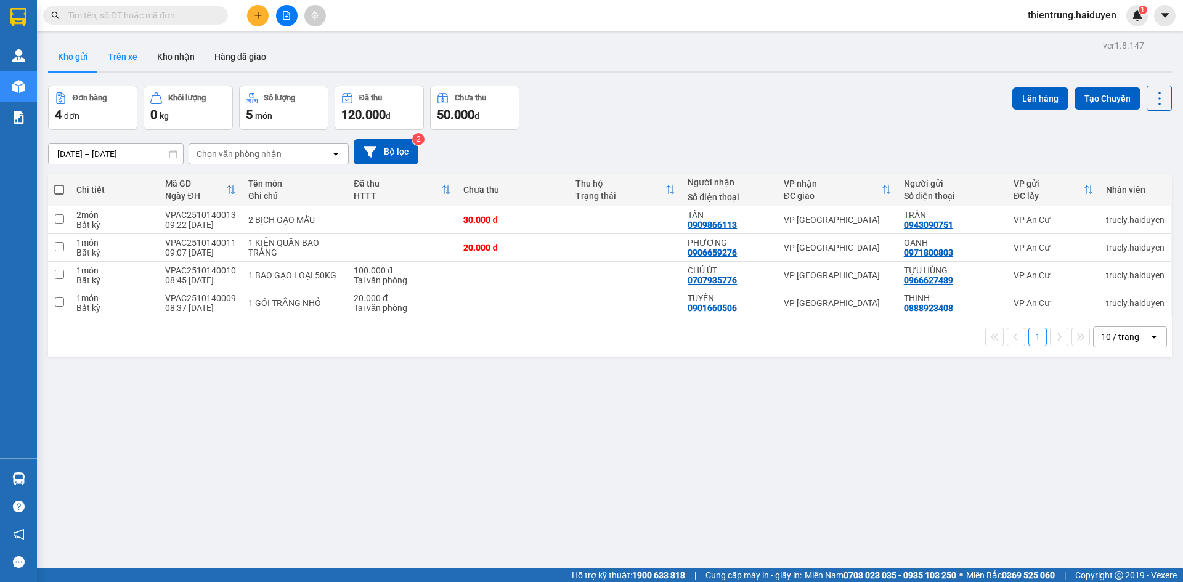
click at [123, 62] on button "Trên xe" at bounding box center [122, 57] width 49 height 30
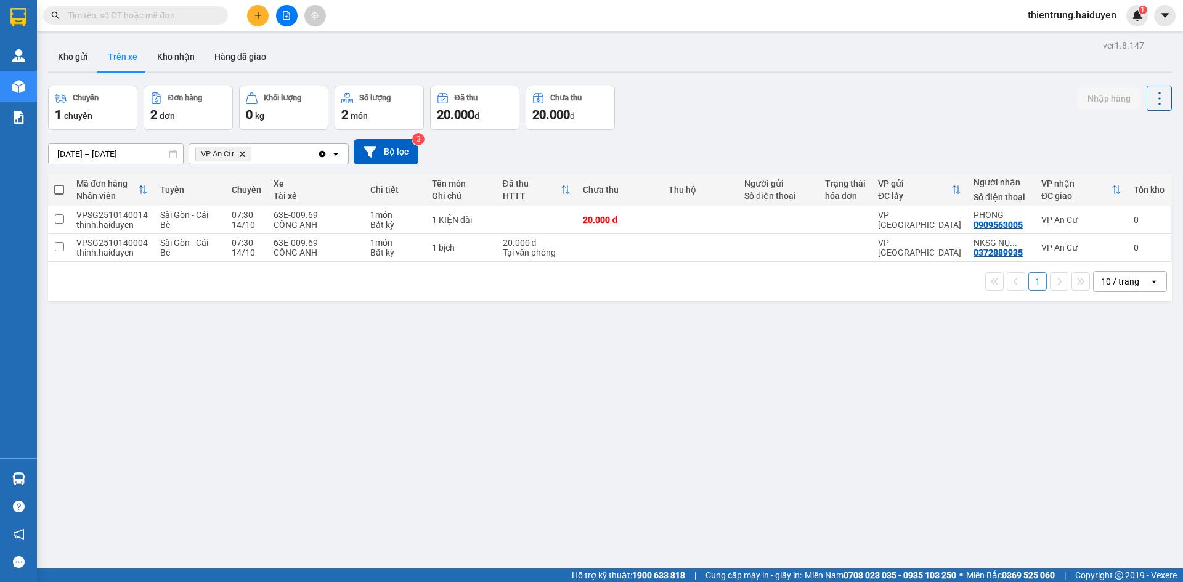
click at [1031, 354] on div "ver 1.8.147 Kho gửi Trên xe Kho nhận Hàng đã giao Chuyến 1 chuyến Đơn hàng 2 đơ…" at bounding box center [609, 328] width 1133 height 582
click at [178, 60] on button "Kho nhận" at bounding box center [175, 57] width 57 height 30
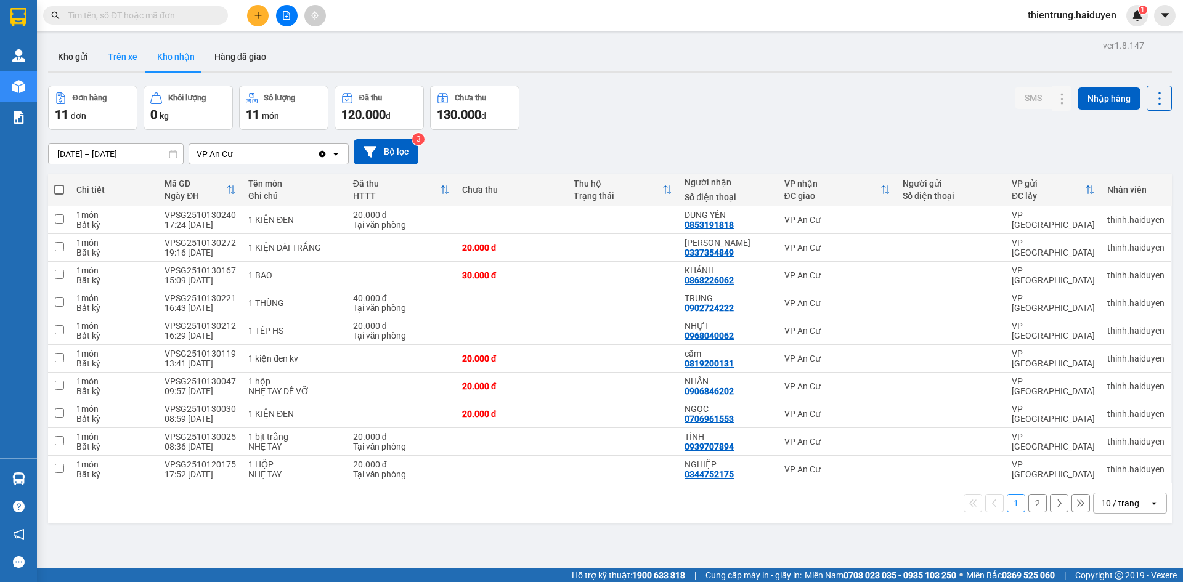
click at [133, 55] on button "Trên xe" at bounding box center [122, 57] width 49 height 30
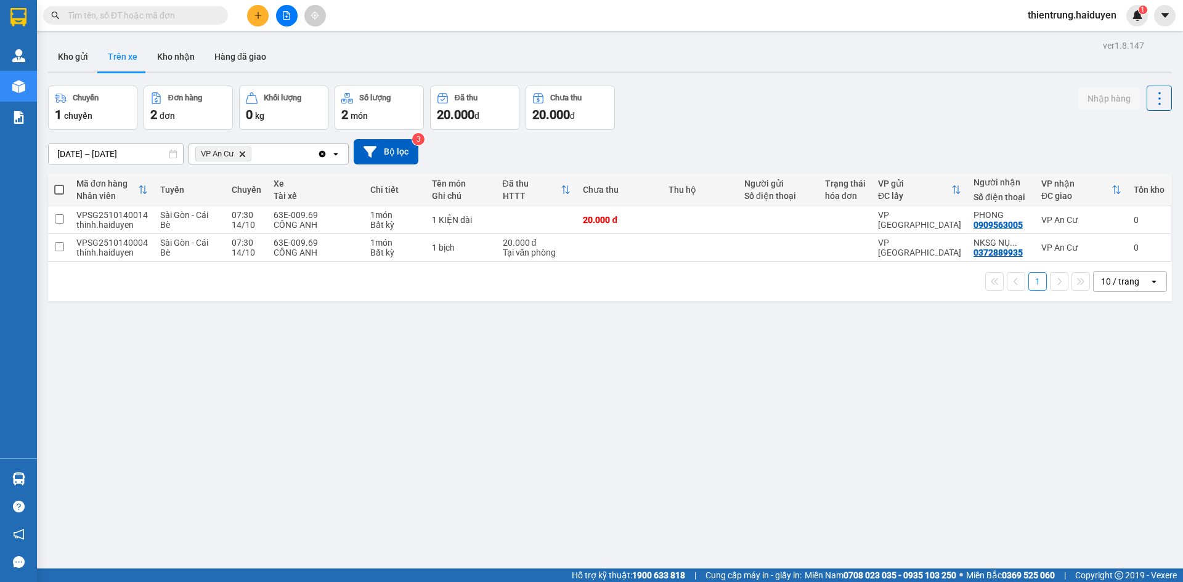
click at [98, 48] on button "Trên xe" at bounding box center [122, 57] width 49 height 30
click at [82, 52] on button "Kho gửi" at bounding box center [73, 57] width 50 height 30
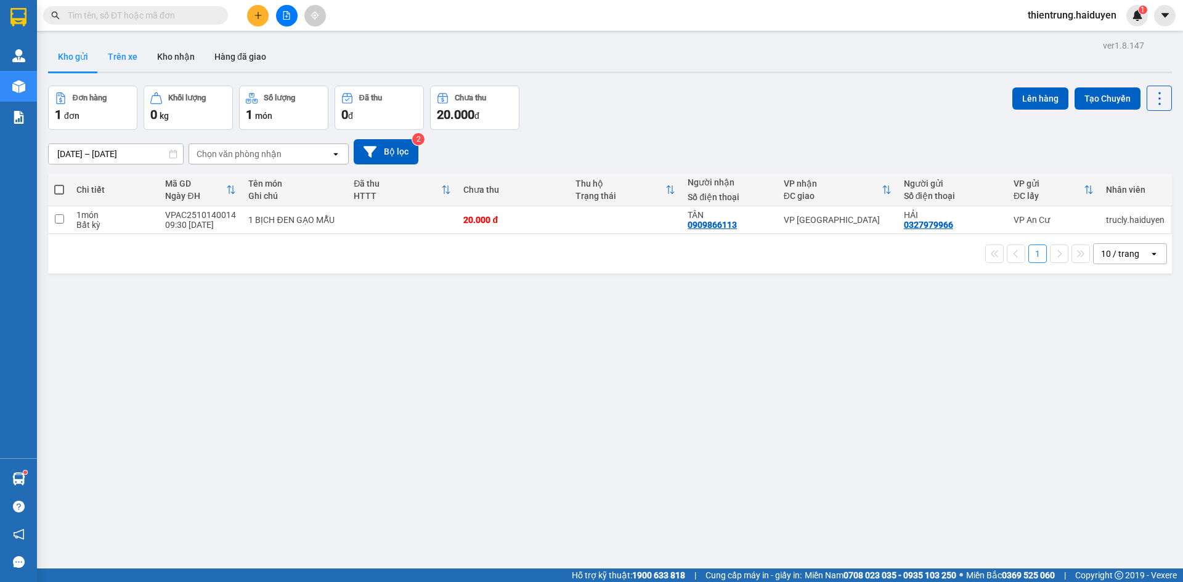
click at [119, 59] on button "Trên xe" at bounding box center [122, 57] width 49 height 30
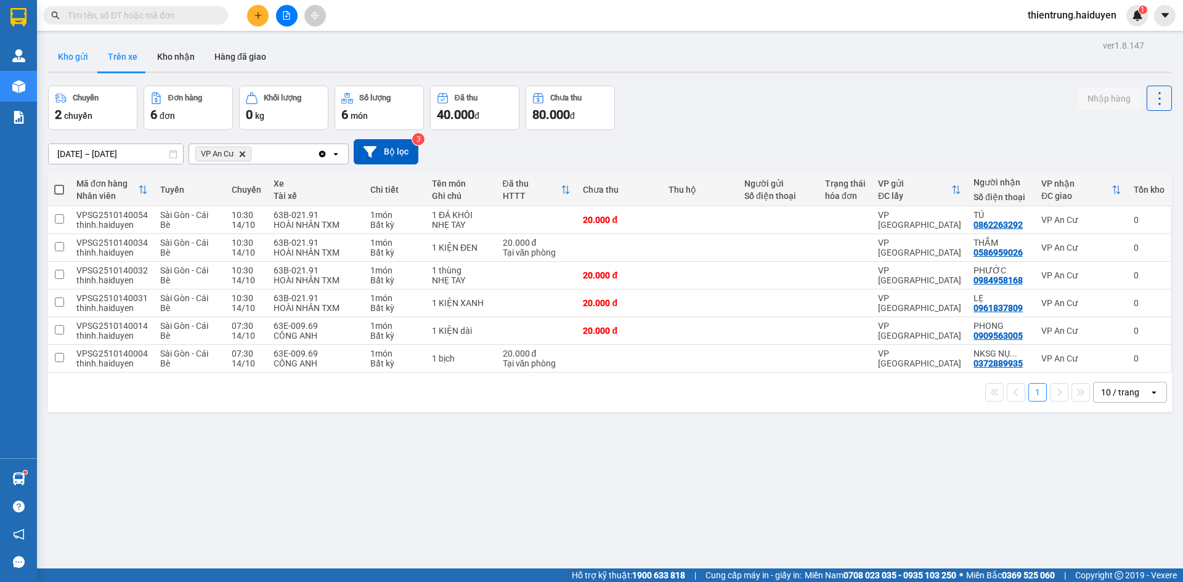
click at [73, 65] on button "Kho gửi" at bounding box center [73, 57] width 50 height 30
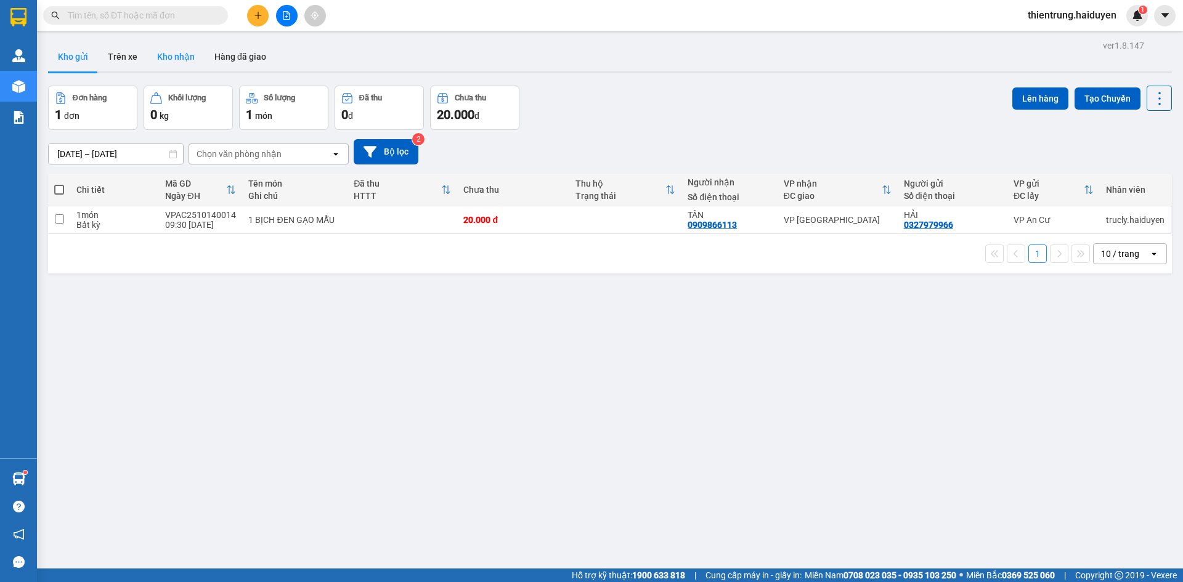
click at [174, 51] on button "Kho nhận" at bounding box center [175, 57] width 57 height 30
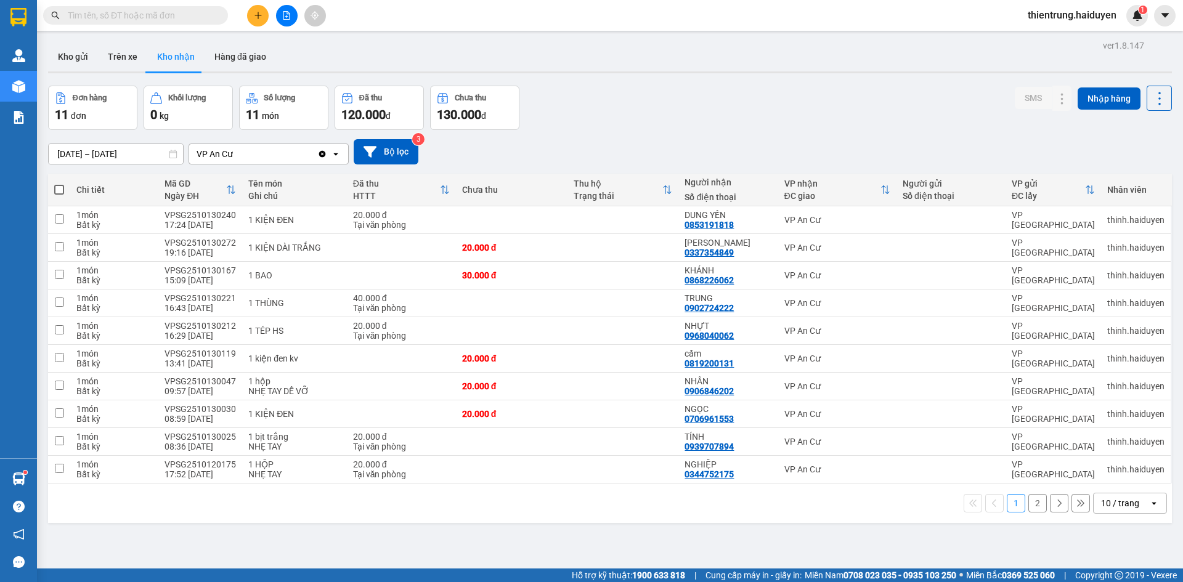
click at [1031, 505] on button "2" at bounding box center [1037, 503] width 18 height 18
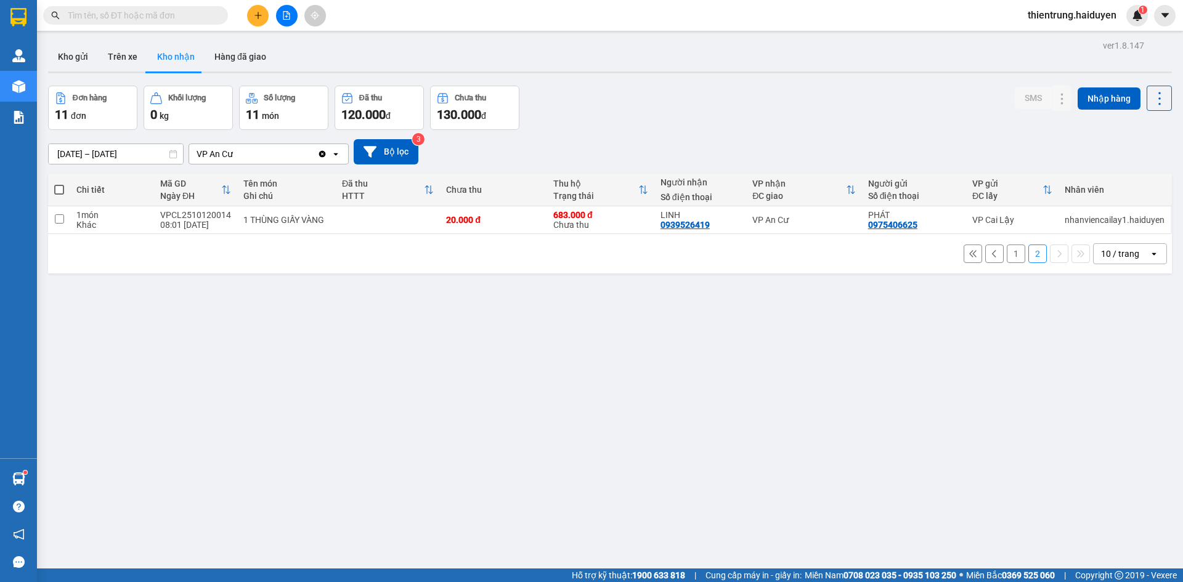
click at [1007, 254] on button "1" at bounding box center [1016, 254] width 18 height 18
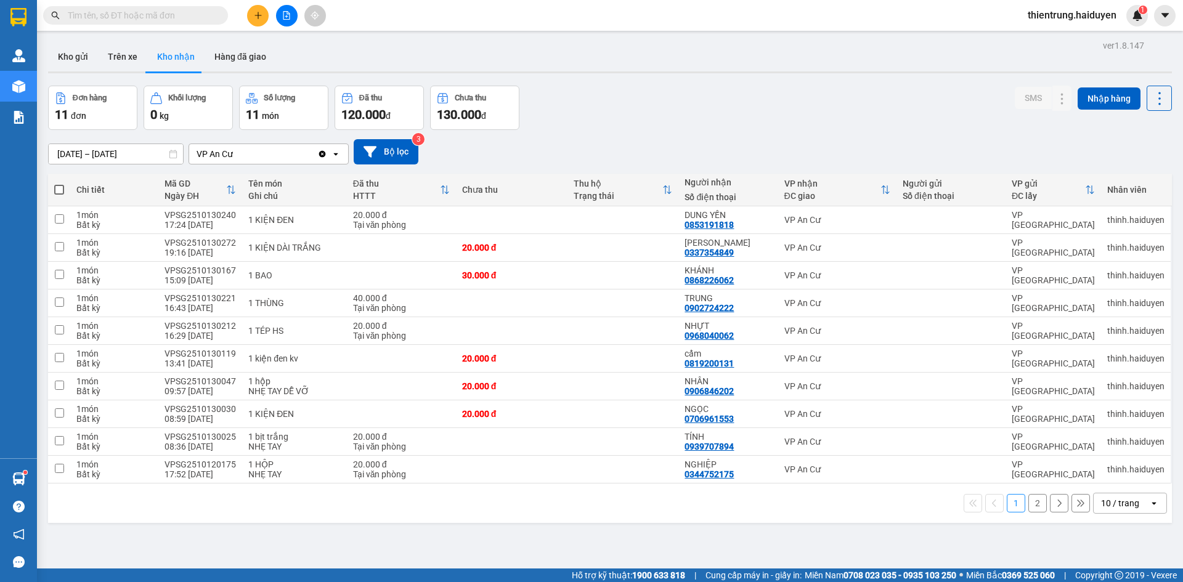
click at [971, 75] on div "ver 1.8.147 Kho gửi Trên xe Kho nhận Hàng đã giao Đơn hàng 11 đơn Khối lượng 0 …" at bounding box center [609, 328] width 1133 height 582
click at [108, 51] on button "Trên xe" at bounding box center [122, 57] width 49 height 30
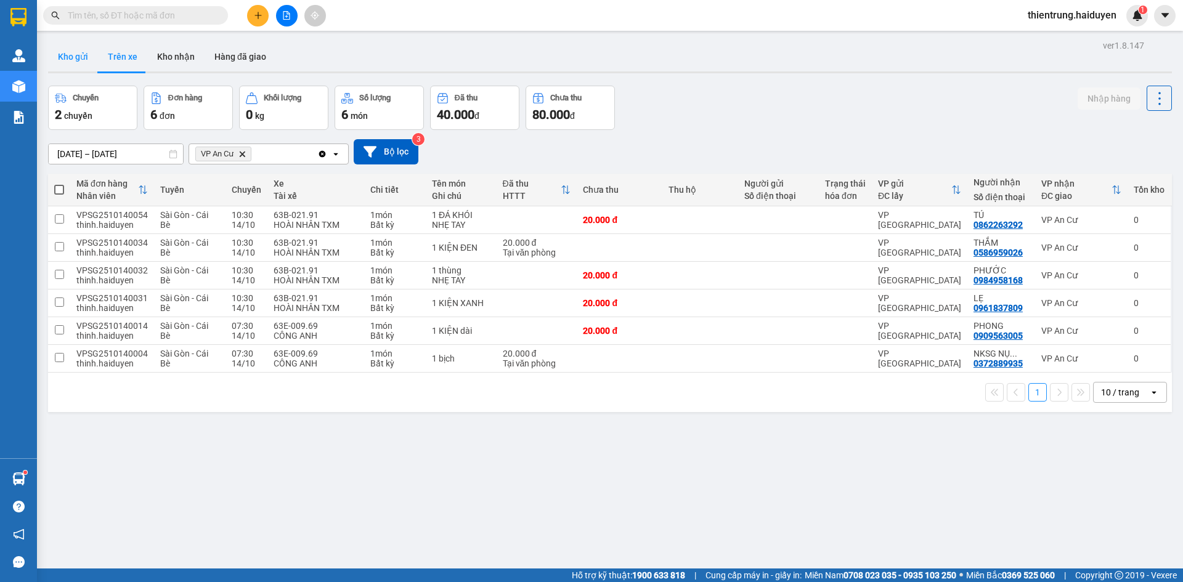
click at [64, 59] on button "Kho gửi" at bounding box center [73, 57] width 50 height 30
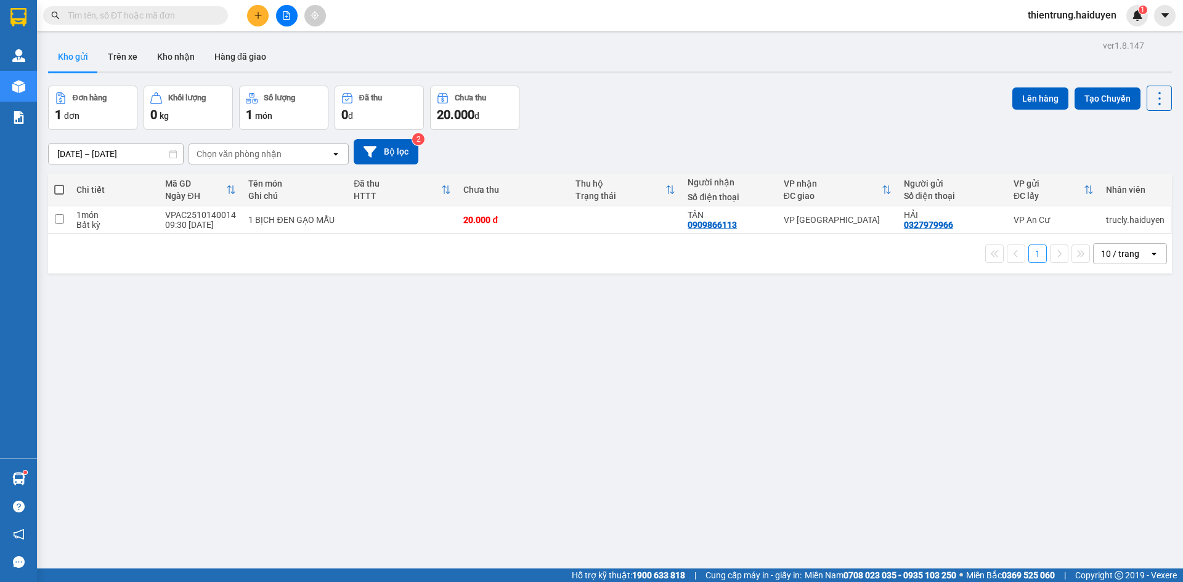
click at [416, 432] on div "ver 1.8.147 Kho gửi Trên xe Kho nhận Hàng đã giao Đơn hàng 1 đơn Khối lượng 0 k…" at bounding box center [609, 328] width 1133 height 582
click at [129, 59] on button "Trên xe" at bounding box center [122, 57] width 49 height 30
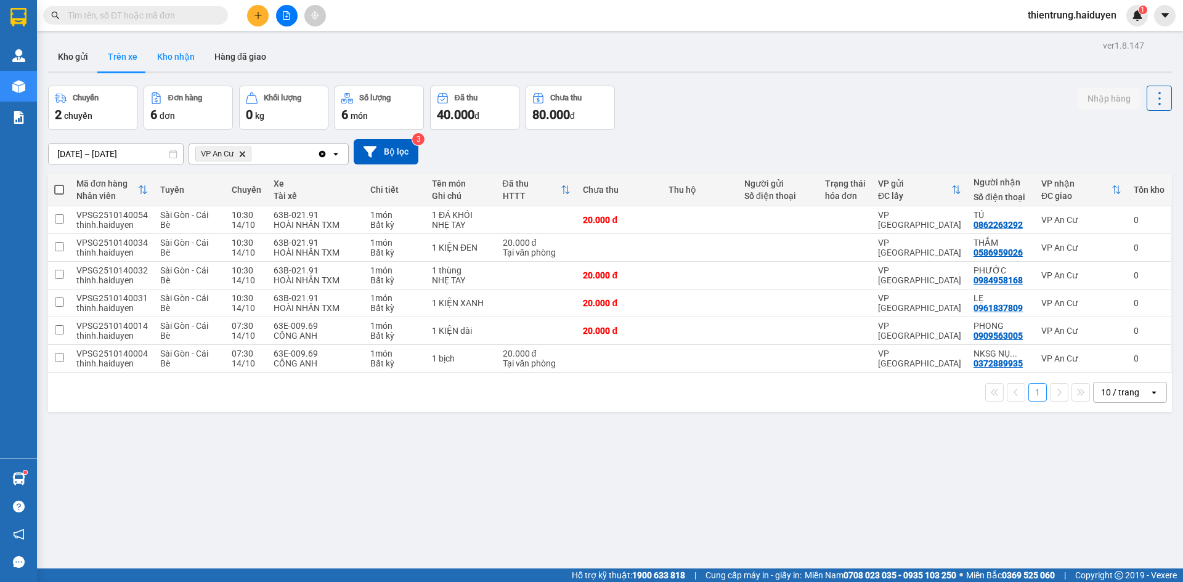
click at [171, 55] on button "Kho nhận" at bounding box center [175, 57] width 57 height 30
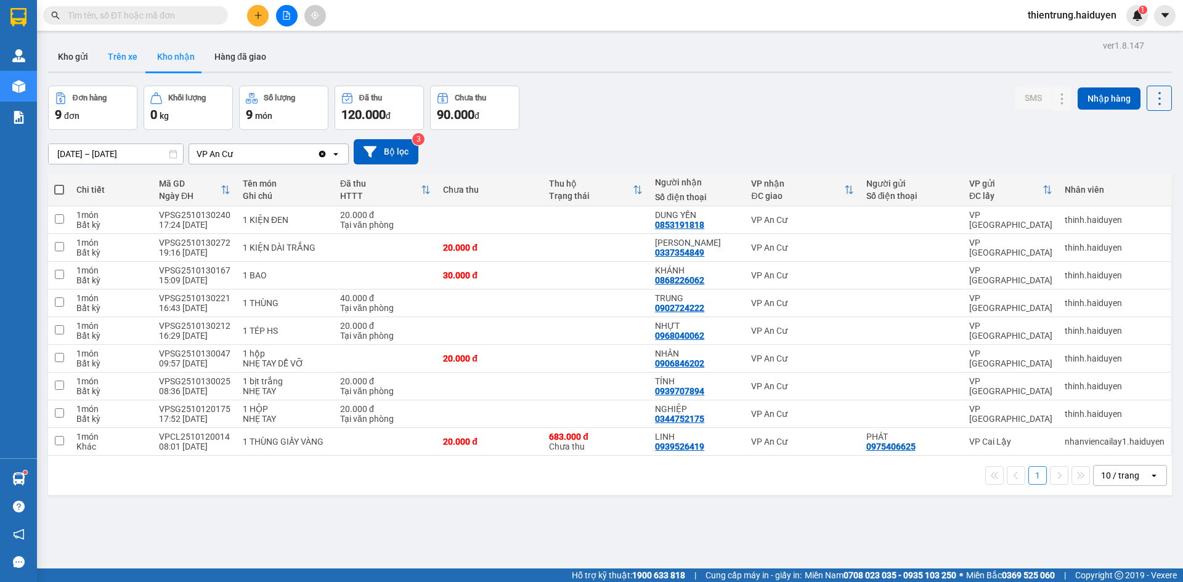
click at [115, 67] on button "Trên xe" at bounding box center [122, 57] width 49 height 30
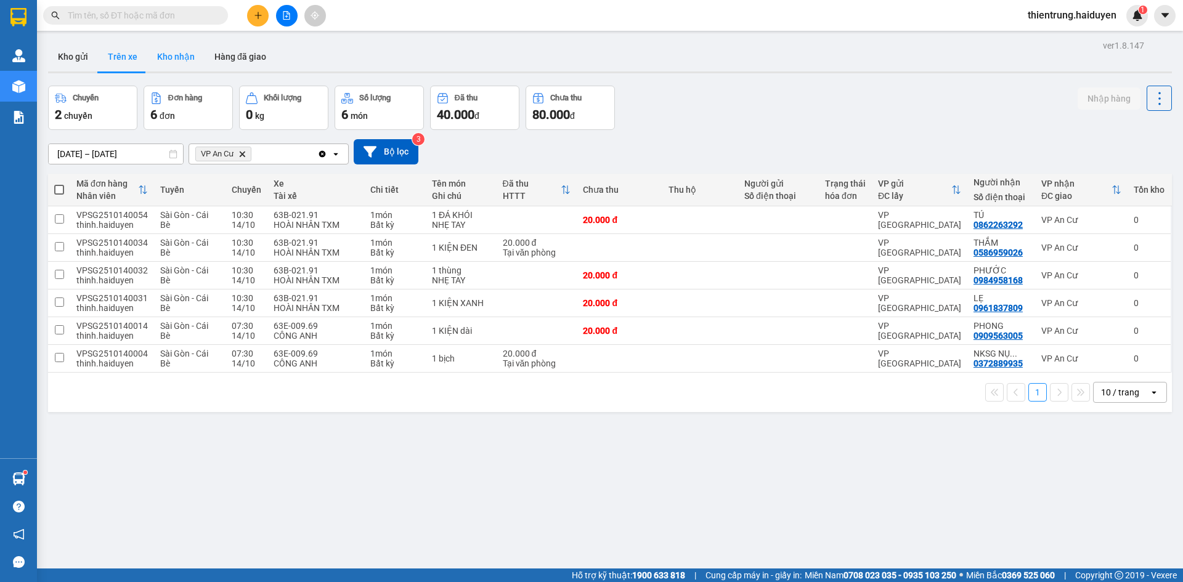
click at [175, 56] on button "Kho nhận" at bounding box center [175, 57] width 57 height 30
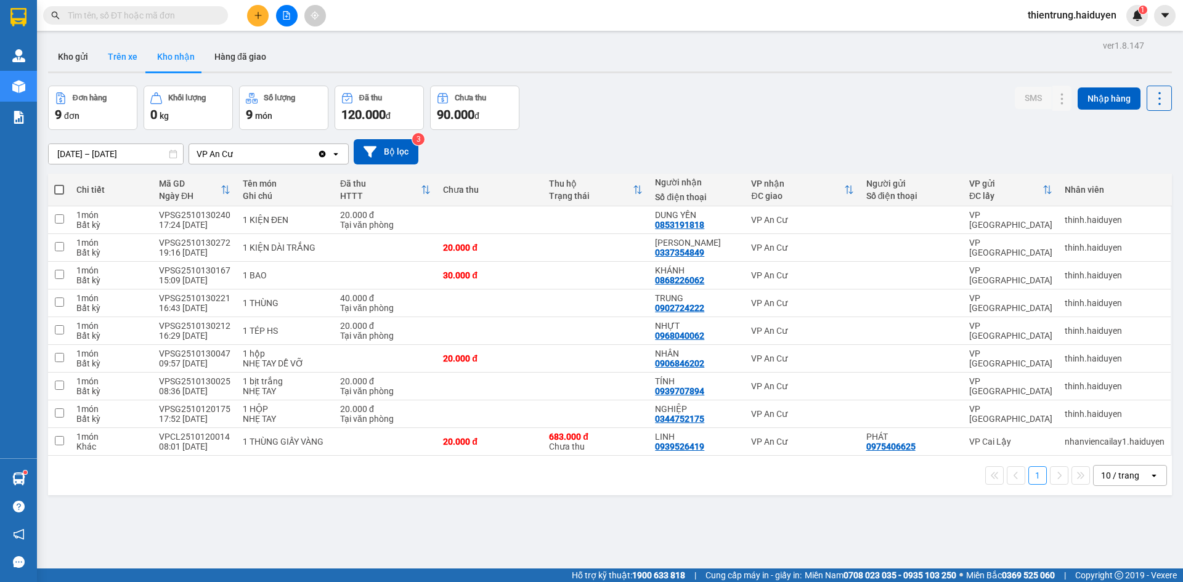
click at [114, 57] on button "Trên xe" at bounding box center [122, 57] width 49 height 30
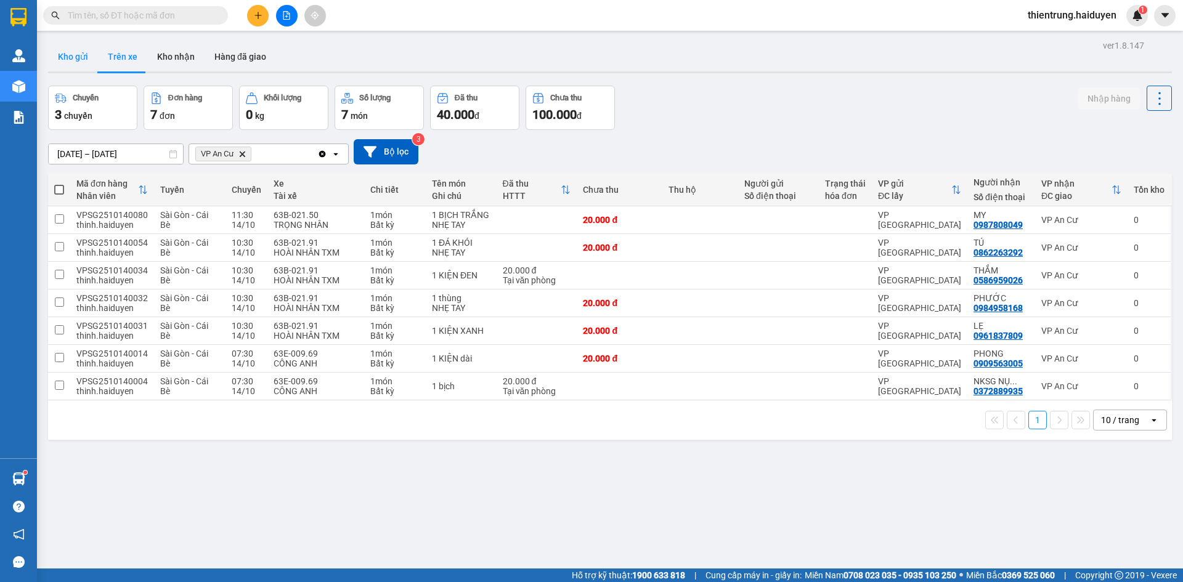
click at [58, 62] on button "Kho gửi" at bounding box center [73, 57] width 50 height 30
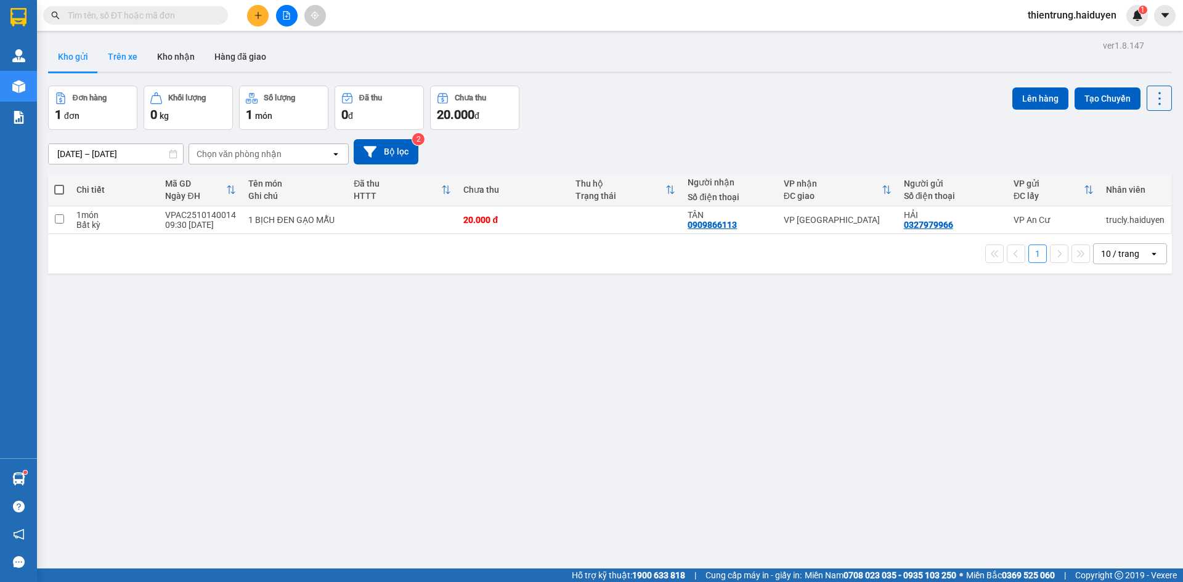
click at [124, 54] on button "Trên xe" at bounding box center [122, 57] width 49 height 30
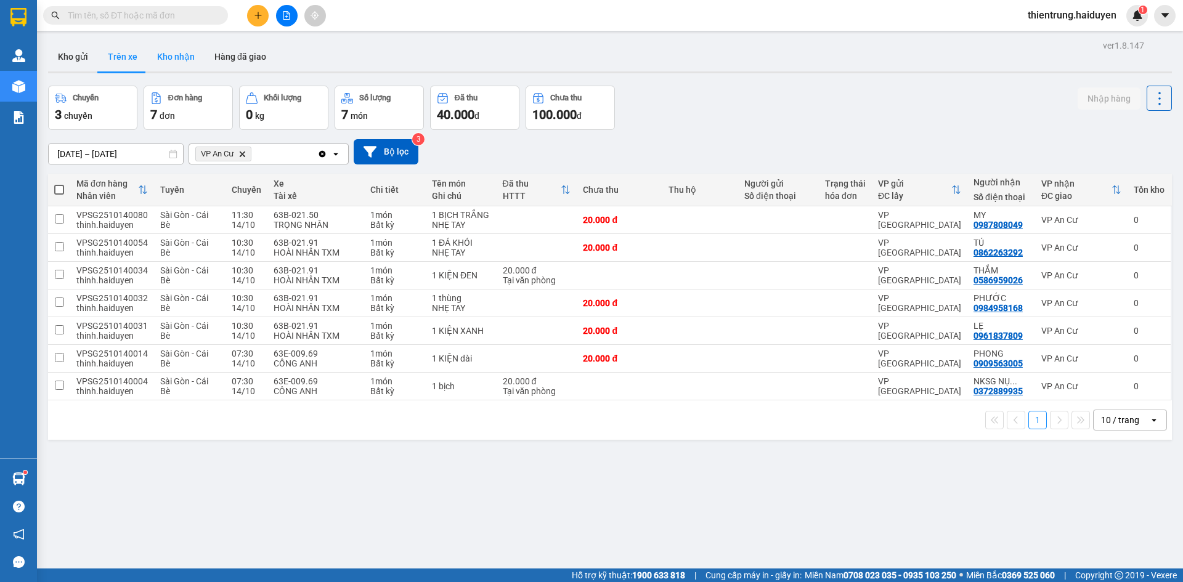
click at [181, 65] on button "Kho nhận" at bounding box center [175, 57] width 57 height 30
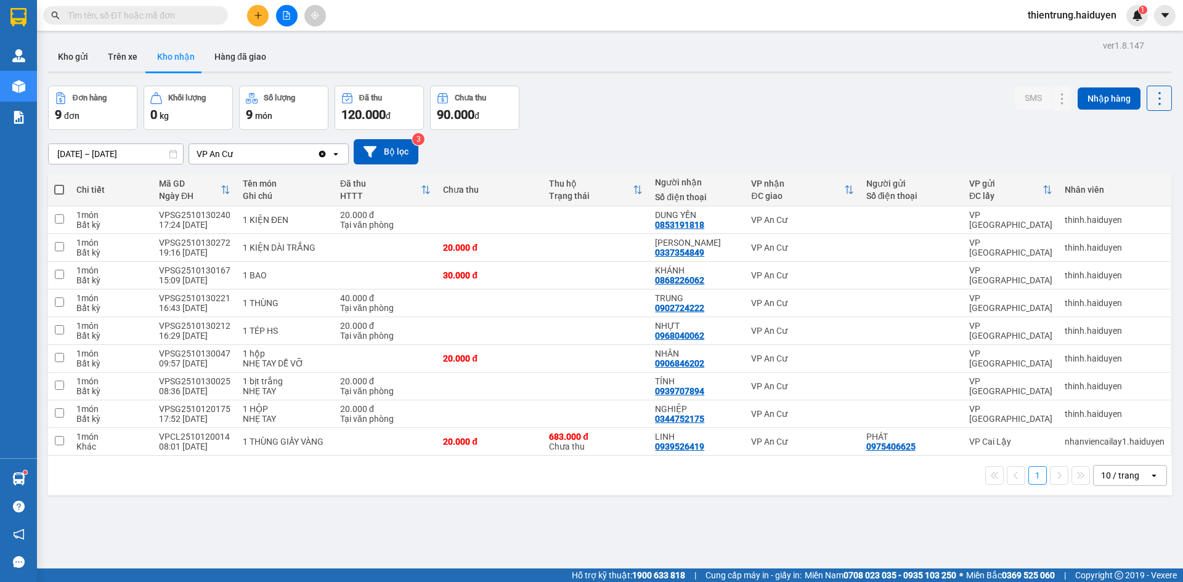
click at [490, 73] on div at bounding box center [610, 72] width 1124 height 2
click at [610, 100] on div "Đơn hàng 9 đơn Khối lượng 0 kg Số lượng 9 món Đã thu 120.000 đ Chưa thu 90.000 …" at bounding box center [610, 108] width 1124 height 44
click at [117, 60] on button "Trên xe" at bounding box center [122, 57] width 49 height 30
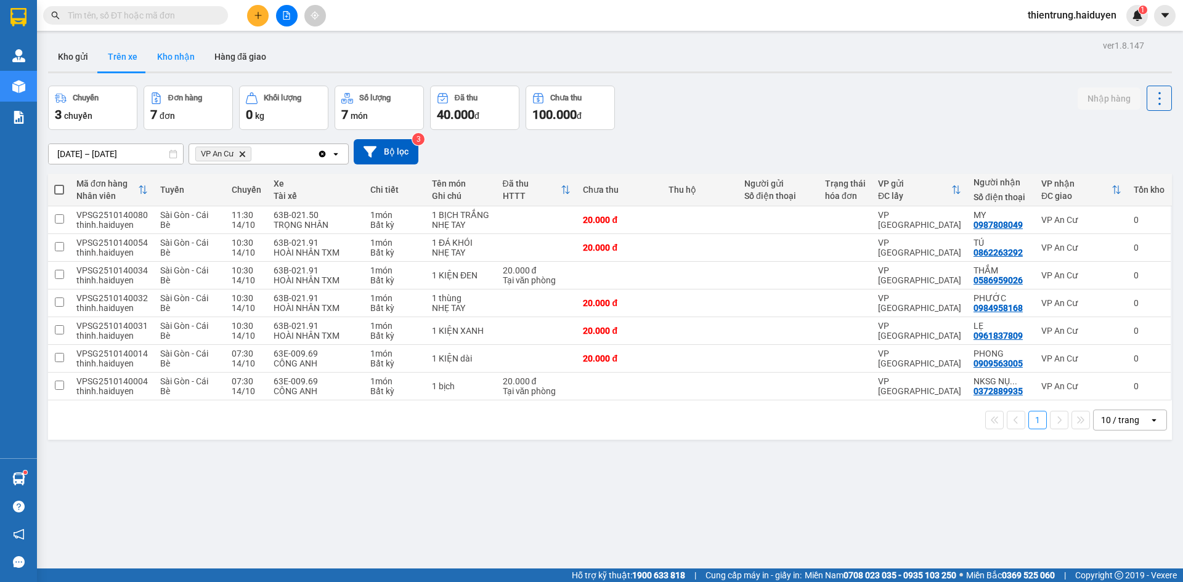
click at [189, 57] on button "Kho nhận" at bounding box center [175, 57] width 57 height 30
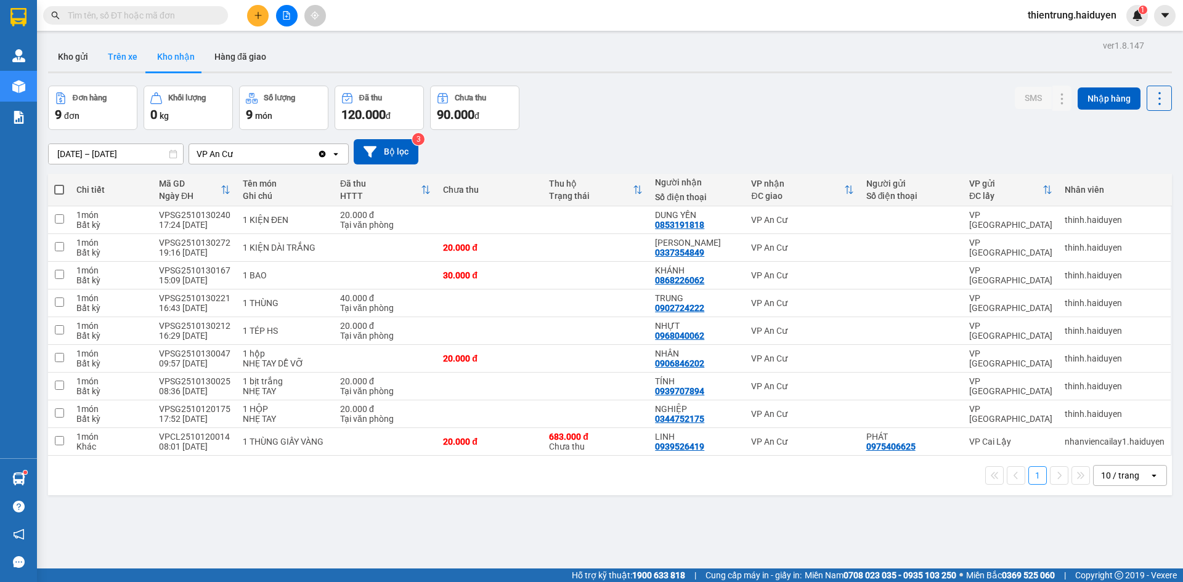
click at [129, 54] on button "Trên xe" at bounding box center [122, 57] width 49 height 30
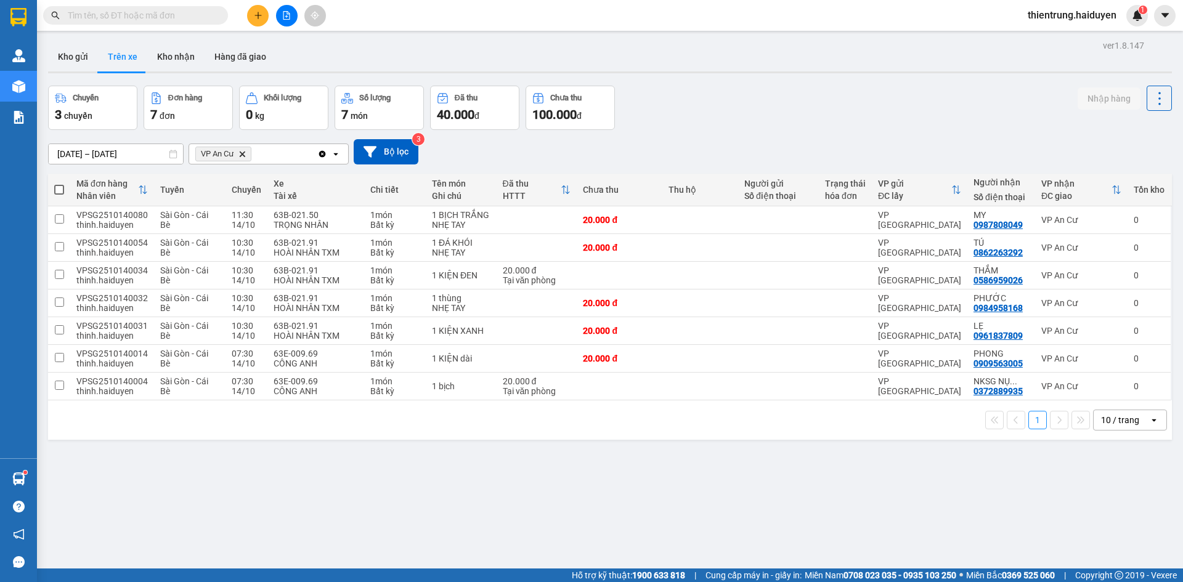
click at [260, 18] on icon "plus" at bounding box center [258, 15] width 9 height 9
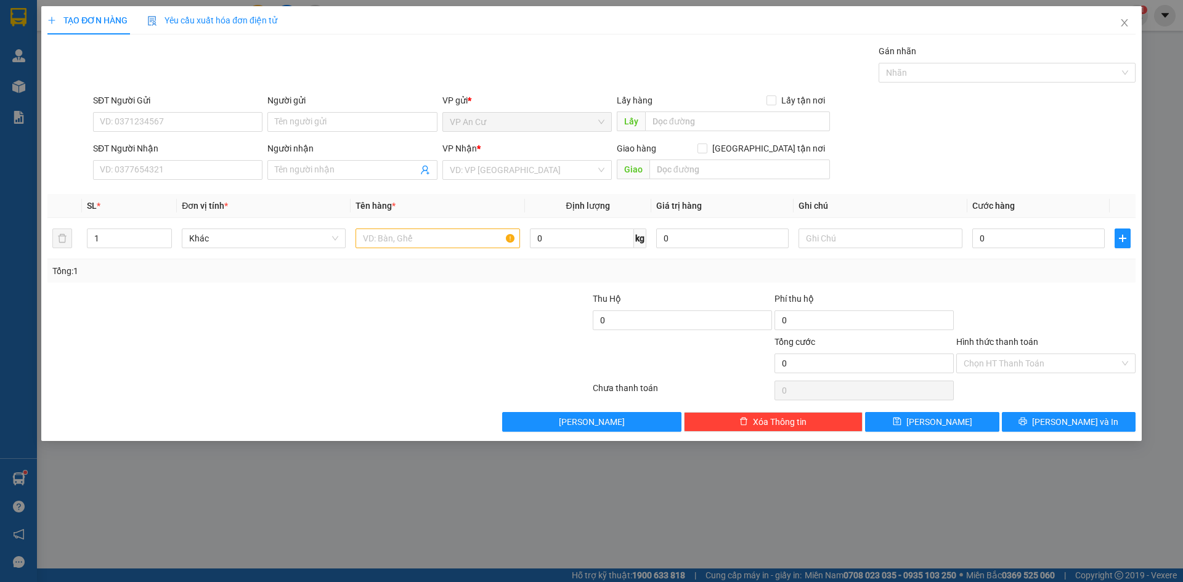
click at [1164, 167] on div "TẠO ĐƠN HÀNG Yêu cầu xuất hóa đơn điện tử Transit Pickup Surcharge Ids Transit …" at bounding box center [591, 291] width 1183 height 582
click at [1041, 117] on div "SĐT Người Gửi VD: 0371234567 Người gửi Tên người gửi VP gửi * VP An Cư Lấy hàng…" at bounding box center [614, 115] width 1047 height 43
click at [1122, 22] on icon "close" at bounding box center [1124, 23] width 10 height 10
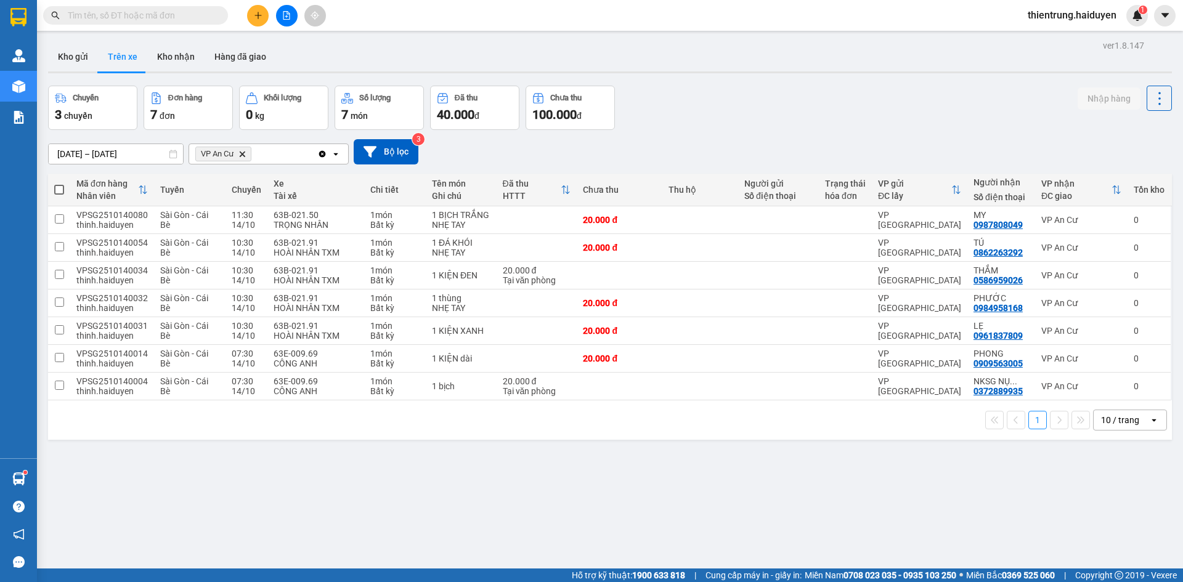
click at [293, 473] on div "ver 1.8.147 Kho gửi Trên xe Kho nhận Hàng đã giao Chuyến 3 chuyến Đơn hàng 7 đơ…" at bounding box center [609, 328] width 1133 height 582
click at [809, 514] on div "ver 1.8.147 Kho gửi Trên xe Kho nhận Hàng đã giao Chuyến 3 chuyến Đơn hàng 7 đơ…" at bounding box center [609, 328] width 1133 height 582
click at [249, 10] on button at bounding box center [258, 16] width 22 height 22
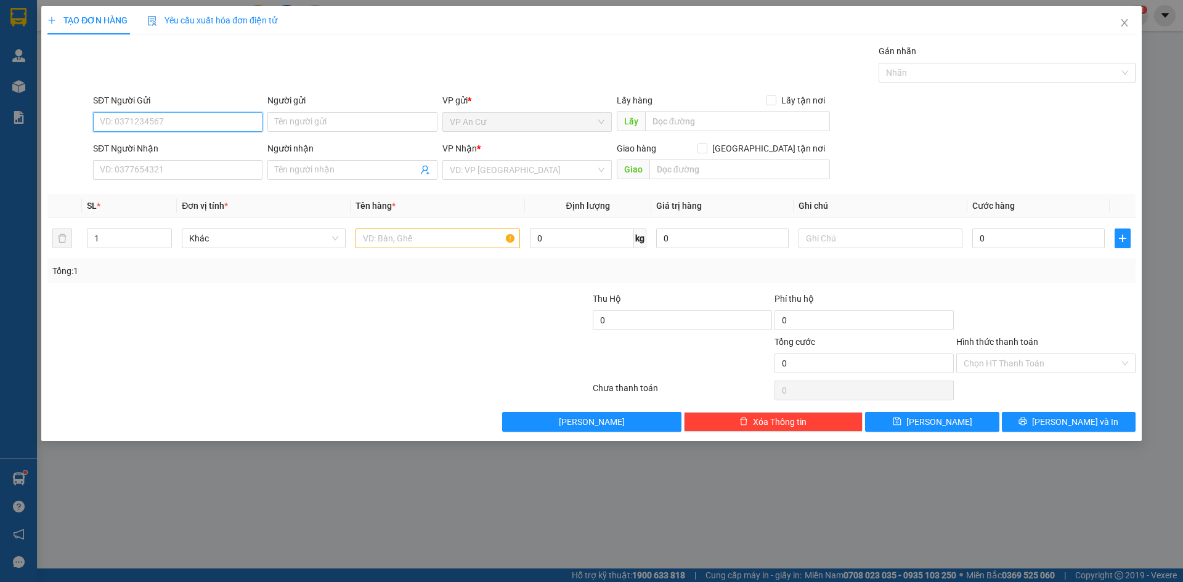
click at [182, 120] on input "SĐT Người Gửi" at bounding box center [177, 122] width 169 height 20
click at [223, 152] on div "0395551061 - TÂN" at bounding box center [177, 147] width 155 height 14
type input "0395551061"
type input "TÂN"
type input "0773673366"
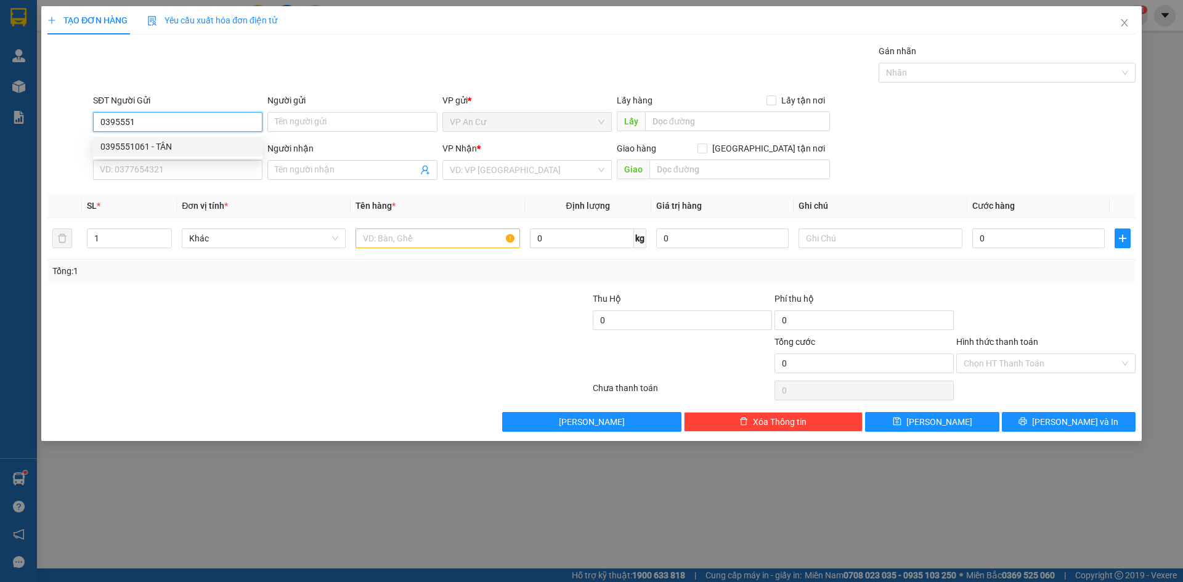
type input "HẰNG"
type input "40.000"
type input "0395551061"
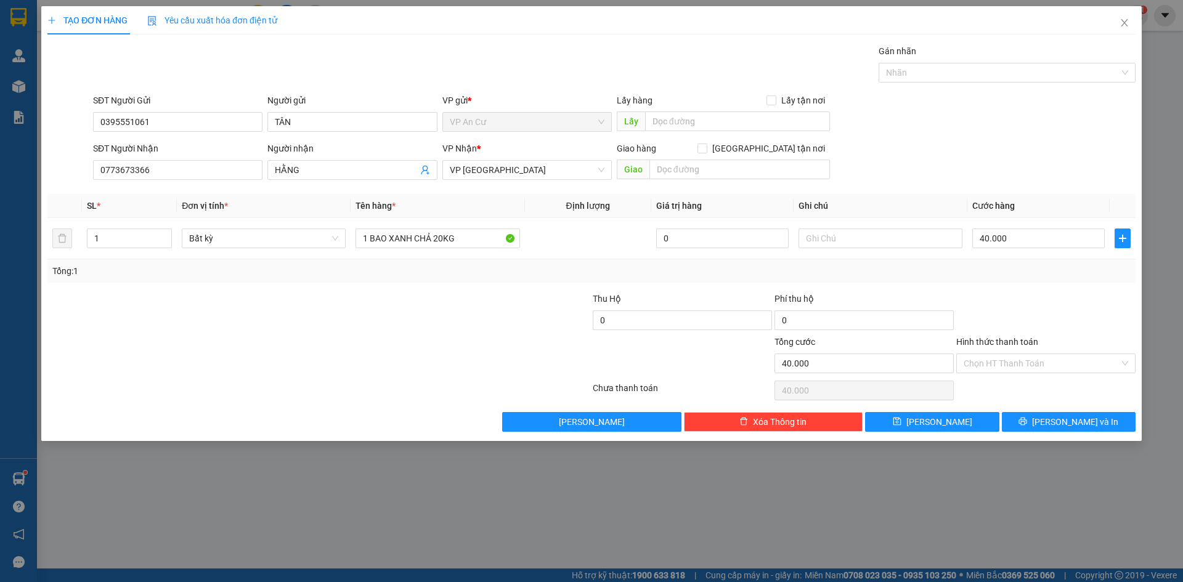
click at [352, 307] on div at bounding box center [227, 313] width 363 height 43
drag, startPoint x: 393, startPoint y: 238, endPoint x: 464, endPoint y: 238, distance: 70.8
click at [464, 238] on input "1 BAO XANH CHẢ 20KG" at bounding box center [437, 239] width 164 height 20
type input "1 BAO 20KG"
click at [1066, 418] on span "[PERSON_NAME] và In" at bounding box center [1075, 422] width 86 height 14
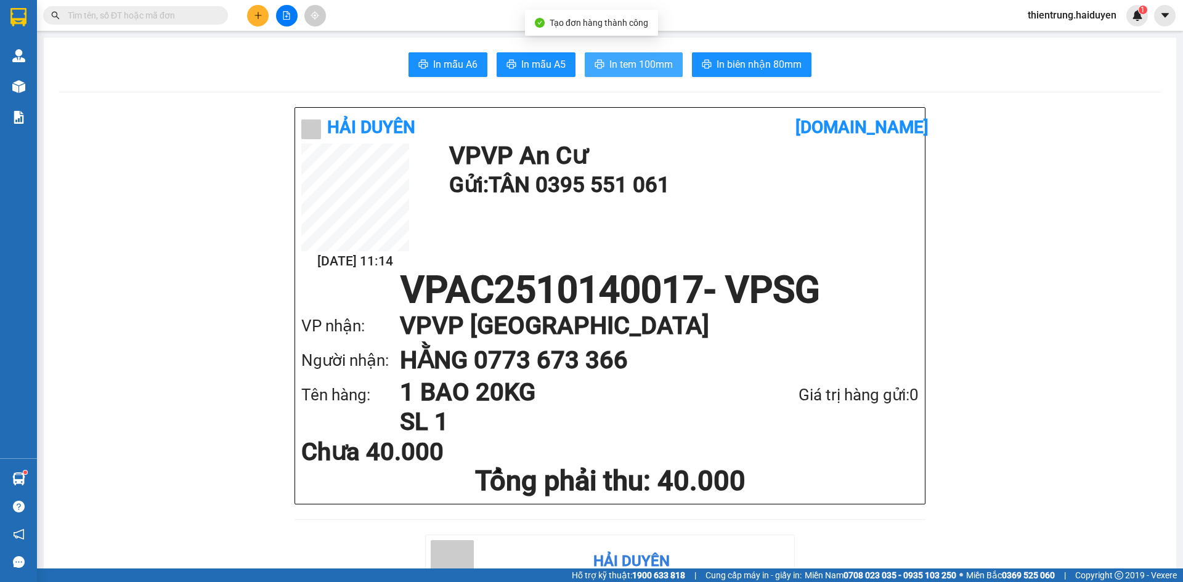
click at [644, 64] on span "In tem 100mm" at bounding box center [640, 64] width 63 height 15
click at [629, 71] on span "In tem 100mm" at bounding box center [640, 64] width 63 height 15
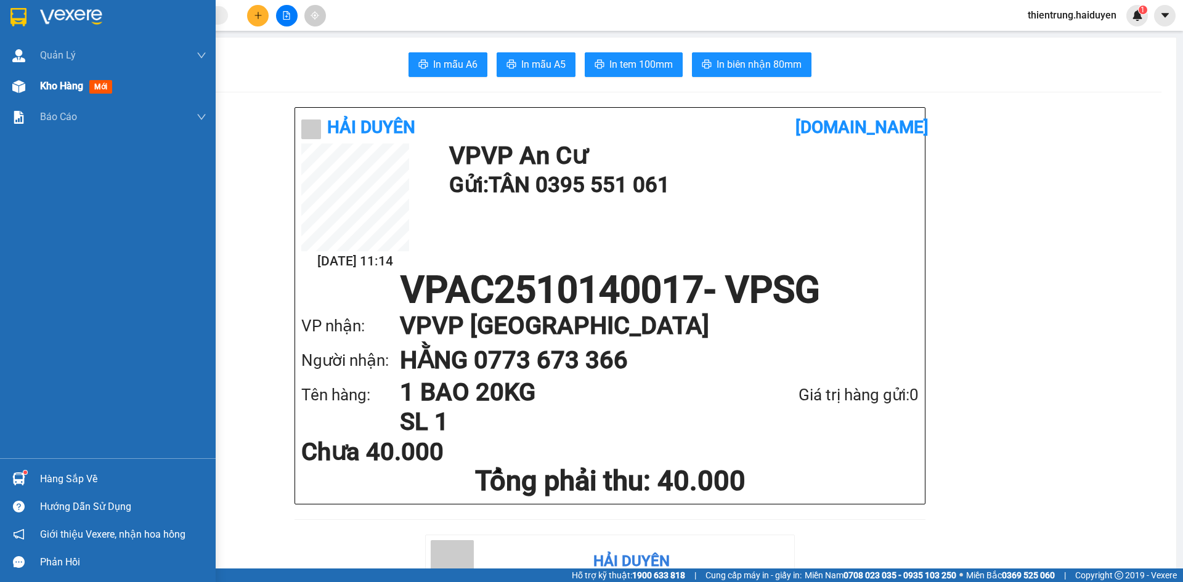
click at [57, 92] on div "Kho hàng mới" at bounding box center [78, 85] width 77 height 15
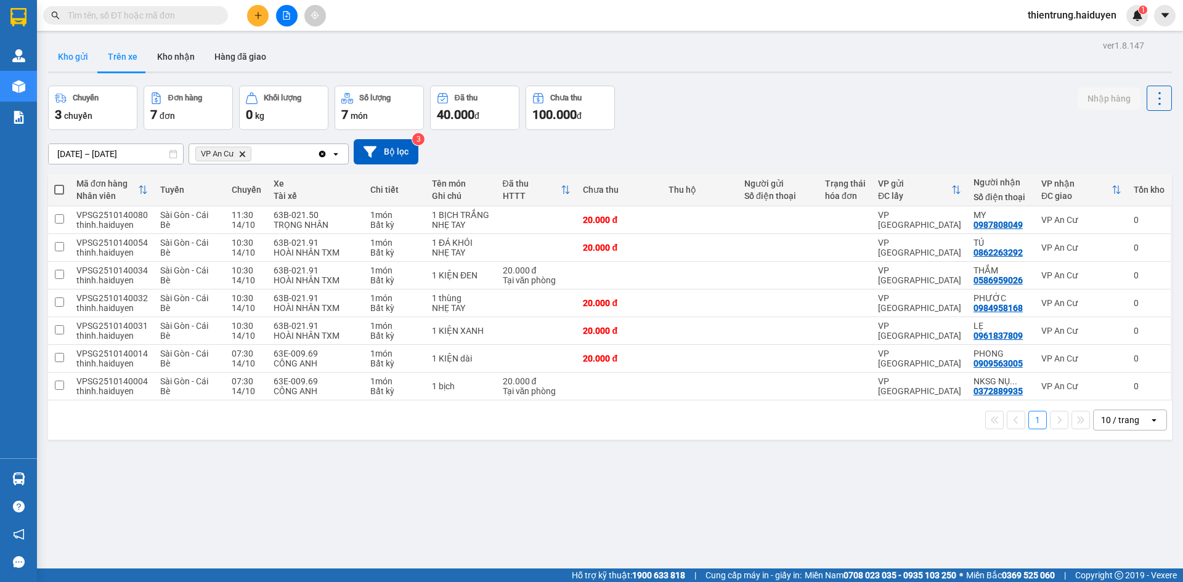
click at [84, 55] on button "Kho gửi" at bounding box center [73, 57] width 50 height 30
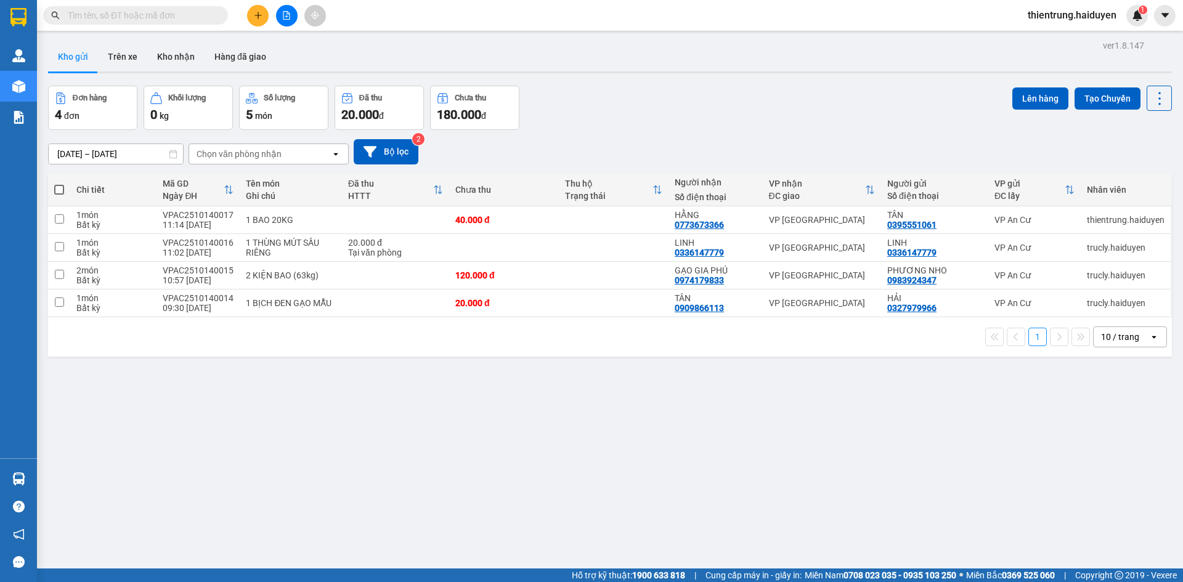
click at [78, 59] on button "Kho gửi" at bounding box center [73, 57] width 50 height 30
click at [128, 52] on button "Trên xe" at bounding box center [122, 57] width 49 height 30
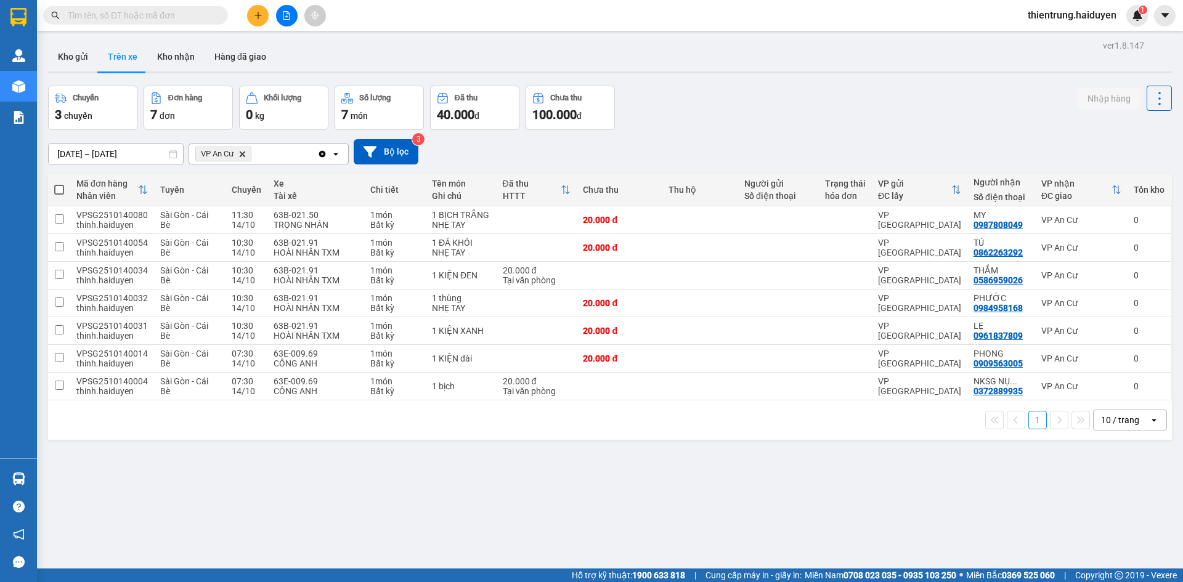
drag, startPoint x: 1029, startPoint y: 77, endPoint x: 932, endPoint y: 75, distance: 96.7
click at [1029, 77] on div "ver 1.8.147 Kho gửi Trên xe Kho nhận Hàng đã giao Chuyến 3 chuyến Đơn hàng 7 đơ…" at bounding box center [609, 328] width 1133 height 582
click at [258, 17] on icon "plus" at bounding box center [257, 15] width 1 height 7
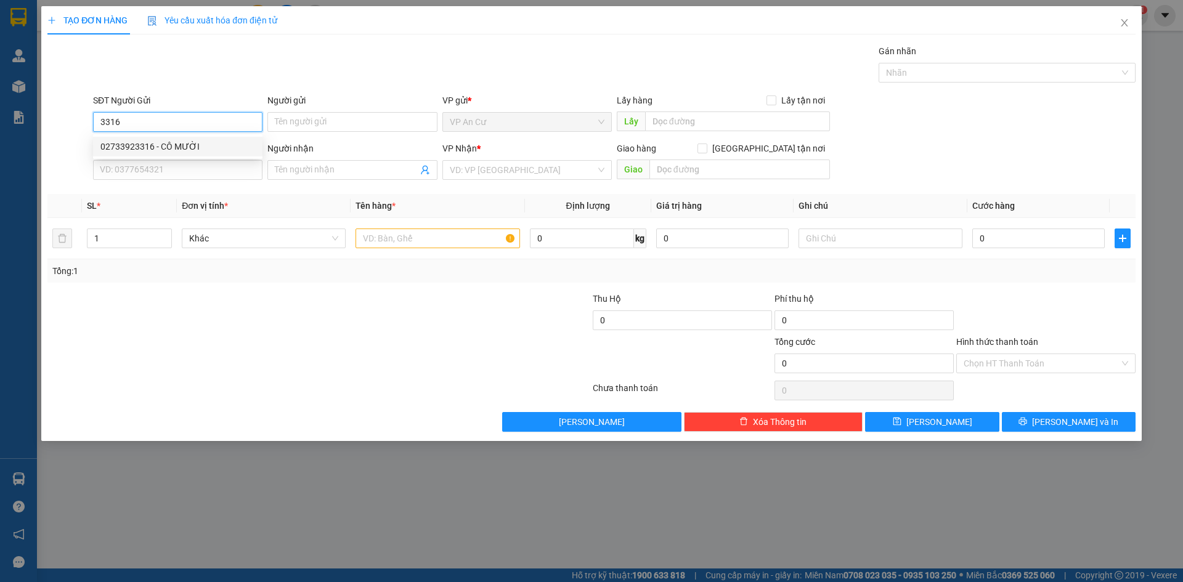
click at [201, 153] on div "02733923316 - CÔ MƯỜI" at bounding box center [177, 147] width 169 height 20
type input "02733923316"
type input "CÔ MƯỜI"
type input "0934111394"
type input "TRINH"
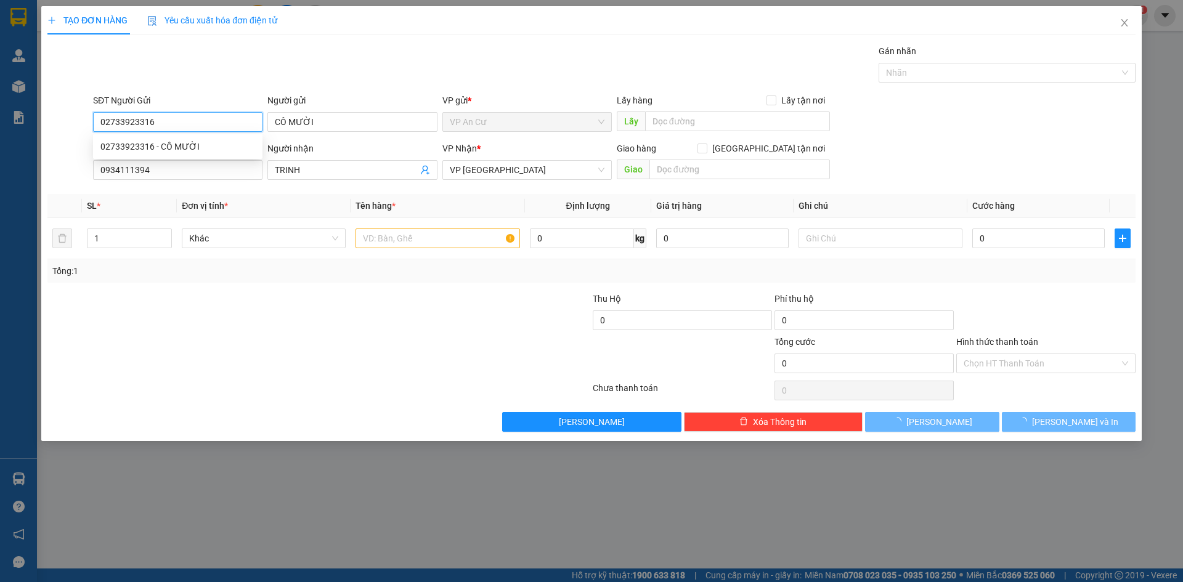
type input "60.000"
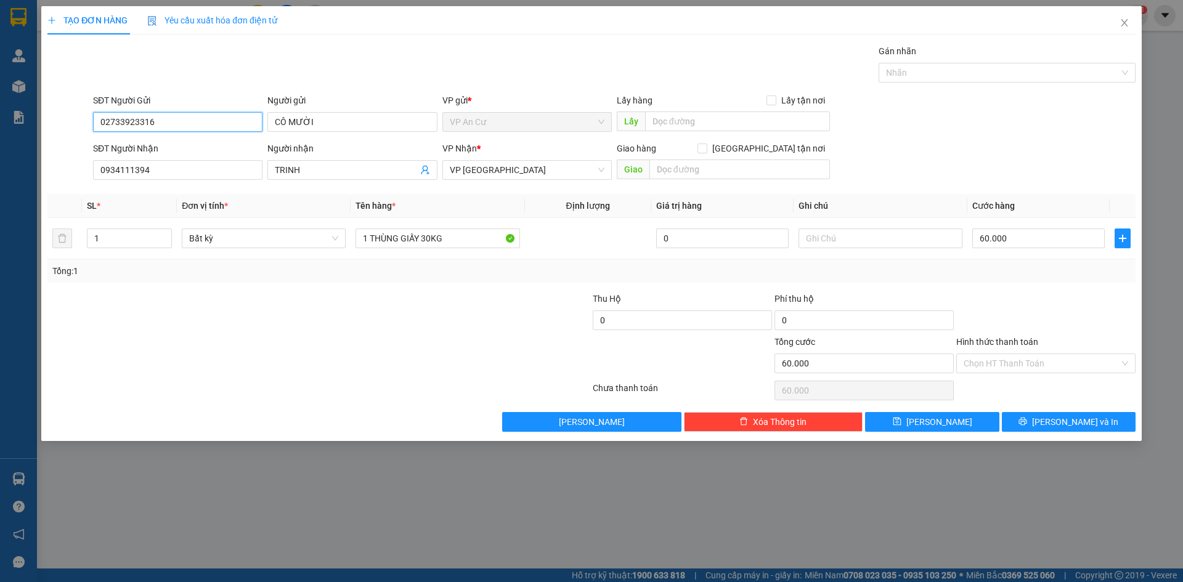
drag, startPoint x: 155, startPoint y: 122, endPoint x: 82, endPoint y: 116, distance: 73.6
click at [83, 116] on div "SĐT Người Gửi 02733923316 02733923316 Người gửi CÔ MƯỜI VP gửi * VP An Cư Lấy h…" at bounding box center [591, 115] width 1090 height 43
click at [1128, 26] on icon "close" at bounding box center [1124, 23] width 10 height 10
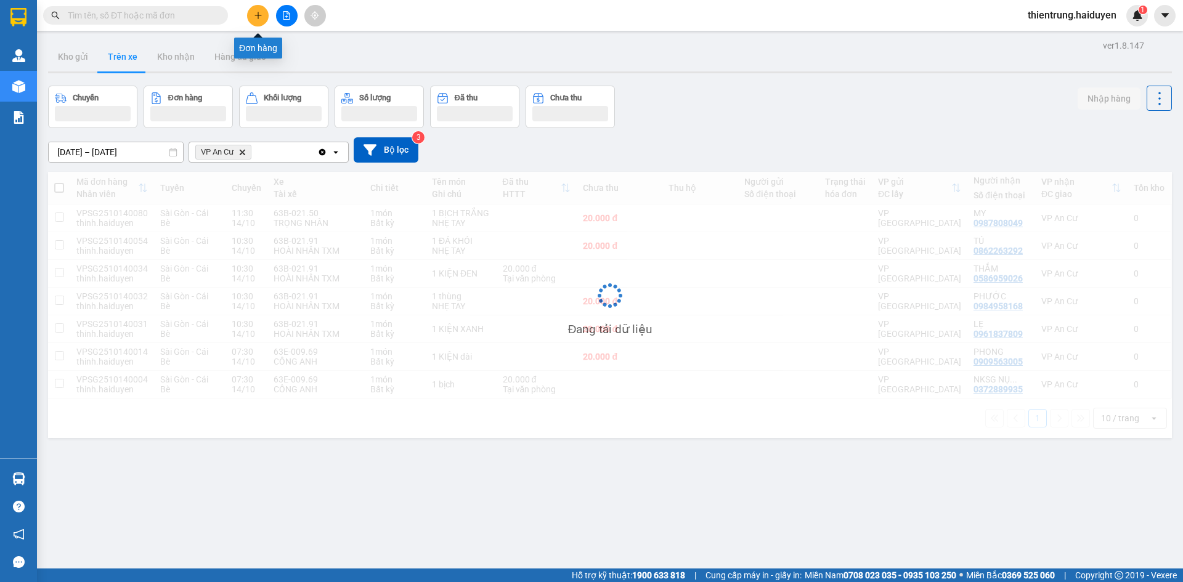
click at [263, 18] on button at bounding box center [258, 16] width 22 height 22
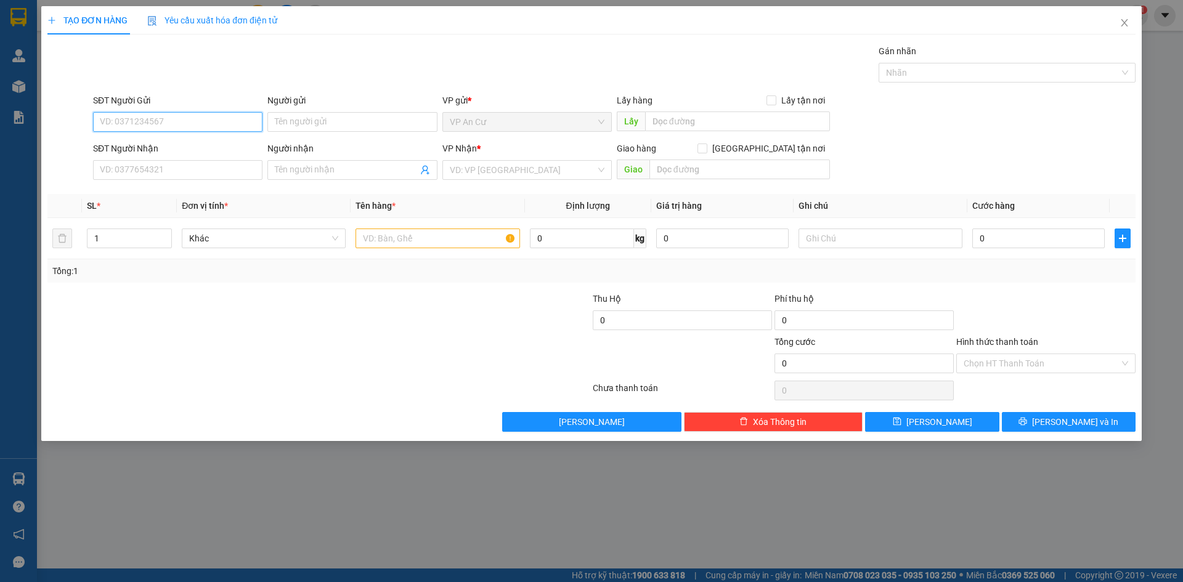
click at [169, 129] on input "SĐT Người Gửi" at bounding box center [177, 122] width 169 height 20
type input "0399724812"
click at [185, 147] on div "0399724812 - PHI" at bounding box center [177, 147] width 155 height 14
type input "PHI"
type input "0329375401"
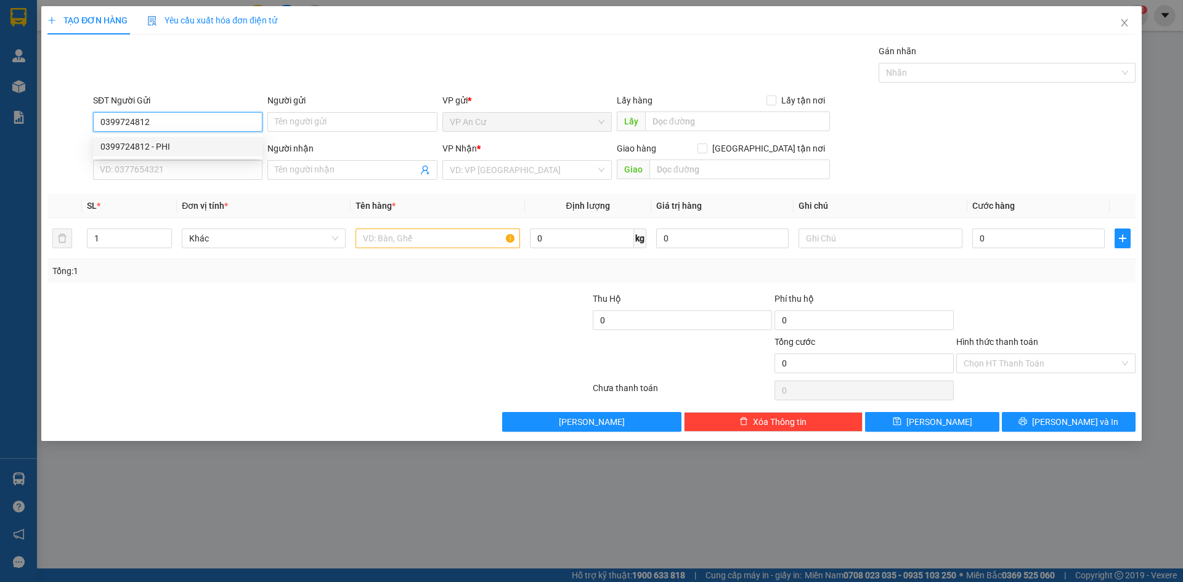
type input "HẬU"
type input "20.000"
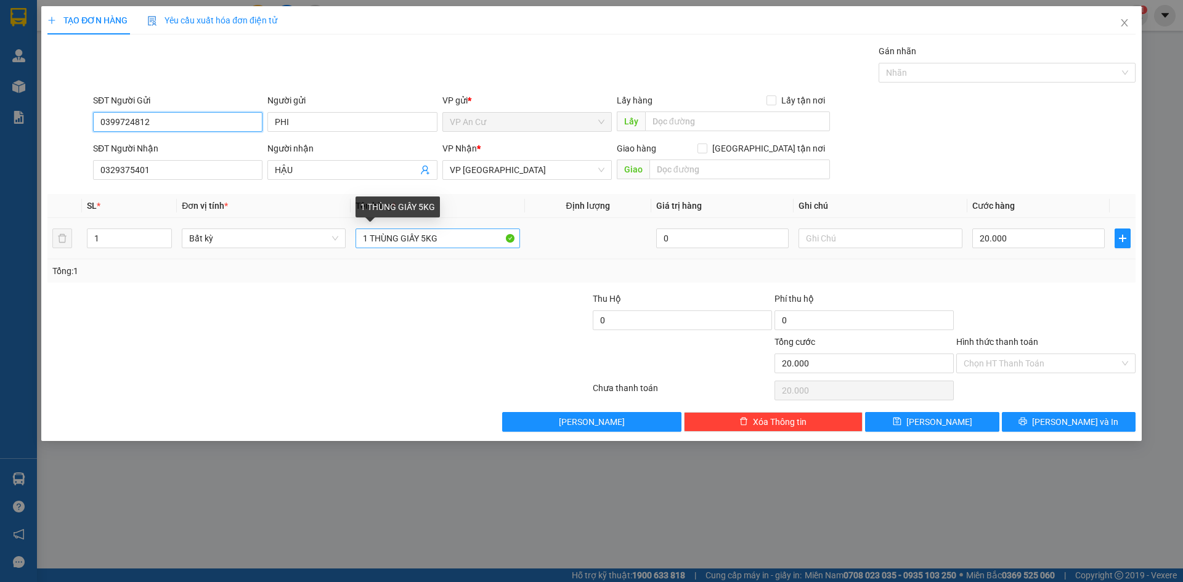
type input "0399724812"
click at [421, 243] on input "1 THÙNG GIẤY 5KG" at bounding box center [437, 239] width 164 height 20
type input "1 THÙNG GIẤY 6KG"
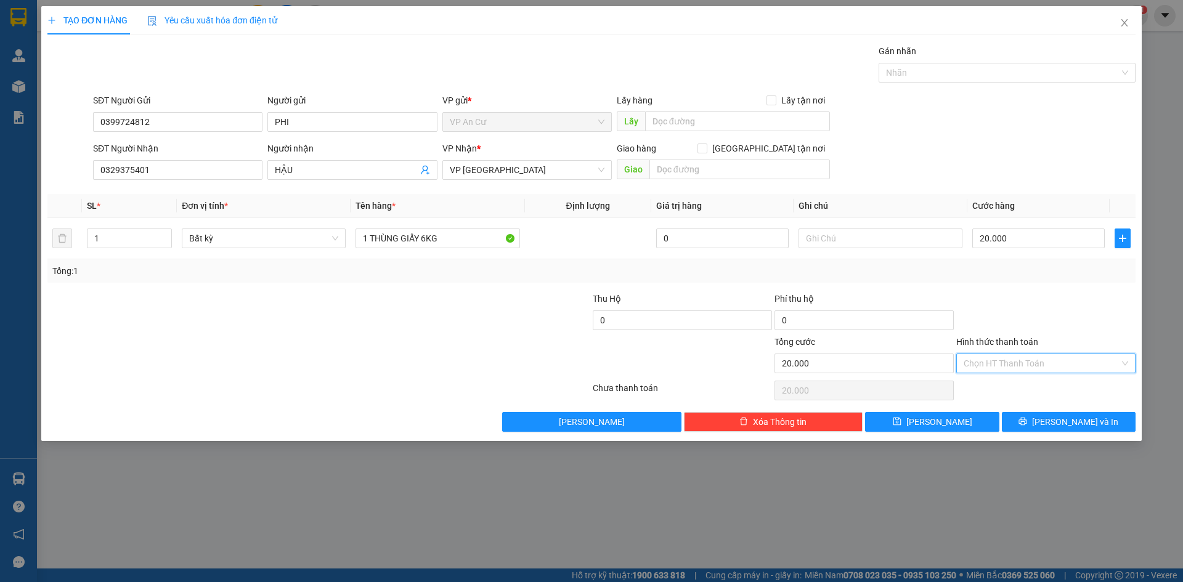
click at [1002, 364] on input "Hình thức thanh toán" at bounding box center [1041, 363] width 156 height 18
click at [1001, 385] on div "Tại văn phòng" at bounding box center [1045, 388] width 164 height 14
type input "0"
click at [1070, 423] on span "[PERSON_NAME] và In" at bounding box center [1075, 422] width 86 height 14
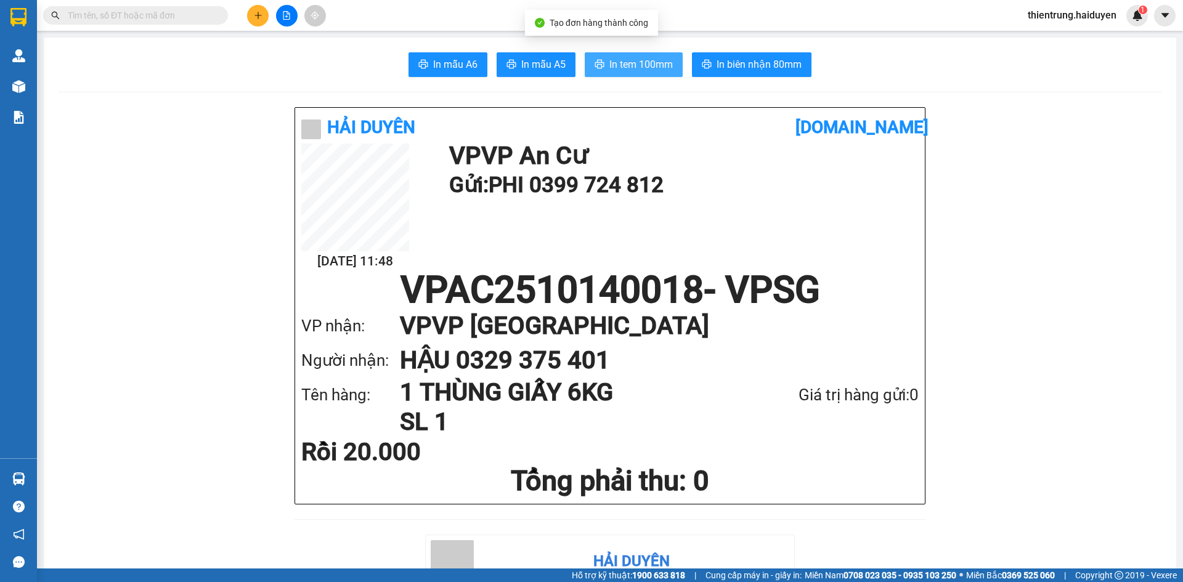
click at [639, 62] on span "In tem 100mm" at bounding box center [640, 64] width 63 height 15
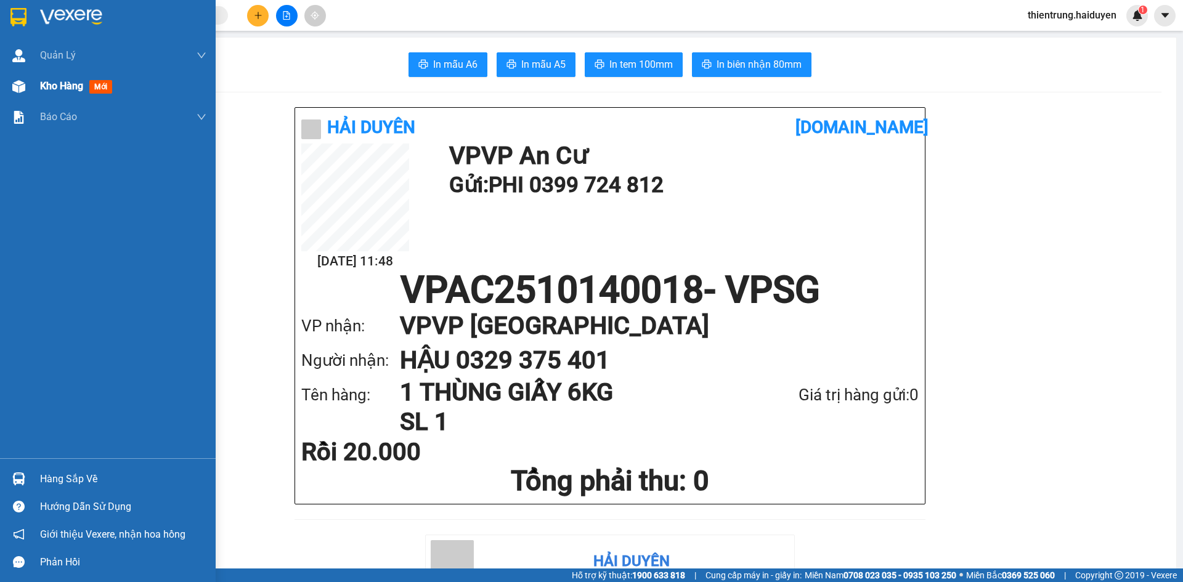
click at [55, 86] on span "Kho hàng" at bounding box center [61, 86] width 43 height 12
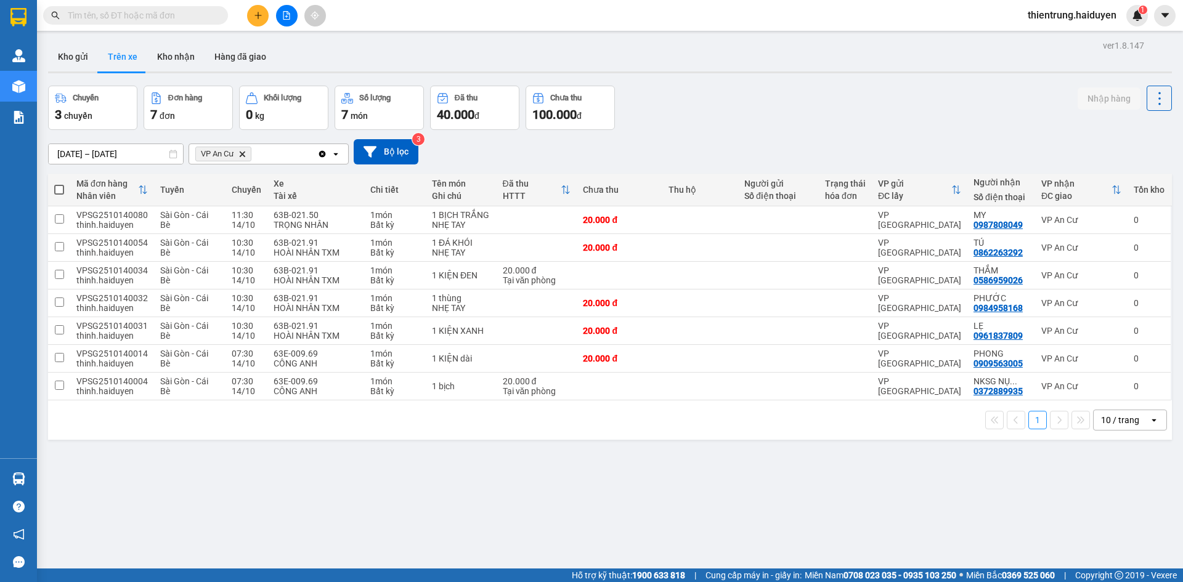
click at [995, 152] on div "[DATE] – [DATE] Press the down arrow key to interact with the calendar and sele…" at bounding box center [610, 151] width 1124 height 25
click at [243, 501] on div "ver 1.8.147 Kho gửi Trên xe Kho nhận Hàng đã giao Chuyến 3 chuyến Đơn hàng 7 đơ…" at bounding box center [609, 328] width 1133 height 582
click at [168, 57] on button "Kho nhận" at bounding box center [175, 57] width 57 height 30
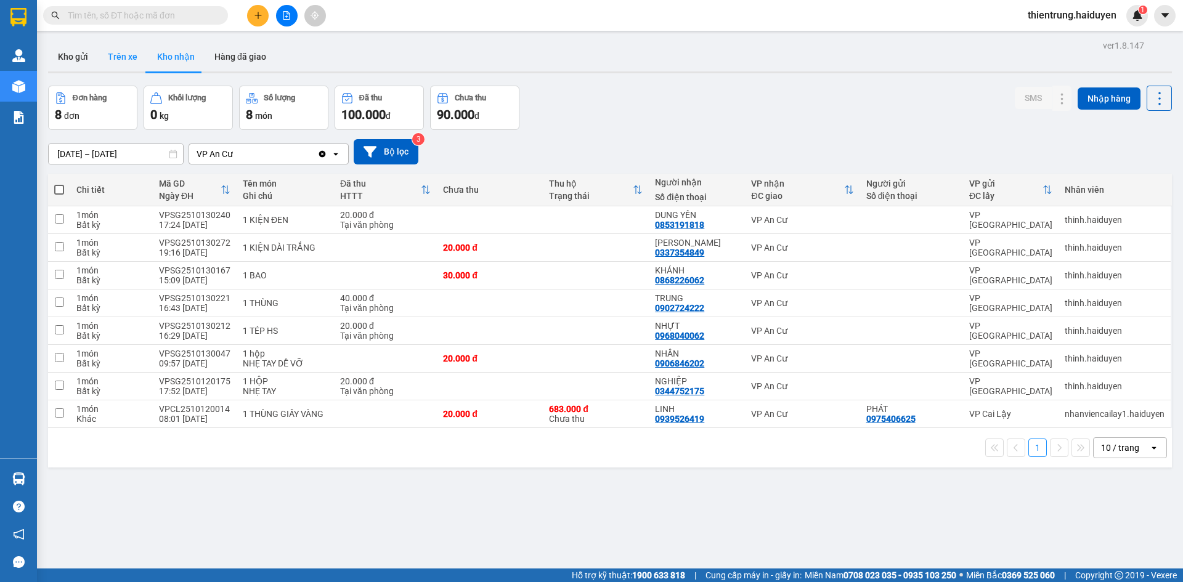
click at [102, 57] on button "Trên xe" at bounding box center [122, 57] width 49 height 30
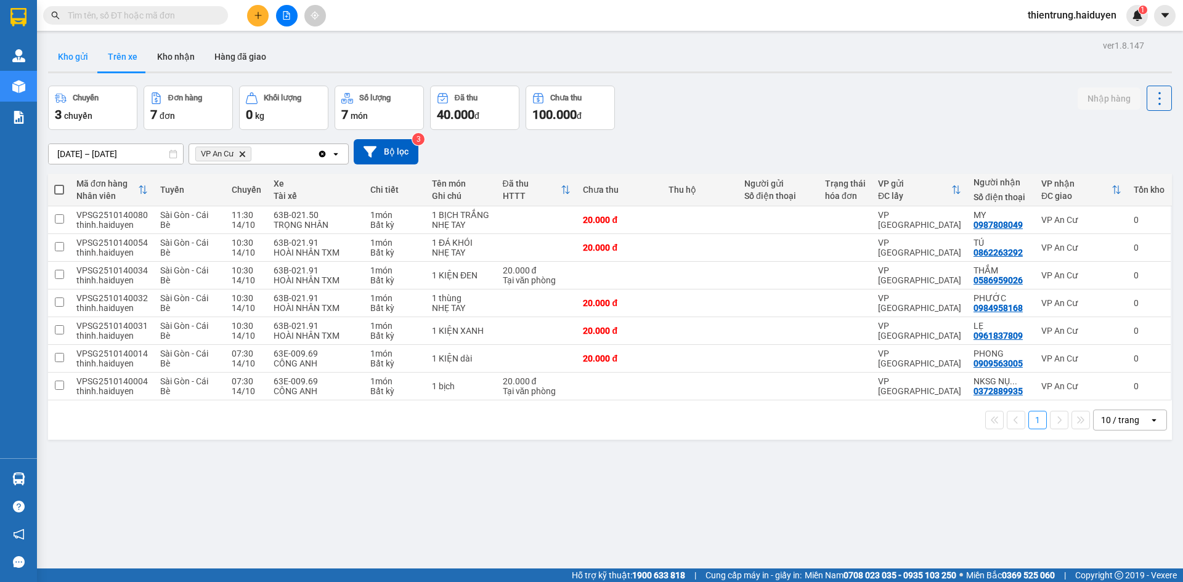
click at [57, 56] on button "Kho gửi" at bounding box center [73, 57] width 50 height 30
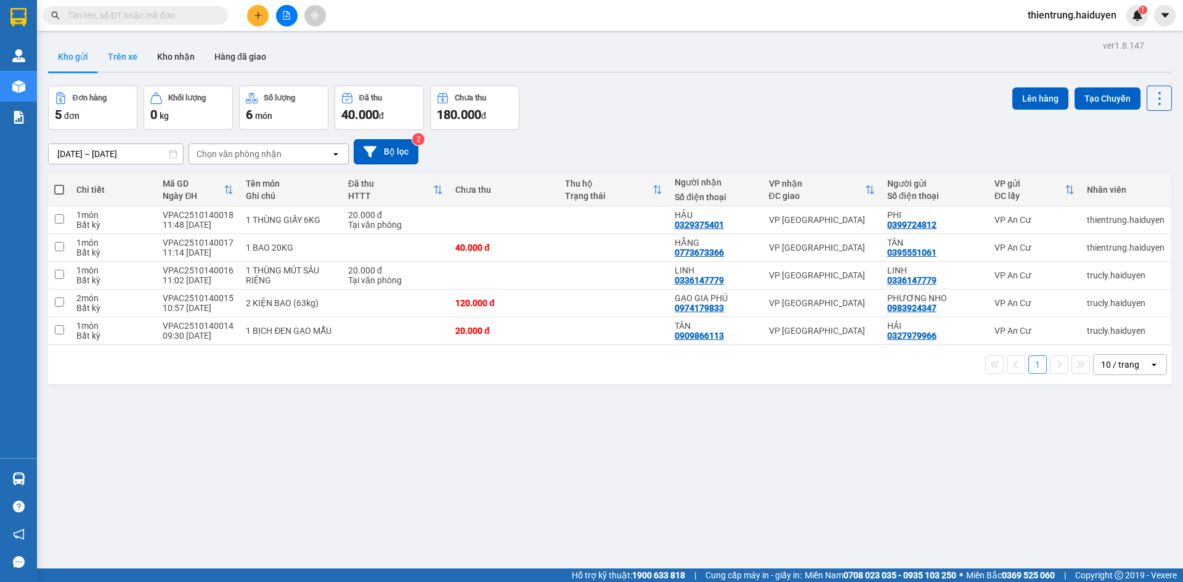
click at [112, 58] on button "Trên xe" at bounding box center [122, 57] width 49 height 30
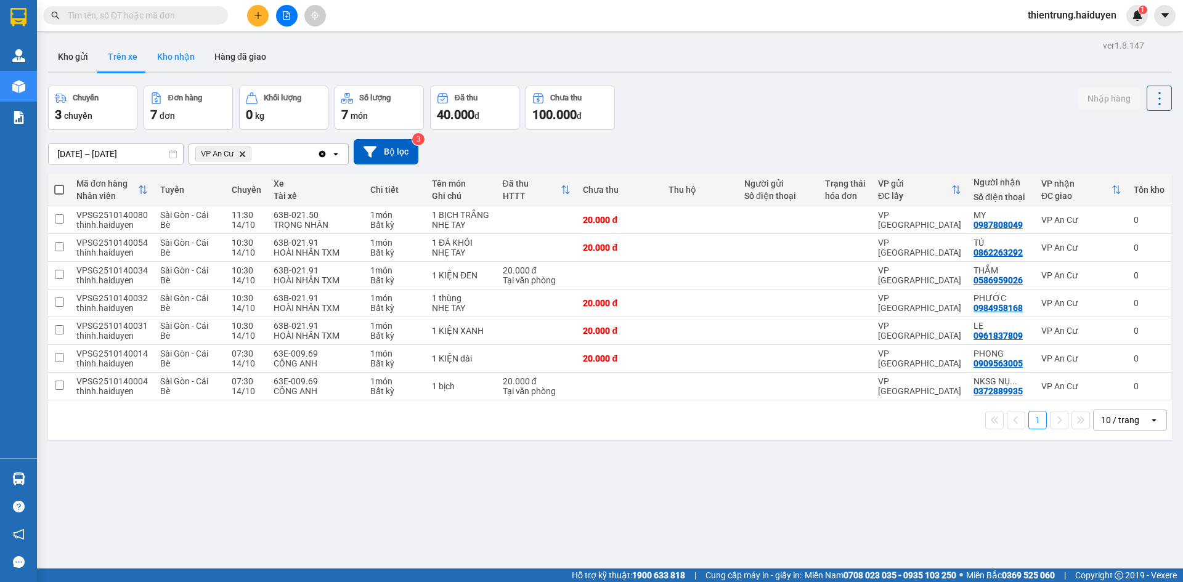
click at [166, 62] on button "Kho nhận" at bounding box center [175, 57] width 57 height 30
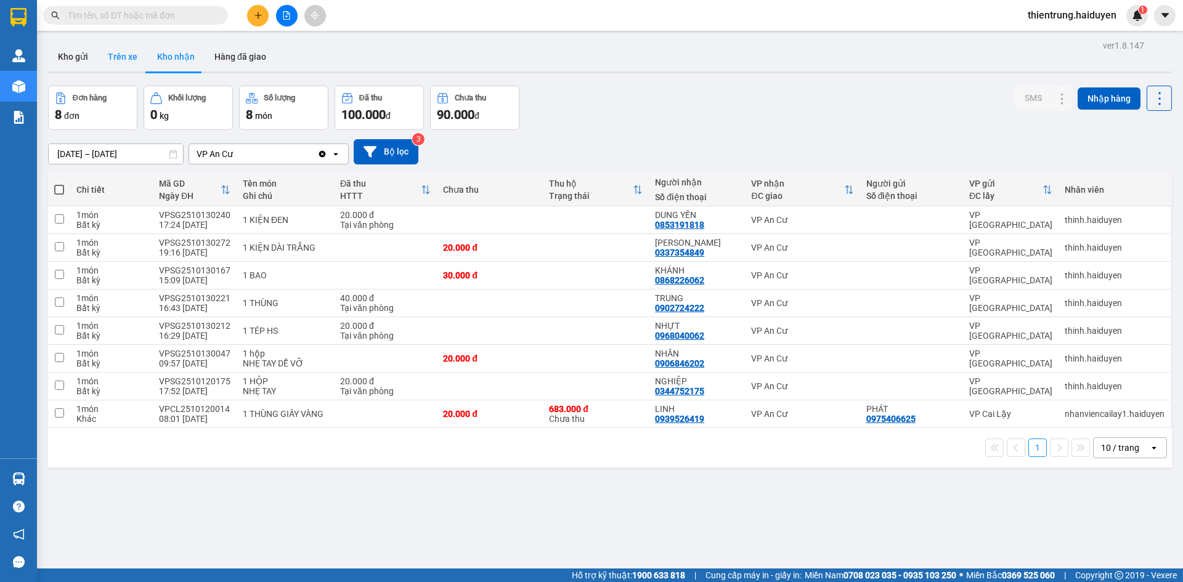
click at [127, 55] on button "Trên xe" at bounding box center [122, 57] width 49 height 30
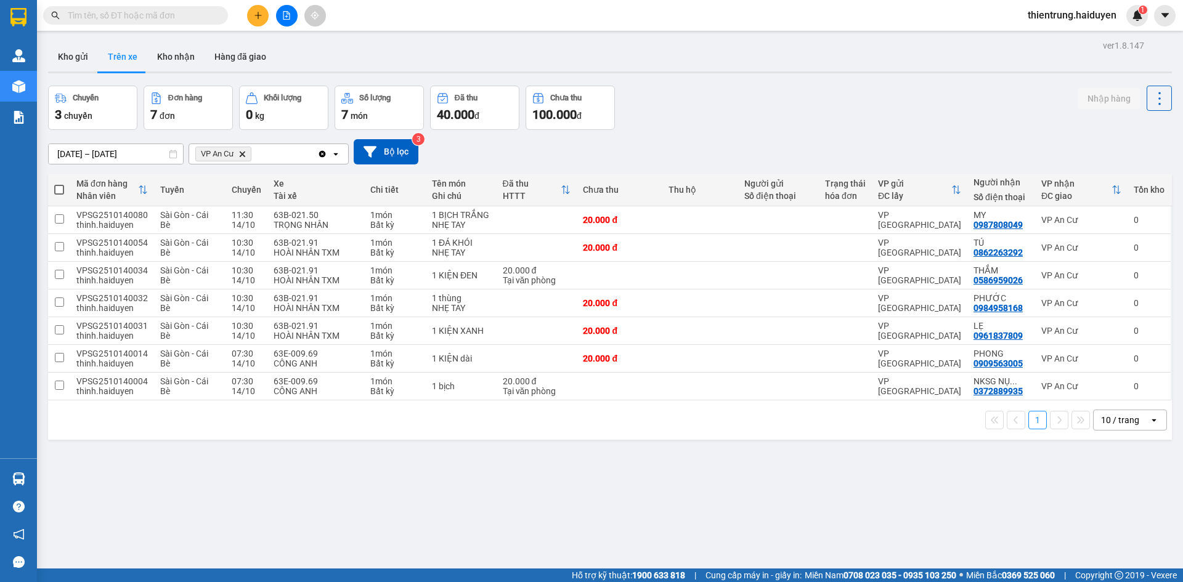
click at [1043, 487] on div "ver 1.8.147 Kho gửi Trên xe Kho nhận Hàng đã giao Chuyến 3 chuyến Đơn hàng 7 đơ…" at bounding box center [609, 328] width 1133 height 582
click at [886, 509] on div "ver 1.8.147 Kho gửi Trên xe Kho nhận Hàng đã giao Chuyến 3 chuyến Đơn hàng 7 đơ…" at bounding box center [609, 328] width 1133 height 582
click at [83, 56] on button "Kho gửi" at bounding box center [73, 57] width 50 height 30
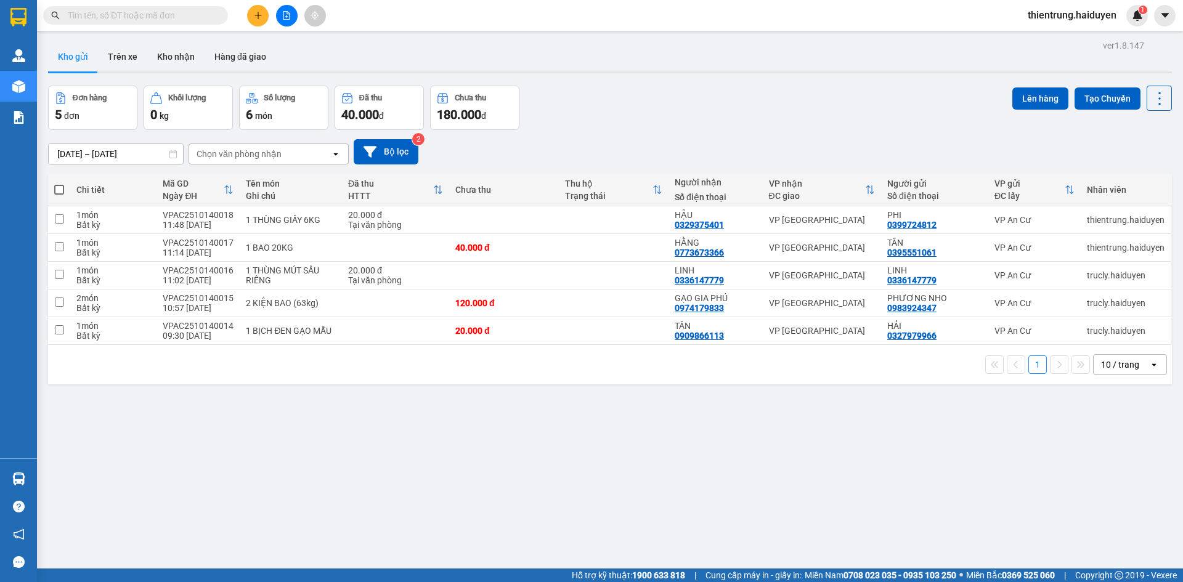
click at [705, 490] on div "ver 1.8.147 Kho gửi Trên xe Kho nhận Hàng đã giao Đơn hàng 5 đơn Khối lượng 0 k…" at bounding box center [609, 328] width 1133 height 582
drag, startPoint x: 499, startPoint y: 503, endPoint x: 170, endPoint y: 182, distance: 459.1
click at [493, 501] on div "ver 1.8.147 Kho gửi Trên xe Kho nhận Hàng đã giao Đơn hàng 5 đơn Khối lượng 0 k…" at bounding box center [609, 328] width 1133 height 582
click at [111, 60] on button "Trên xe" at bounding box center [122, 57] width 49 height 30
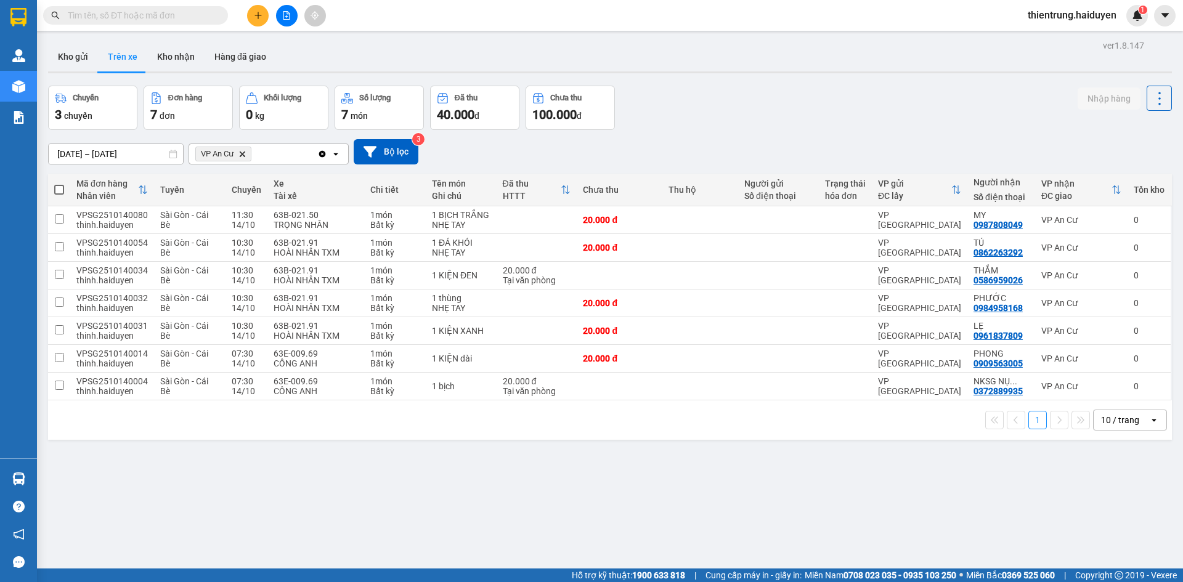
click at [187, 475] on div "ver 1.8.147 Kho gửi Trên xe Kho nhận Hàng đã giao Chuyến 3 chuyến Đơn hàng 7 đơ…" at bounding box center [609, 328] width 1133 height 582
click at [74, 61] on button "Kho gửi" at bounding box center [73, 57] width 50 height 30
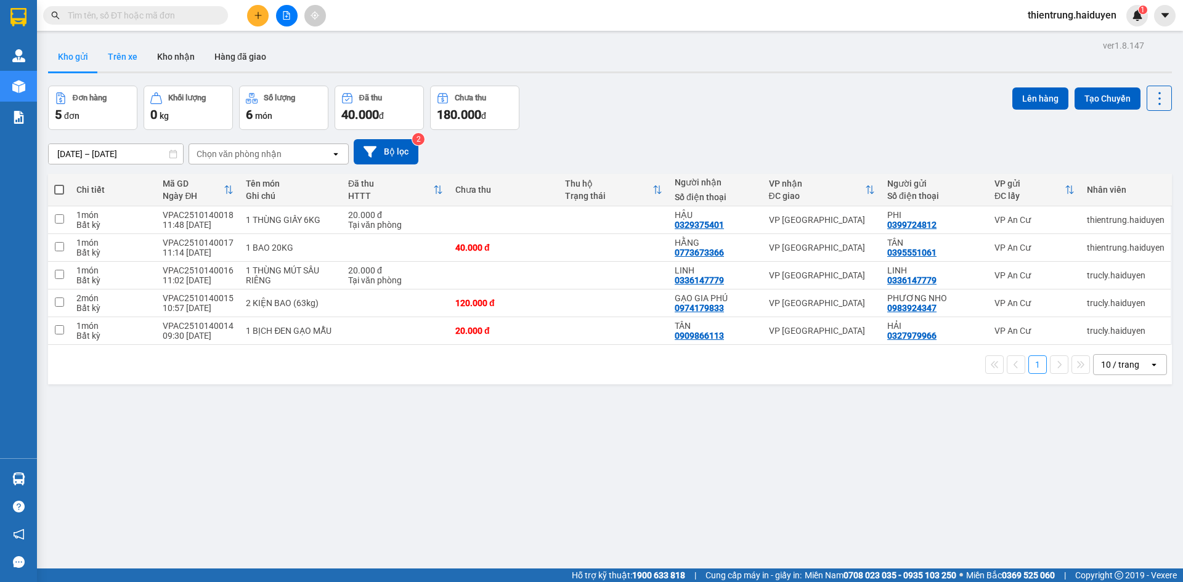
click at [136, 55] on button "Trên xe" at bounding box center [122, 57] width 49 height 30
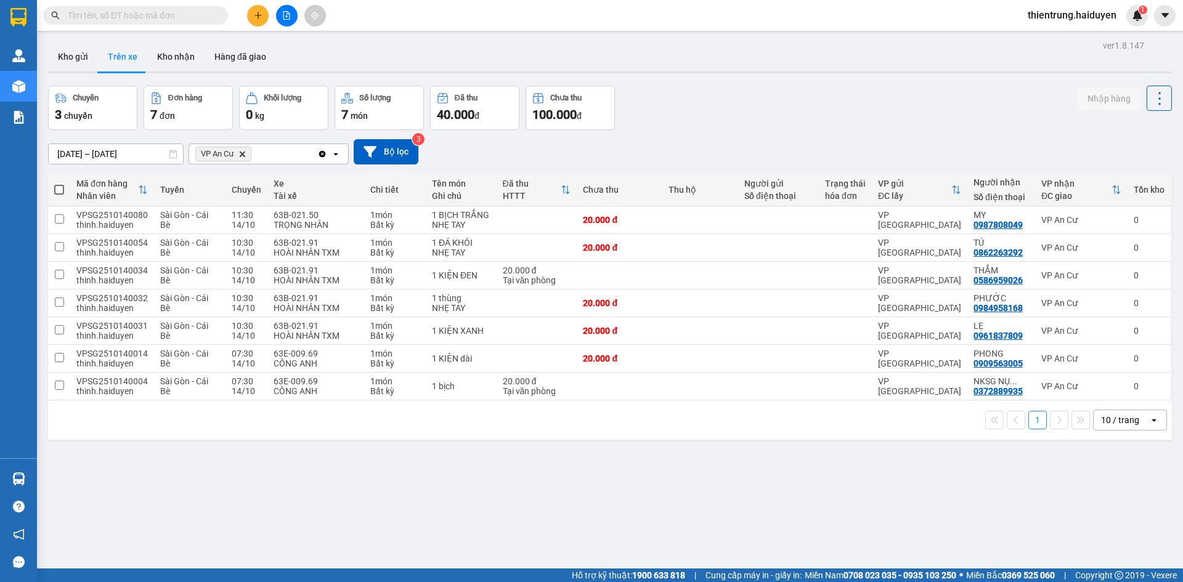
drag, startPoint x: 971, startPoint y: 533, endPoint x: 302, endPoint y: 19, distance: 843.4
click at [962, 524] on div "ver 1.8.147 Kho gửi Trên xe Kho nhận Hàng đã giao Chuyến 3 chuyến Đơn hàng 7 đơ…" at bounding box center [609, 328] width 1133 height 582
click at [156, 62] on button "Kho nhận" at bounding box center [175, 57] width 57 height 30
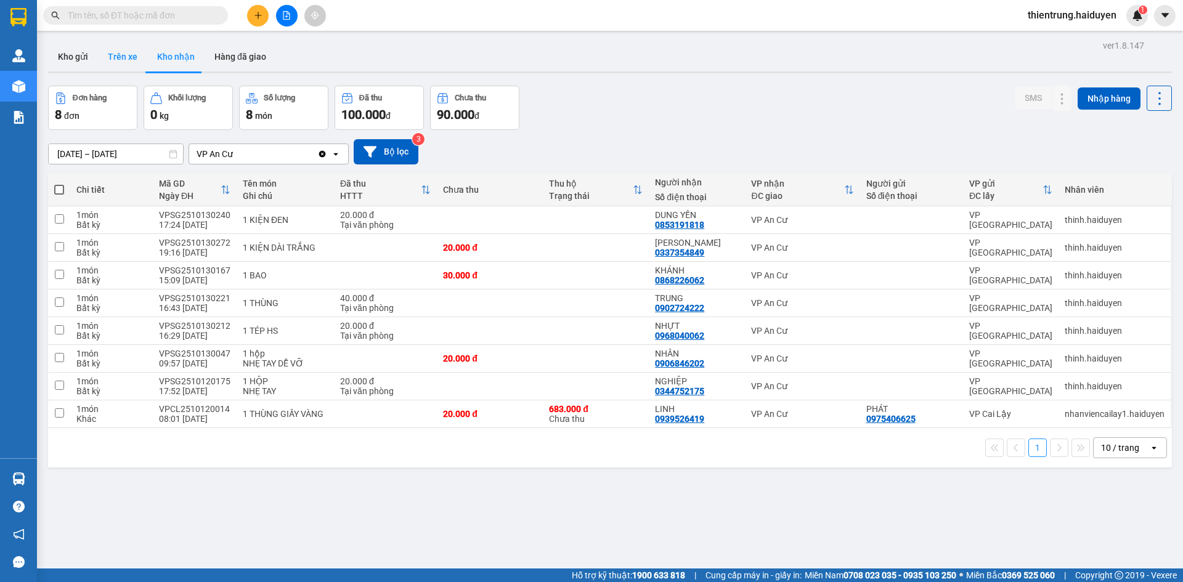
click at [131, 63] on button "Trên xe" at bounding box center [122, 57] width 49 height 30
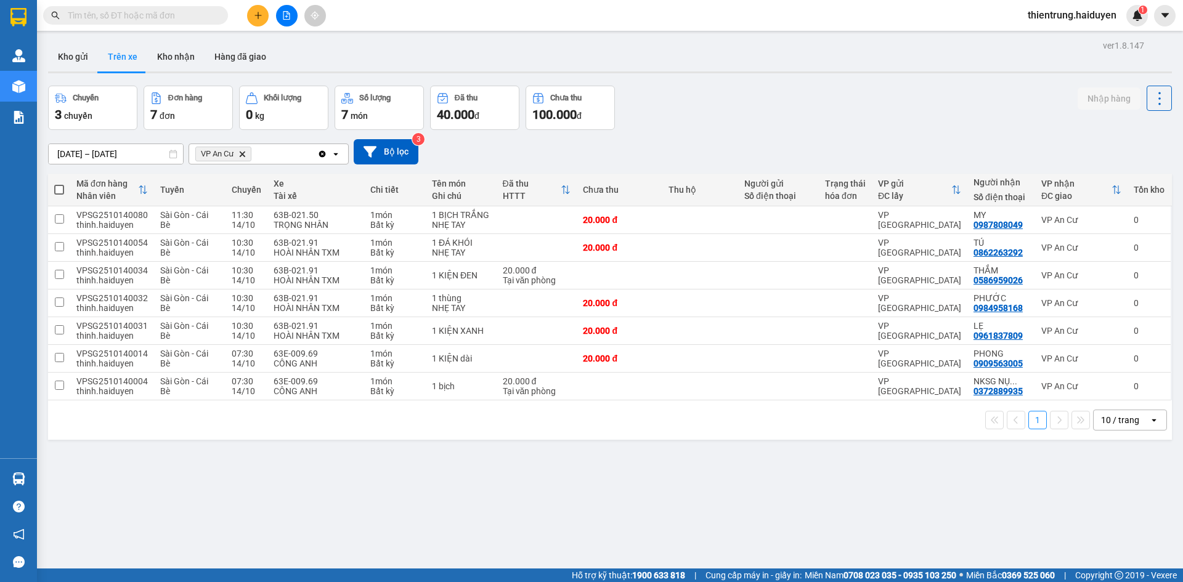
click at [497, 540] on div "ver 1.8.147 Kho gửi Trên xe Kho nhận Hàng đã giao Chuyến 3 chuyến Đơn hàng 7 đơ…" at bounding box center [609, 328] width 1133 height 582
click at [163, 60] on button "Kho nhận" at bounding box center [175, 57] width 57 height 30
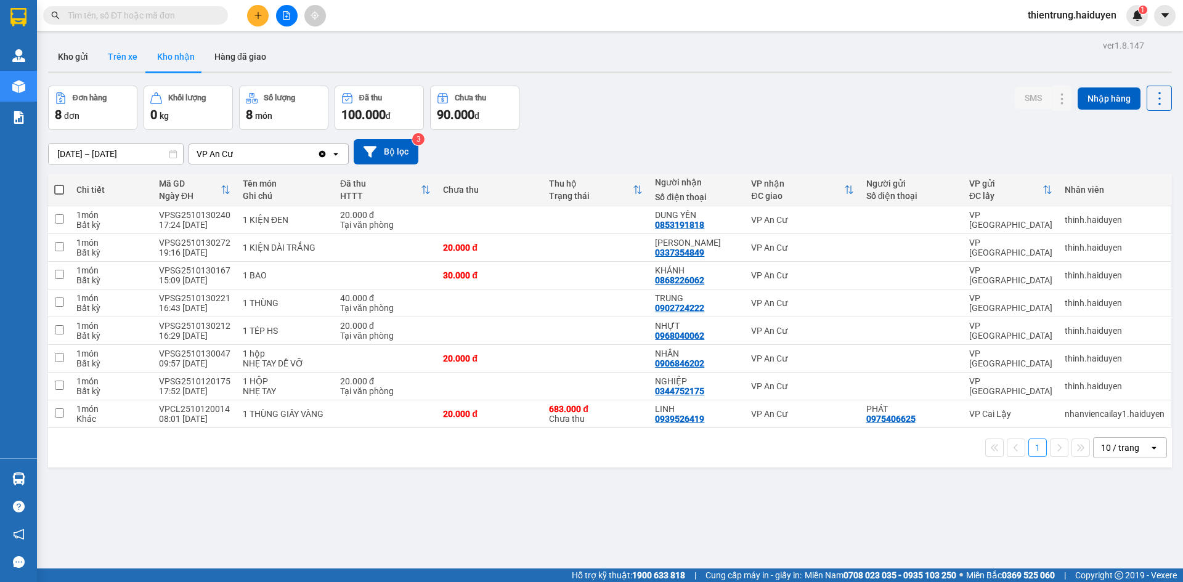
click at [120, 59] on button "Trên xe" at bounding box center [122, 57] width 49 height 30
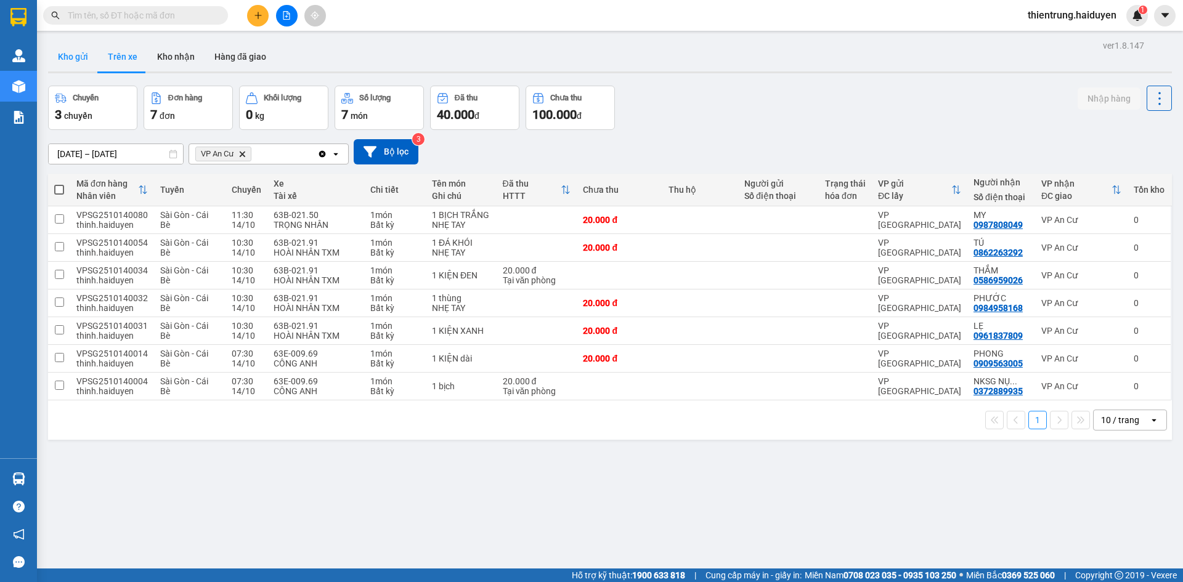
click at [83, 55] on button "Kho gửi" at bounding box center [73, 57] width 50 height 30
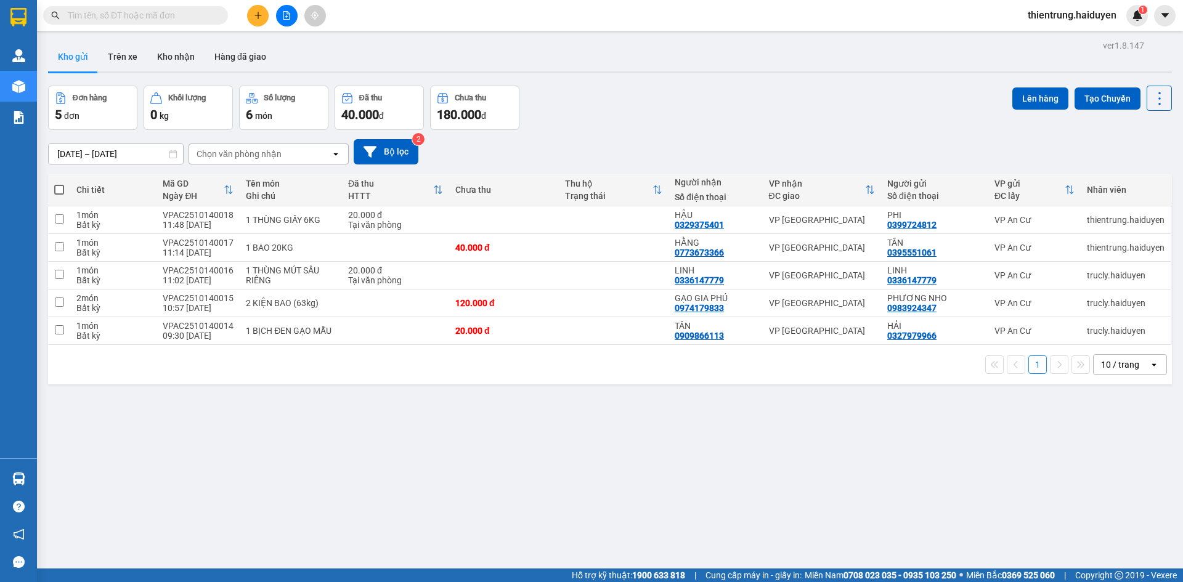
click at [666, 88] on div "Đơn hàng 5 đơn Khối lượng 0 kg Số lượng 6 món Đã thu 40.000 đ Chưa thu 180.000 …" at bounding box center [610, 108] width 1124 height 44
click at [110, 65] on button "Trên xe" at bounding box center [122, 57] width 49 height 30
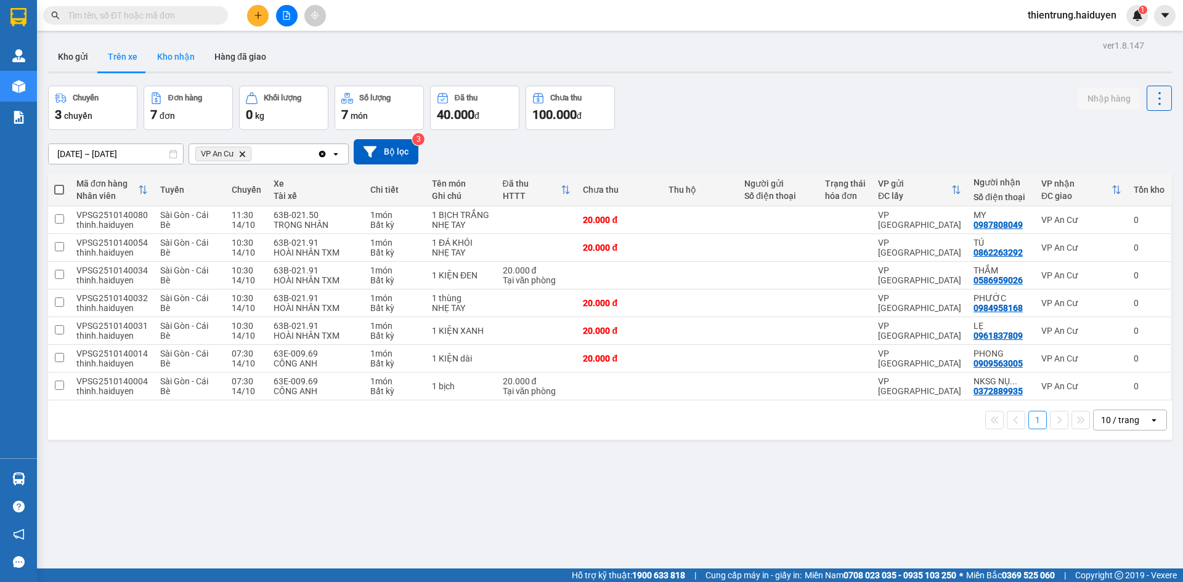
click at [187, 62] on button "Kho nhận" at bounding box center [175, 57] width 57 height 30
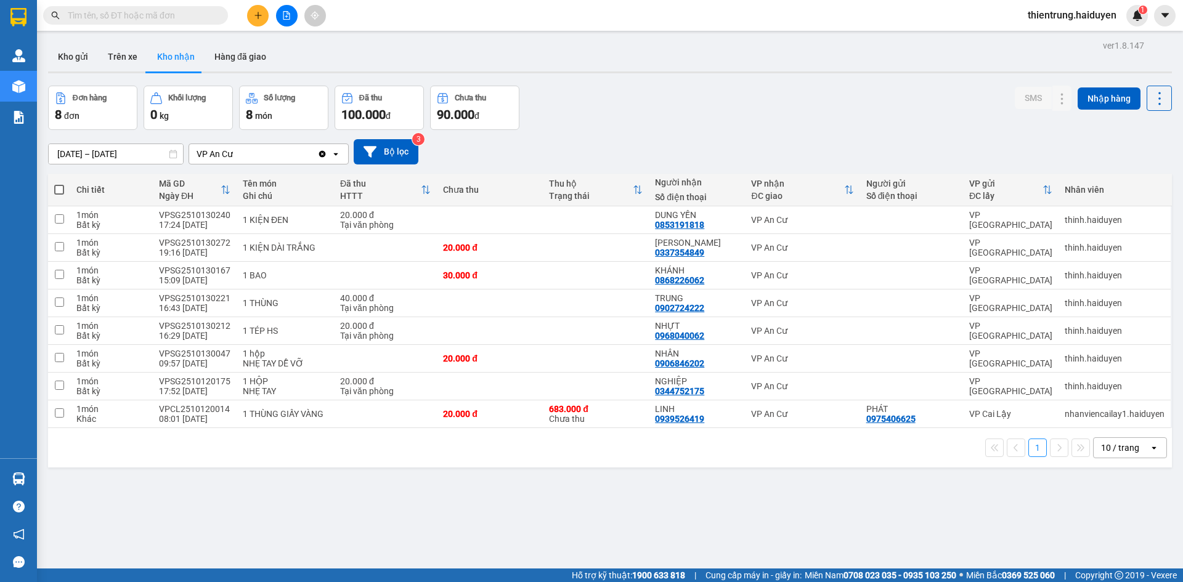
click at [691, 91] on div "Đơn hàng 8 đơn Khối lượng 0 kg Số lượng 8 món Đã thu 100.000 đ Chưa thu 90.000 …" at bounding box center [610, 108] width 1124 height 44
drag, startPoint x: 514, startPoint y: 516, endPoint x: 187, endPoint y: 132, distance: 504.7
click at [503, 497] on div "ver 1.8.147 Kho gửi Trên xe Kho nhận Hàng đã giao Đơn hàng 8 đơn Khối lượng 0 k…" at bounding box center [609, 328] width 1133 height 582
click at [113, 54] on button "Trên xe" at bounding box center [122, 57] width 49 height 30
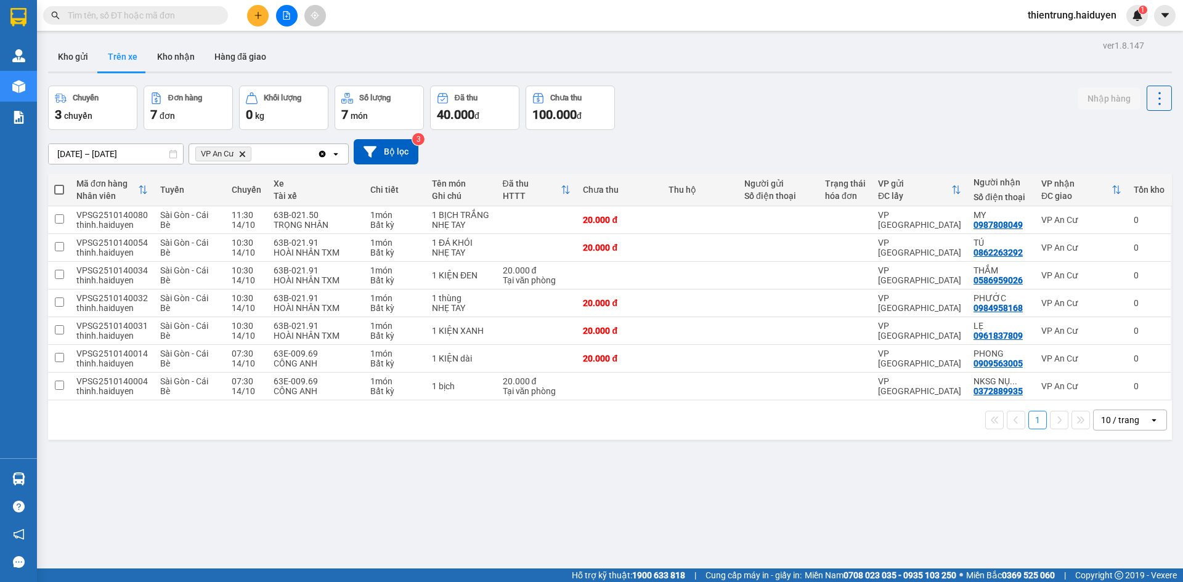
click at [774, 92] on div "Chuyến 3 chuyến Đơn hàng 7 đơn Khối lượng 0 kg Số lượng 7 món Đã thu 40.000 đ C…" at bounding box center [610, 108] width 1124 height 44
click at [199, 57] on button "Kho nhận" at bounding box center [175, 57] width 57 height 30
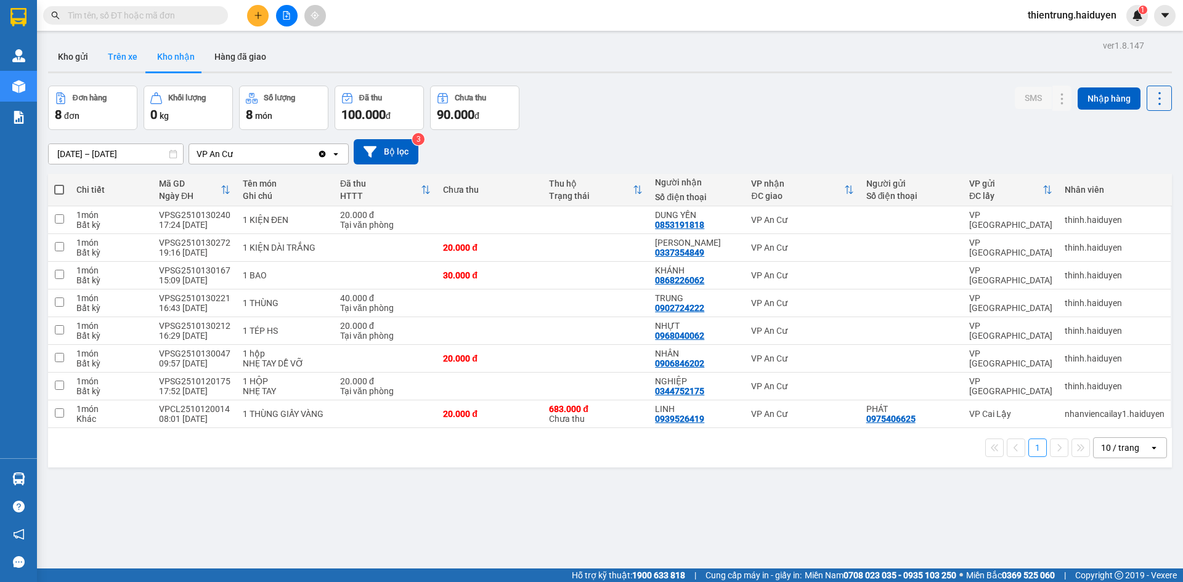
click at [128, 60] on button "Trên xe" at bounding box center [122, 57] width 49 height 30
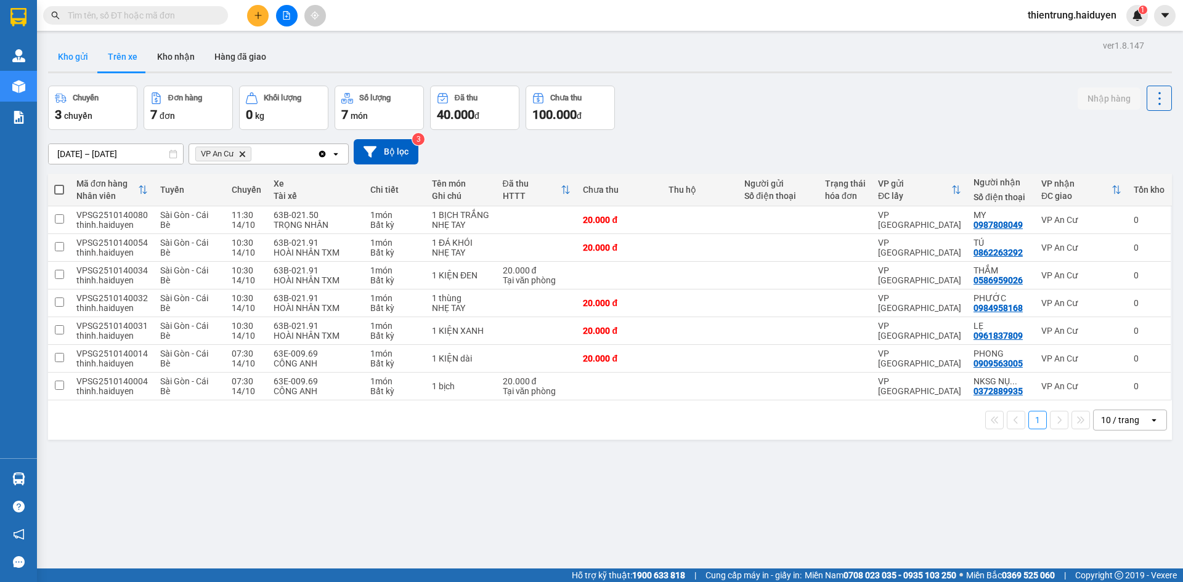
click at [82, 67] on button "Kho gửi" at bounding box center [73, 57] width 50 height 30
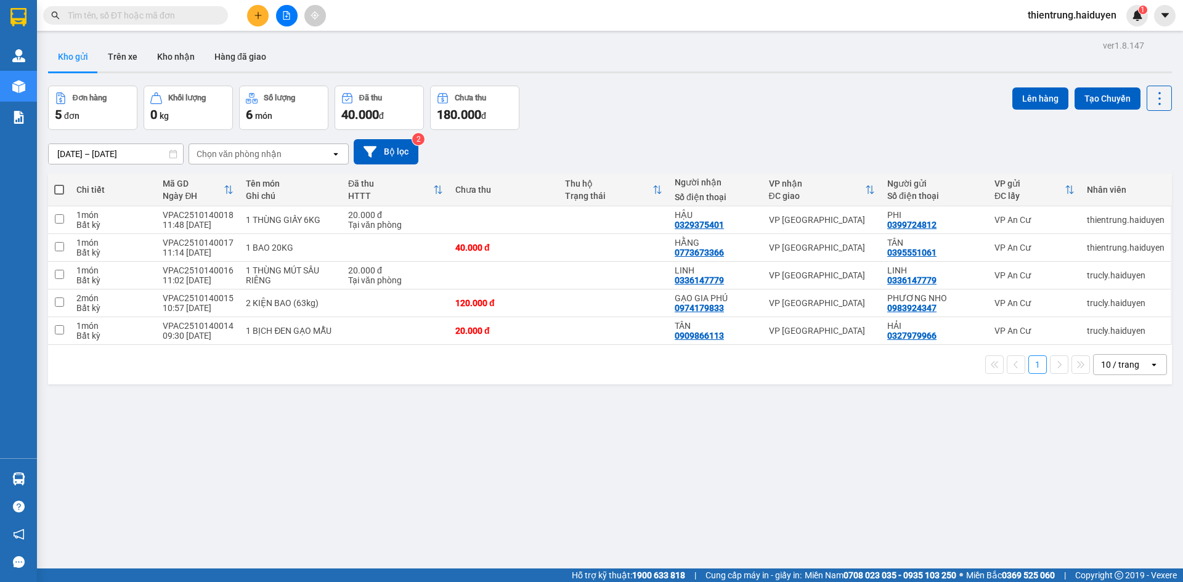
click at [766, 481] on div "ver 1.8.147 Kho gửi Trên xe Kho nhận Hàng đã giao Đơn hàng 5 đơn Khối lượng 0 k…" at bounding box center [609, 328] width 1133 height 582
drag, startPoint x: 133, startPoint y: 63, endPoint x: 446, endPoint y: 450, distance: 497.6
click at [133, 64] on button "Trên xe" at bounding box center [122, 57] width 49 height 30
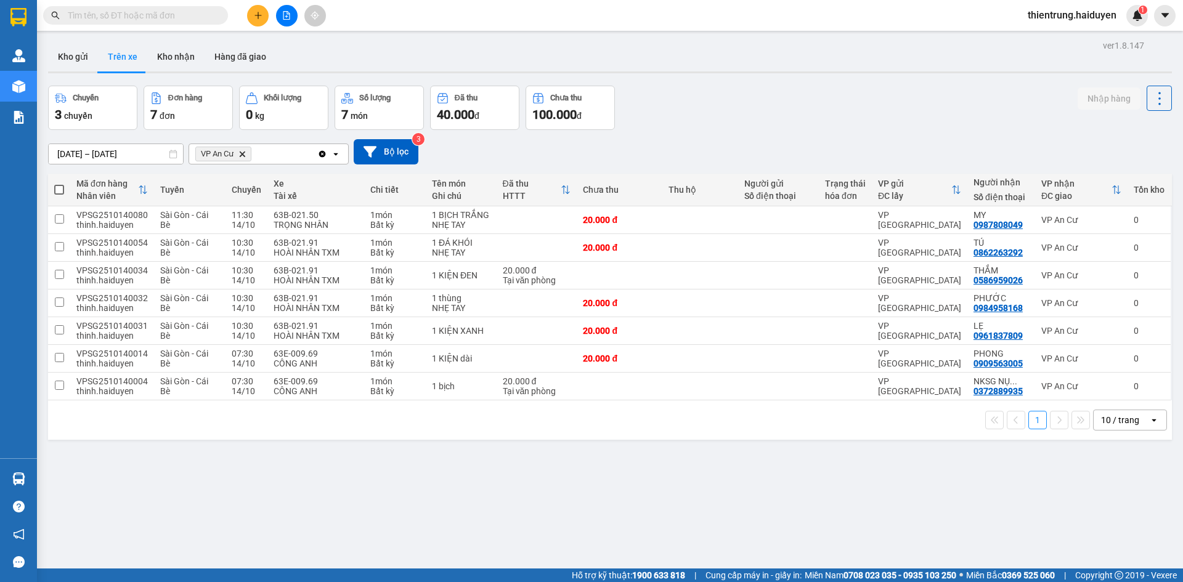
click at [899, 551] on div "ver 1.8.147 Kho gửi Trên xe Kho nhận Hàng đã giao Chuyến 3 chuyến Đơn hàng 7 đơ…" at bounding box center [609, 328] width 1133 height 582
click at [180, 58] on button "Kho nhận" at bounding box center [175, 57] width 57 height 30
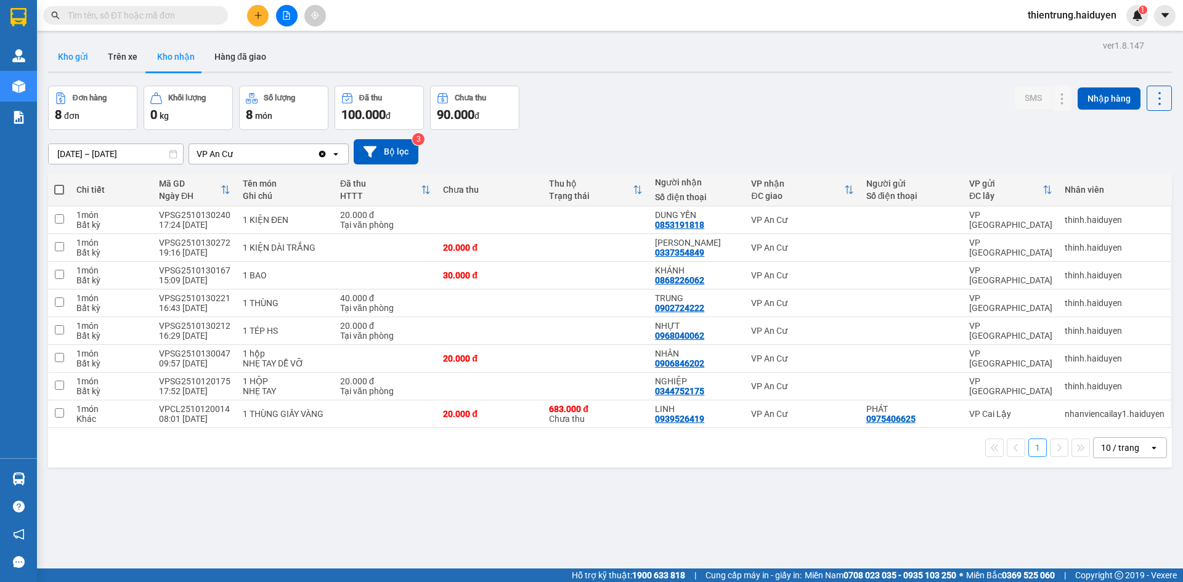
click at [70, 54] on button "Kho gửi" at bounding box center [73, 57] width 50 height 30
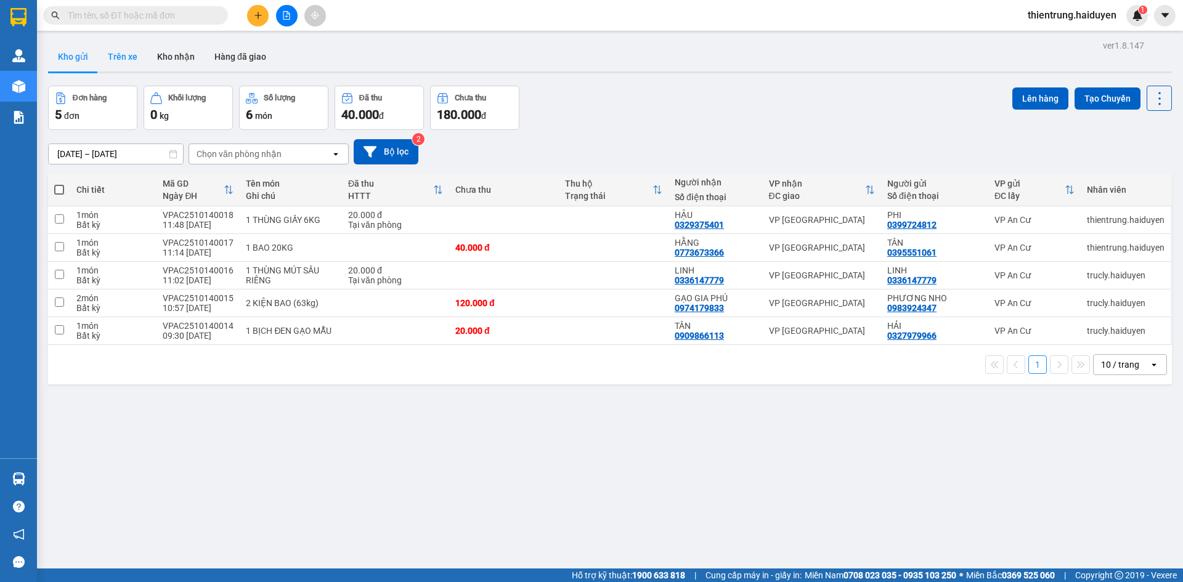
click at [117, 55] on button "Trên xe" at bounding box center [122, 57] width 49 height 30
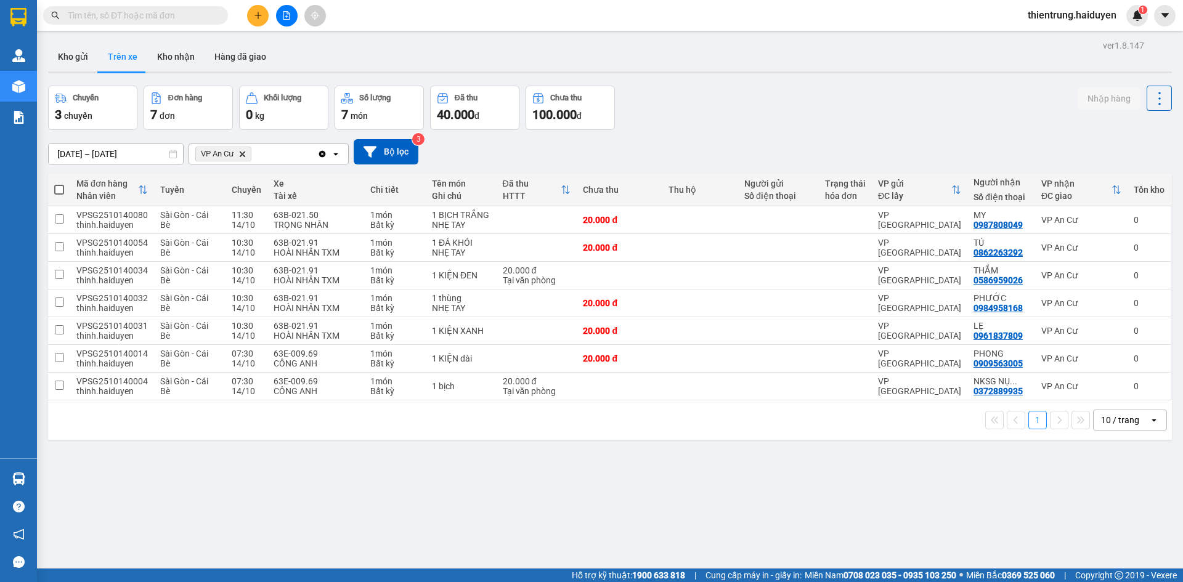
click at [849, 521] on div "ver 1.8.147 Kho gửi Trên xe Kho nhận Hàng đã giao Chuyến 3 chuyến Đơn hàng 7 đơ…" at bounding box center [609, 328] width 1133 height 582
click at [990, 529] on div "ver 1.8.147 Kho gửi Trên xe Kho nhận Hàng đã giao Chuyến 3 chuyến Đơn hàng 7 đơ…" at bounding box center [609, 328] width 1133 height 582
click at [70, 66] on button "Kho gửi" at bounding box center [73, 57] width 50 height 30
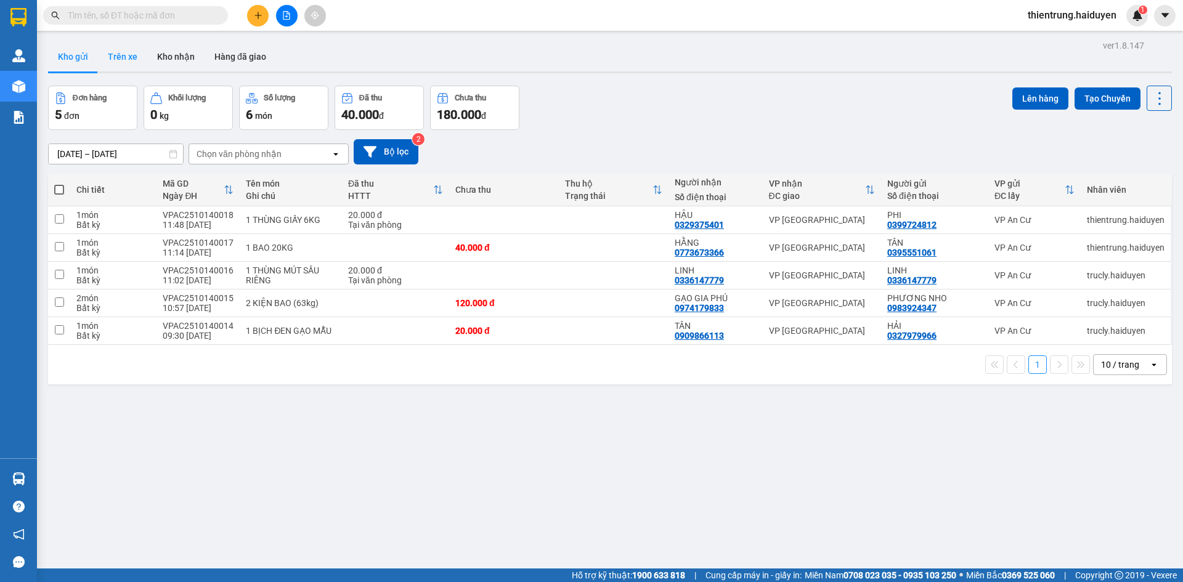
click at [111, 62] on button "Trên xe" at bounding box center [122, 57] width 49 height 30
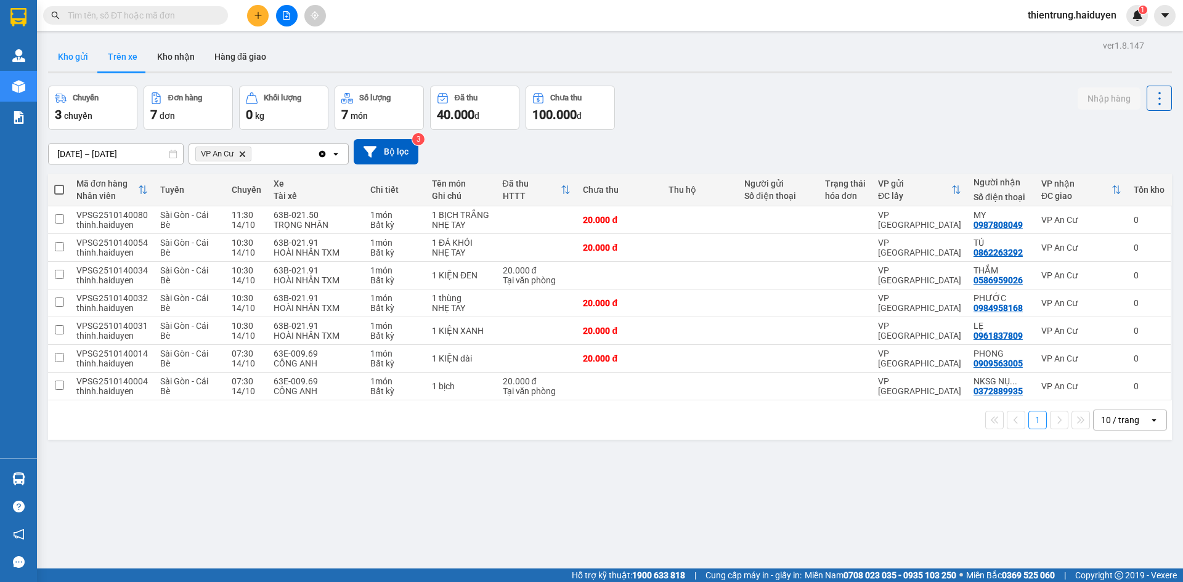
click at [76, 57] on button "Kho gửi" at bounding box center [73, 57] width 50 height 30
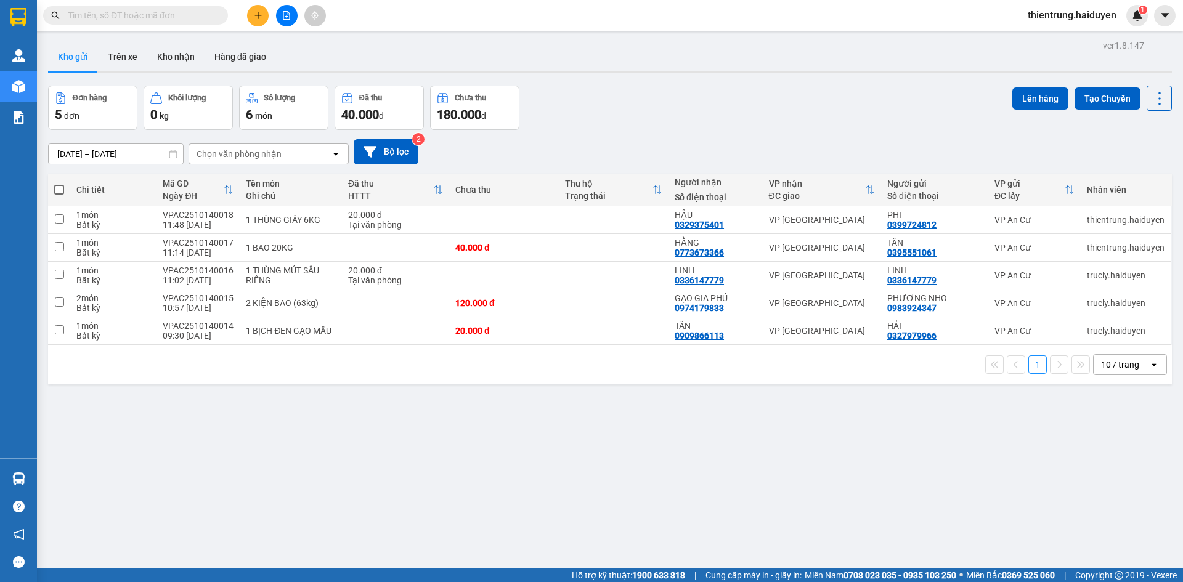
click at [357, 434] on div "ver 1.8.147 Kho gửi Trên xe Kho nhận Hàng đã giao Đơn hàng 5 đơn Khối lượng 0 k…" at bounding box center [609, 328] width 1133 height 582
click at [52, 333] on td at bounding box center [59, 331] width 22 height 28
checkbox input "true"
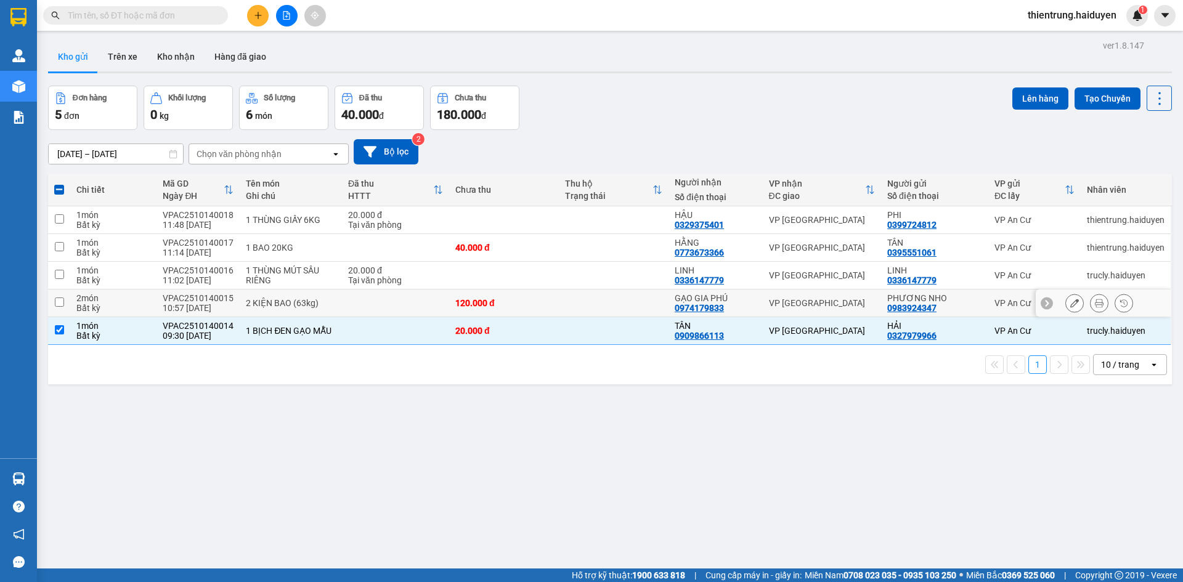
click at [56, 304] on input "checkbox" at bounding box center [59, 302] width 9 height 9
checkbox input "true"
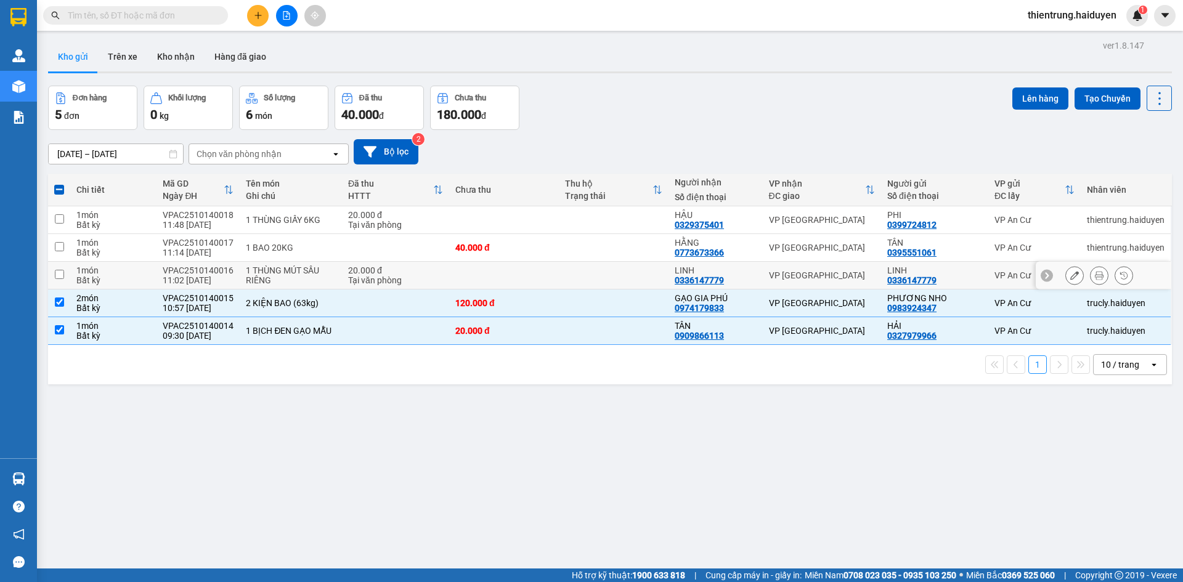
click at [63, 280] on td at bounding box center [59, 276] width 22 height 28
checkbox input "true"
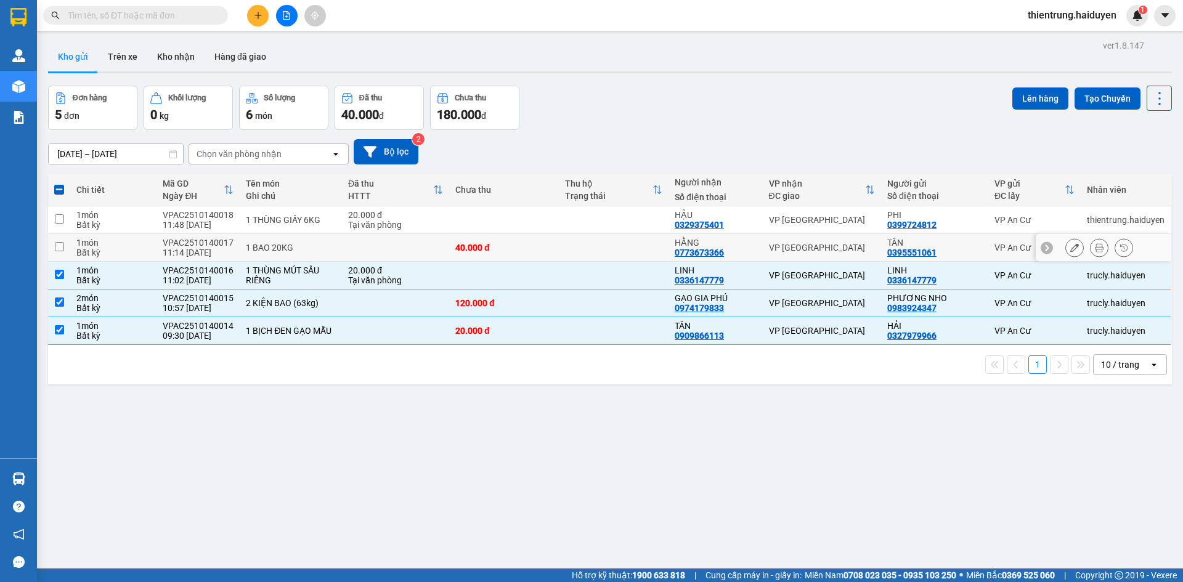
click at [62, 248] on input "checkbox" at bounding box center [59, 246] width 9 height 9
checkbox input "true"
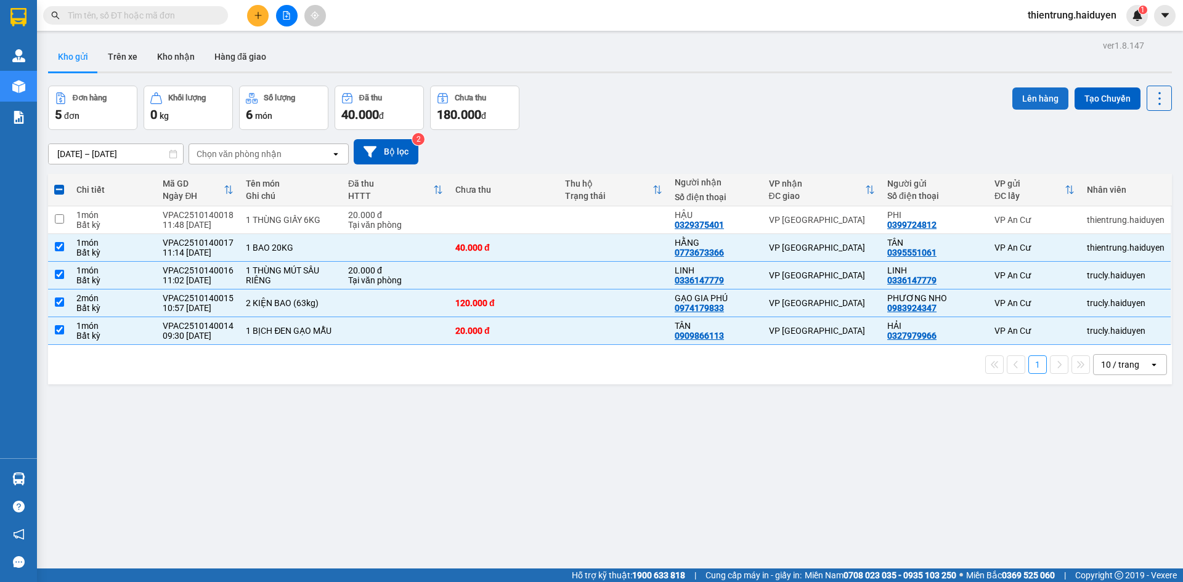
click at [1029, 90] on button "Lên hàng" at bounding box center [1040, 98] width 56 height 22
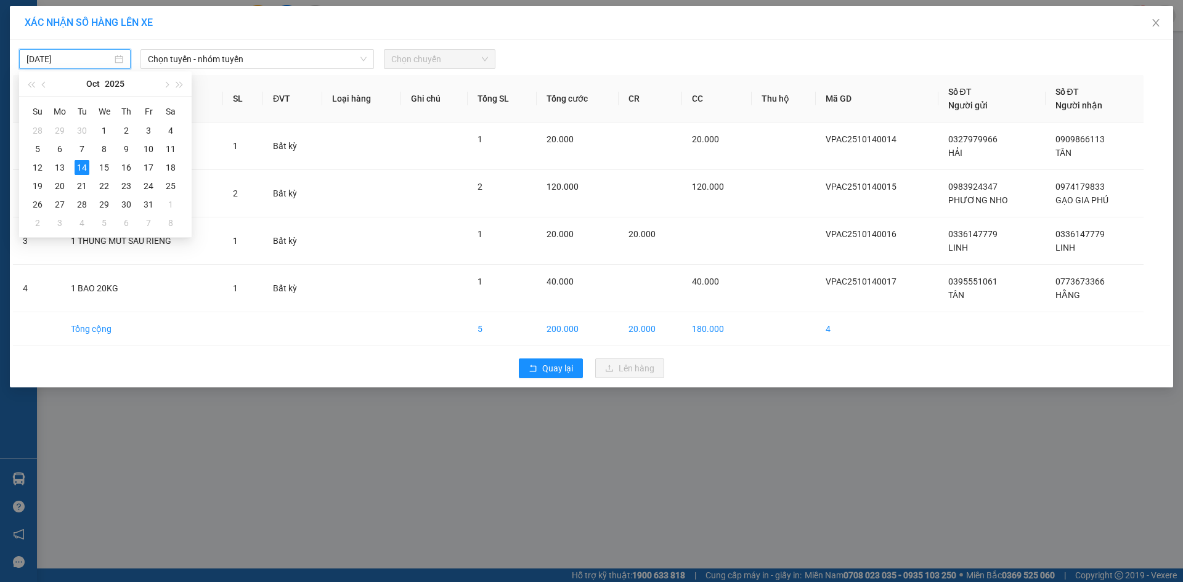
click at [110, 61] on input "14/10/2025" at bounding box center [69, 59] width 86 height 14
type input "14/10/2025"
click at [79, 172] on div "14" at bounding box center [82, 167] width 15 height 15
click at [239, 58] on span "Chọn tuyến - nhóm tuyến" at bounding box center [257, 59] width 219 height 18
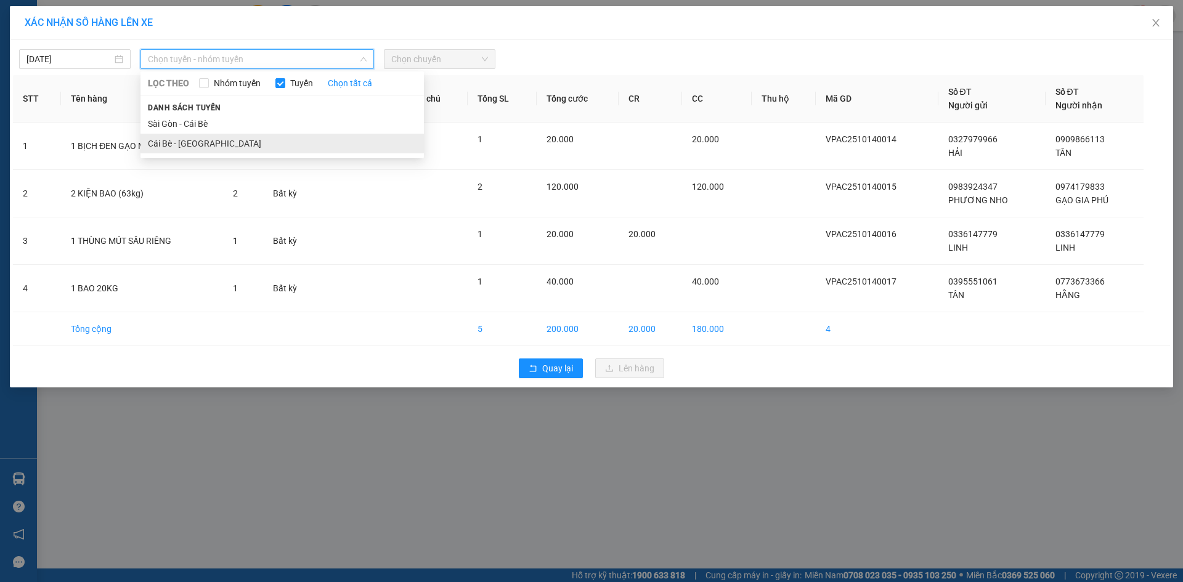
click at [195, 142] on li "Cái Bè - Sài Gòn" at bounding box center [281, 144] width 283 height 20
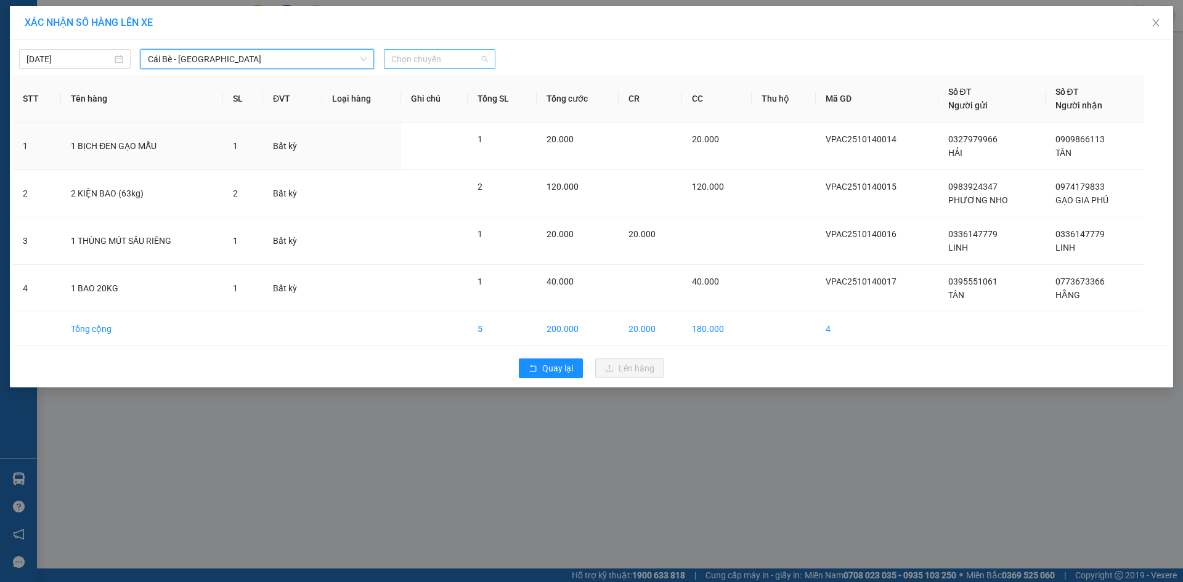
click at [423, 62] on span "Chọn chuyến" at bounding box center [439, 59] width 97 height 18
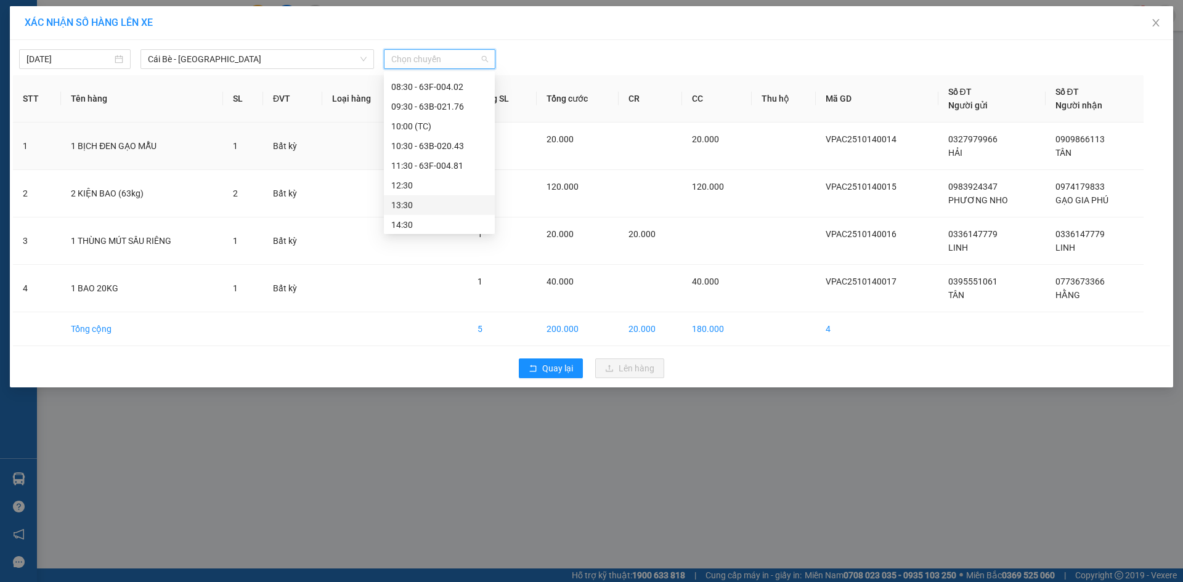
scroll to position [234, 0]
click at [445, 184] on div "11:30 - 63F-004.81" at bounding box center [439, 185] width 96 height 14
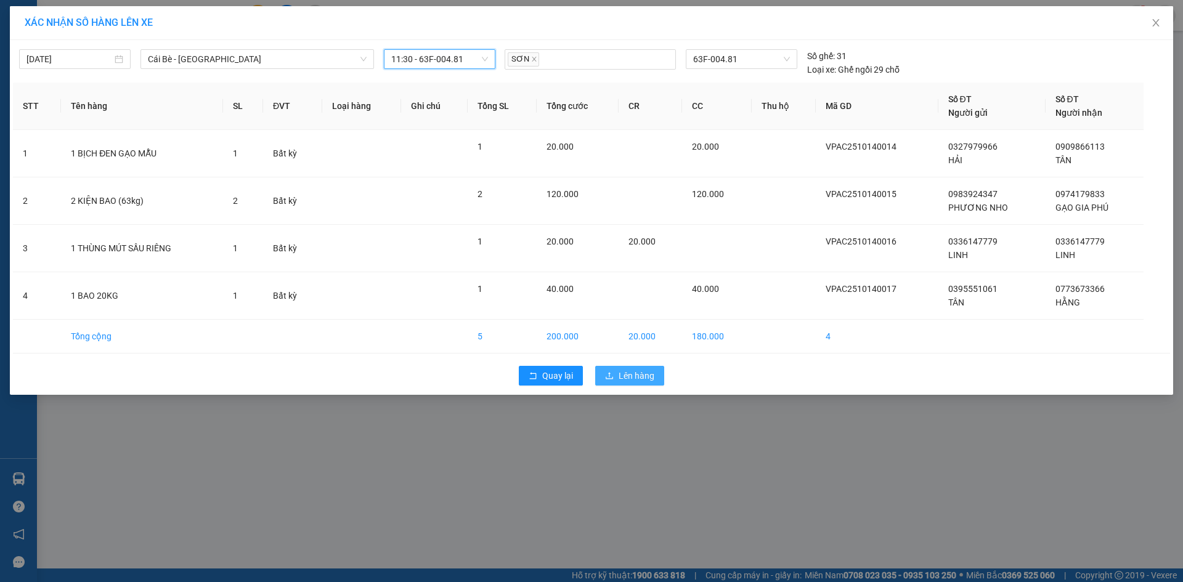
click at [638, 379] on span "Lên hàng" at bounding box center [636, 376] width 36 height 14
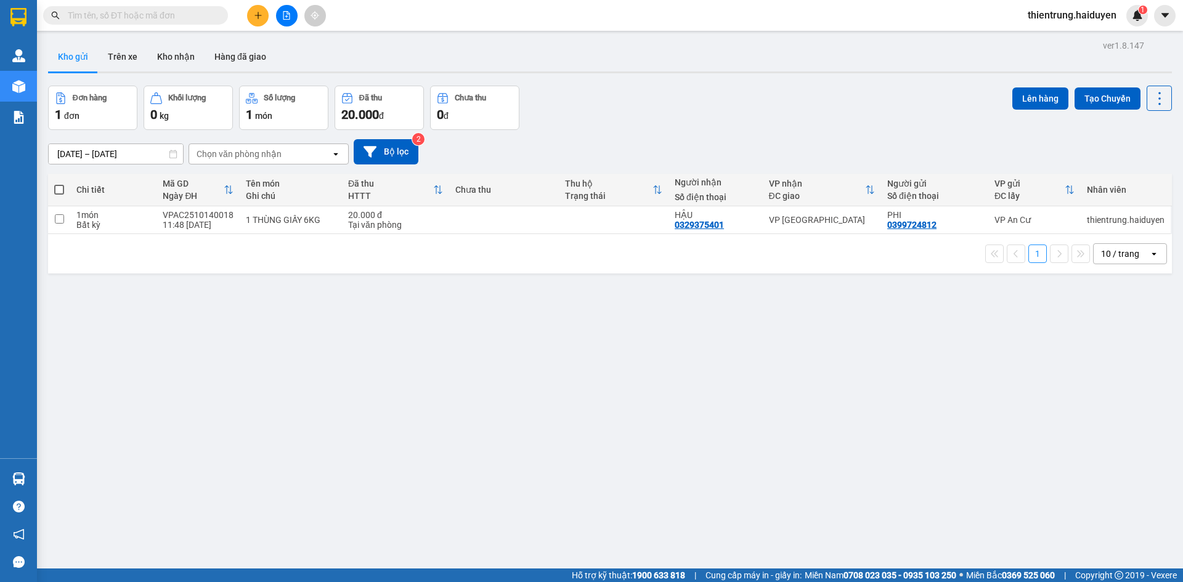
drag, startPoint x: 237, startPoint y: 381, endPoint x: 237, endPoint y: 347, distance: 33.9
click at [237, 377] on div "ver 1.8.147 Kho gửi Trên xe Kho nhận Hàng đã giao Đơn hàng 1 đơn Khối lượng 0 k…" at bounding box center [609, 328] width 1133 height 582
click at [128, 53] on button "Trên xe" at bounding box center [122, 57] width 49 height 30
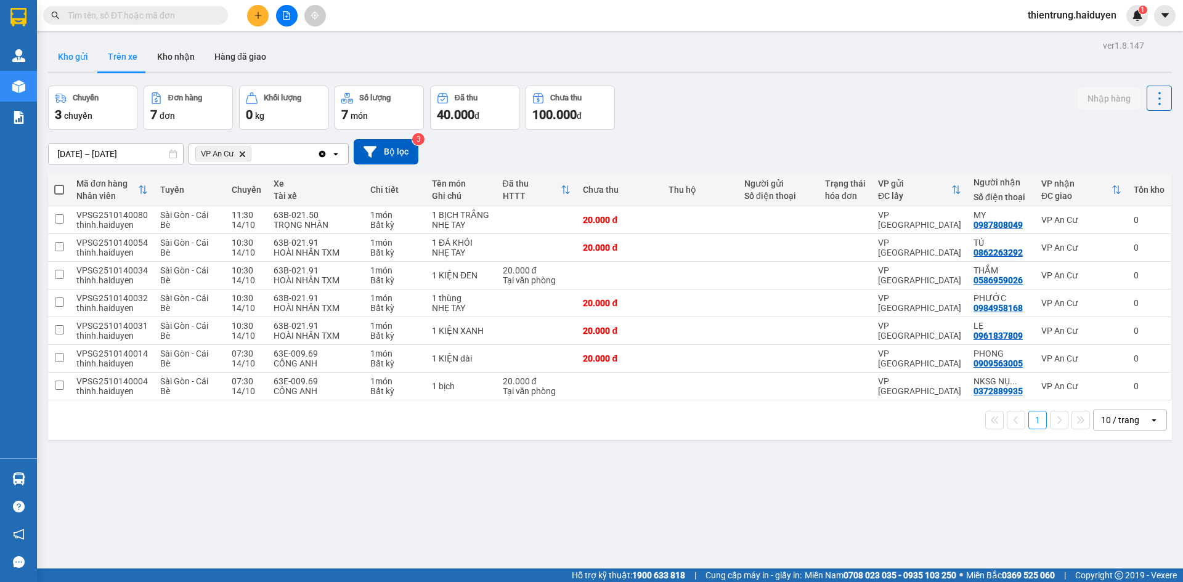
click at [55, 60] on button "Kho gửi" at bounding box center [73, 57] width 50 height 30
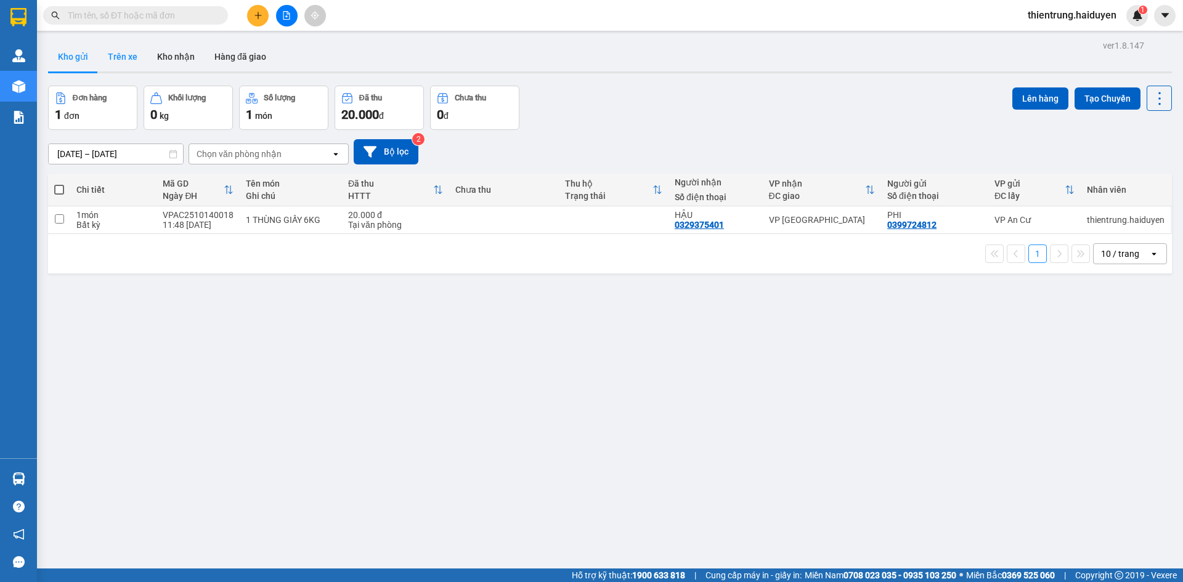
click at [130, 59] on button "Trên xe" at bounding box center [122, 57] width 49 height 30
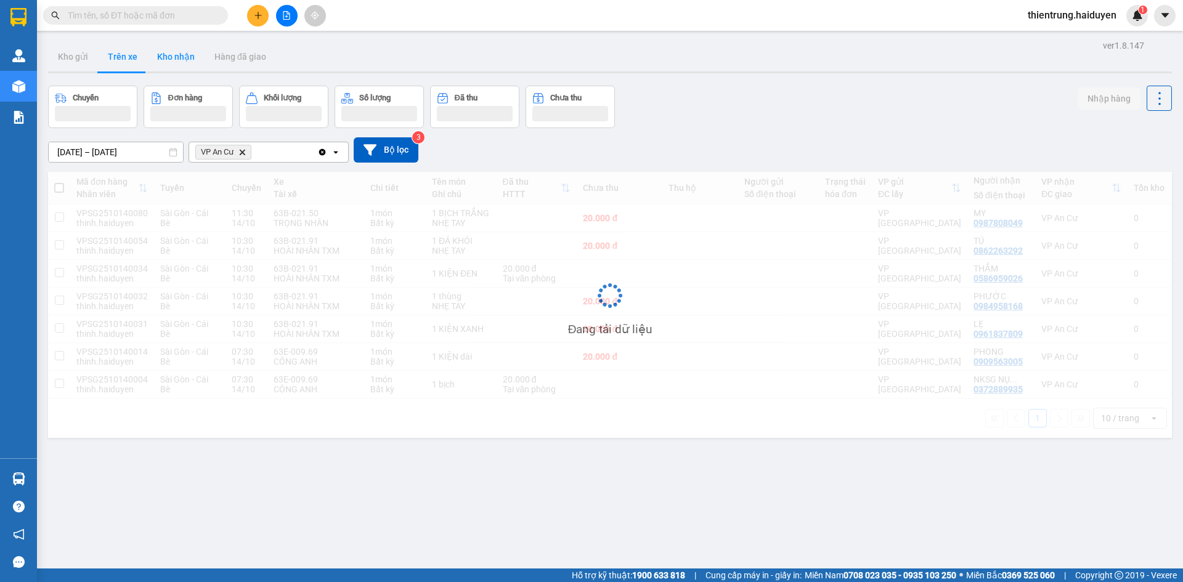
click at [171, 66] on button "Kho nhận" at bounding box center [175, 57] width 57 height 30
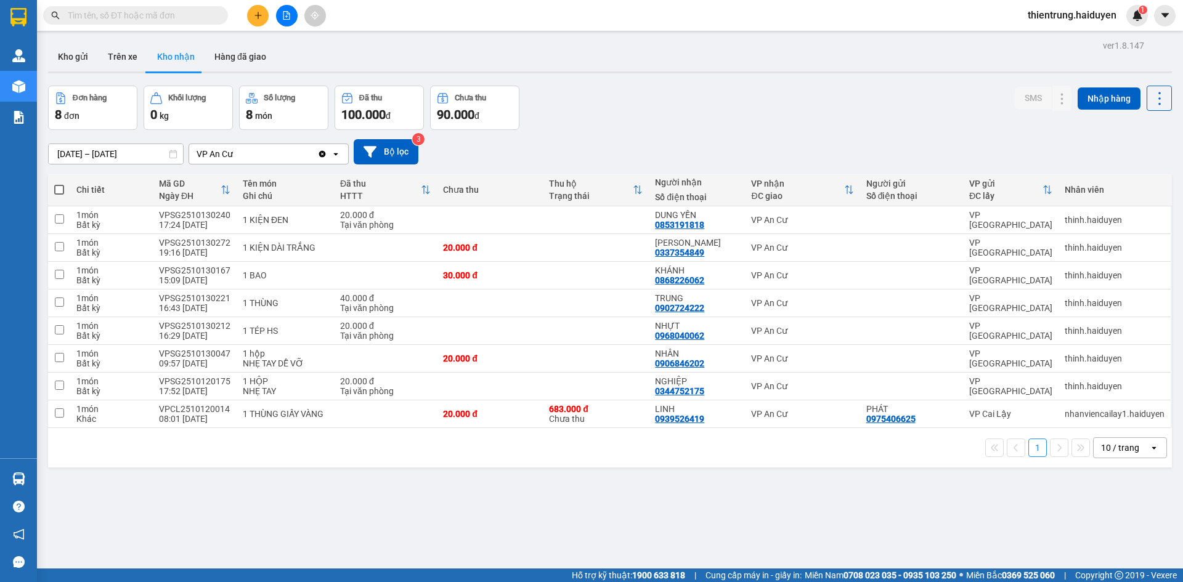
click at [779, 109] on div "Đơn hàng 8 đơn Khối lượng 0 kg Số lượng 8 món Đã thu 100.000 đ Chưa thu 90.000 …" at bounding box center [610, 108] width 1124 height 44
click at [834, 559] on div "ver 1.8.147 Kho gửi Trên xe Kho nhận Hàng đã giao Đơn hàng 8 đơn Khối lượng 0 k…" at bounding box center [609, 328] width 1133 height 582
click at [119, 54] on button "Trên xe" at bounding box center [122, 57] width 49 height 30
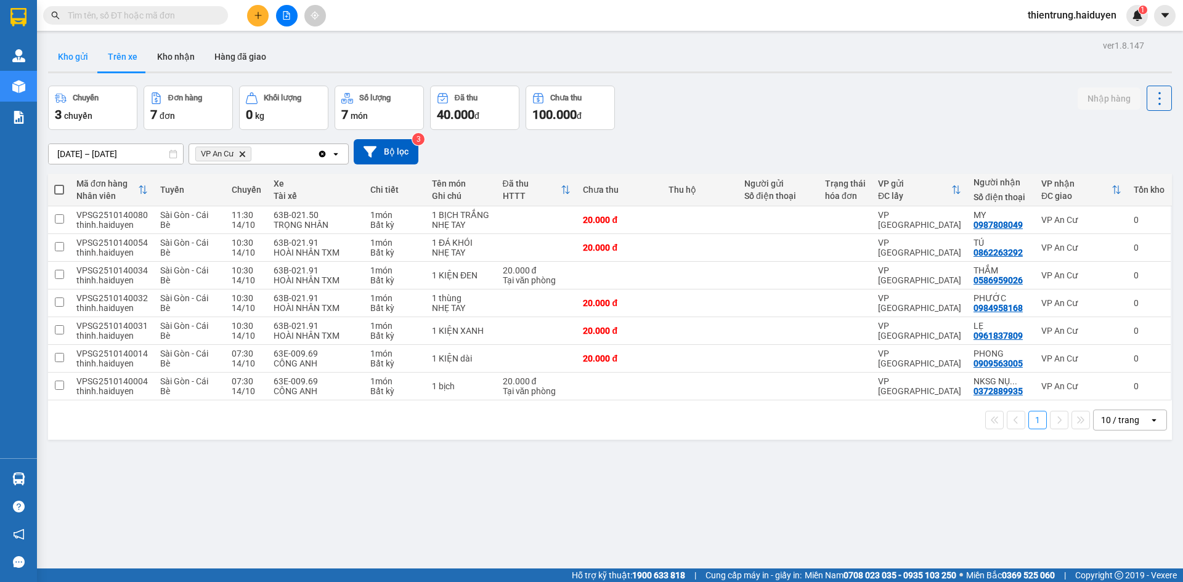
click at [69, 55] on button "Kho gửi" at bounding box center [73, 57] width 50 height 30
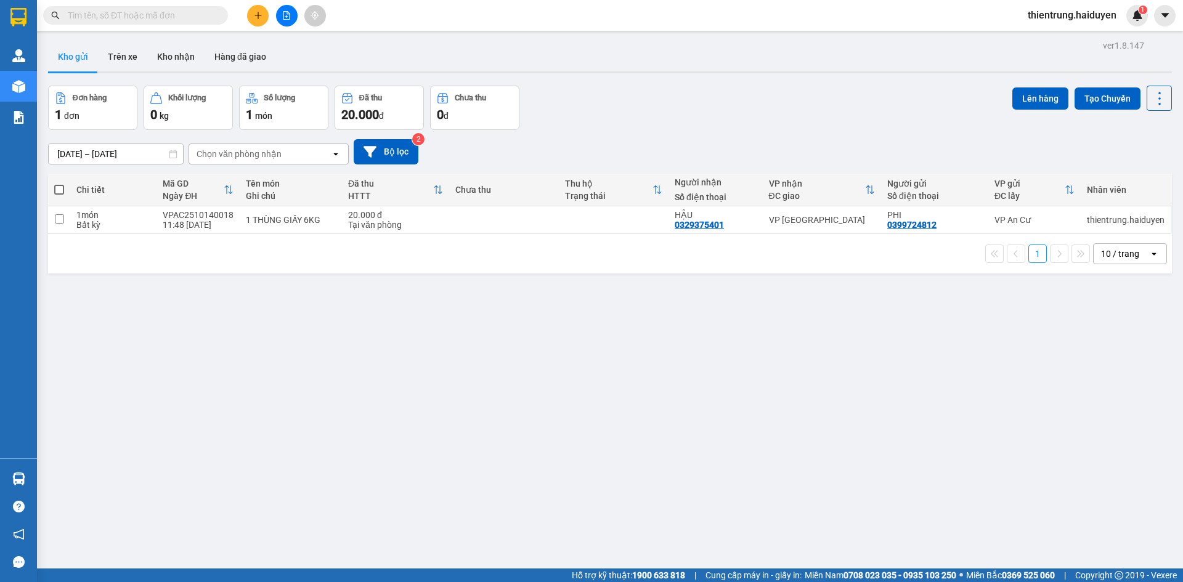
click at [663, 523] on div "ver 1.8.147 Kho gửi Trên xe Kho nhận Hàng đã giao Đơn hàng 1 đơn Khối lượng 0 k…" at bounding box center [609, 328] width 1133 height 582
click at [746, 539] on div "ver 1.8.147 Kho gửi Trên xe Kho nhận Hàng đã giao Đơn hàng 1 đơn Khối lượng 0 k…" at bounding box center [609, 328] width 1133 height 582
click at [122, 59] on button "Trên xe" at bounding box center [122, 57] width 49 height 30
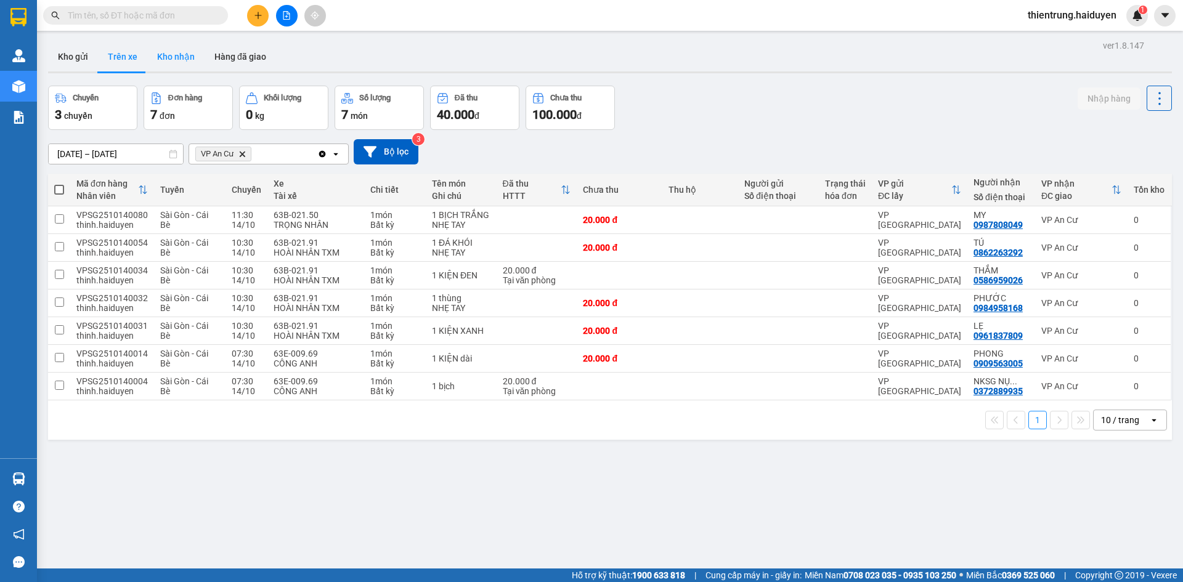
click at [184, 59] on button "Kho nhận" at bounding box center [175, 57] width 57 height 30
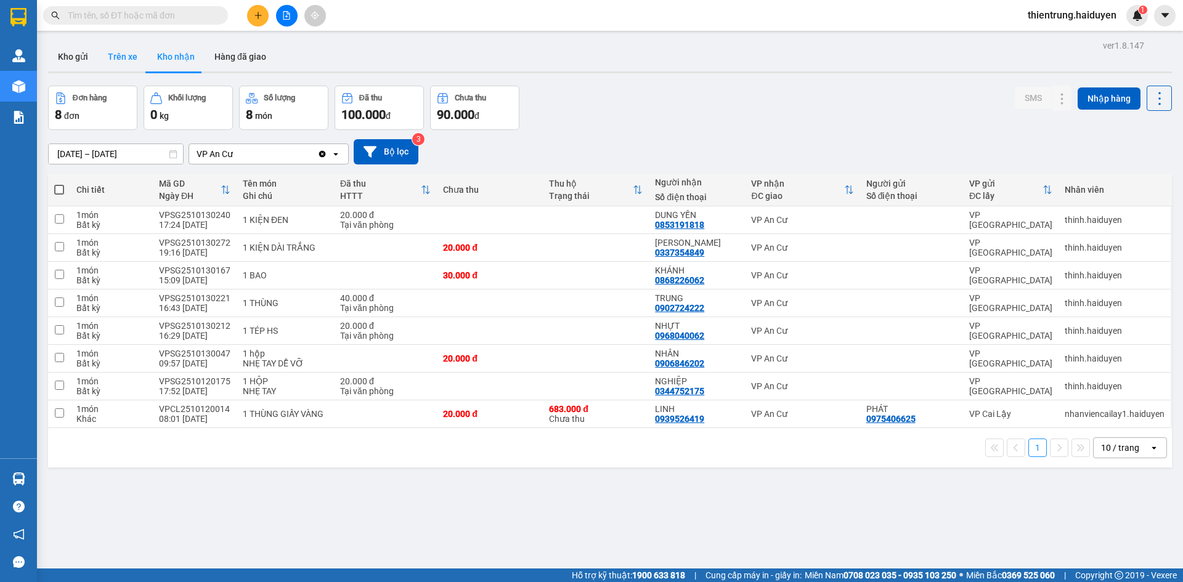
click at [132, 59] on button "Trên xe" at bounding box center [122, 57] width 49 height 30
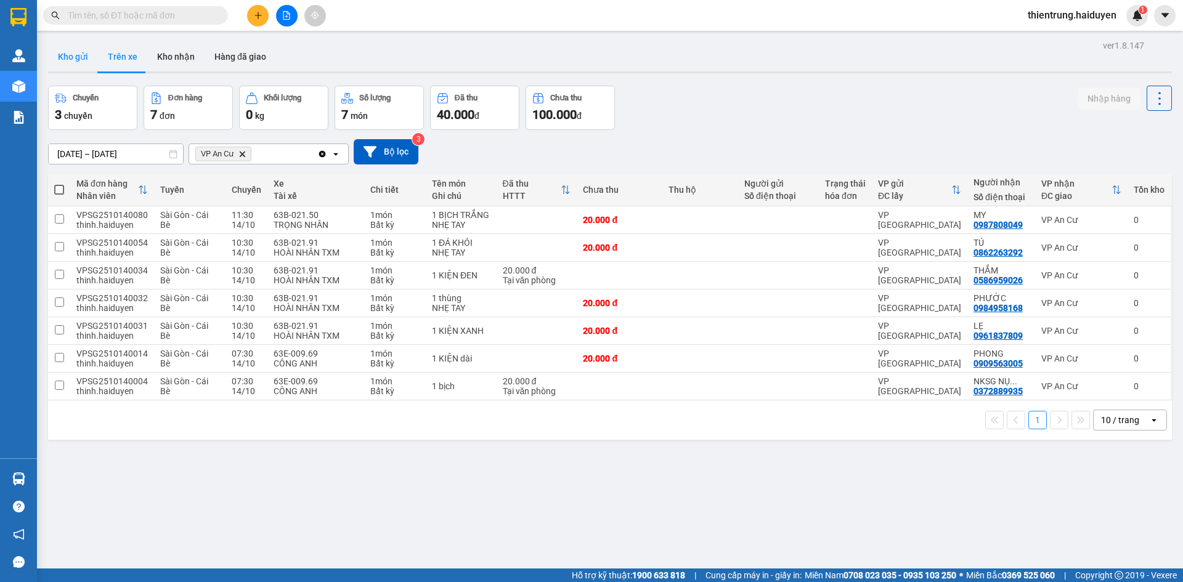
click at [67, 67] on button "Kho gửi" at bounding box center [73, 57] width 50 height 30
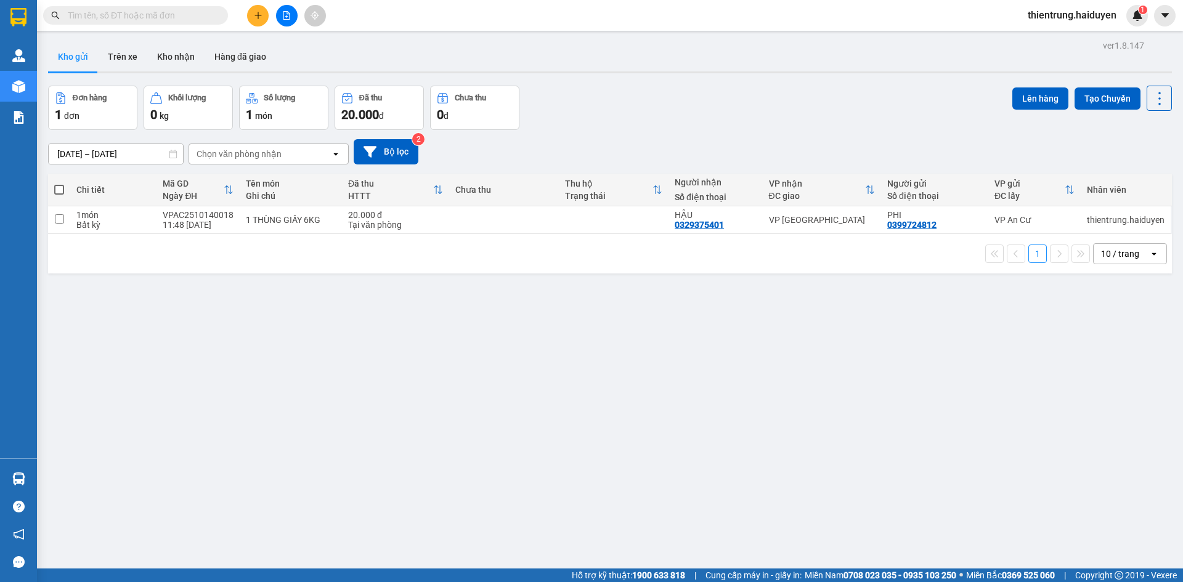
click at [609, 71] on div at bounding box center [610, 72] width 1124 height 2
click at [123, 58] on button "Trên xe" at bounding box center [122, 57] width 49 height 30
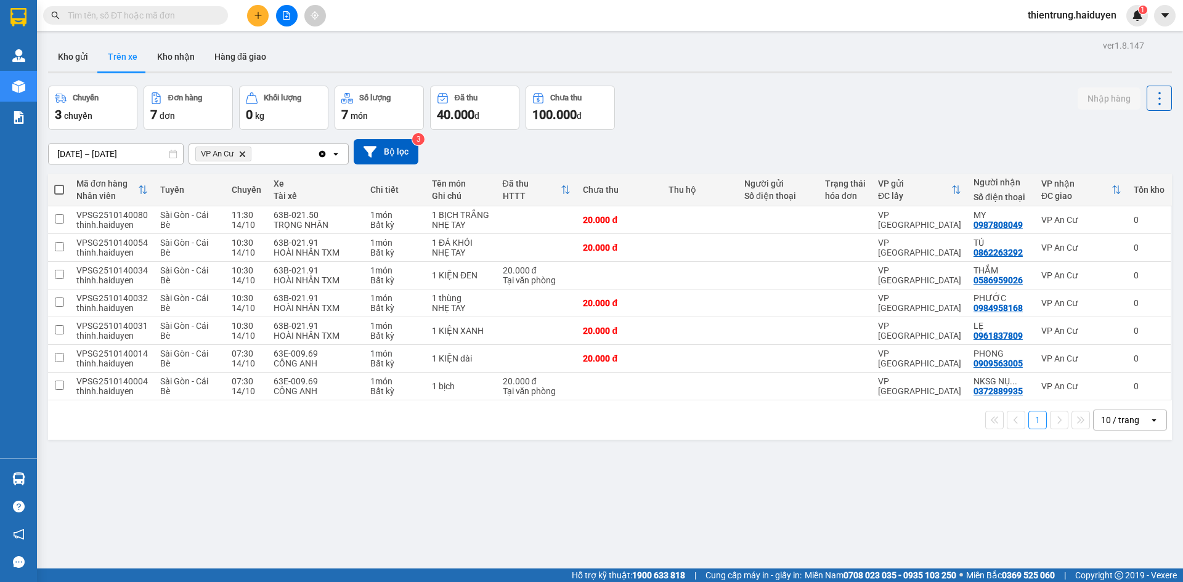
click at [970, 17] on div "Kết quả tìm kiếm ( 0 ) Bộ lọc No Data thientrung.haiduyen 1" at bounding box center [591, 15] width 1183 height 31
click at [84, 55] on button "Kho gửi" at bounding box center [73, 57] width 50 height 30
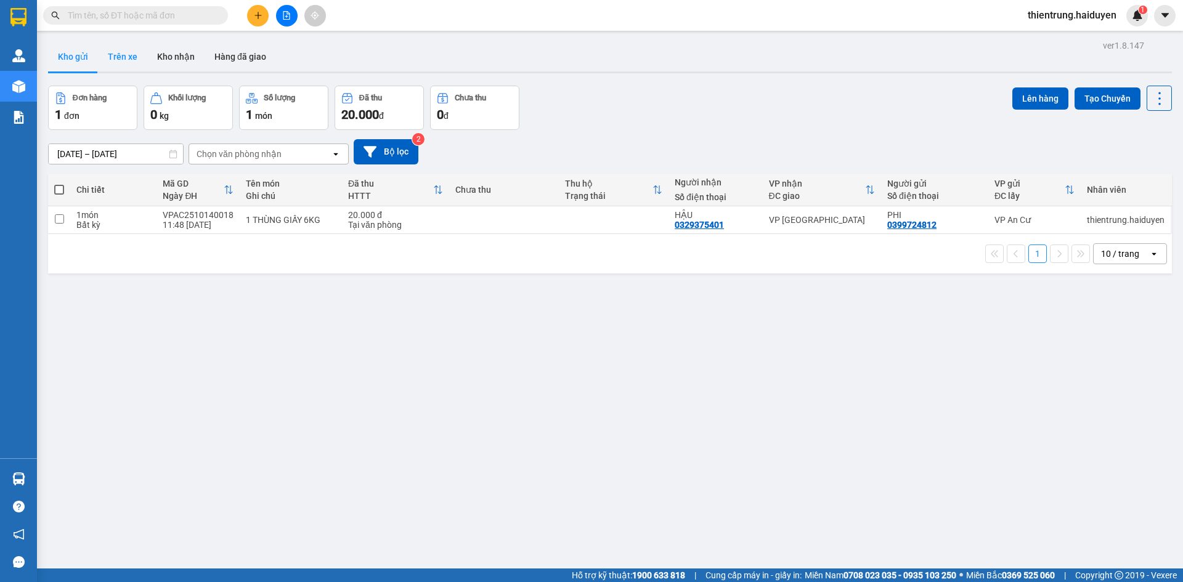
click at [121, 54] on button "Trên xe" at bounding box center [122, 57] width 49 height 30
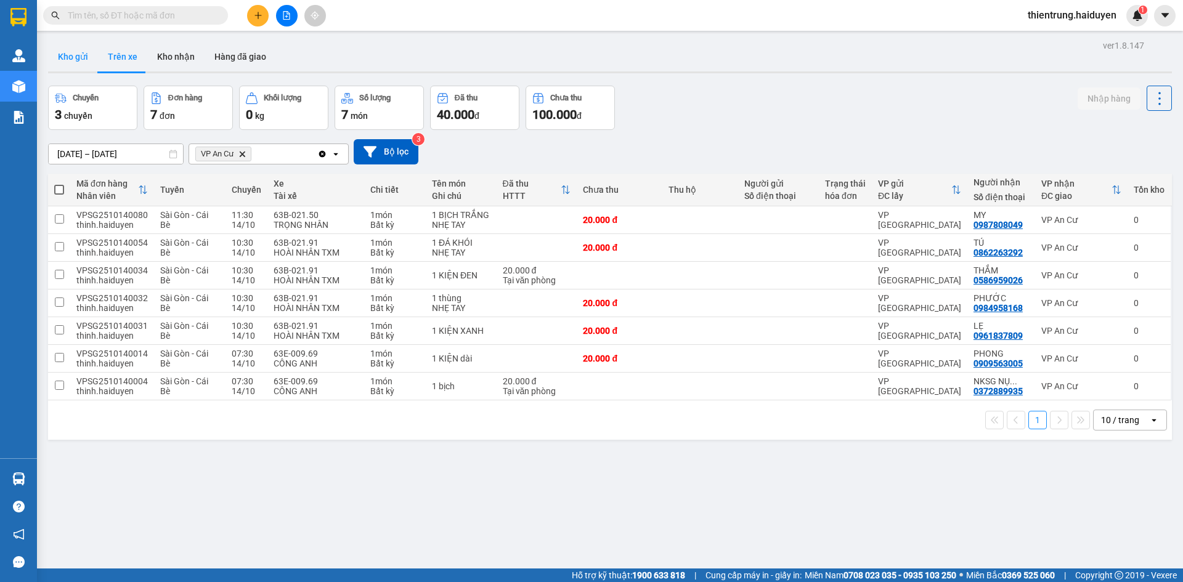
click at [67, 52] on button "Kho gửi" at bounding box center [73, 57] width 50 height 30
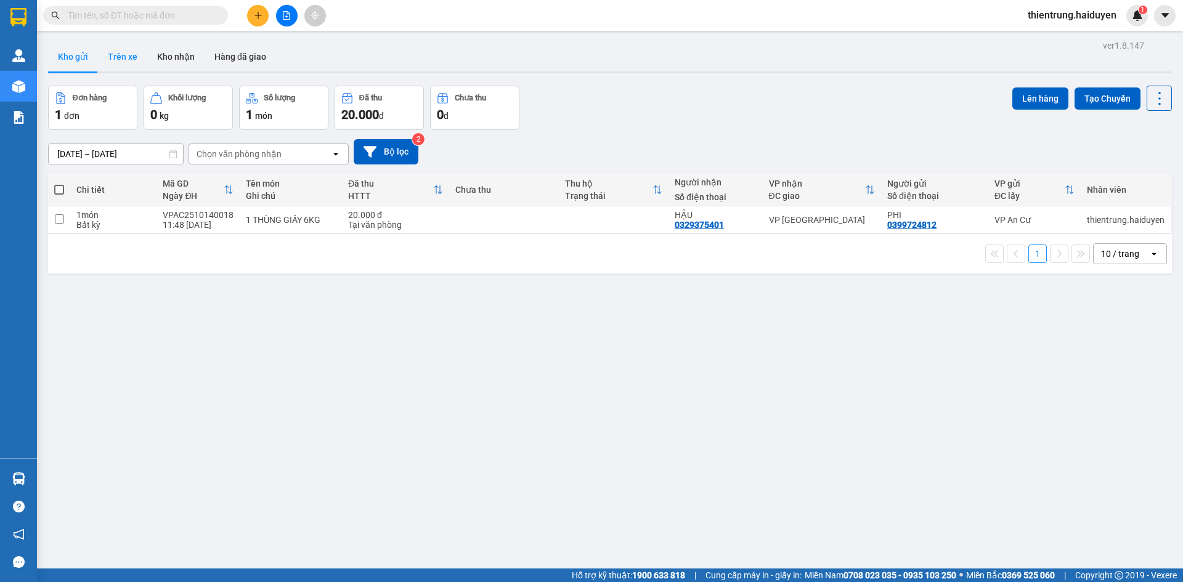
click at [137, 57] on button "Trên xe" at bounding box center [122, 57] width 49 height 30
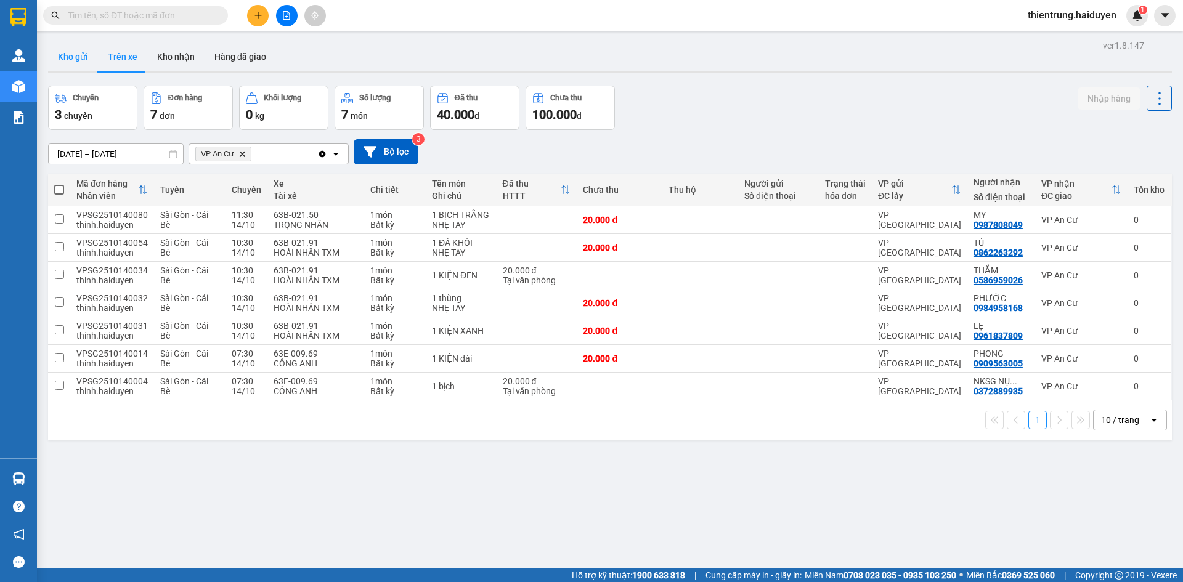
click at [52, 51] on button "Kho gửi" at bounding box center [73, 57] width 50 height 30
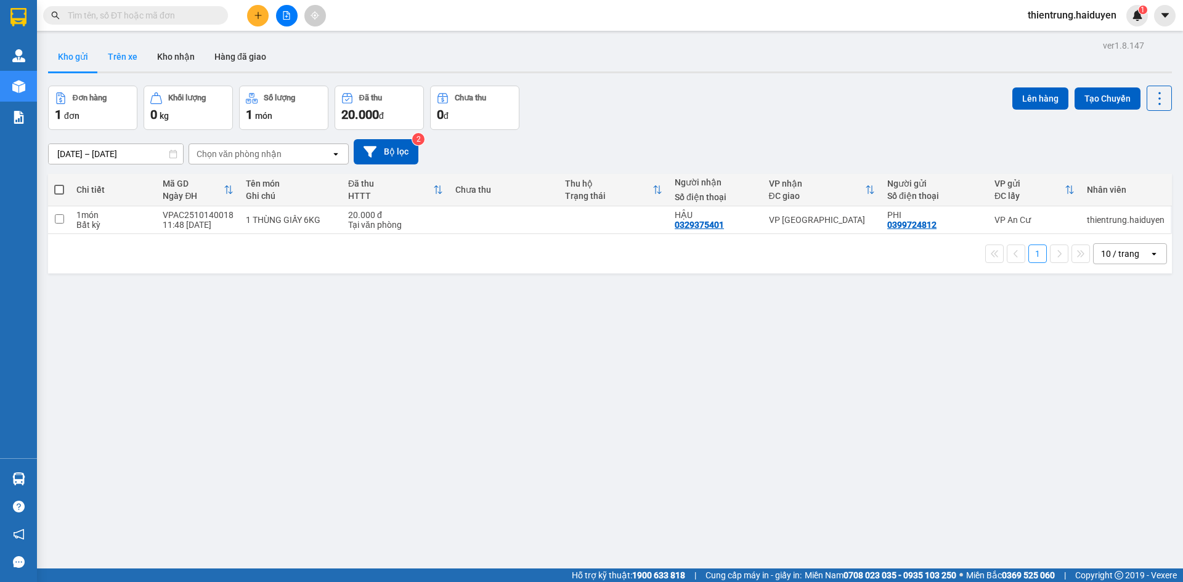
click at [121, 58] on button "Trên xe" at bounding box center [122, 57] width 49 height 30
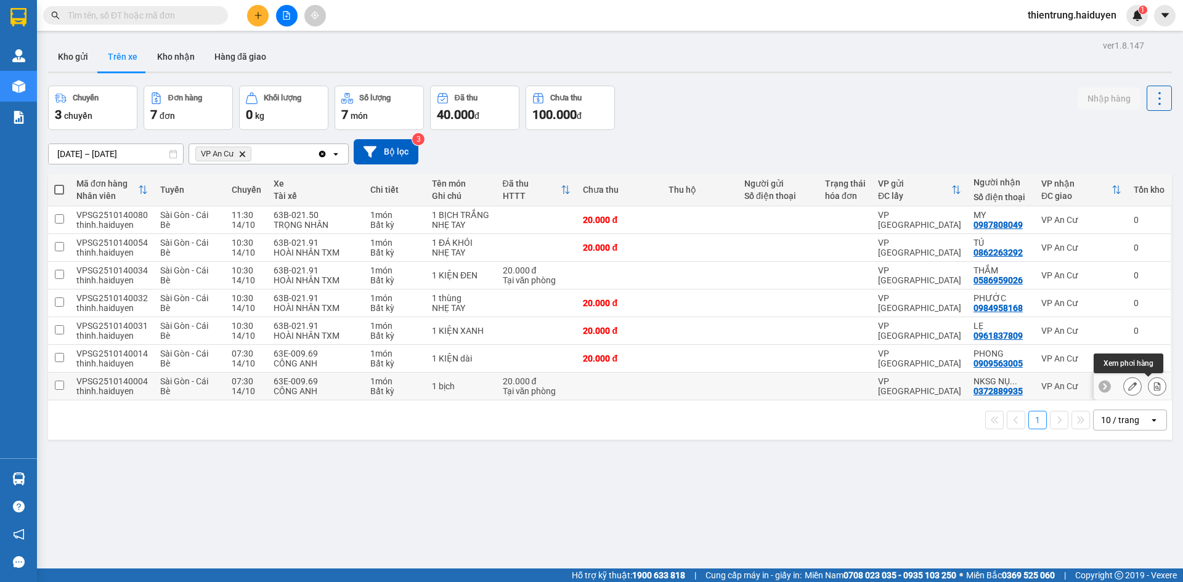
click at [1153, 386] on icon at bounding box center [1157, 386] width 9 height 9
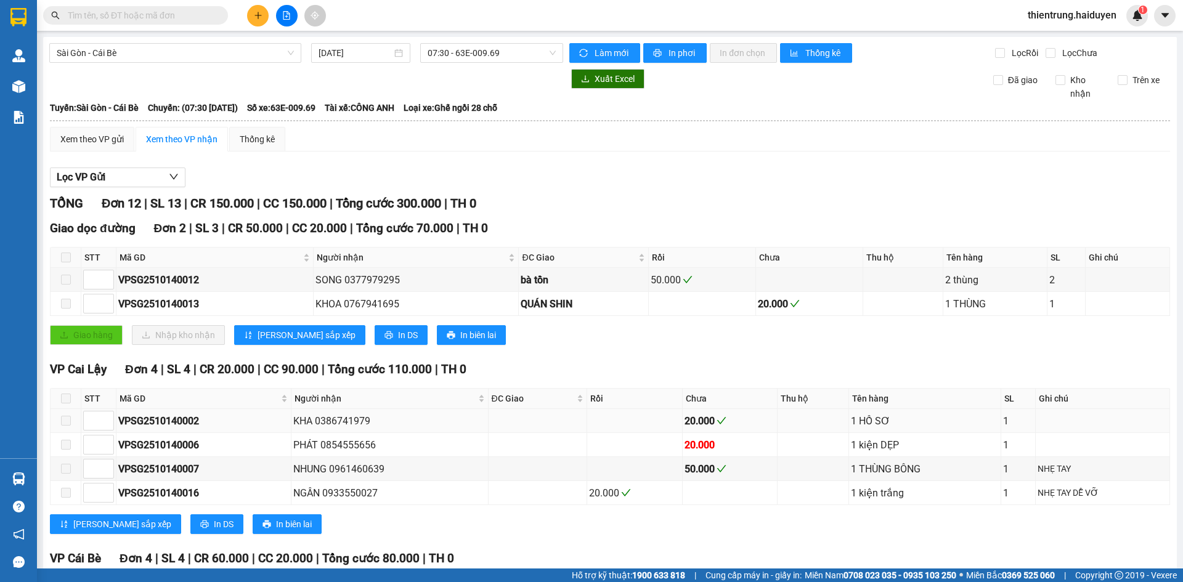
scroll to position [330, 0]
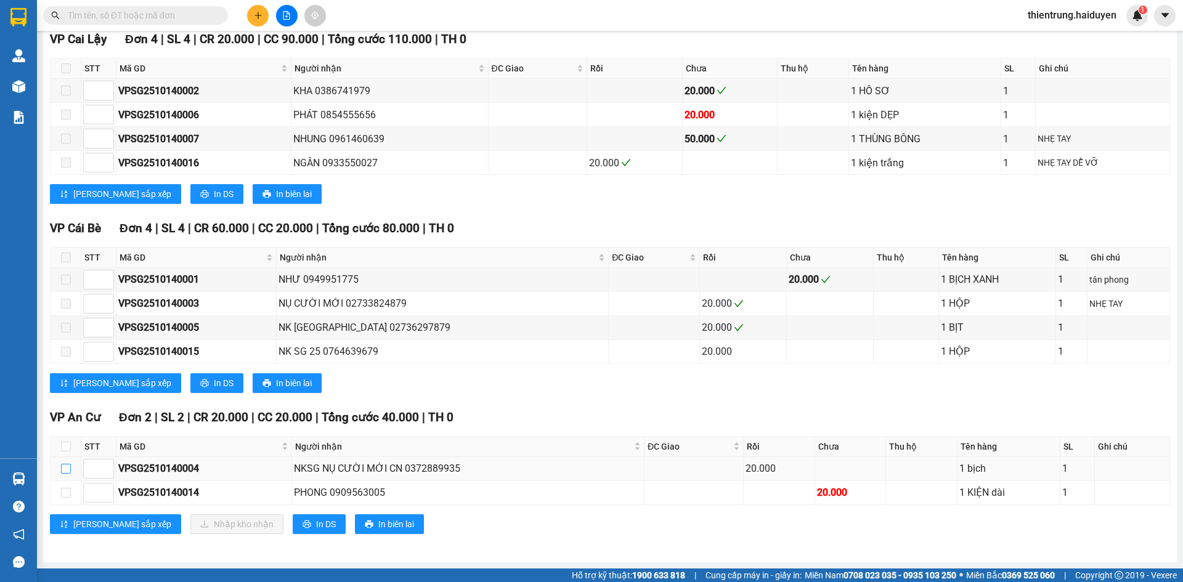
click at [67, 471] on input "checkbox" at bounding box center [66, 469] width 10 height 10
checkbox input "true"
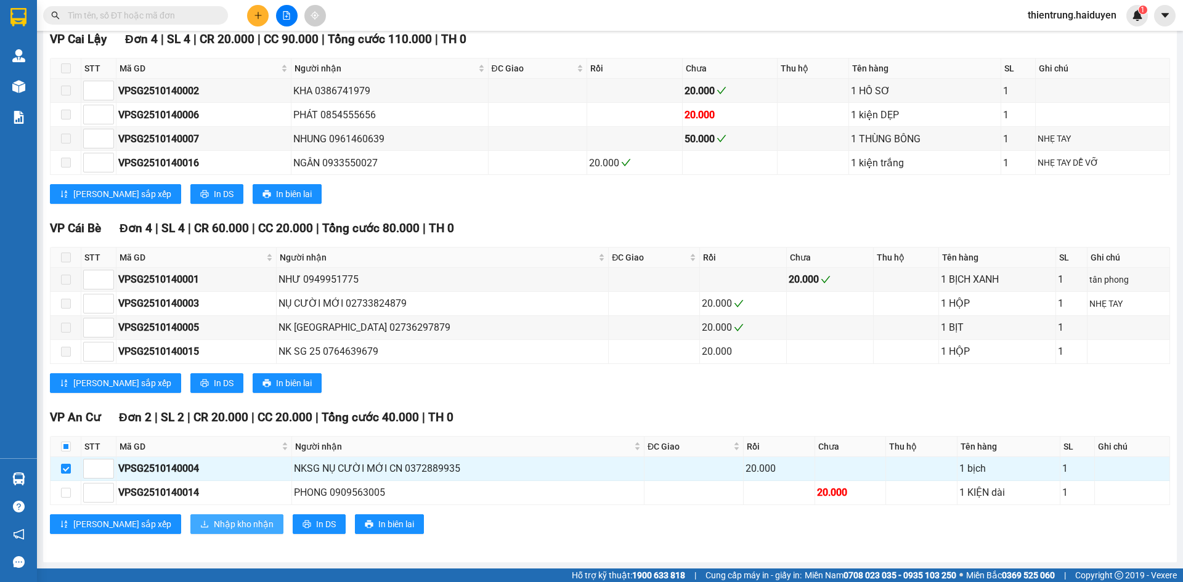
click at [214, 525] on span "Nhập kho nhận" at bounding box center [244, 524] width 60 height 14
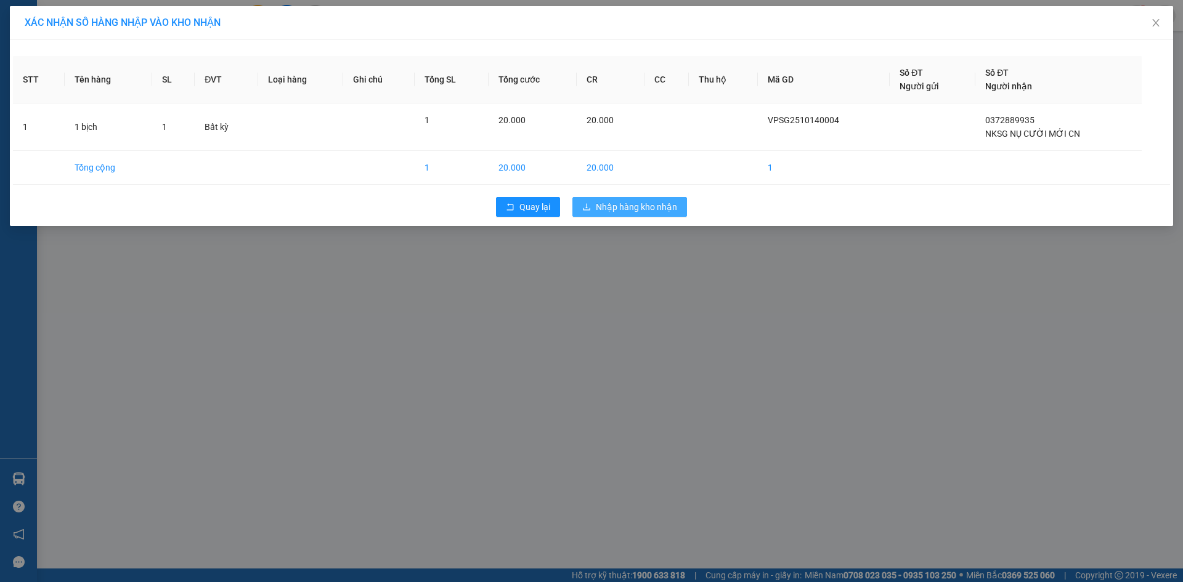
click at [667, 204] on span "Nhập hàng kho nhận" at bounding box center [636, 207] width 81 height 14
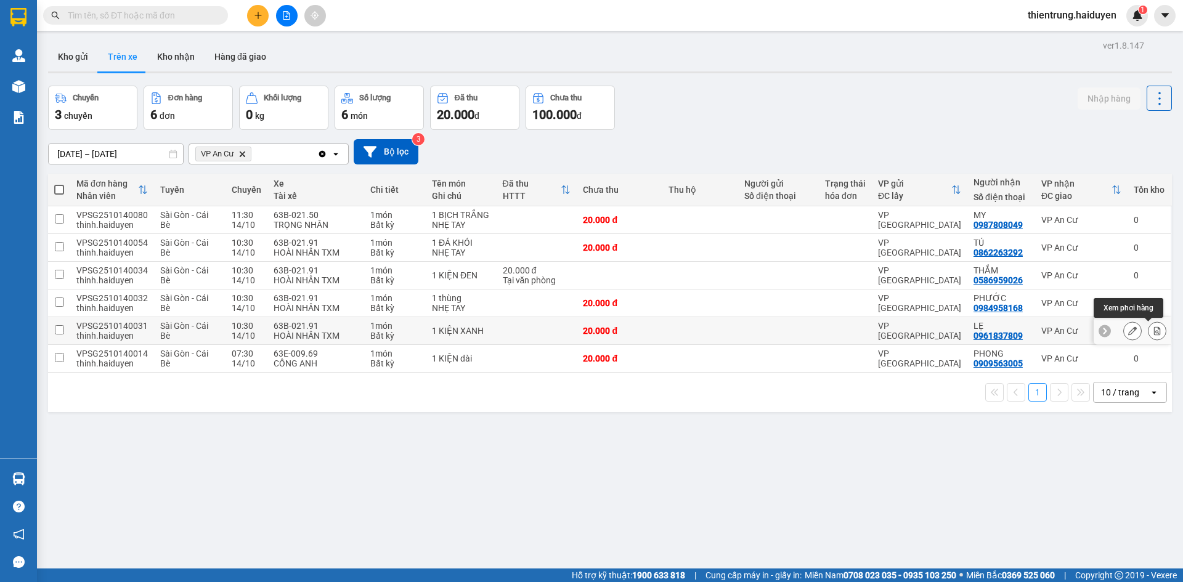
click at [1154, 333] on icon at bounding box center [1157, 330] width 7 height 9
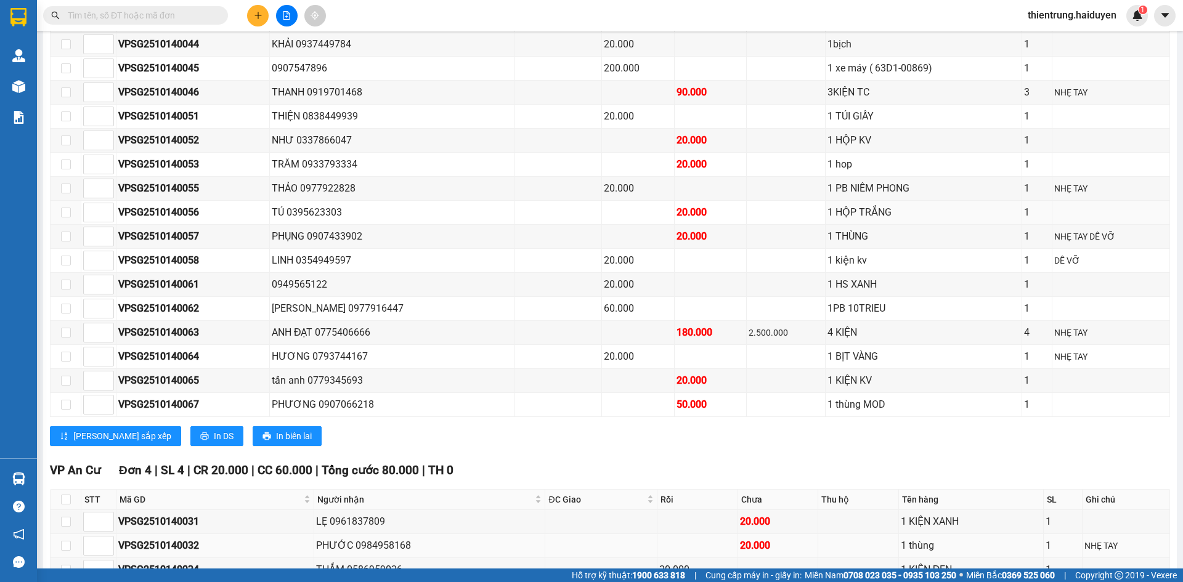
scroll to position [1147, 0]
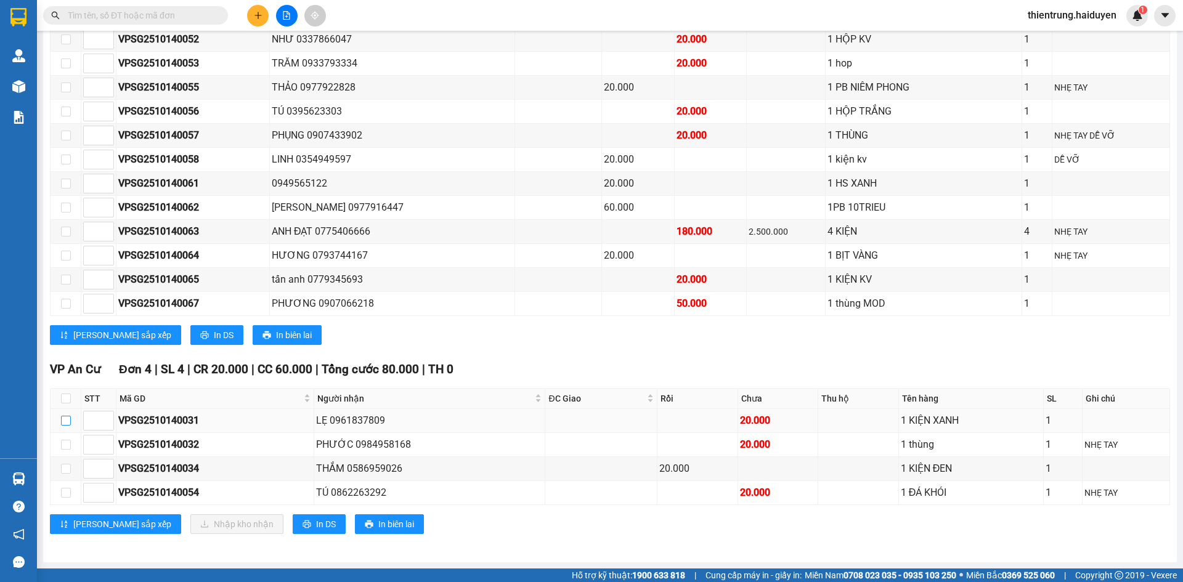
click at [61, 421] on input "checkbox" at bounding box center [66, 421] width 10 height 10
checkbox input "true"
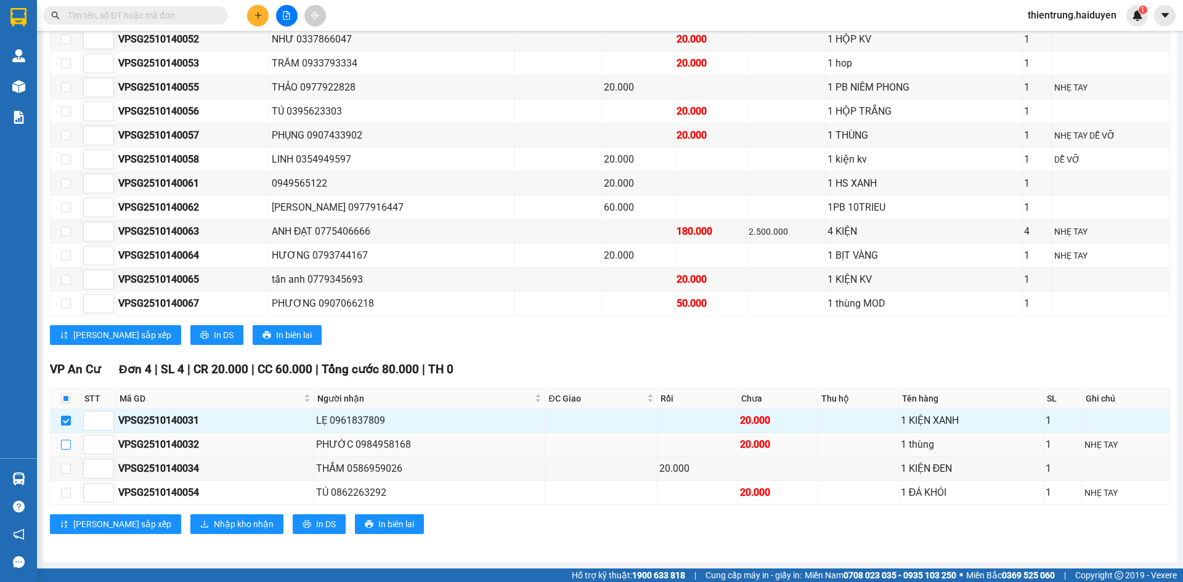
click at [63, 445] on input "checkbox" at bounding box center [66, 445] width 10 height 10
checkbox input "true"
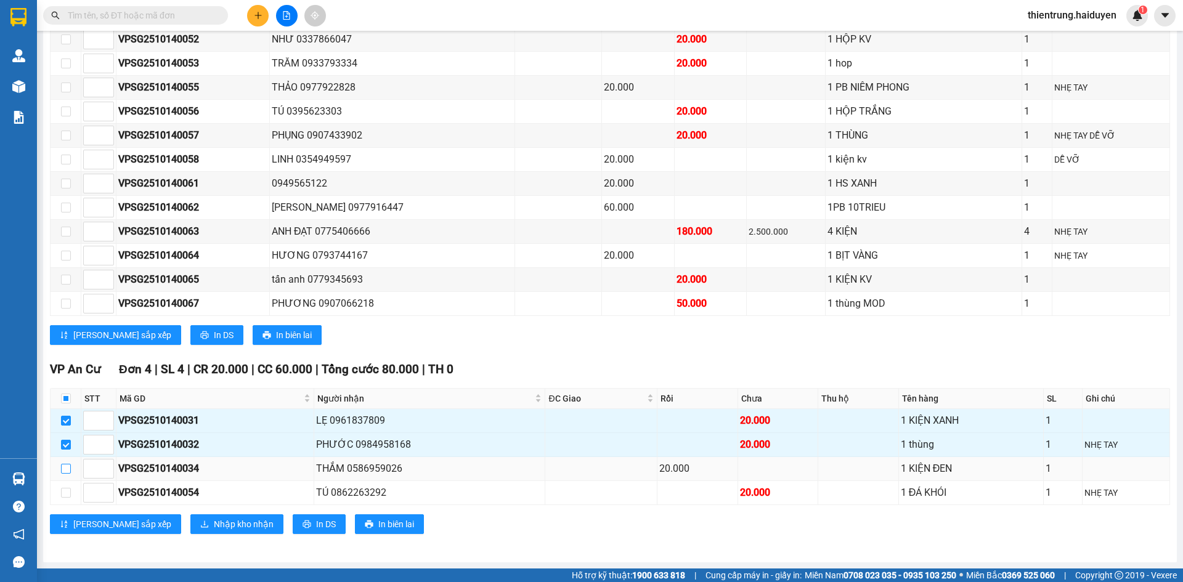
click at [70, 471] on input "checkbox" at bounding box center [66, 469] width 10 height 10
checkbox input "true"
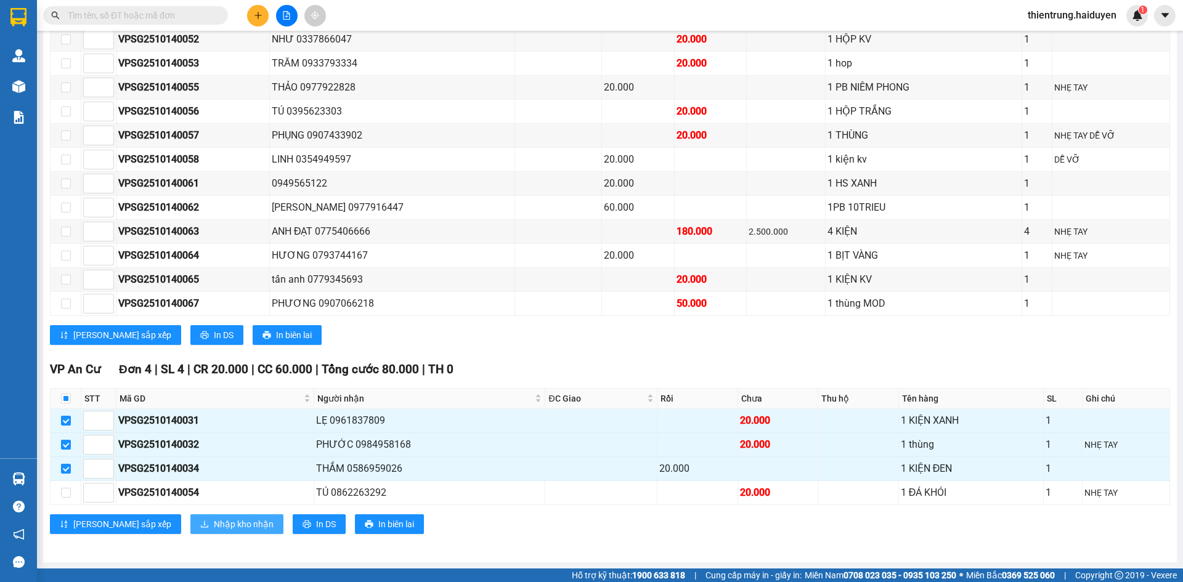
click at [214, 519] on span "Nhập kho nhận" at bounding box center [244, 524] width 60 height 14
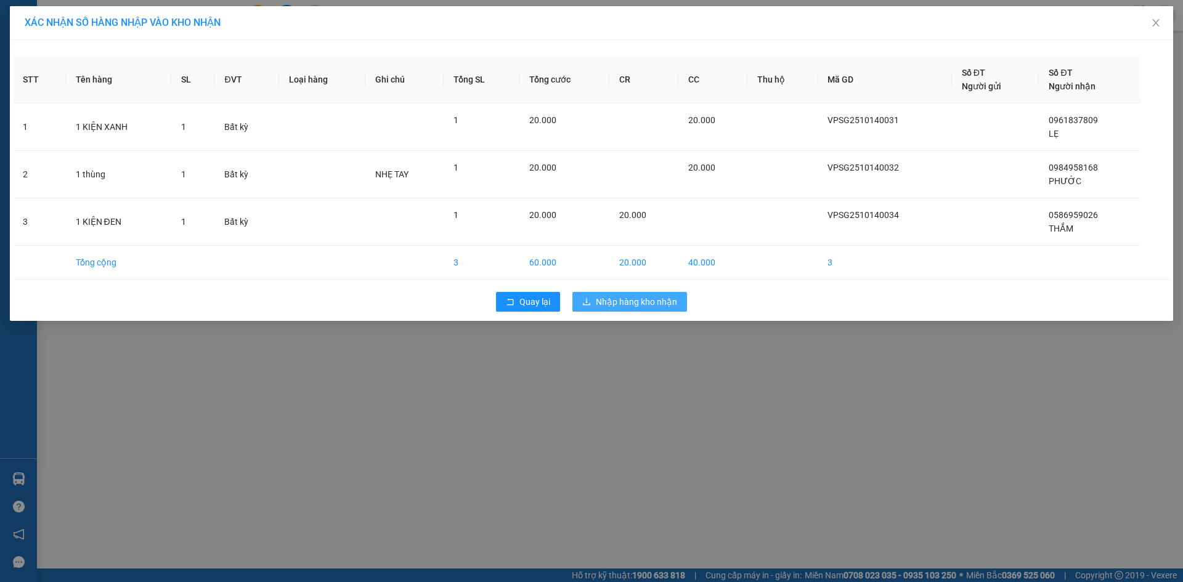
click at [657, 303] on span "Nhập hàng kho nhận" at bounding box center [636, 302] width 81 height 14
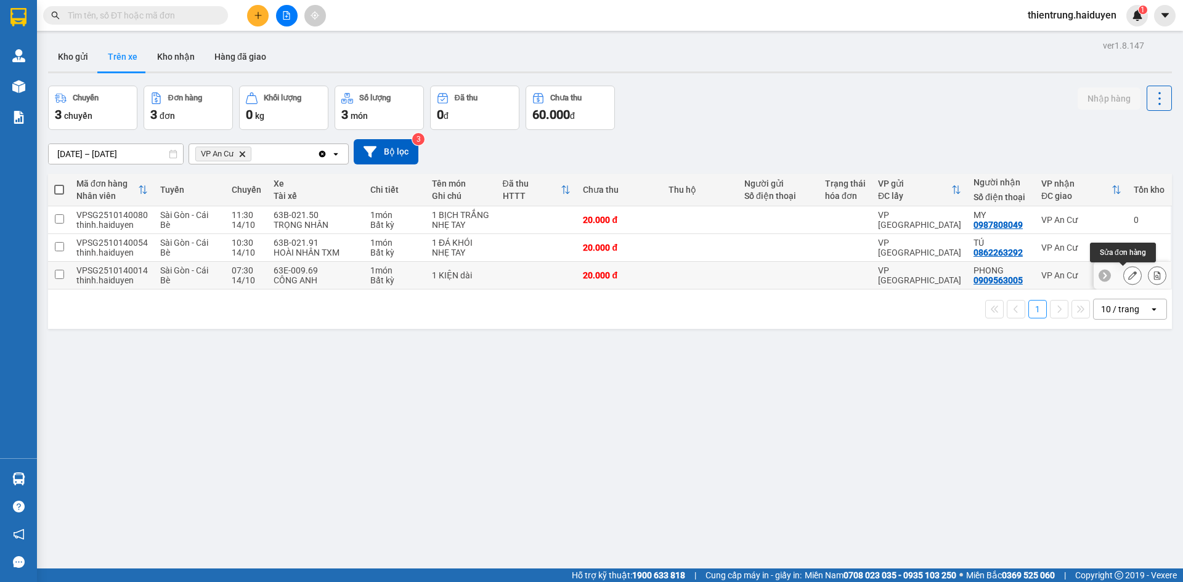
click at [1128, 274] on icon at bounding box center [1132, 275] width 9 height 9
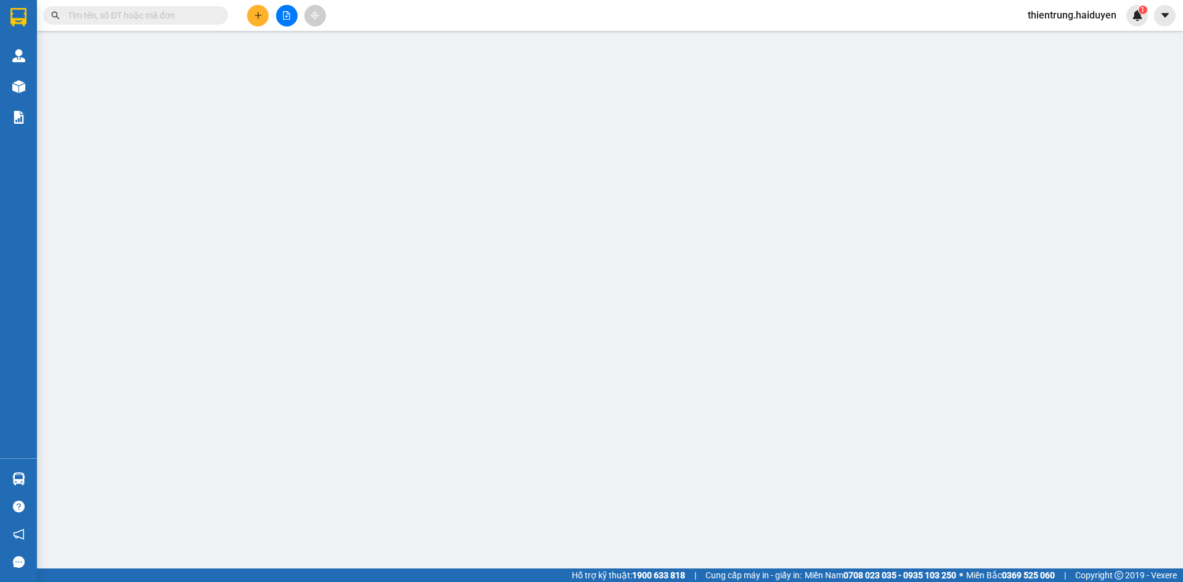
type input "0909563005"
type input "PHONG"
type input "0"
type input "20.000"
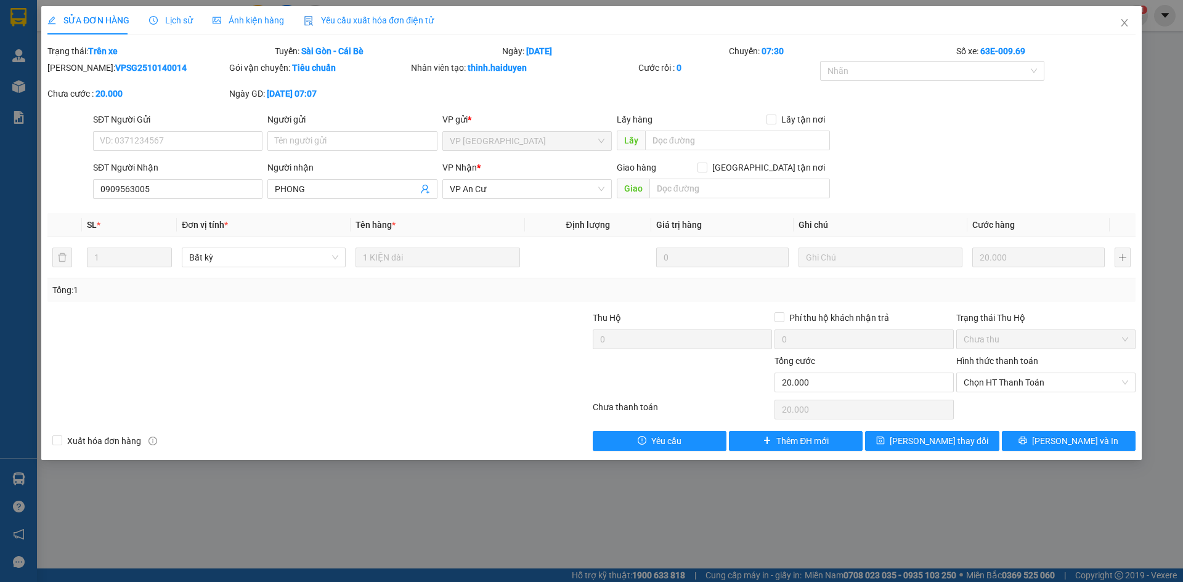
click at [161, 19] on span "Lịch sử" at bounding box center [171, 20] width 44 height 10
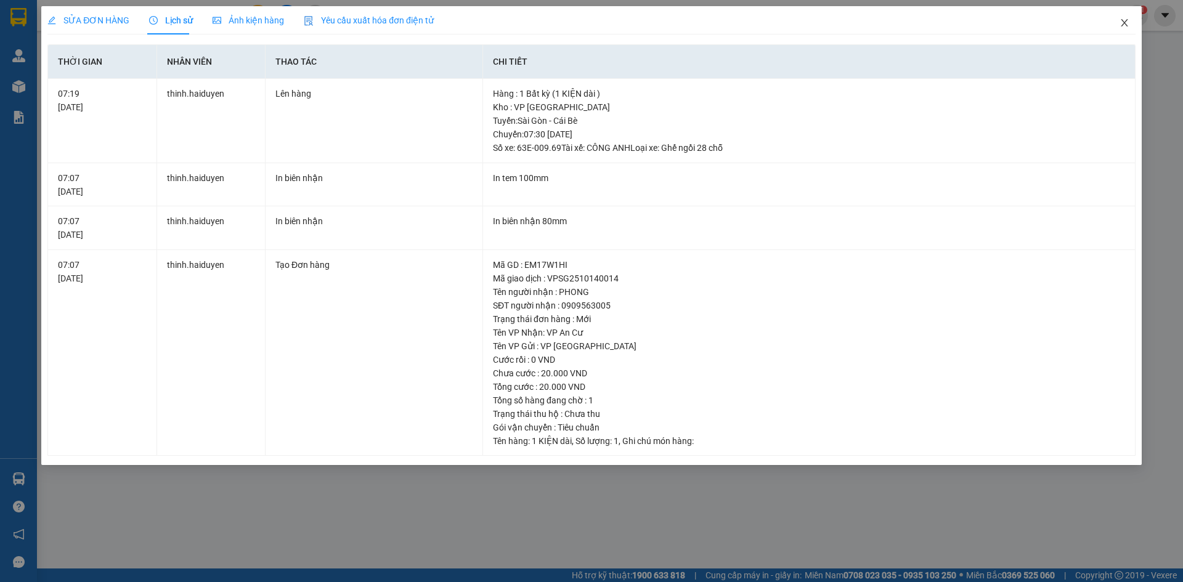
click at [1128, 26] on icon "close" at bounding box center [1124, 23] width 10 height 10
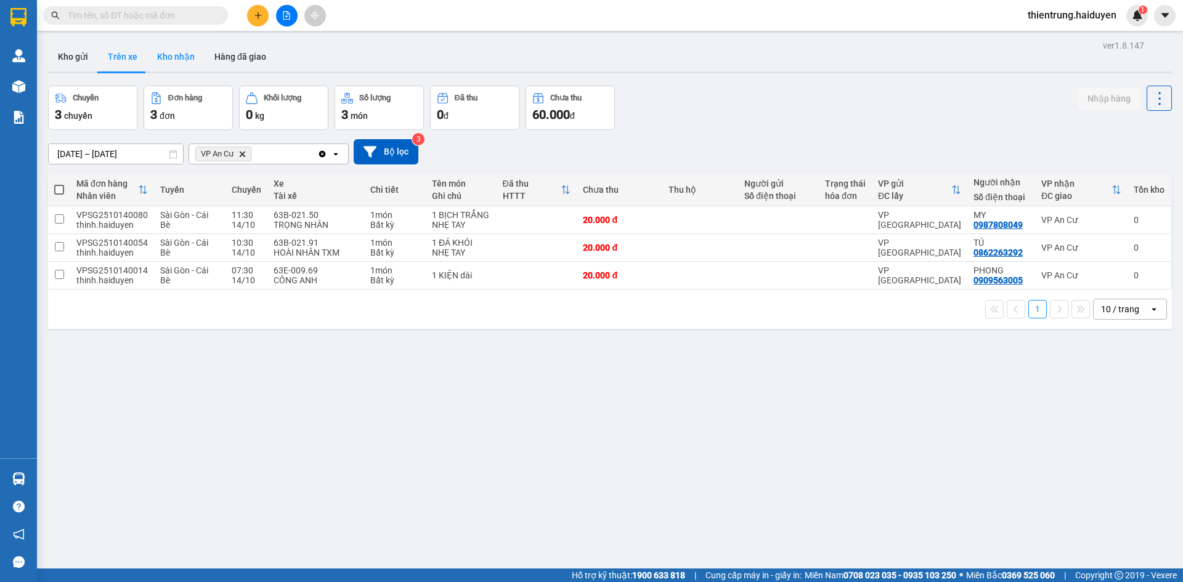
click at [185, 58] on button "Kho nhận" at bounding box center [175, 57] width 57 height 30
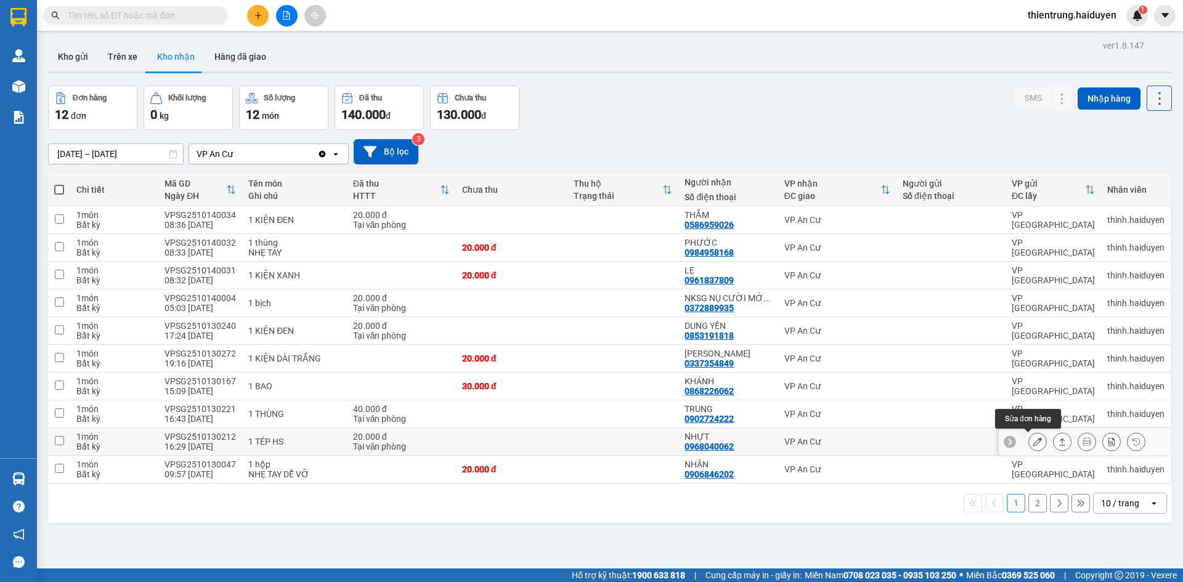
click at [1033, 445] on icon at bounding box center [1037, 441] width 9 height 9
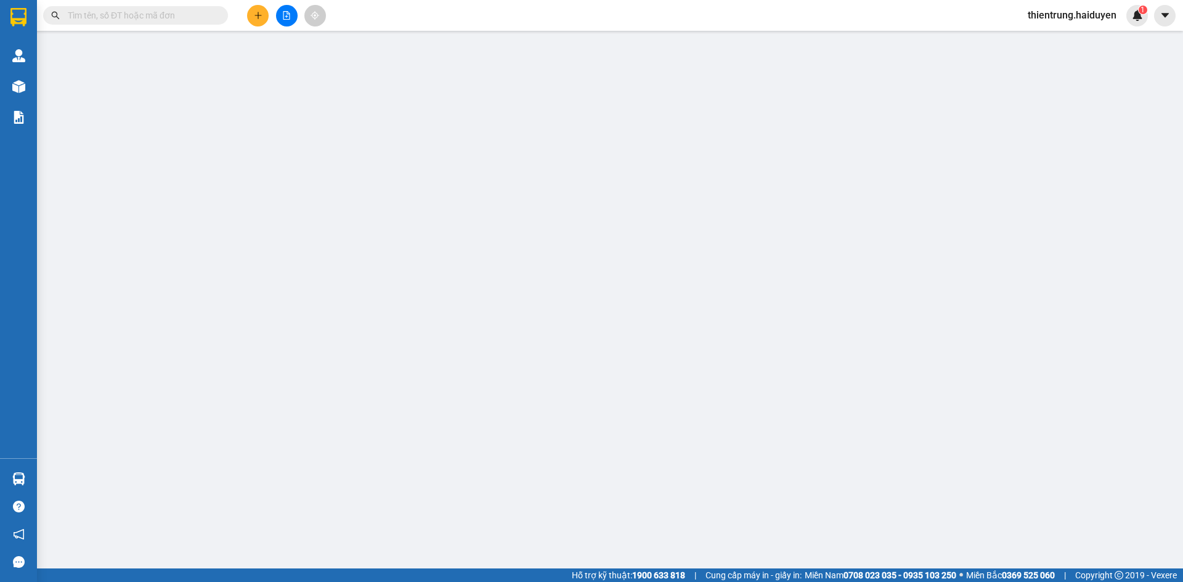
type input "0968040062"
type input "NHỰT"
type input "0"
type input "20.000"
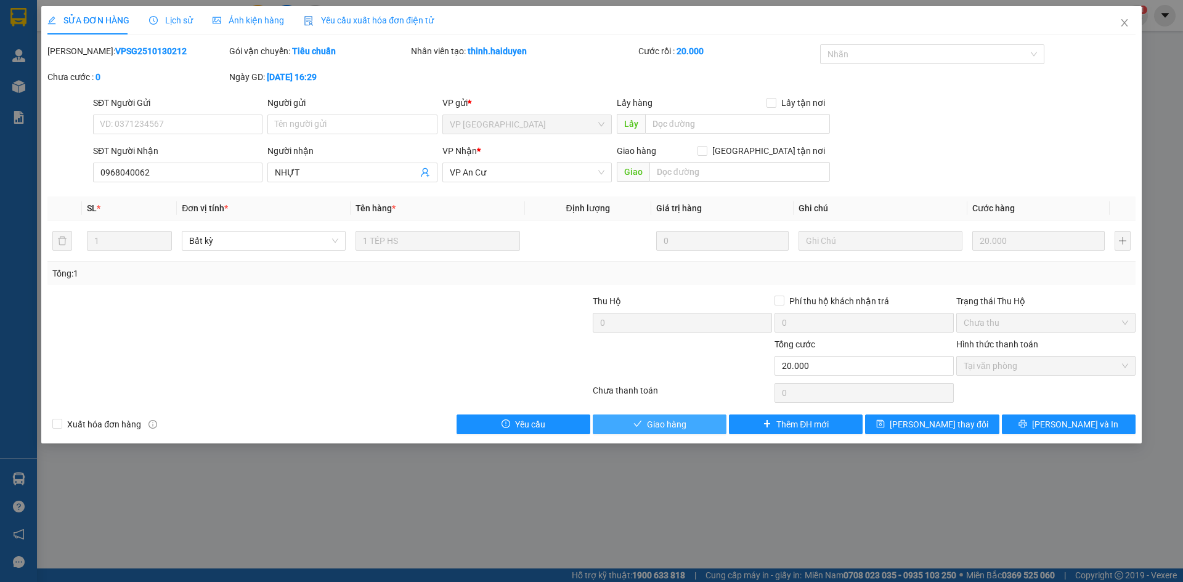
click at [672, 423] on span "Giao hàng" at bounding box center [666, 425] width 39 height 14
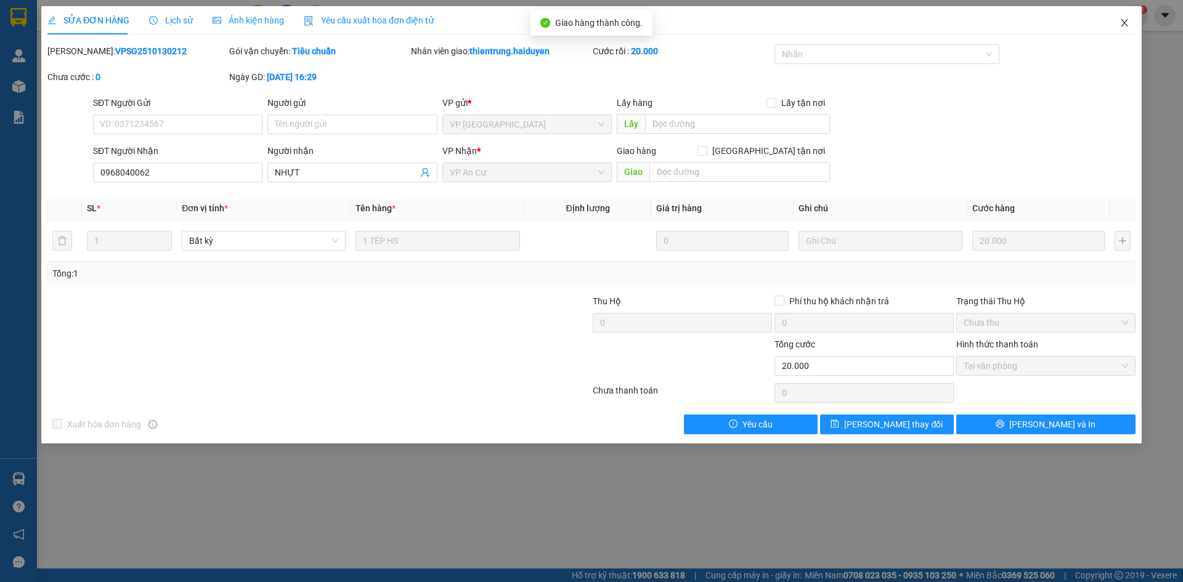
click at [1120, 22] on icon "close" at bounding box center [1124, 23] width 10 height 10
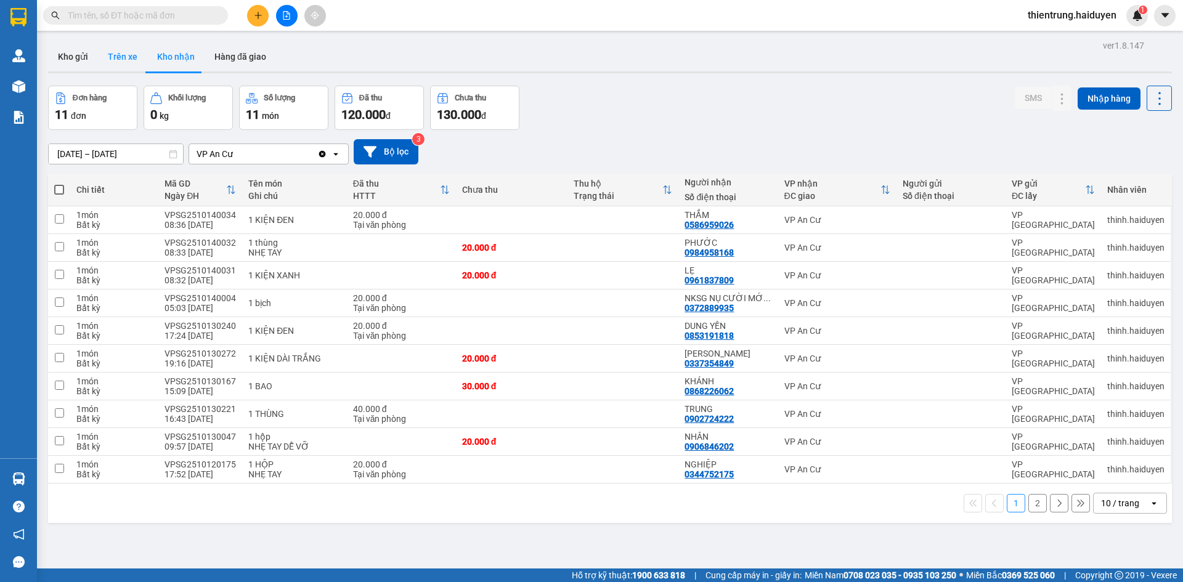
click at [126, 56] on button "Trên xe" at bounding box center [122, 57] width 49 height 30
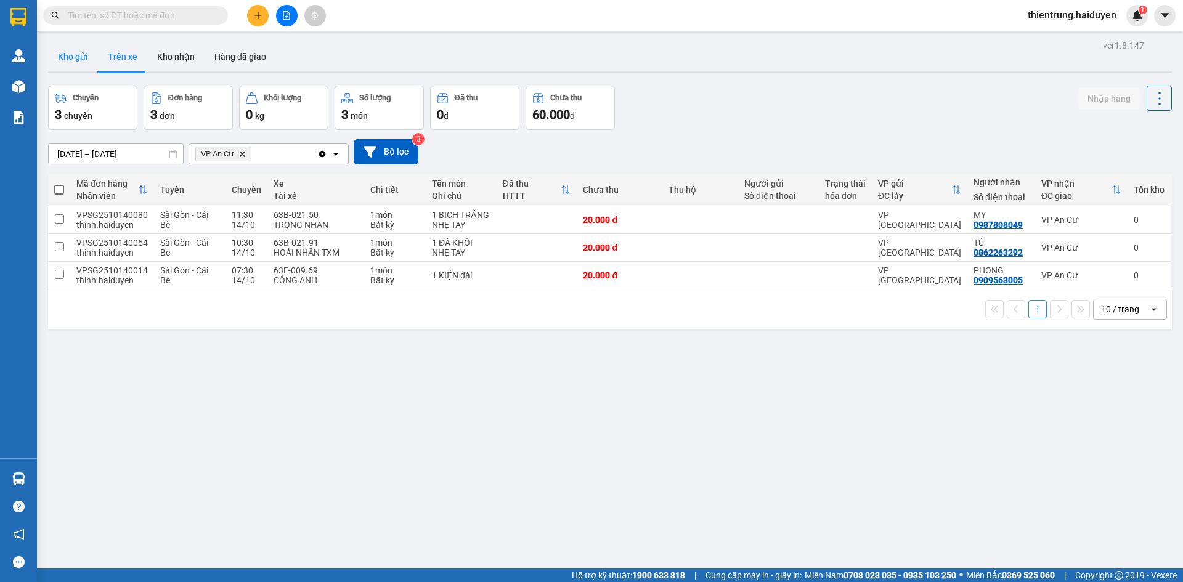
click at [93, 60] on button "Kho gửi" at bounding box center [73, 57] width 50 height 30
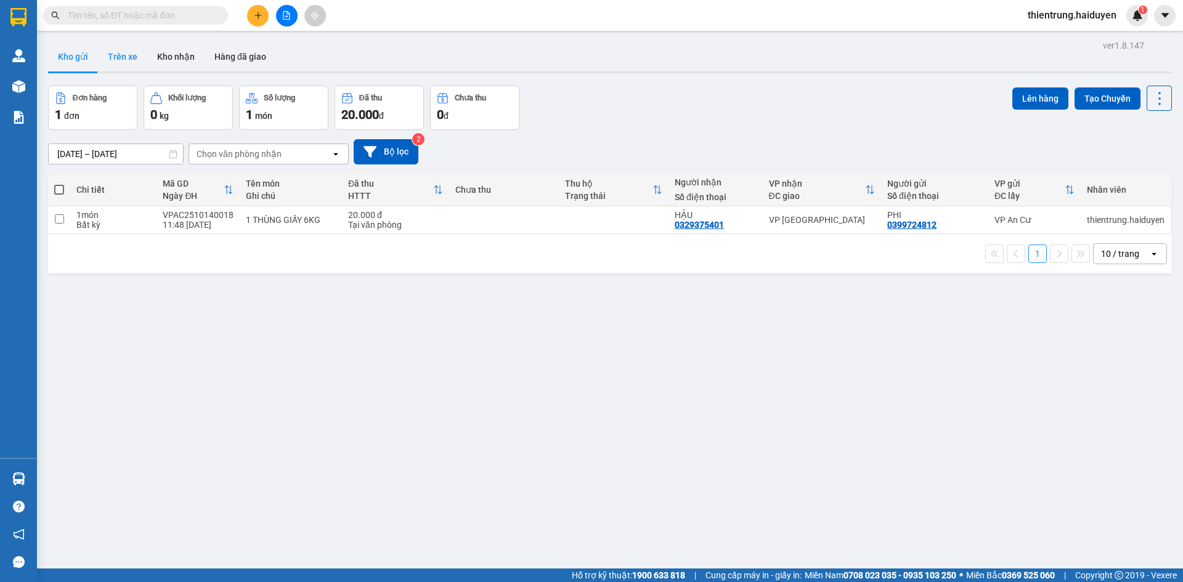
click at [128, 46] on button "Trên xe" at bounding box center [122, 57] width 49 height 30
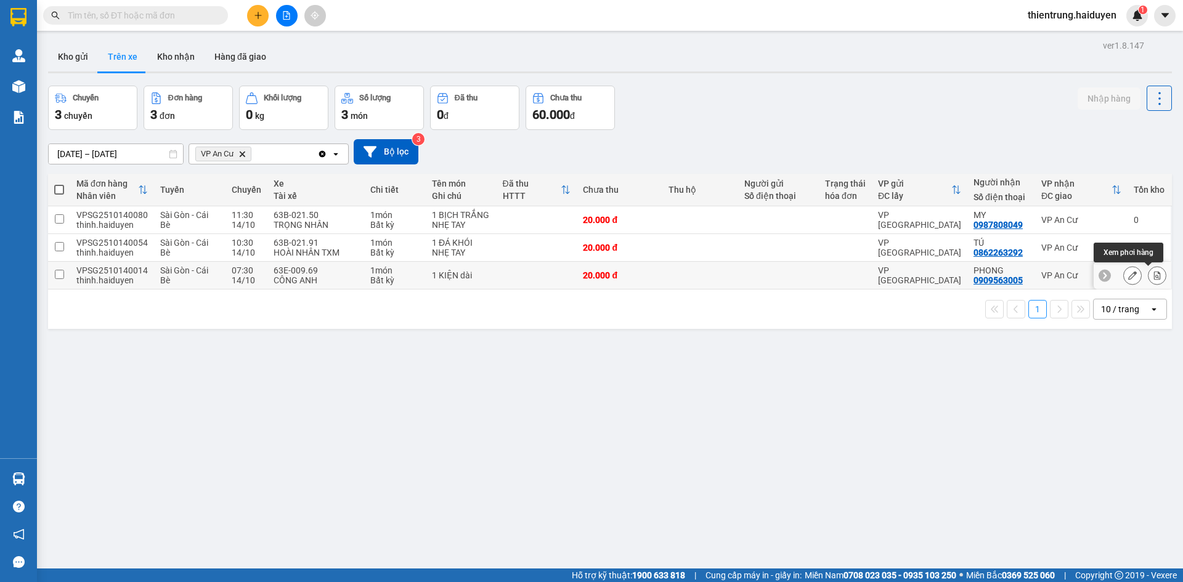
click at [1153, 278] on icon at bounding box center [1157, 275] width 9 height 9
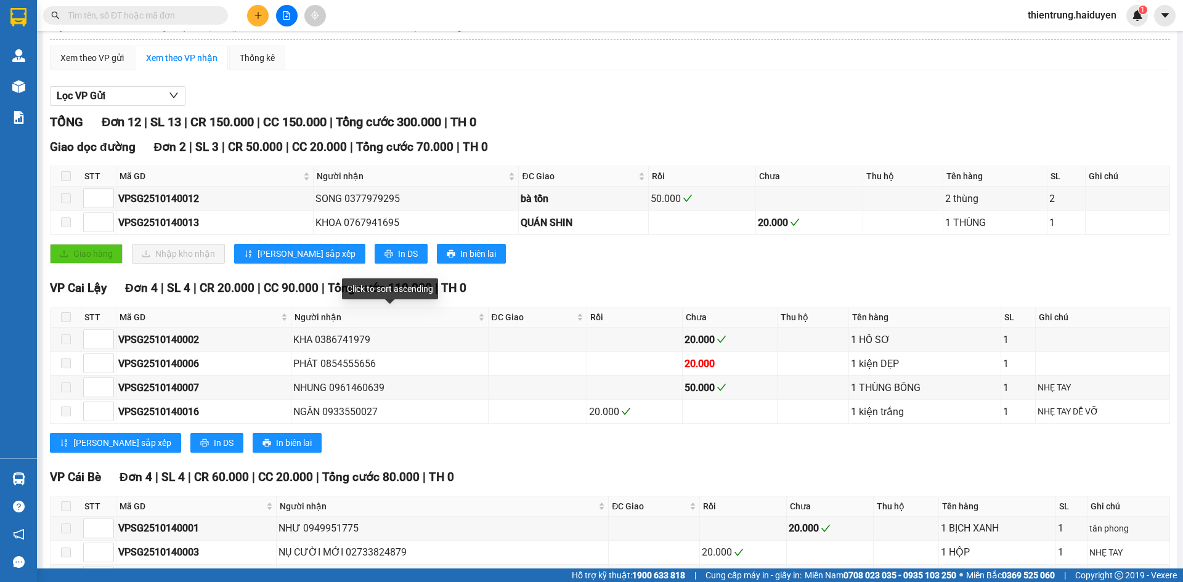
scroll to position [330, 0]
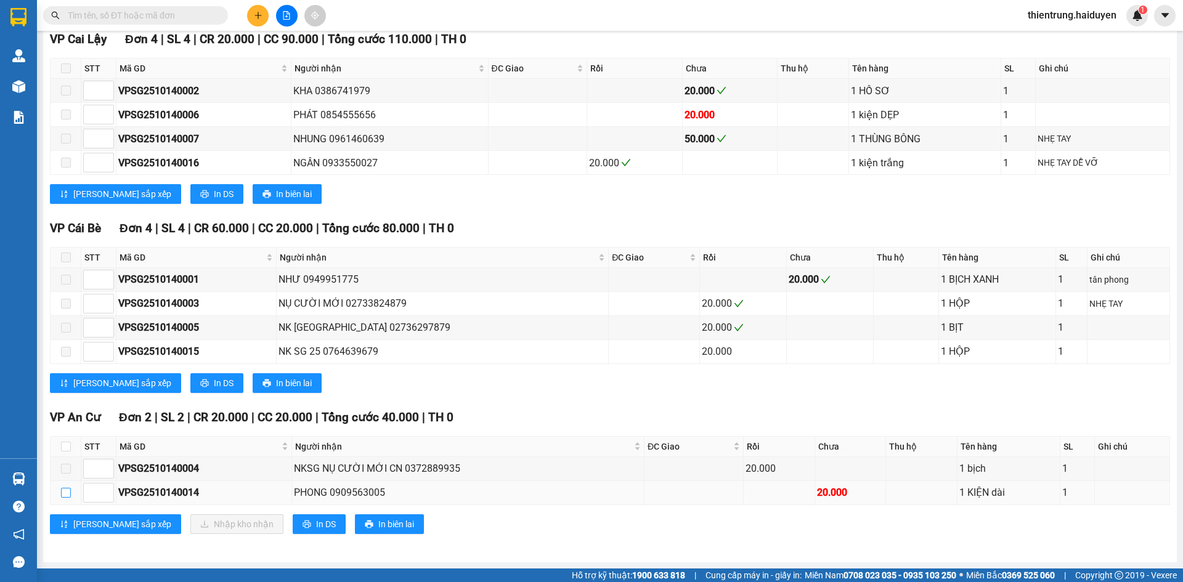
click at [70, 492] on input "checkbox" at bounding box center [66, 493] width 10 height 10
checkbox input "true"
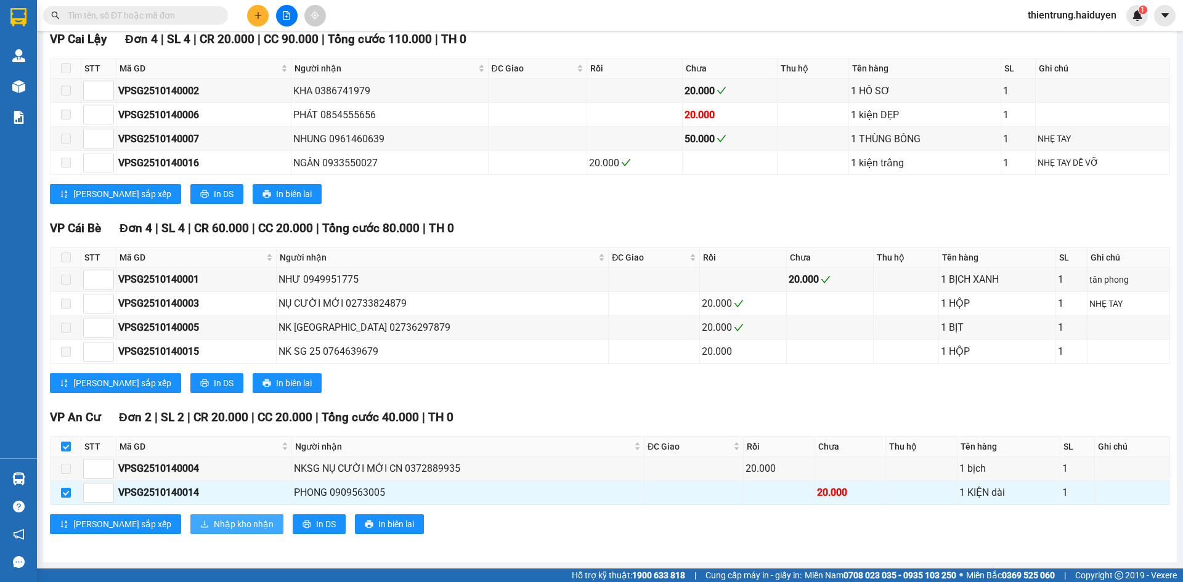
click at [214, 529] on span "Nhập kho nhận" at bounding box center [244, 524] width 60 height 14
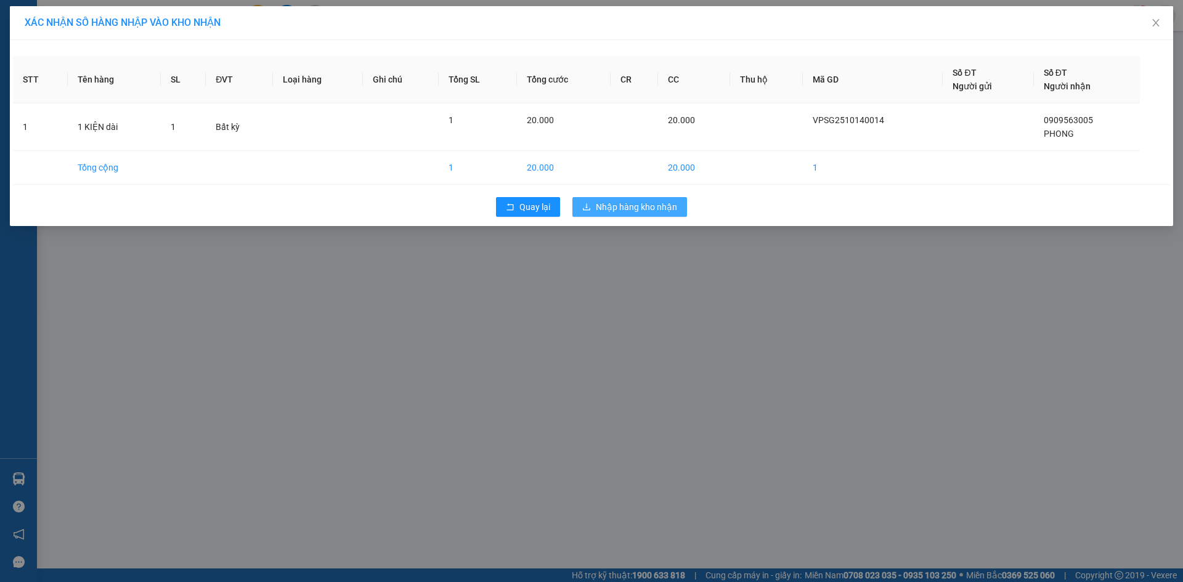
click at [656, 208] on span "Nhập hàng kho nhận" at bounding box center [636, 207] width 81 height 14
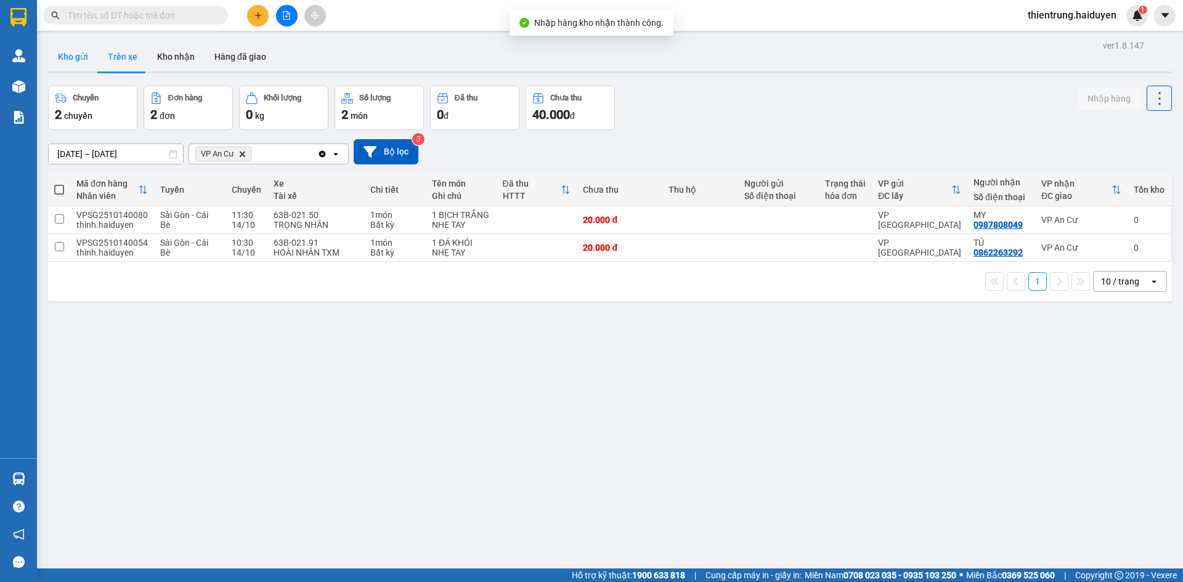
click at [85, 60] on button "Kho gửi" at bounding box center [73, 57] width 50 height 30
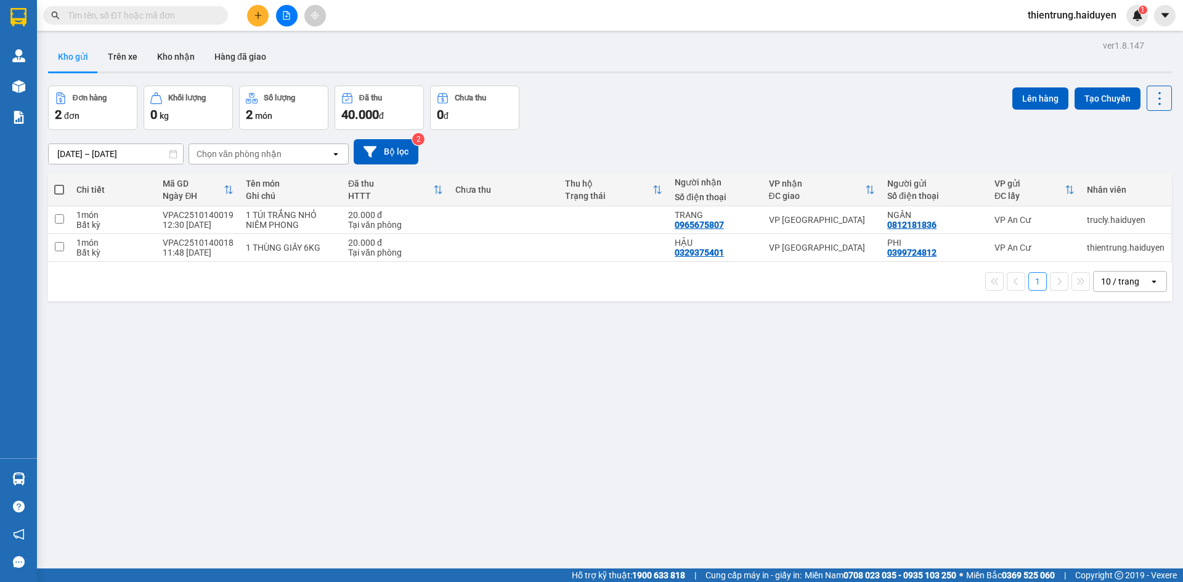
click at [1079, 389] on div "ver 1.8.147 Kho gửi Trên xe Kho nhận Hàng đã giao Đơn hàng 2 đơn Khối lượng 0 k…" at bounding box center [609, 328] width 1133 height 582
click at [1148, 499] on div "ver 1.8.147 Kho gửi Trên xe Kho nhận Hàng đã giao Đơn hàng 2 đơn Khối lượng 0 k…" at bounding box center [609, 328] width 1133 height 582
click at [171, 53] on button "Kho nhận" at bounding box center [175, 57] width 57 height 30
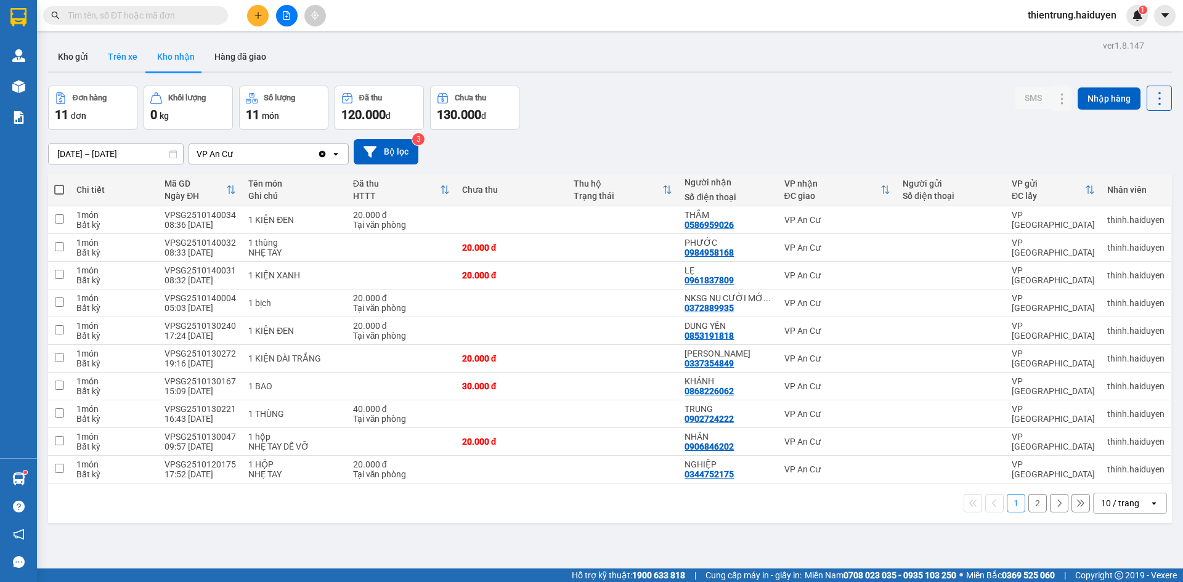
click at [136, 54] on button "Trên xe" at bounding box center [122, 57] width 49 height 30
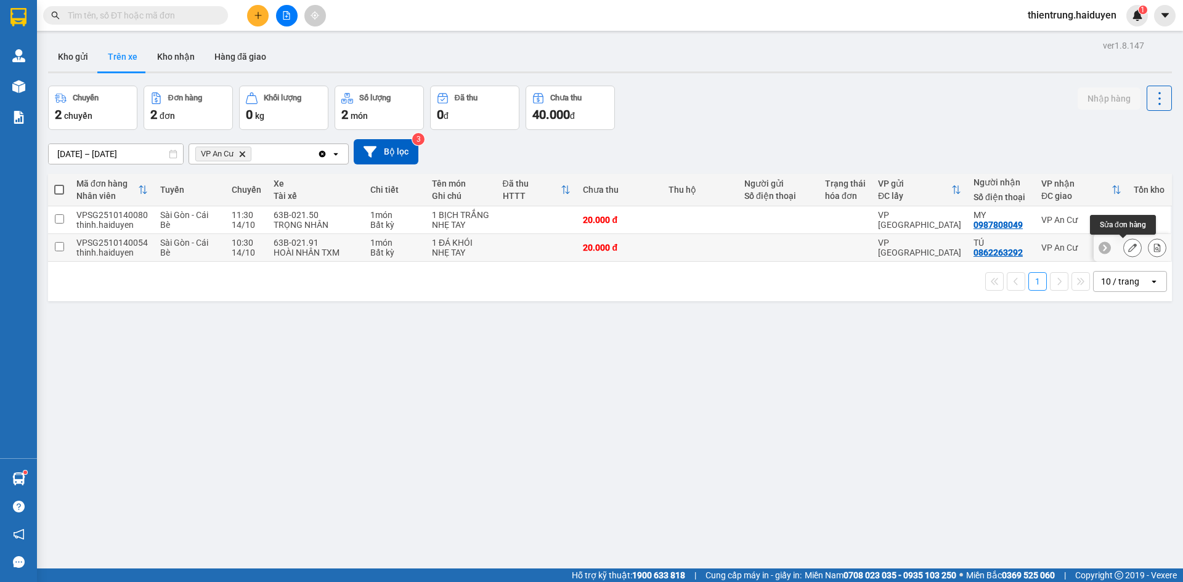
click at [1128, 249] on icon at bounding box center [1132, 247] width 9 height 9
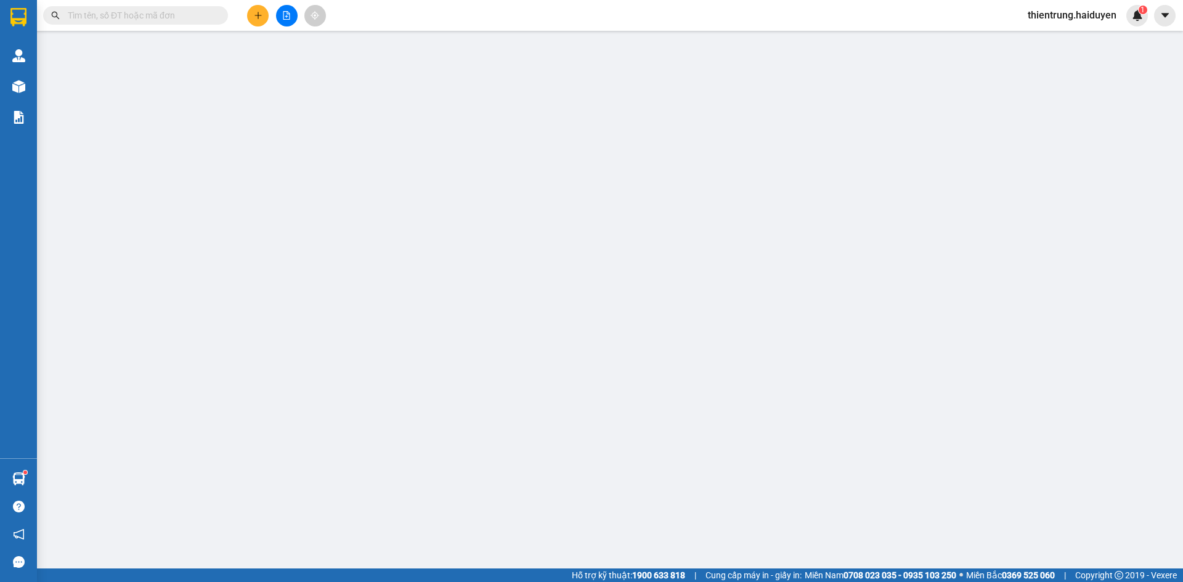
type input "0862263292"
type input "TÚ"
type input "0"
type input "20.000"
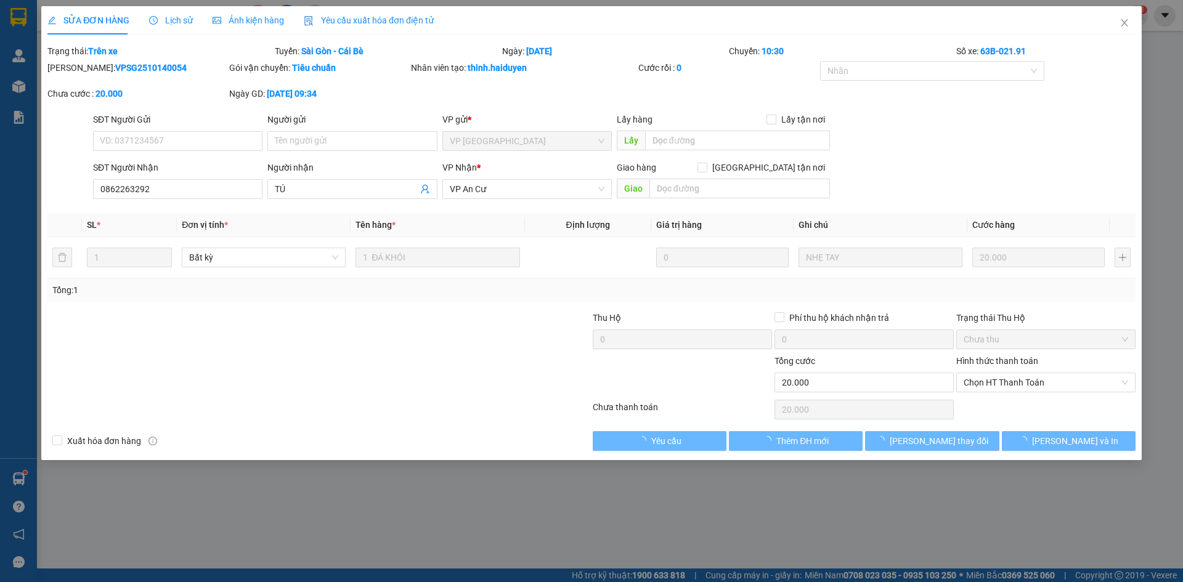
click at [175, 19] on span "Lịch sử" at bounding box center [171, 20] width 44 height 10
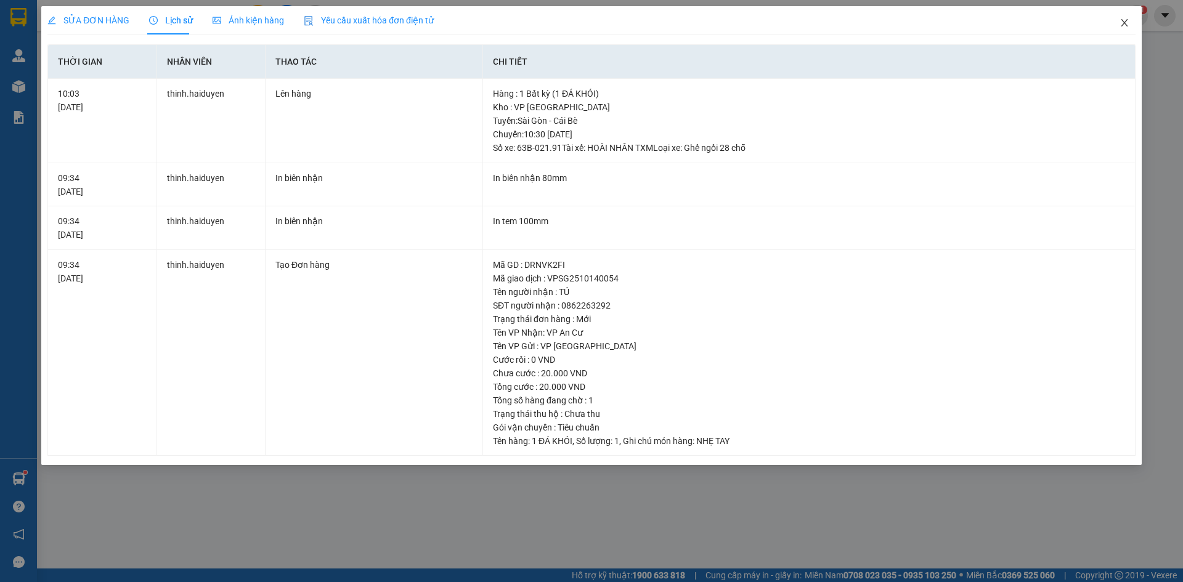
click at [1125, 22] on icon "close" at bounding box center [1124, 23] width 10 height 10
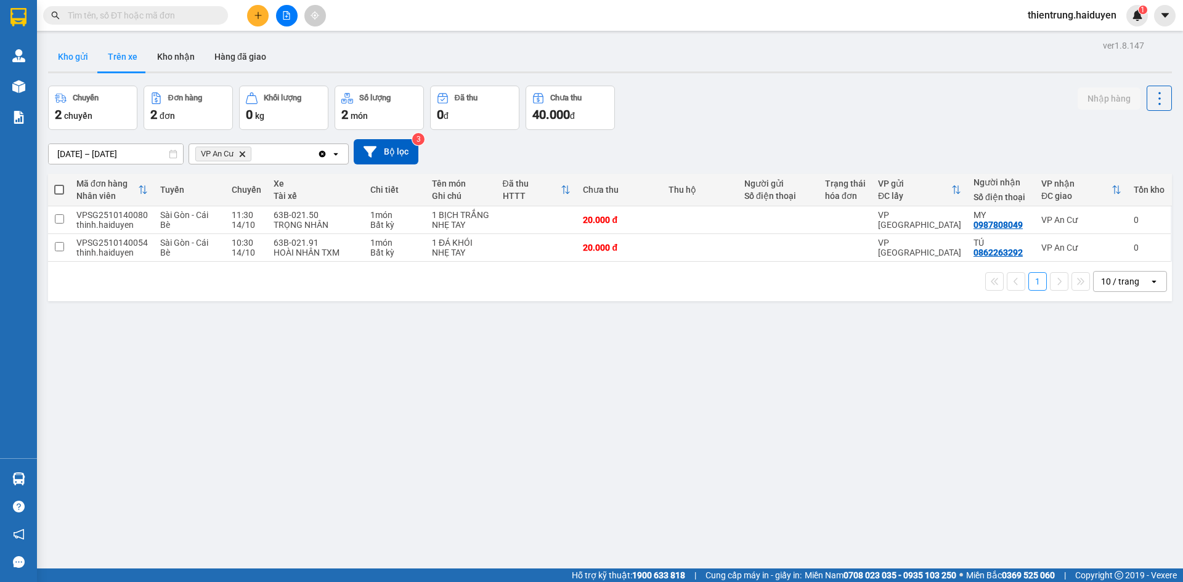
click at [68, 59] on button "Kho gửi" at bounding box center [73, 57] width 50 height 30
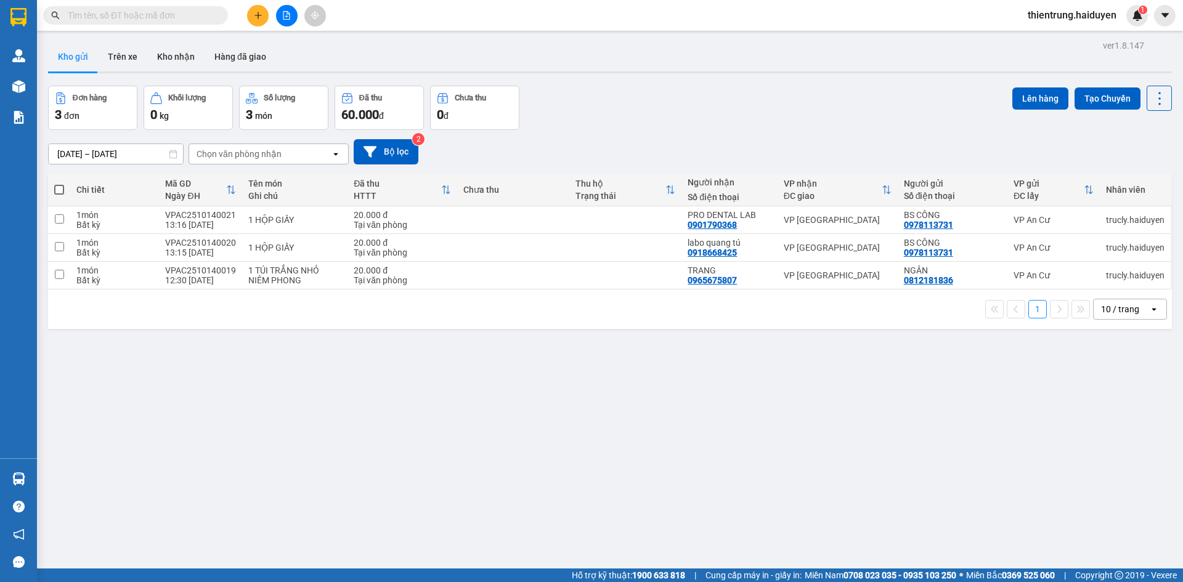
click at [950, 512] on div "ver 1.8.147 Kho gửi Trên xe Kho nhận Hàng đã giao Đơn hàng 3 đơn Khối lượng 0 k…" at bounding box center [609, 328] width 1133 height 582
click at [181, 64] on button "Kho nhận" at bounding box center [175, 57] width 57 height 30
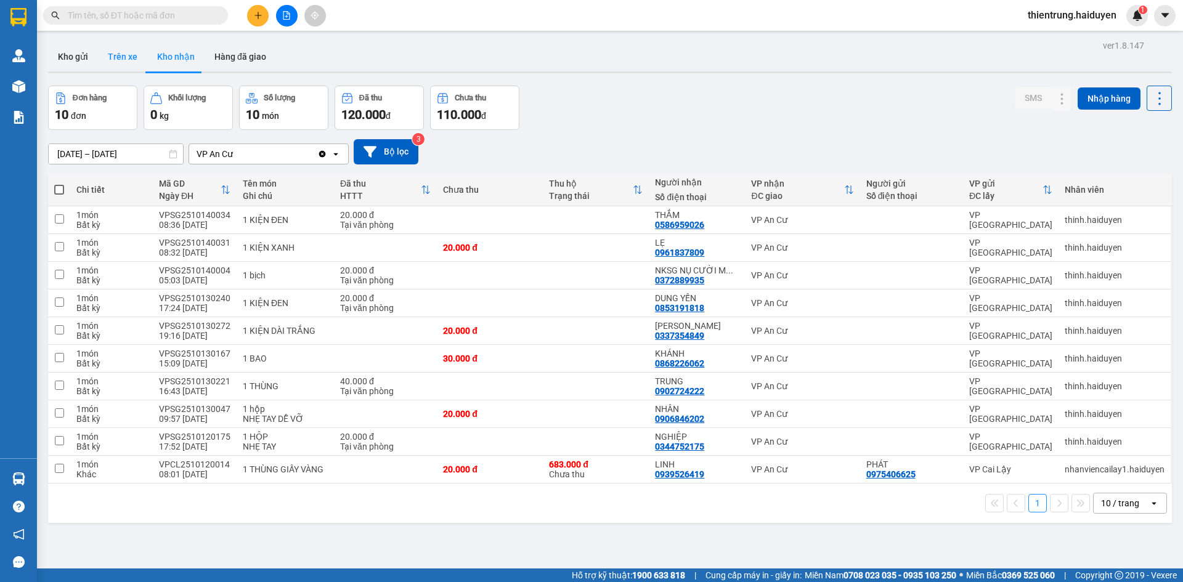
click at [118, 55] on button "Trên xe" at bounding box center [122, 57] width 49 height 30
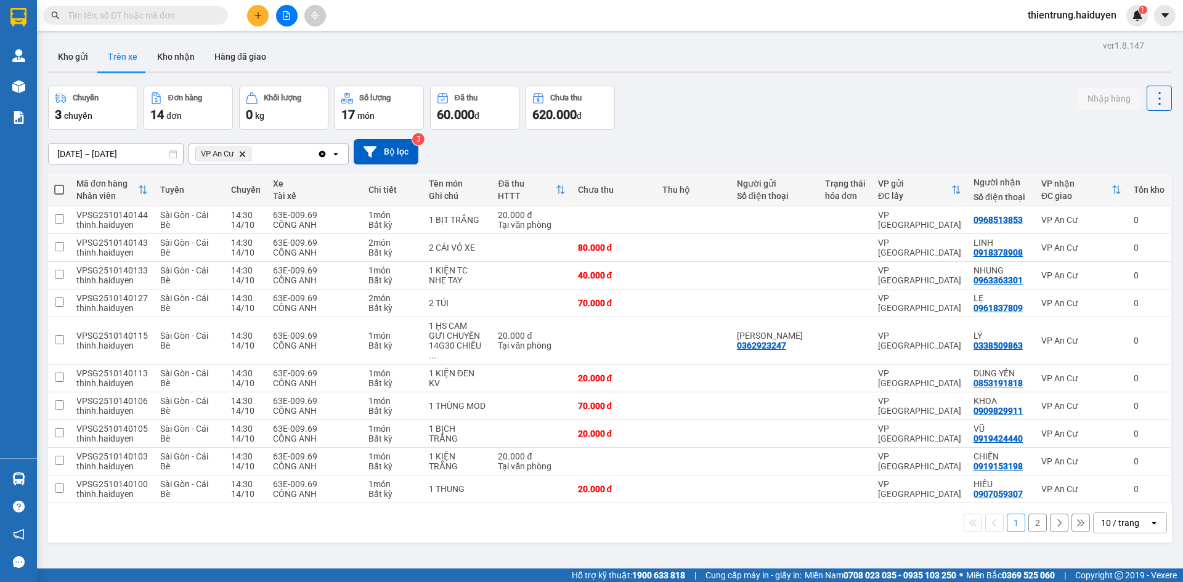
click at [1028, 516] on button "2" at bounding box center [1037, 523] width 18 height 18
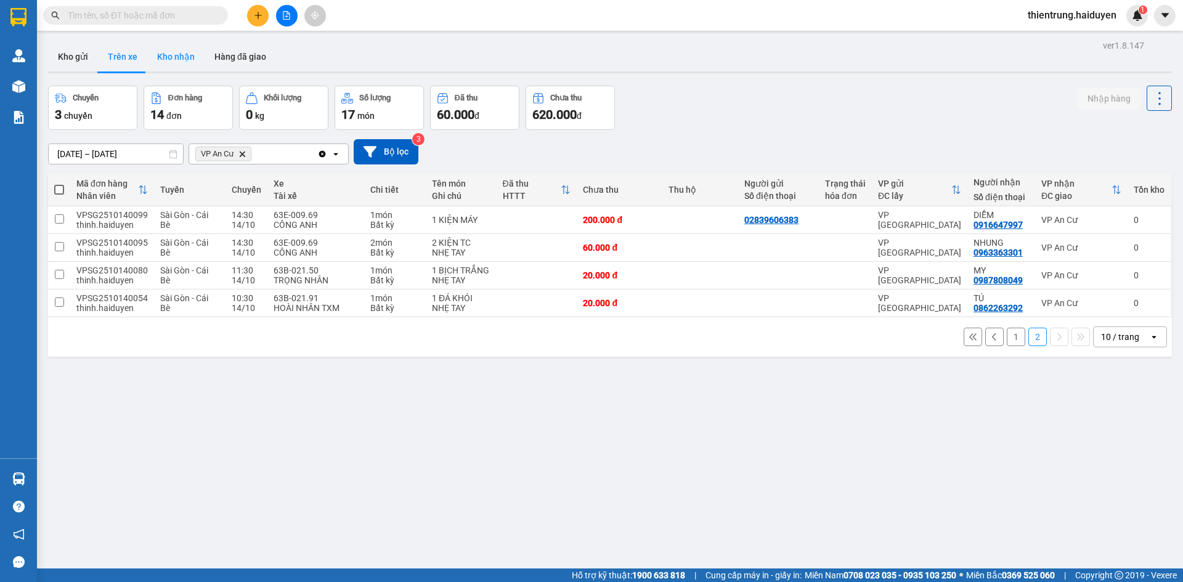
click at [164, 60] on button "Kho nhận" at bounding box center [175, 57] width 57 height 30
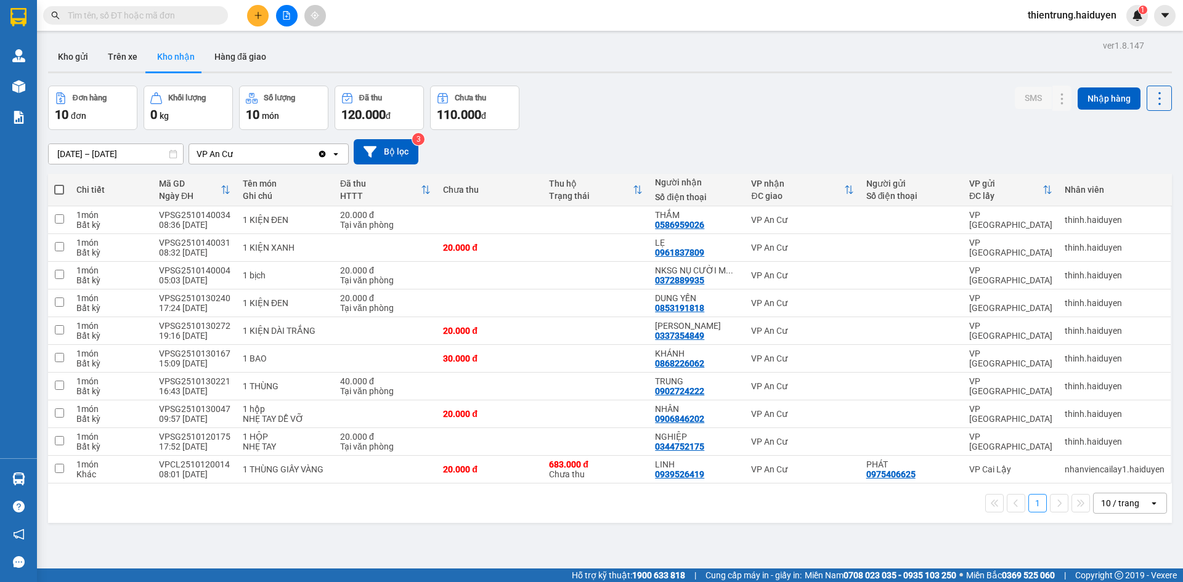
click at [135, 17] on input "text" at bounding box center [140, 16] width 145 height 14
click at [1033, 223] on icon at bounding box center [1037, 220] width 9 height 9
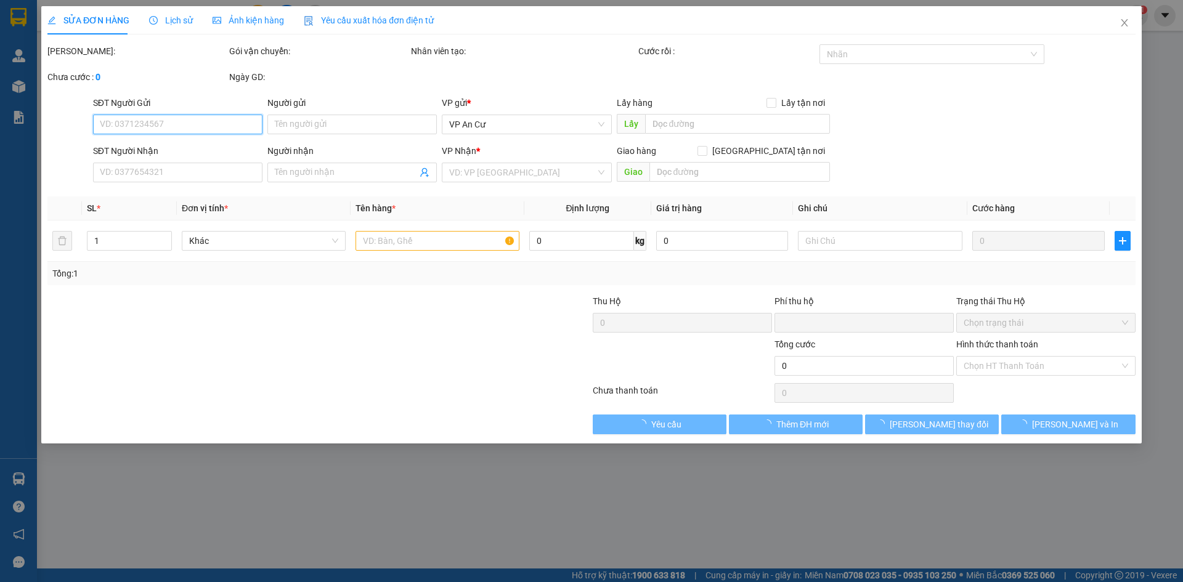
type input "0586959026"
type input "THẮM"
type input "0"
type input "20.000"
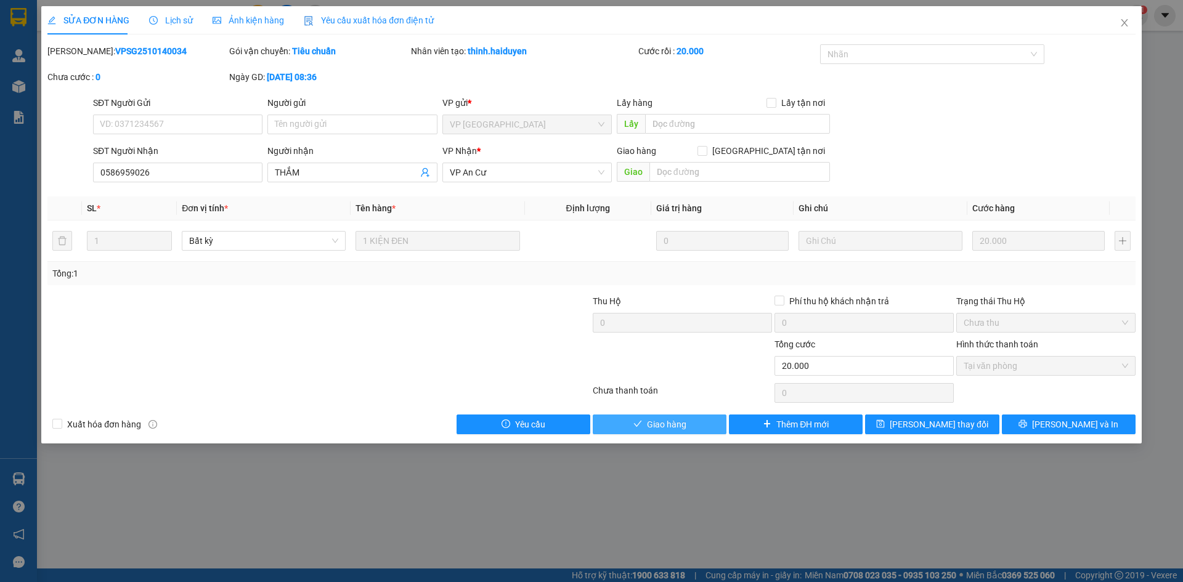
click at [639, 426] on icon "check" at bounding box center [637, 424] width 9 height 9
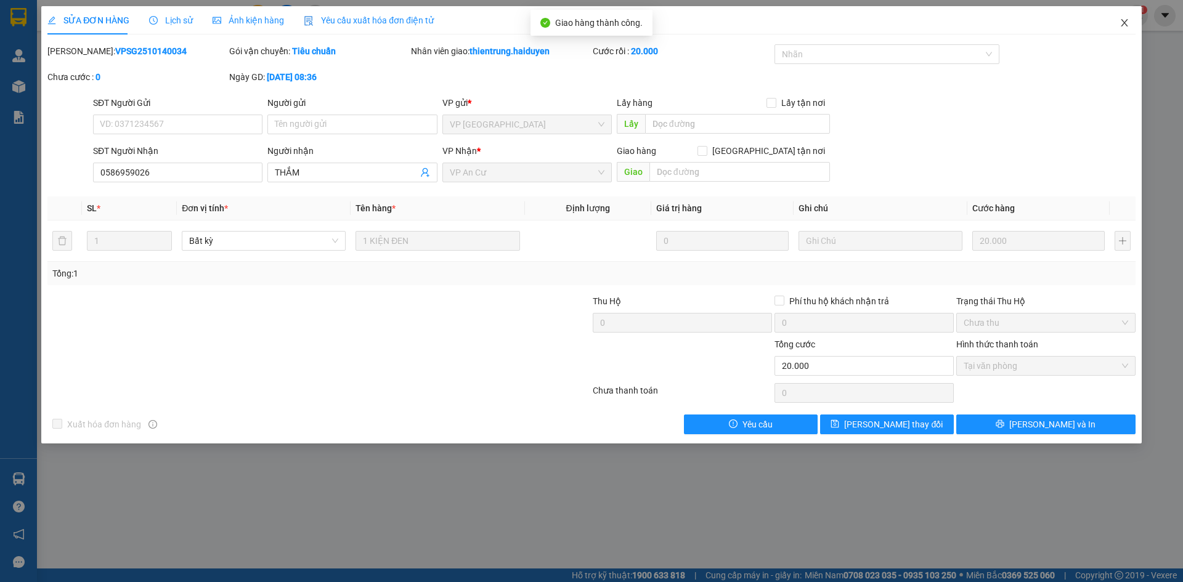
click at [1127, 24] on icon "close" at bounding box center [1124, 23] width 10 height 10
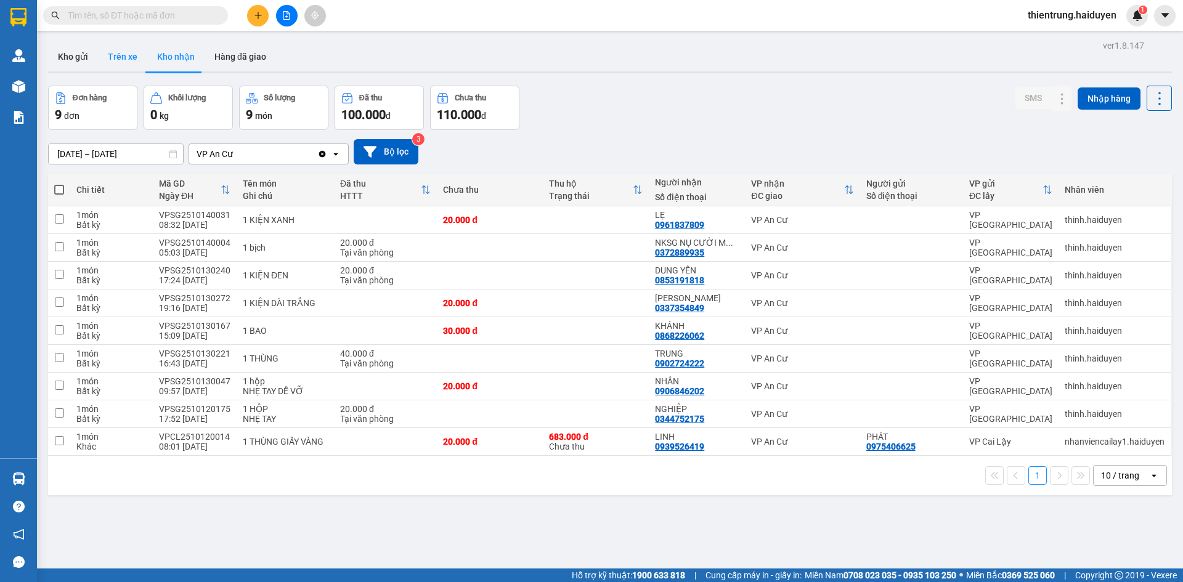
click at [116, 54] on button "Trên xe" at bounding box center [122, 57] width 49 height 30
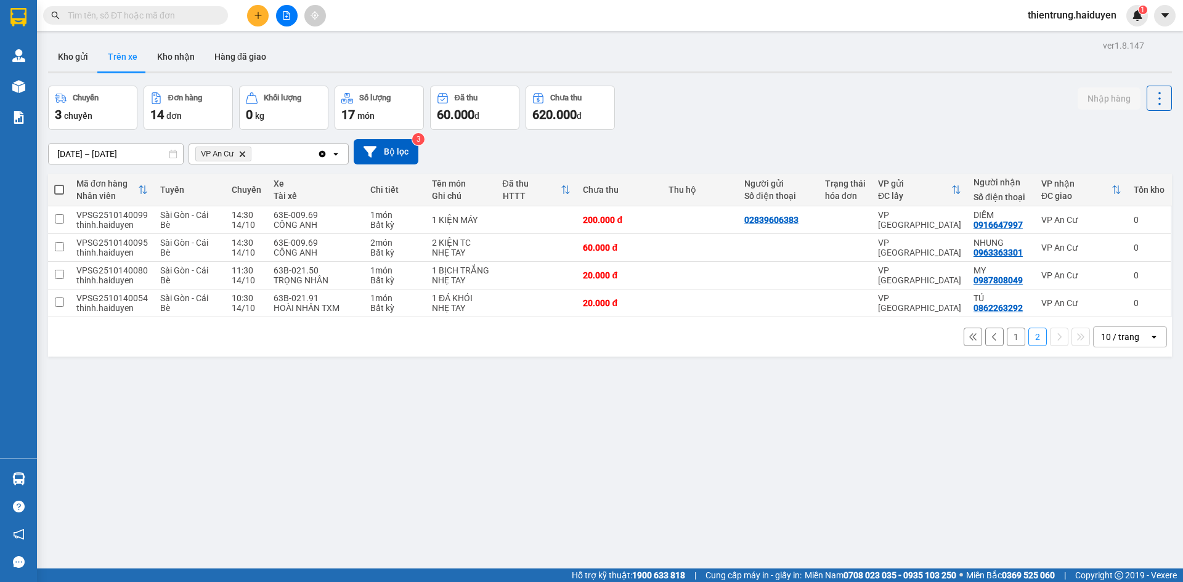
click at [1007, 344] on button "1" at bounding box center [1016, 337] width 18 height 18
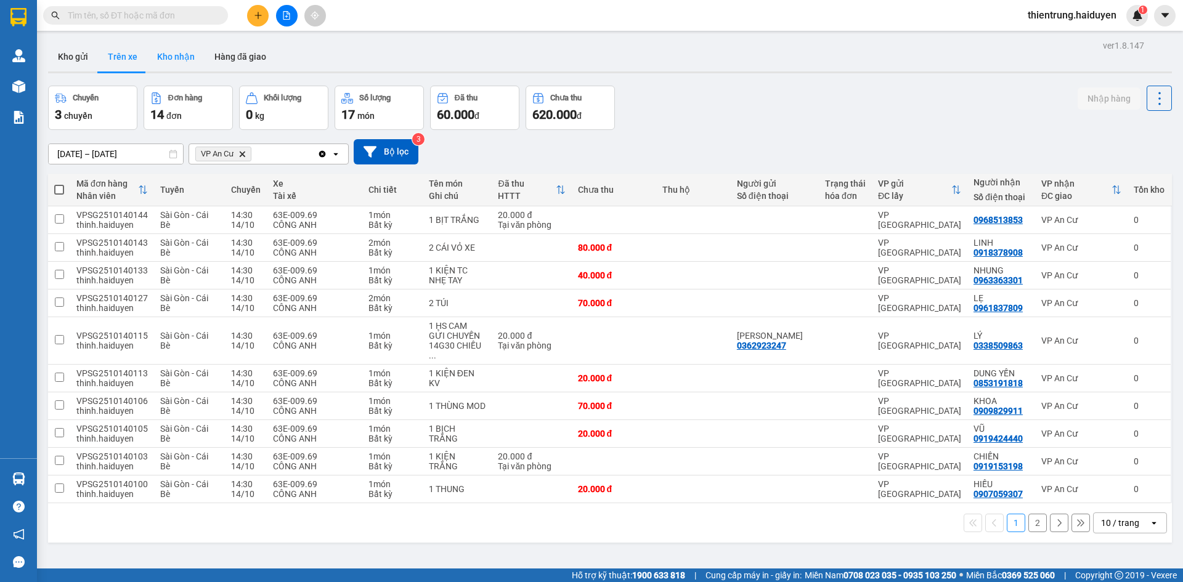
click at [191, 60] on button "Kho nhận" at bounding box center [175, 57] width 57 height 30
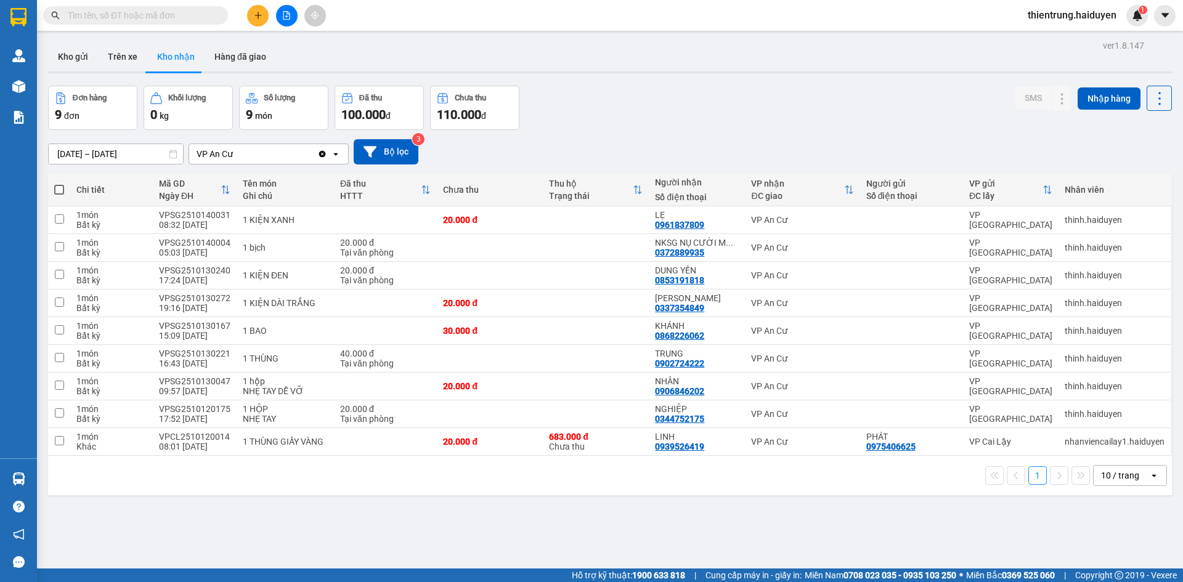
click at [127, 10] on input "text" at bounding box center [140, 16] width 145 height 14
click at [1033, 274] on icon at bounding box center [1037, 275] width 9 height 9
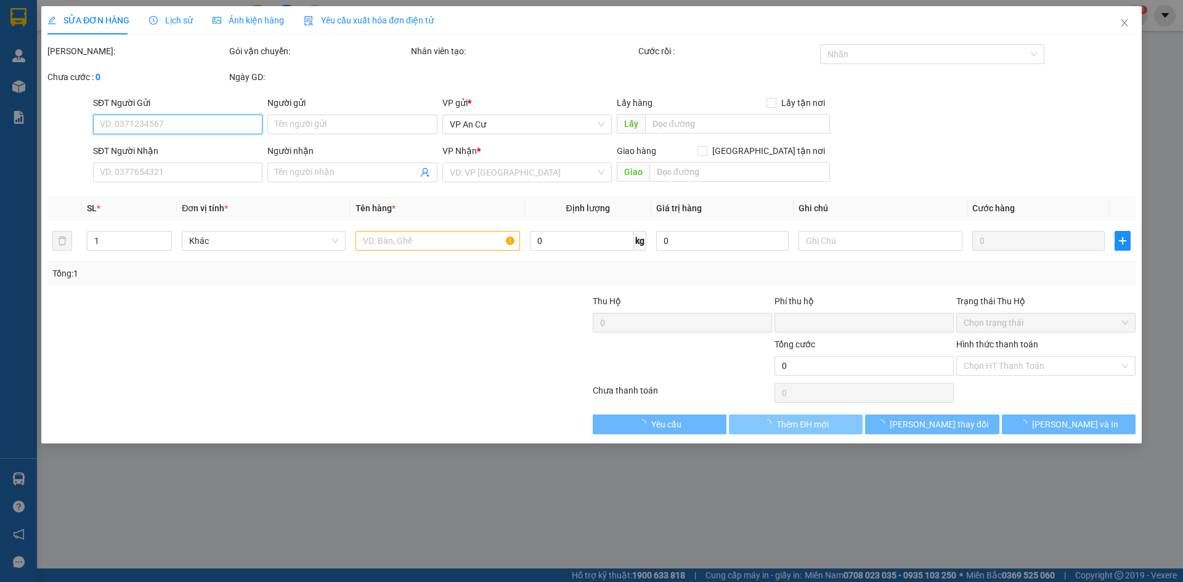
type input "0853191818"
type input "DUNG YẾN"
type input "0"
type input "20.000"
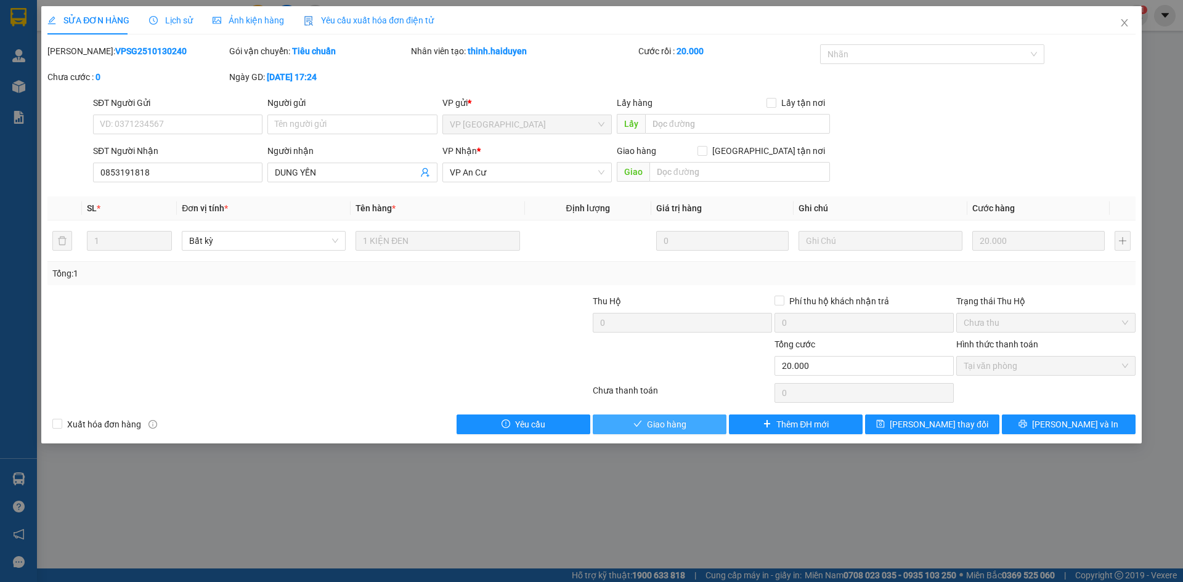
click at [654, 429] on span "Giao hàng" at bounding box center [666, 425] width 39 height 14
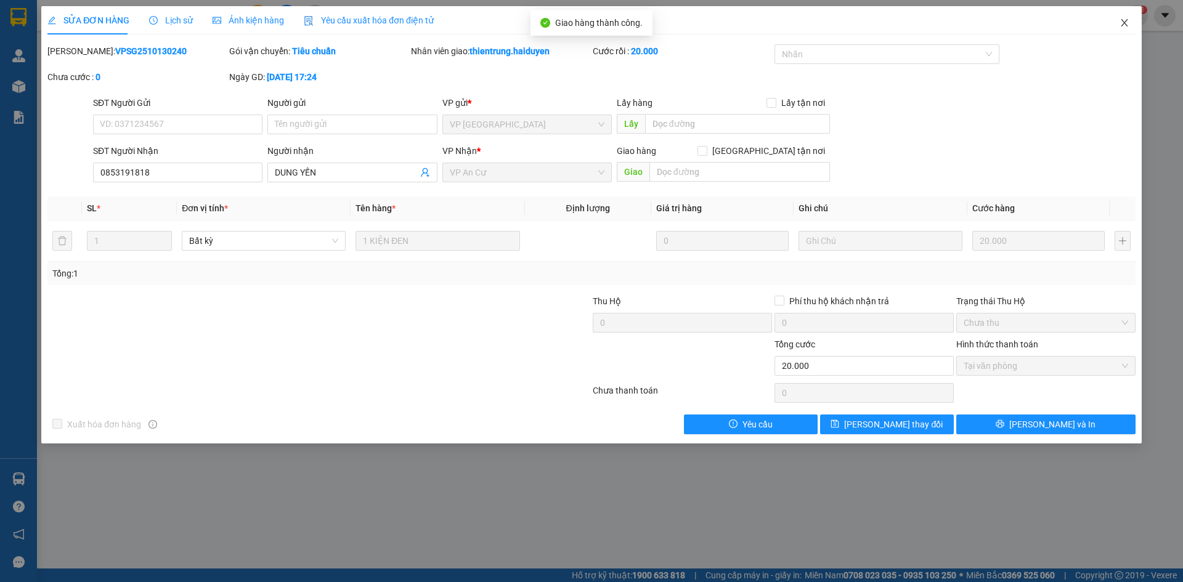
click at [1128, 20] on icon "close" at bounding box center [1124, 23] width 10 height 10
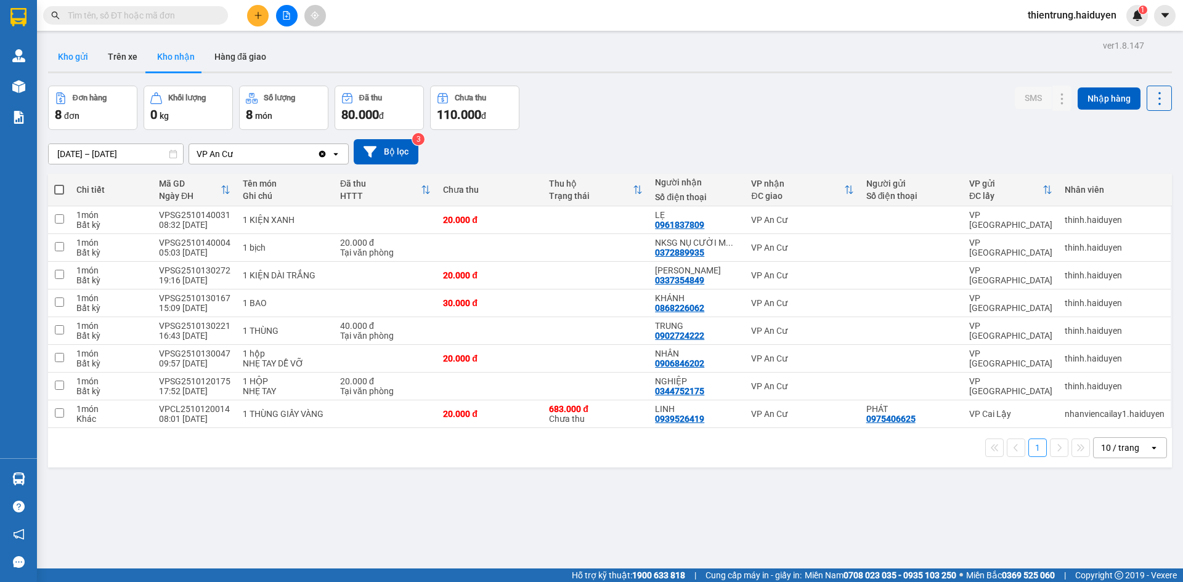
click at [79, 57] on button "Kho gửi" at bounding box center [73, 57] width 50 height 30
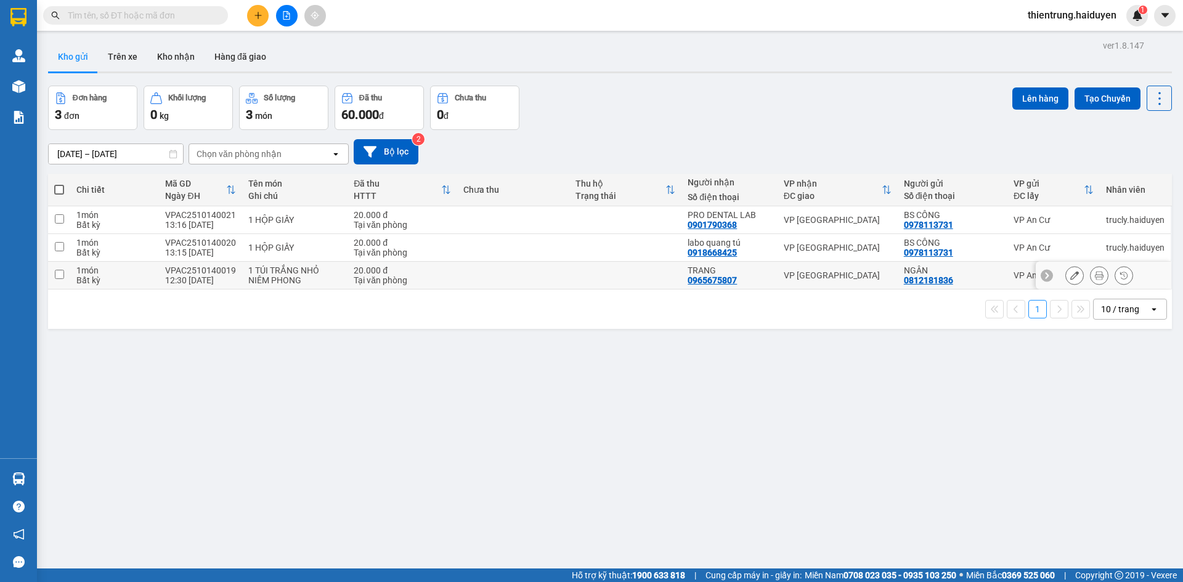
click at [65, 275] on td at bounding box center [59, 276] width 22 height 28
checkbox input "true"
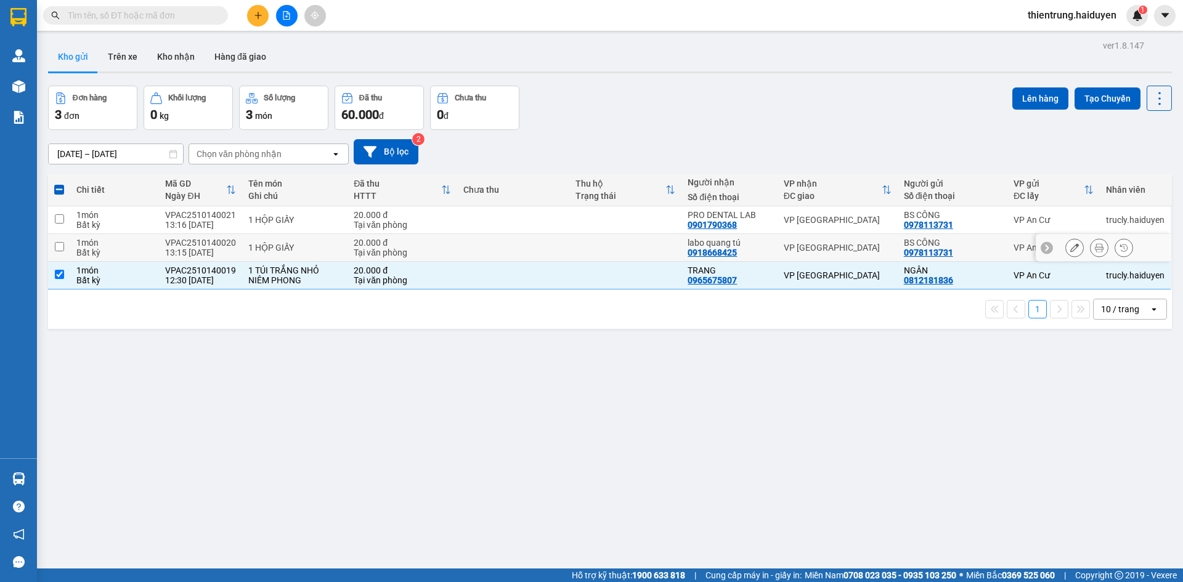
click at [60, 244] on input "checkbox" at bounding box center [59, 246] width 9 height 9
checkbox input "true"
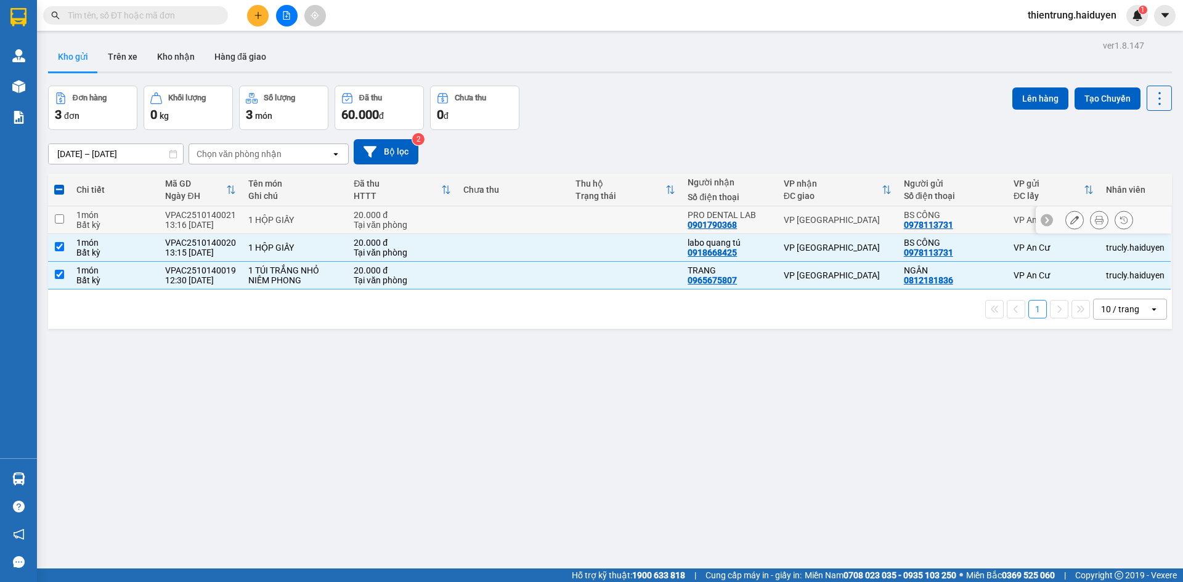
click at [63, 220] on input "checkbox" at bounding box center [59, 218] width 9 height 9
checkbox input "true"
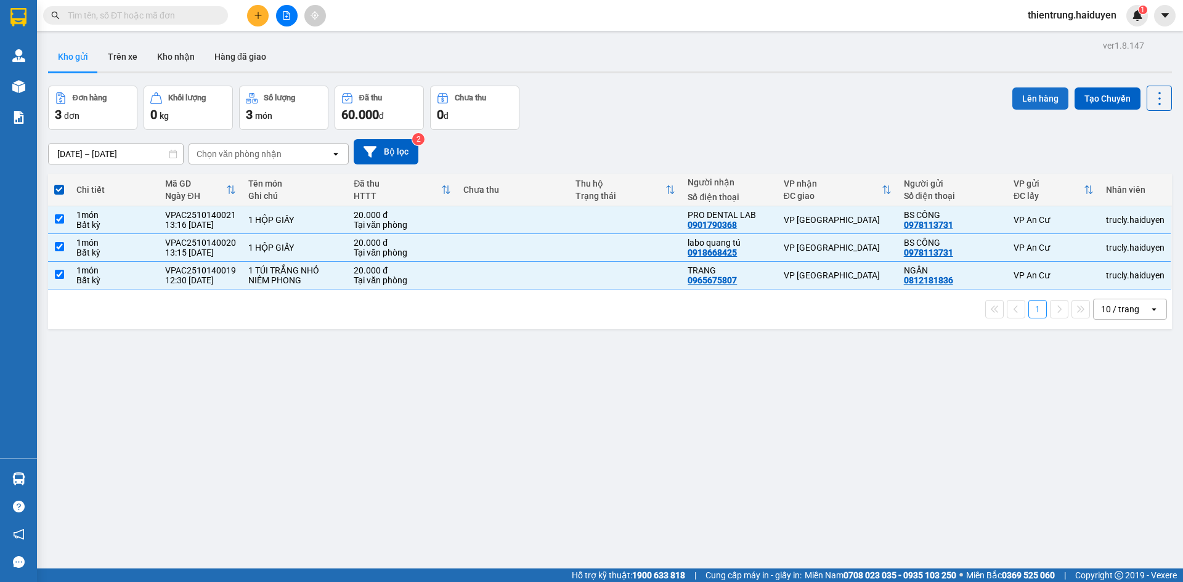
click at [1026, 103] on button "Lên hàng" at bounding box center [1040, 98] width 56 height 22
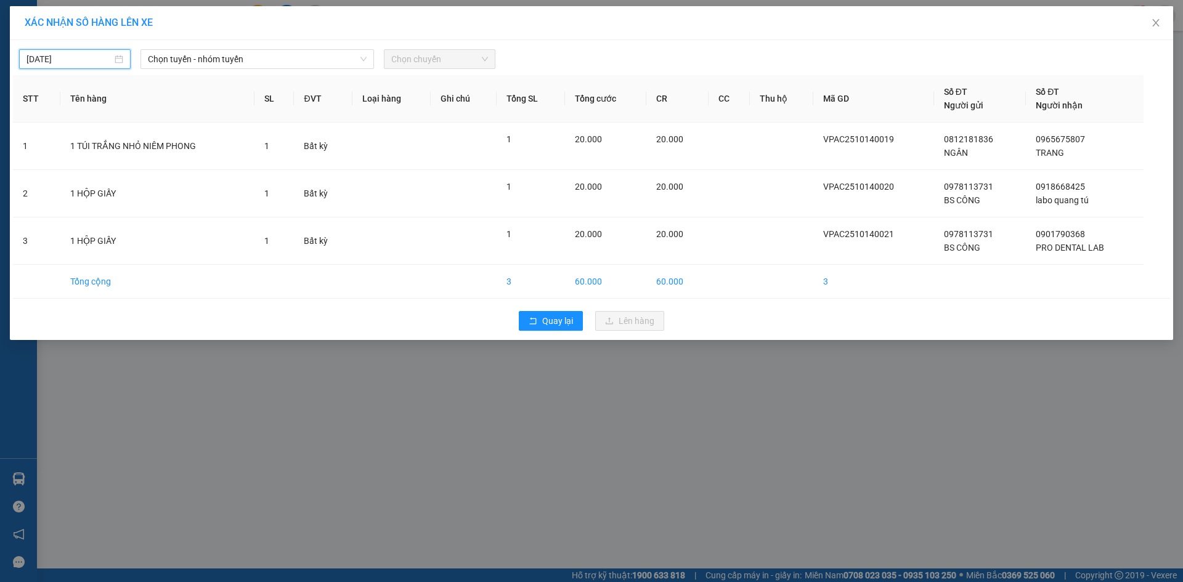
click at [110, 63] on input "[DATE]" at bounding box center [69, 59] width 86 height 14
type input "[DATE]"
click at [83, 164] on div "14" at bounding box center [82, 167] width 15 height 15
click at [224, 63] on span "Chọn tuyến - nhóm tuyến" at bounding box center [257, 59] width 219 height 18
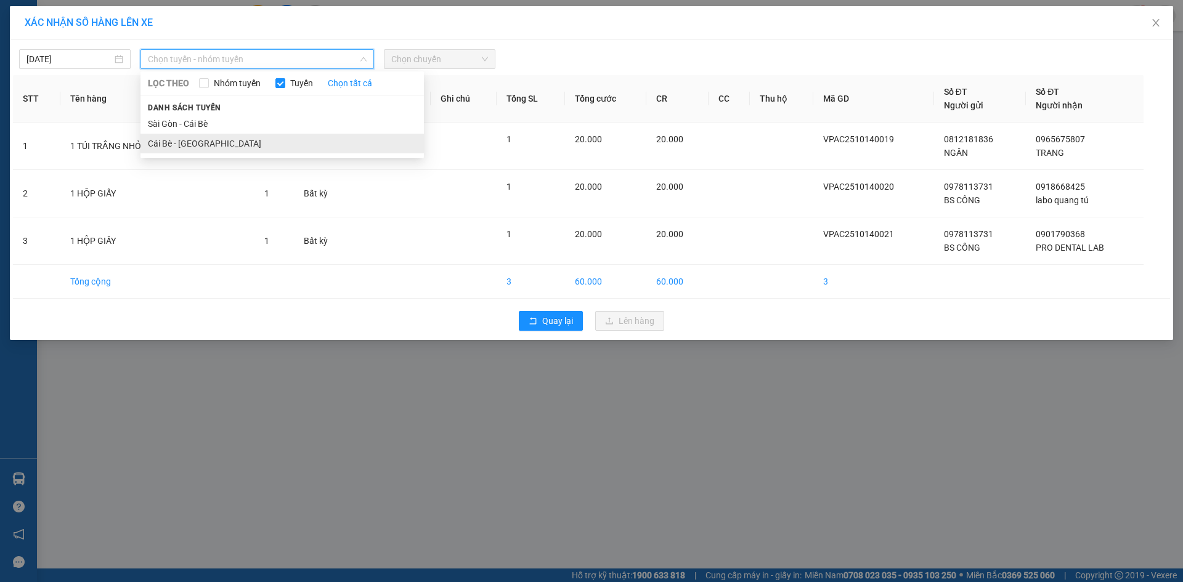
click at [198, 145] on li "Cái Bè - [GEOGRAPHIC_DATA]" at bounding box center [281, 144] width 283 height 20
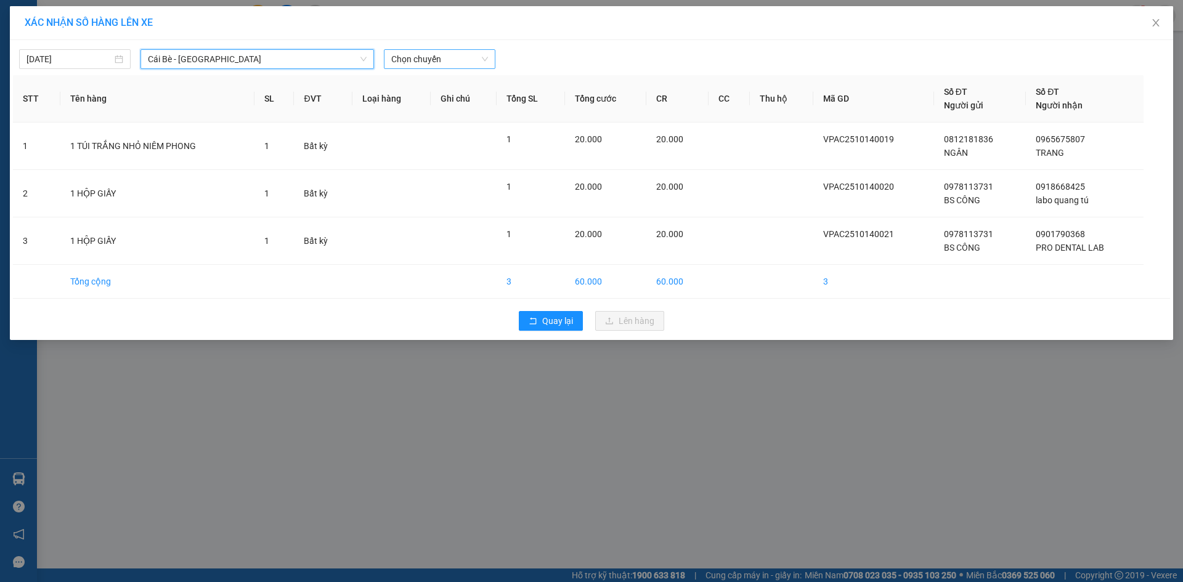
click at [432, 67] on span "Chọn chuyến" at bounding box center [439, 59] width 97 height 18
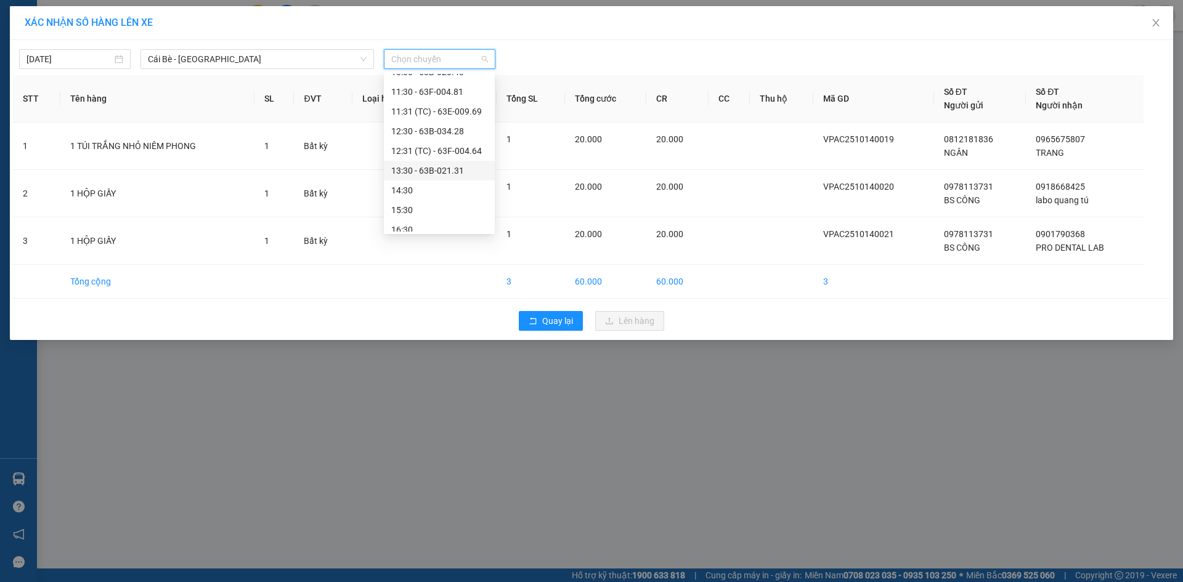
scroll to position [335, 0]
click at [440, 166] on div "13:30 - 63B-021.31" at bounding box center [439, 163] width 96 height 14
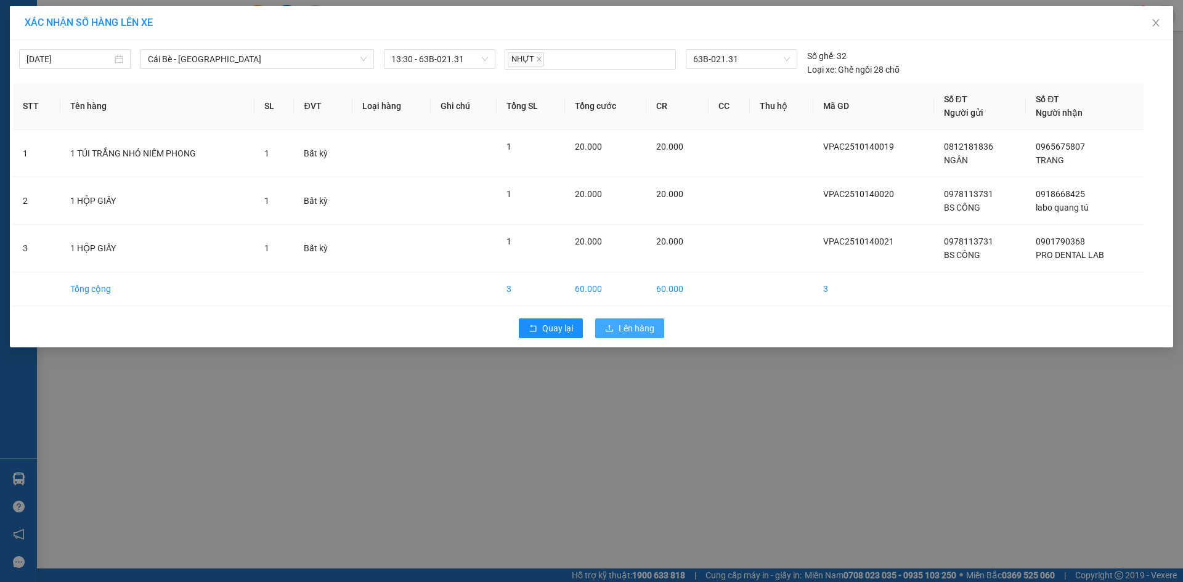
click at [649, 330] on span "Lên hàng" at bounding box center [636, 329] width 36 height 14
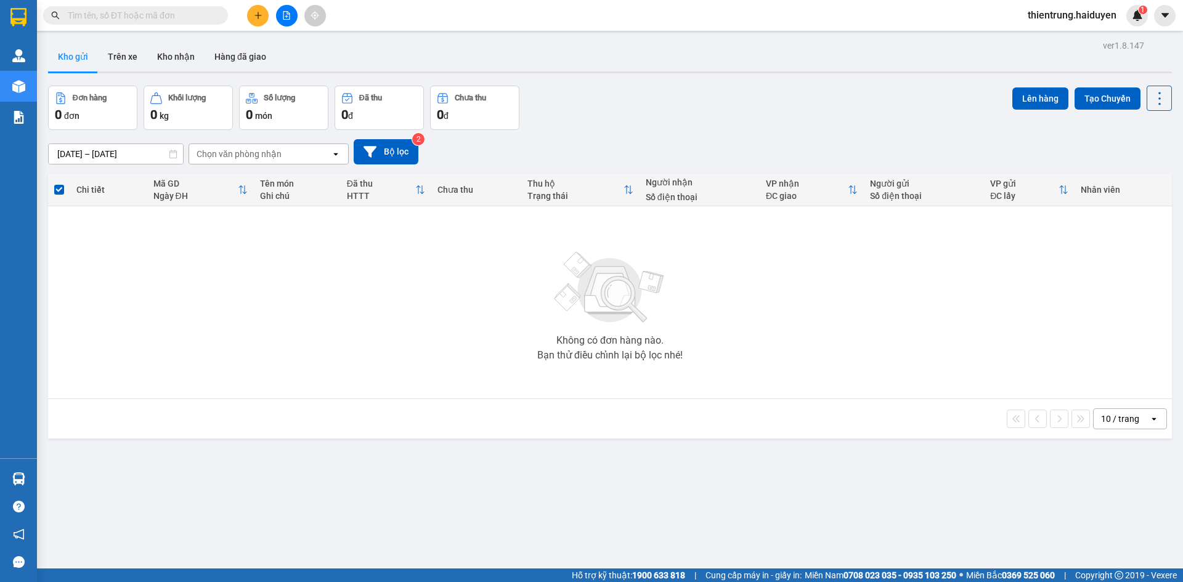
click at [1069, 16] on span "thientrung.haiduyen" at bounding box center [1072, 14] width 108 height 15
click at [1047, 38] on span "Đăng xuất" at bounding box center [1077, 38] width 84 height 14
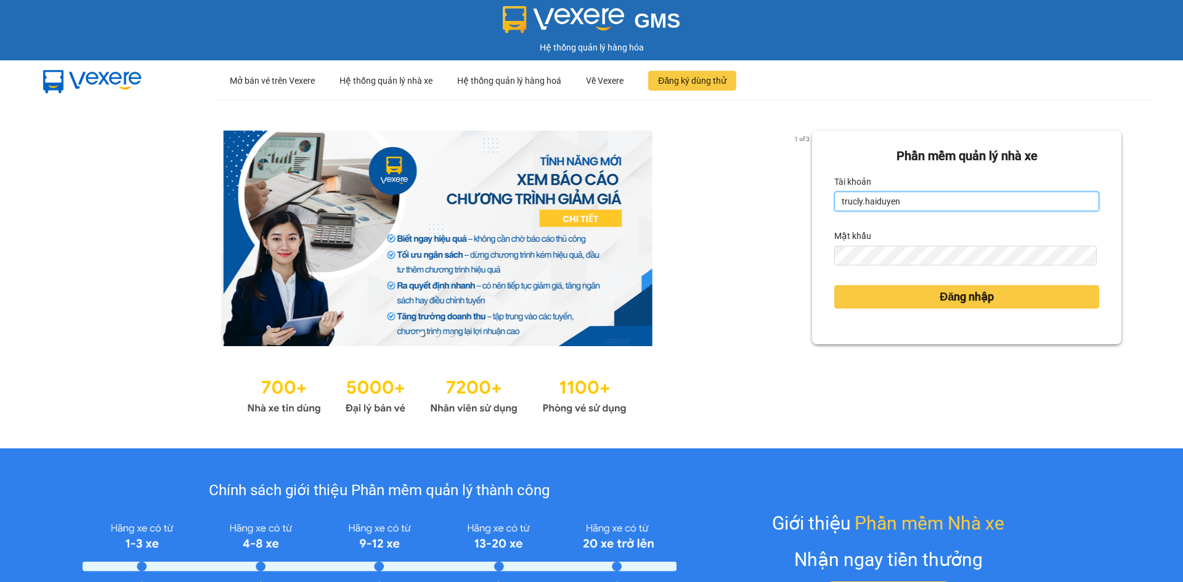
click at [935, 204] on input "trucly.haiduyen" at bounding box center [966, 202] width 265 height 20
type input "nganac.haiduyen"
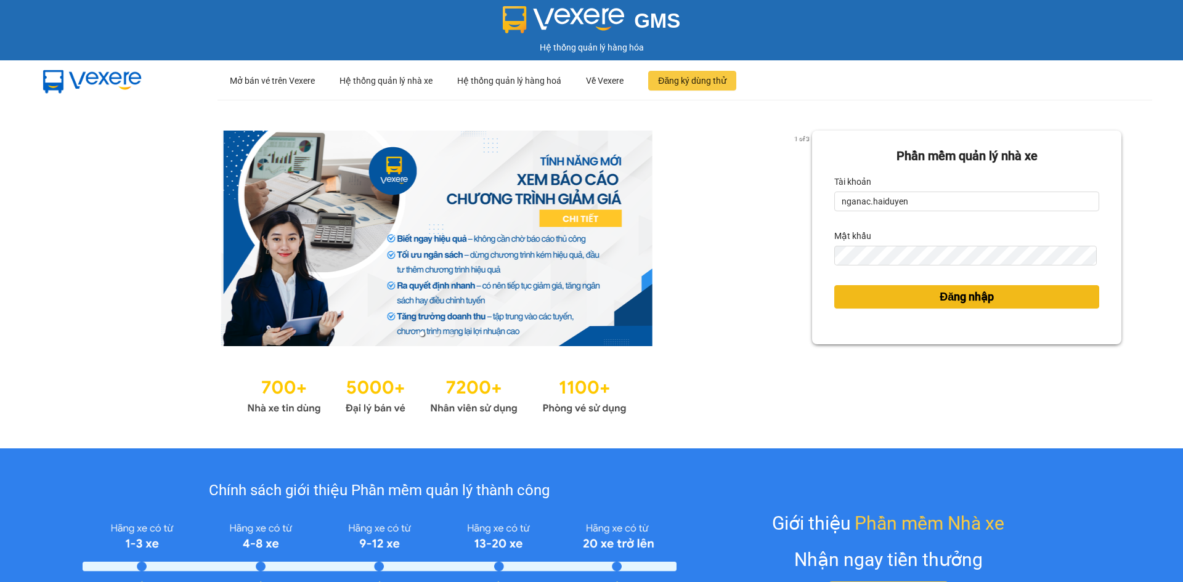
click at [925, 293] on button "Đăng nhập" at bounding box center [966, 296] width 265 height 23
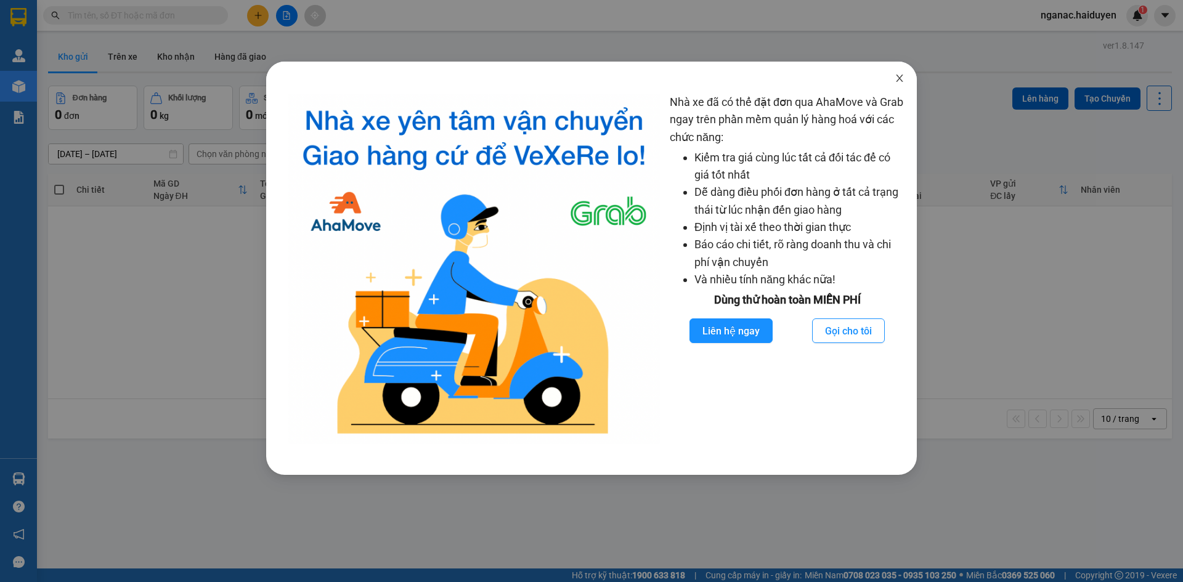
drag, startPoint x: 901, startPoint y: 75, endPoint x: 845, endPoint y: 76, distance: 56.1
click at [900, 76] on icon "close" at bounding box center [899, 78] width 10 height 10
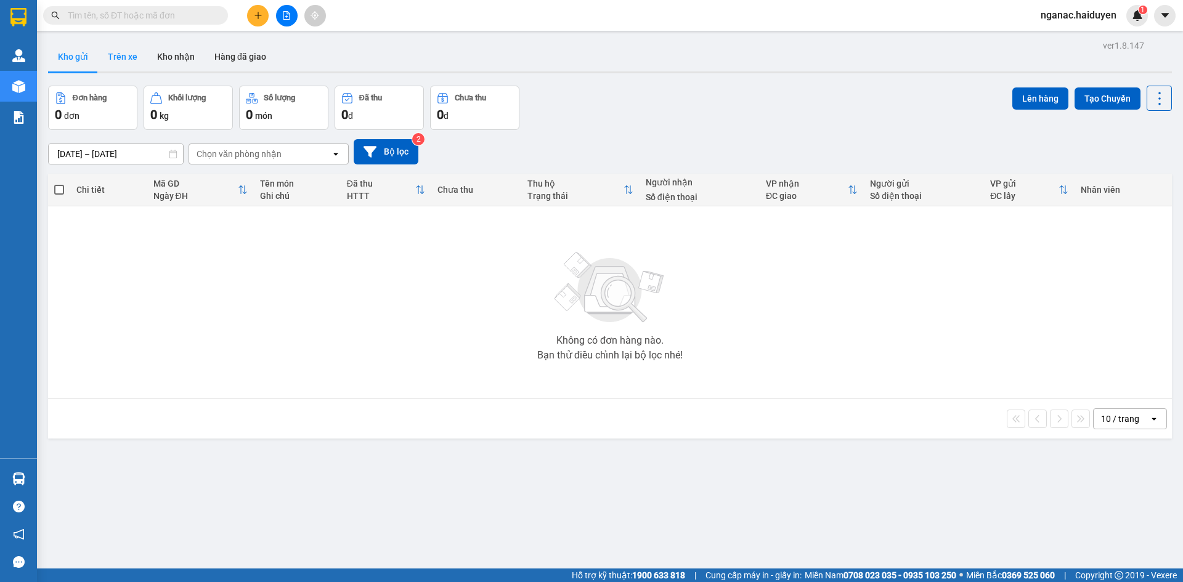
click at [117, 54] on button "Trên xe" at bounding box center [122, 57] width 49 height 30
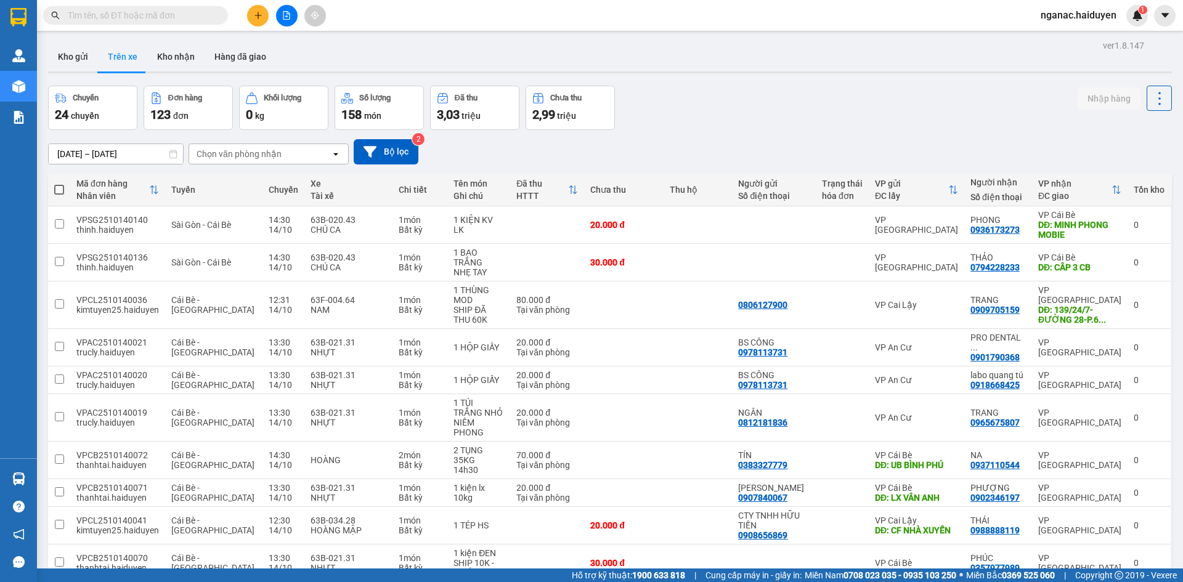
click at [206, 158] on div "Chọn văn phòng nhận" at bounding box center [239, 154] width 85 height 12
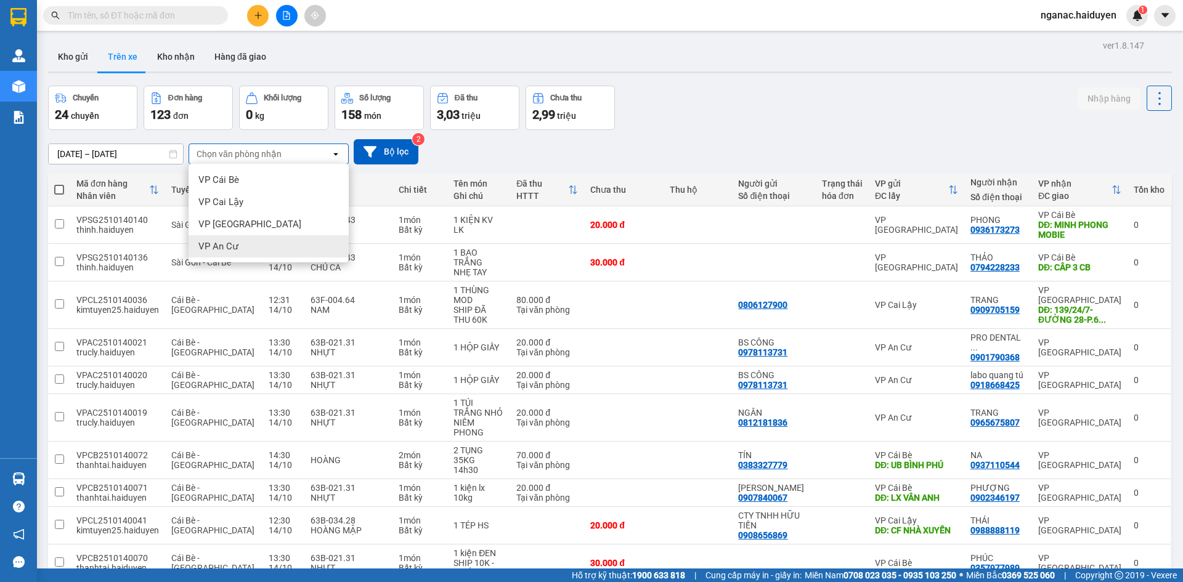
click at [234, 250] on span "VP An Cư" at bounding box center [218, 246] width 40 height 12
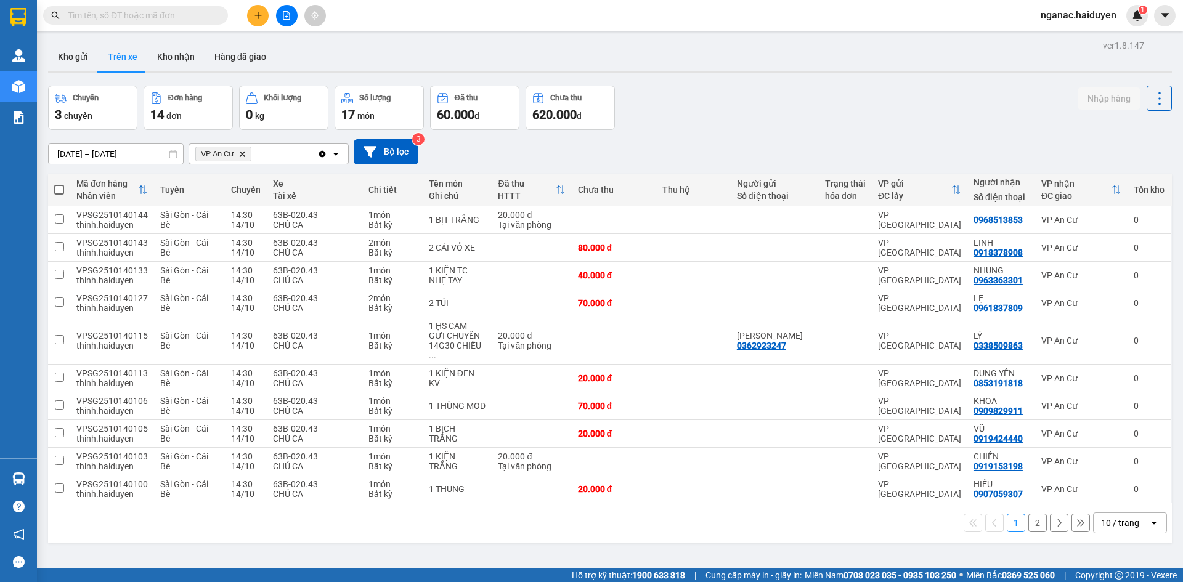
click at [1028, 516] on button "2" at bounding box center [1037, 523] width 18 height 18
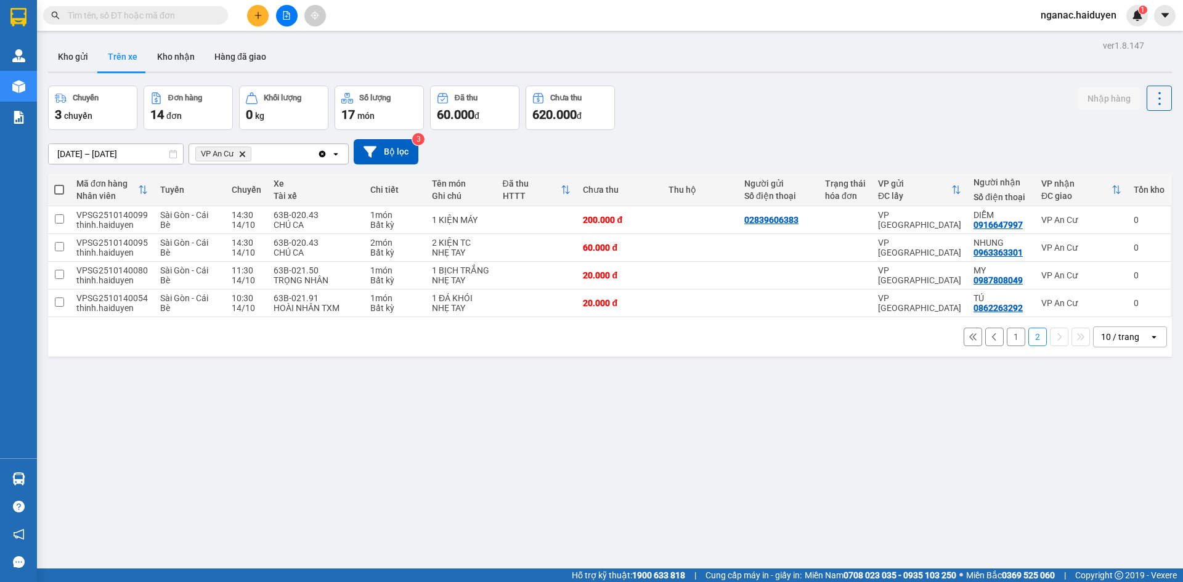
click at [1007, 334] on button "1" at bounding box center [1016, 337] width 18 height 18
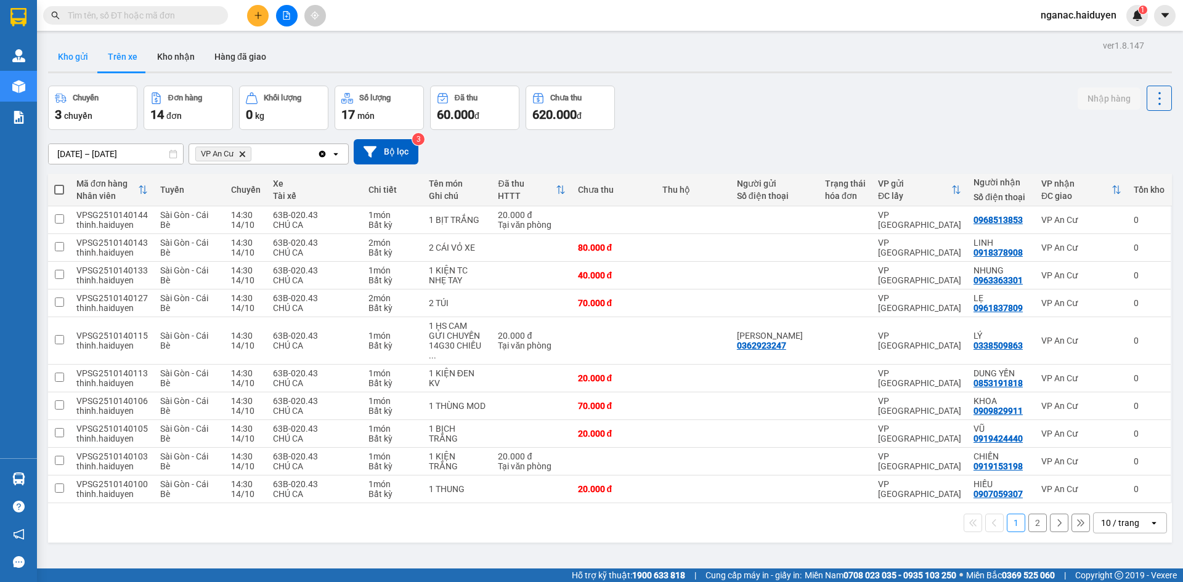
click at [70, 55] on button "Kho gửi" at bounding box center [73, 57] width 50 height 30
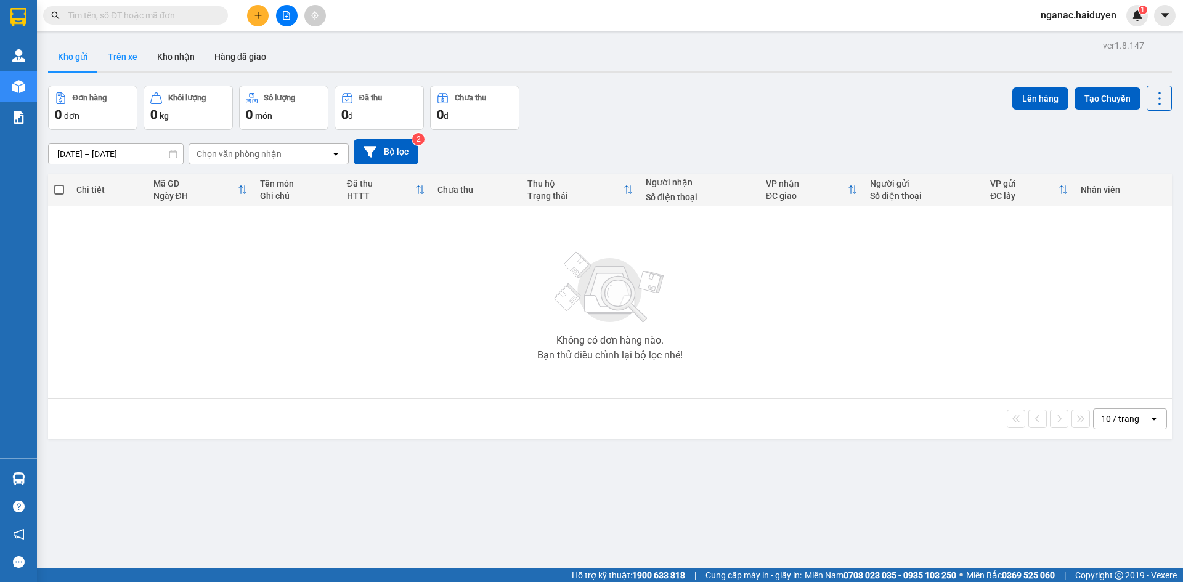
click at [128, 60] on button "Trên xe" at bounding box center [122, 57] width 49 height 30
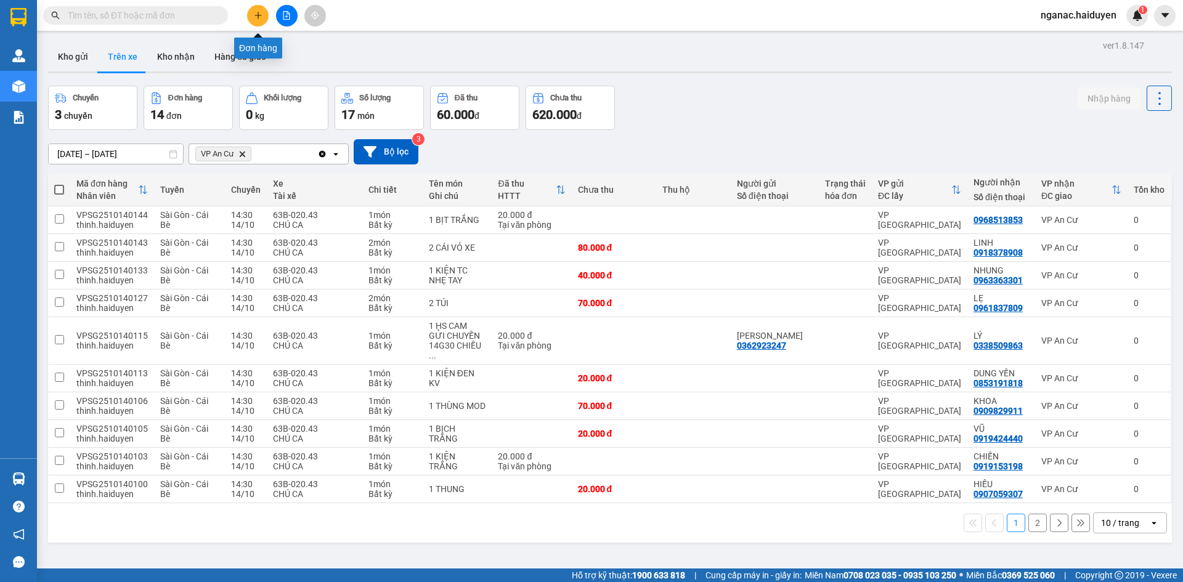
click at [255, 18] on icon "plus" at bounding box center [258, 15] width 9 height 9
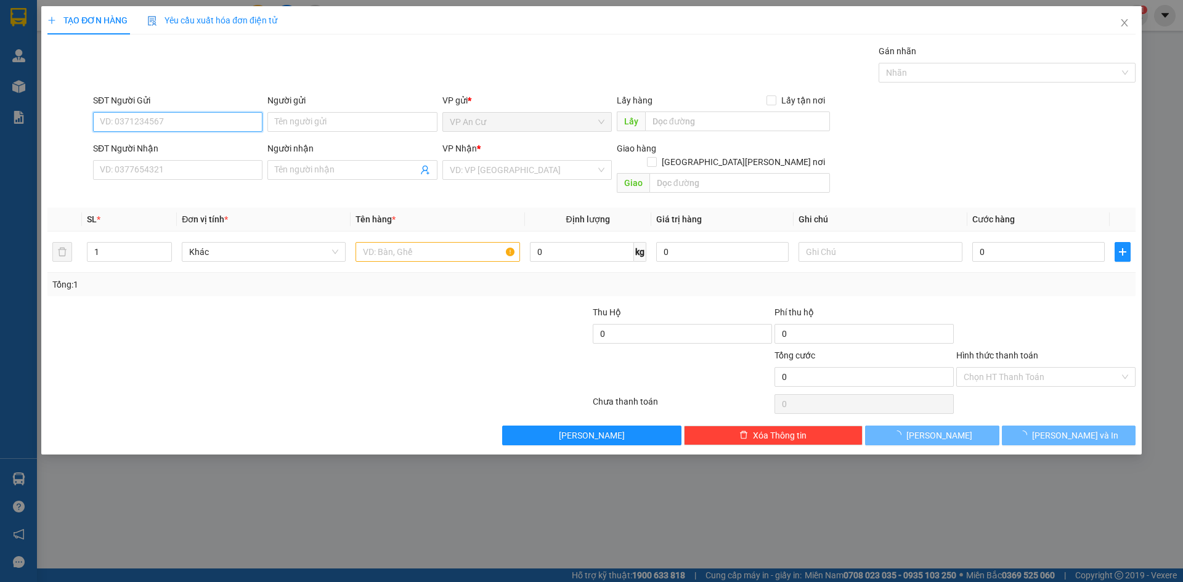
click at [137, 124] on input "SĐT Người Gửi" at bounding box center [177, 122] width 169 height 20
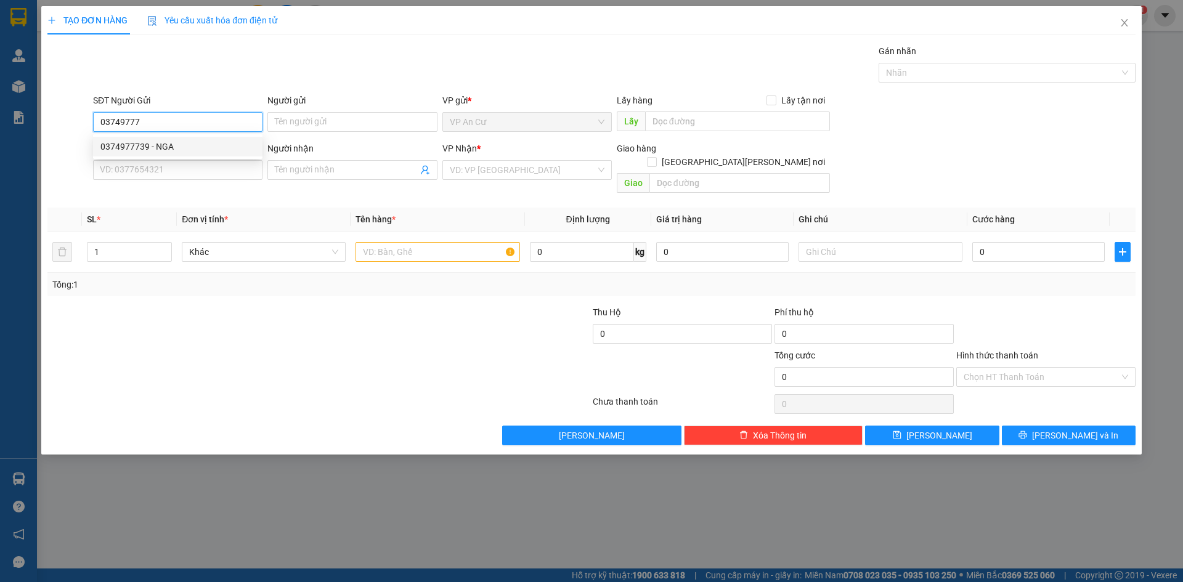
click at [155, 147] on div "0374977739 - NGA" at bounding box center [177, 147] width 155 height 14
type input "0374977739"
type input "NGA"
type input "0399444676"
type input "KỲ ANH"
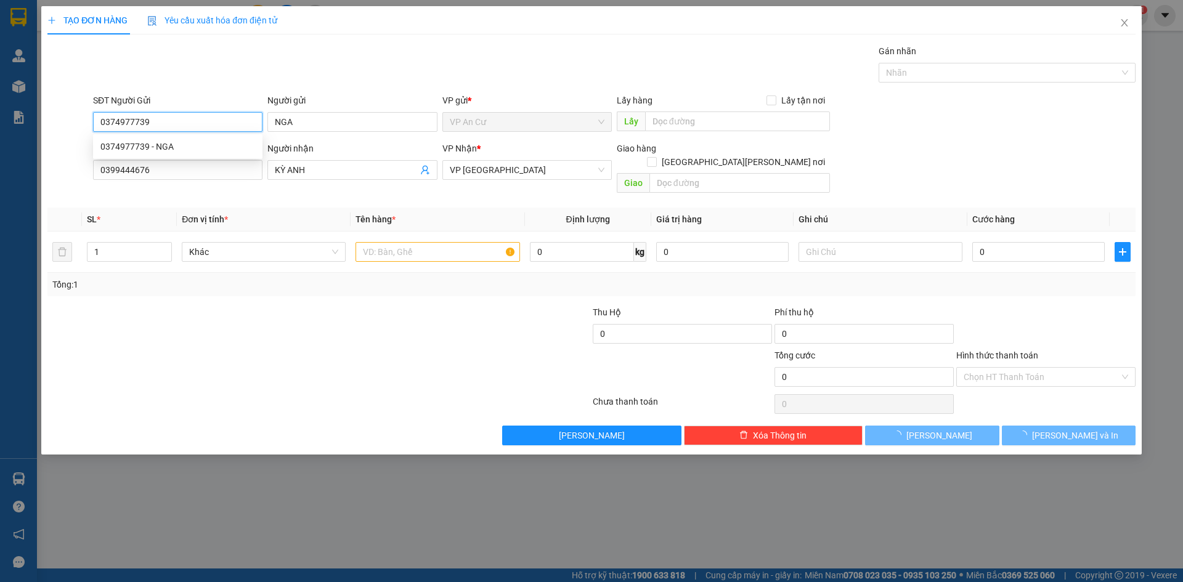
type input "20.000"
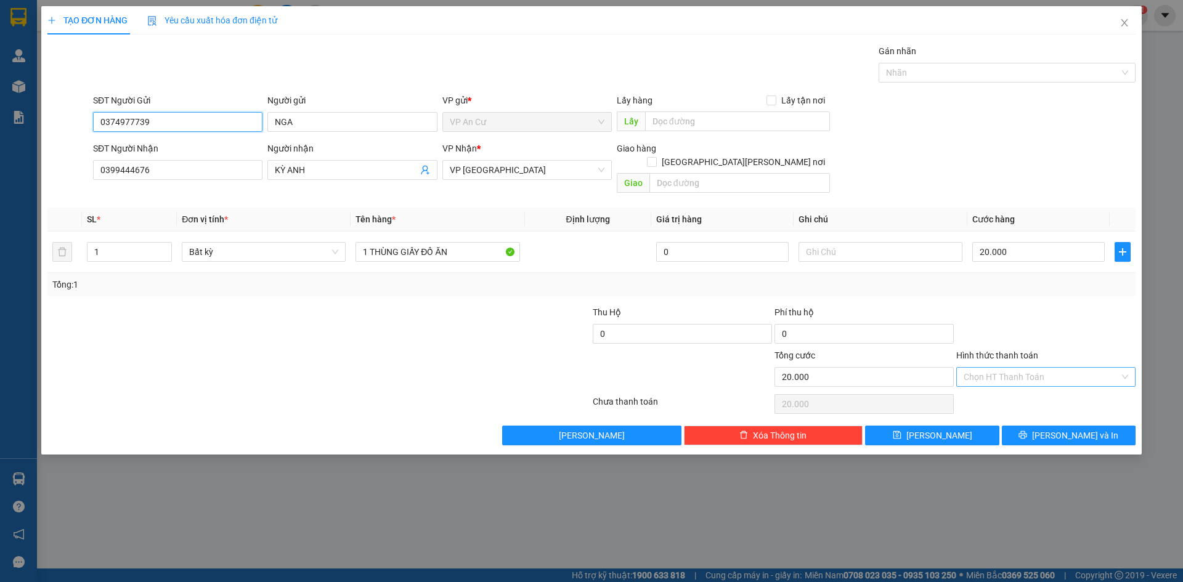
type input "0374977739"
click at [1044, 368] on input "Hình thức thanh toán" at bounding box center [1041, 377] width 156 height 18
click at [675, 376] on div at bounding box center [682, 370] width 182 height 43
click at [821, 242] on input "text" at bounding box center [880, 252] width 164 height 20
type input "d"
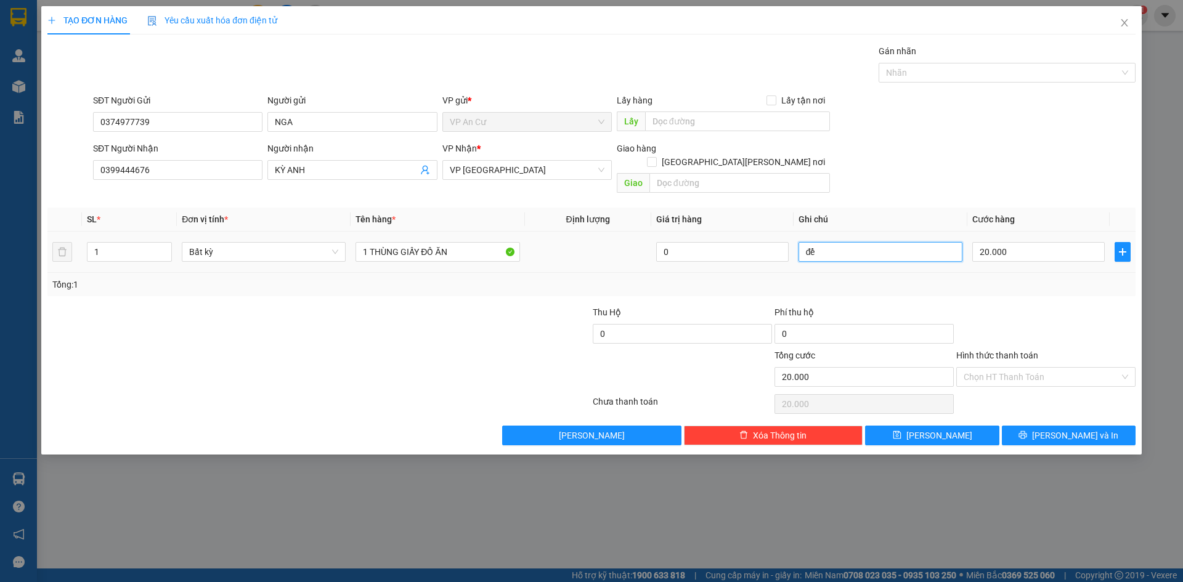
type input "đ"
type input "nhẹ tay"
click at [1025, 368] on input "Hình thức thanh toán" at bounding box center [1041, 377] width 156 height 18
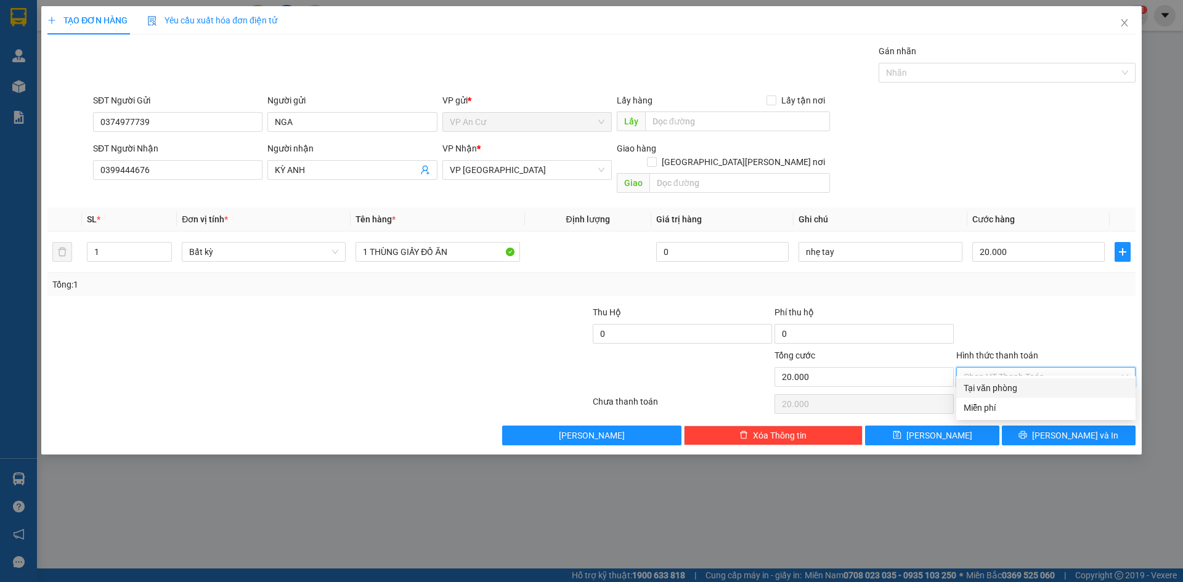
click at [1029, 391] on div "Tại văn phòng" at bounding box center [1045, 388] width 164 height 14
type input "0"
click at [1040, 426] on button "[PERSON_NAME] và In" at bounding box center [1069, 436] width 134 height 20
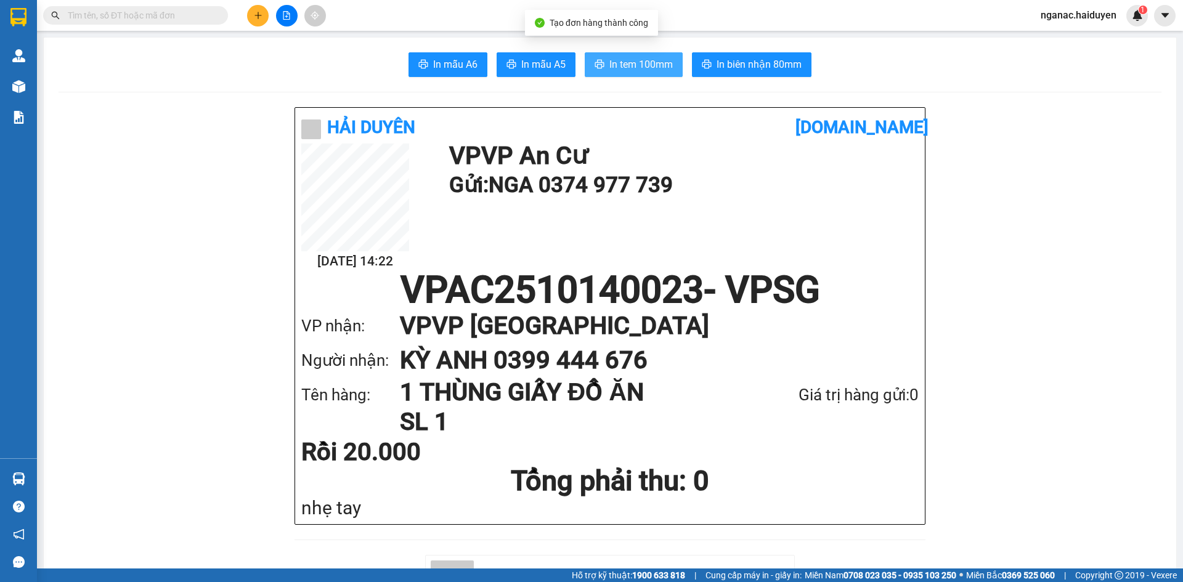
click at [636, 68] on span "In tem 100mm" at bounding box center [640, 64] width 63 height 15
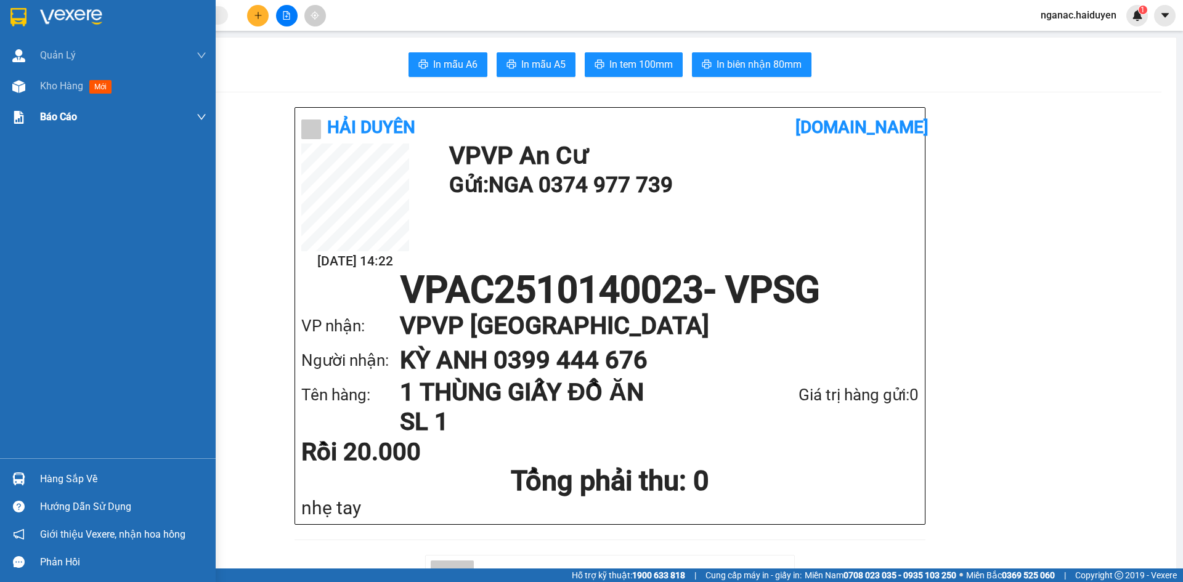
drag, startPoint x: 18, startPoint y: 86, endPoint x: 193, endPoint y: 124, distance: 179.1
click at [19, 85] on img at bounding box center [18, 86] width 13 height 13
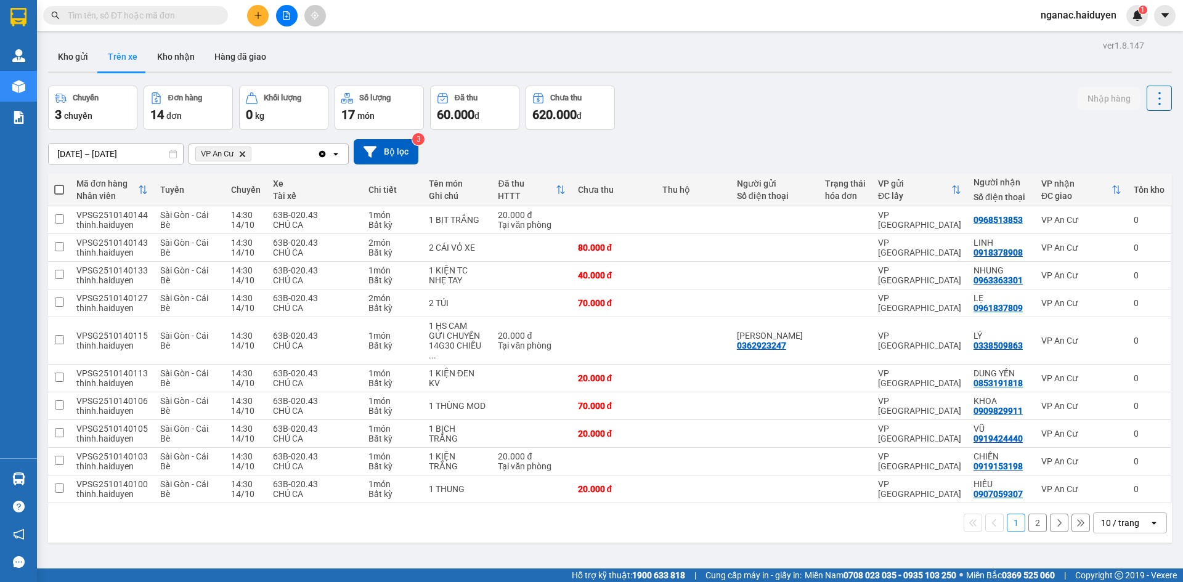
click at [68, 20] on input "text" at bounding box center [140, 16] width 145 height 14
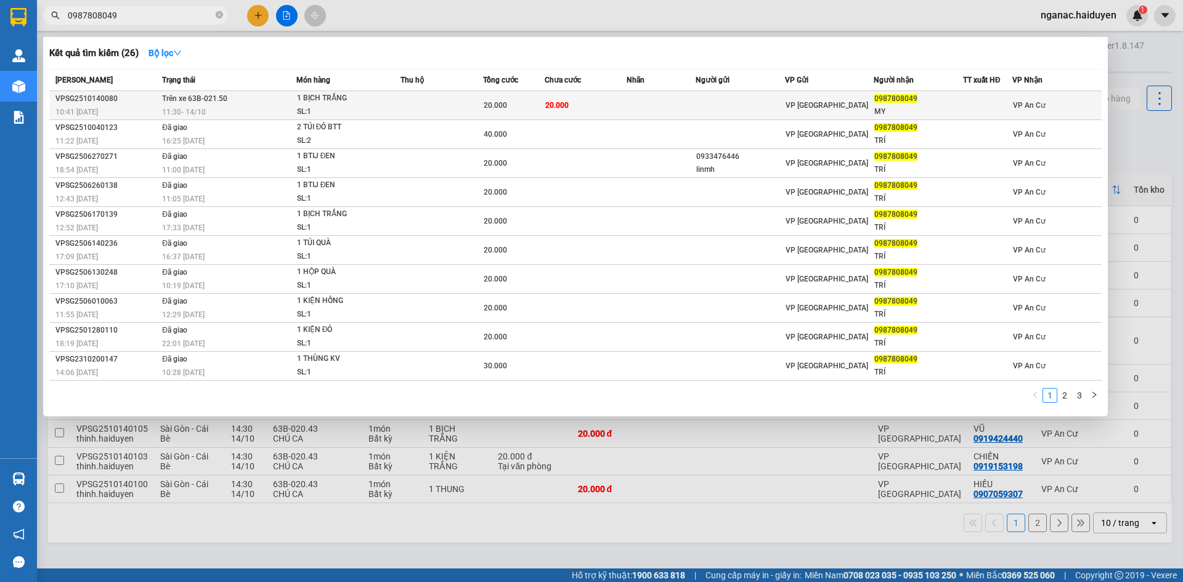
type input "0987808049"
click at [607, 100] on td "20.000" at bounding box center [586, 105] width 83 height 29
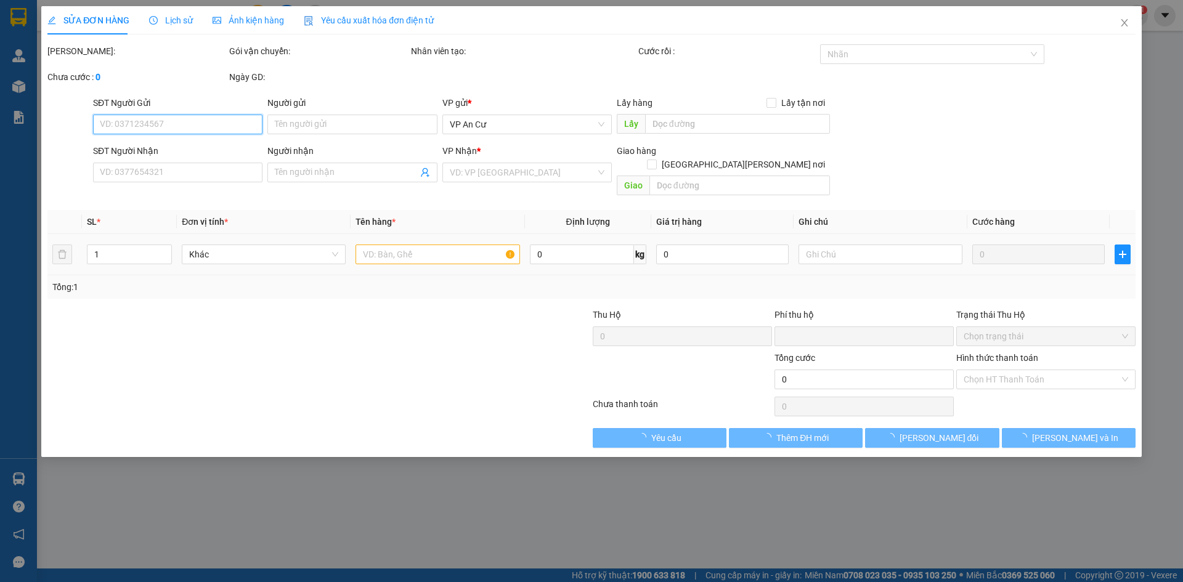
type input "0987808049"
type input "MY"
type input "0"
type input "20.000"
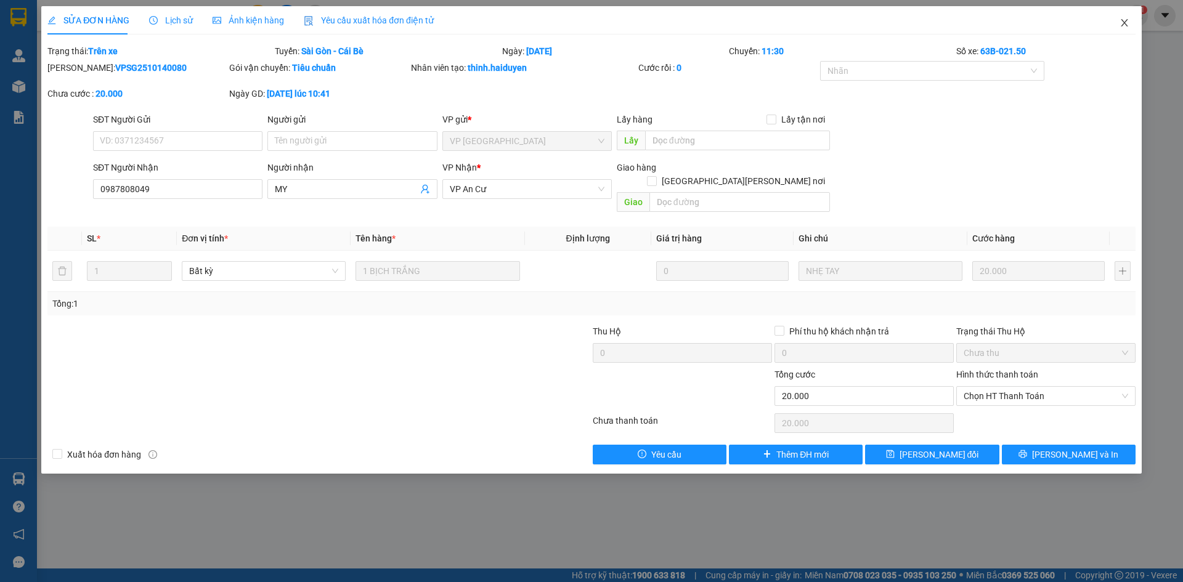
click at [1123, 20] on icon "close" at bounding box center [1124, 23] width 10 height 10
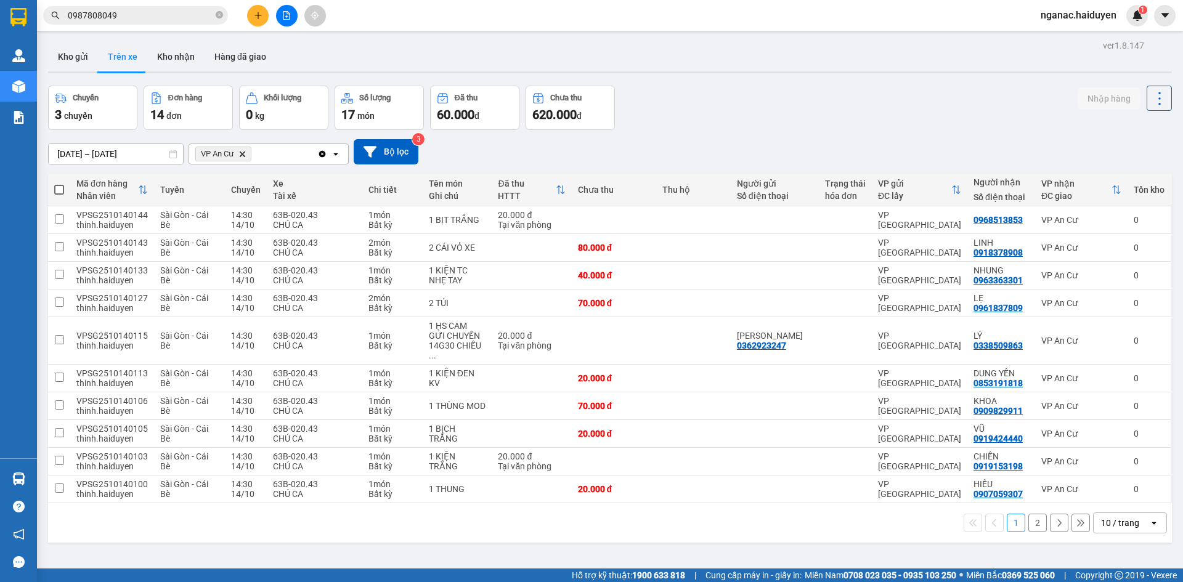
click at [1029, 514] on button "2" at bounding box center [1037, 523] width 18 height 18
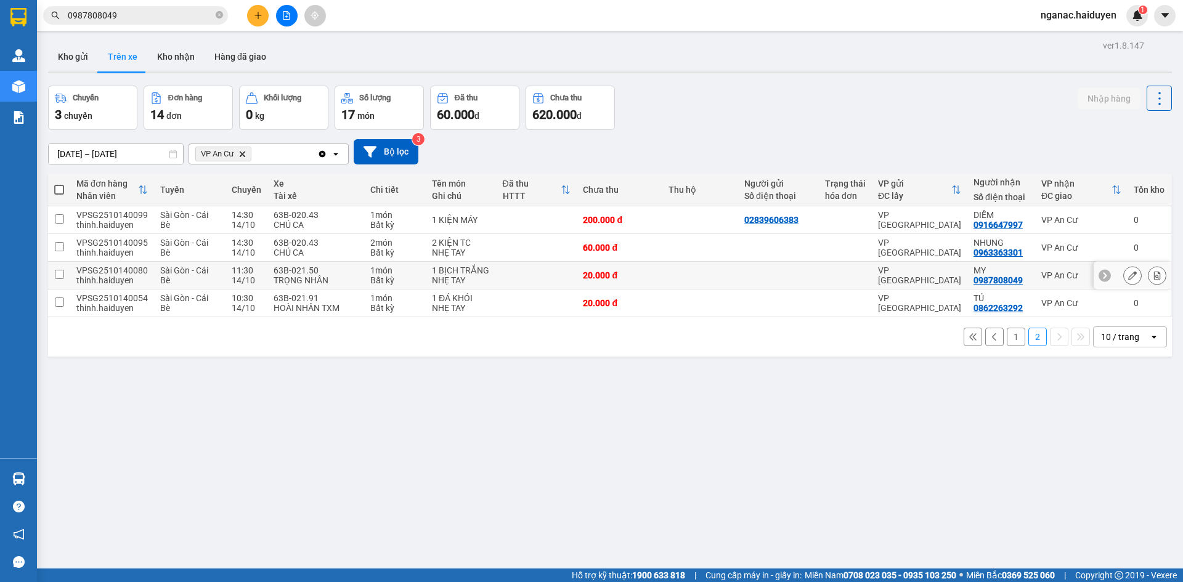
click at [364, 275] on td "1 món Bất kỳ" at bounding box center [395, 276] width 62 height 28
checkbox input "true"
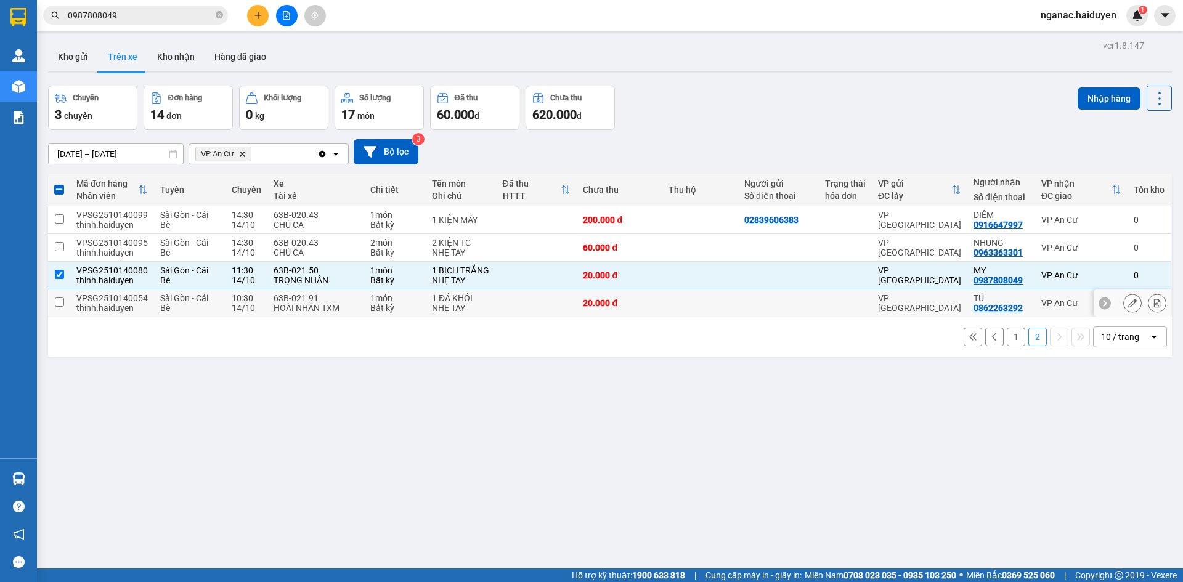
click at [370, 304] on div "Bất kỳ" at bounding box center [394, 308] width 49 height 10
checkbox input "true"
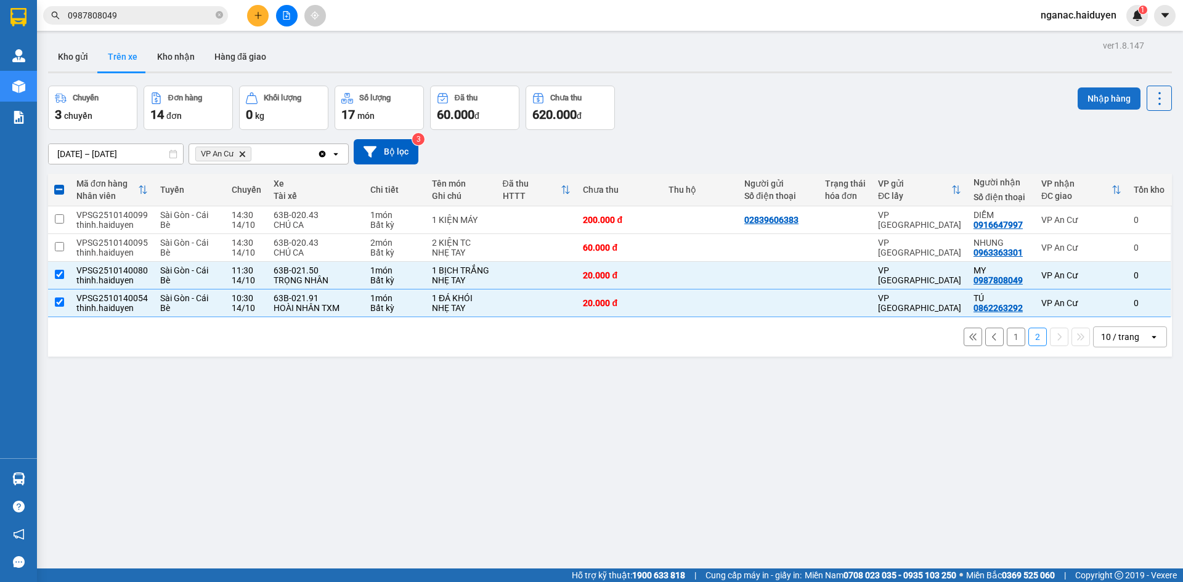
click at [1098, 97] on button "Nhập hàng" at bounding box center [1108, 98] width 63 height 22
checkbox input "false"
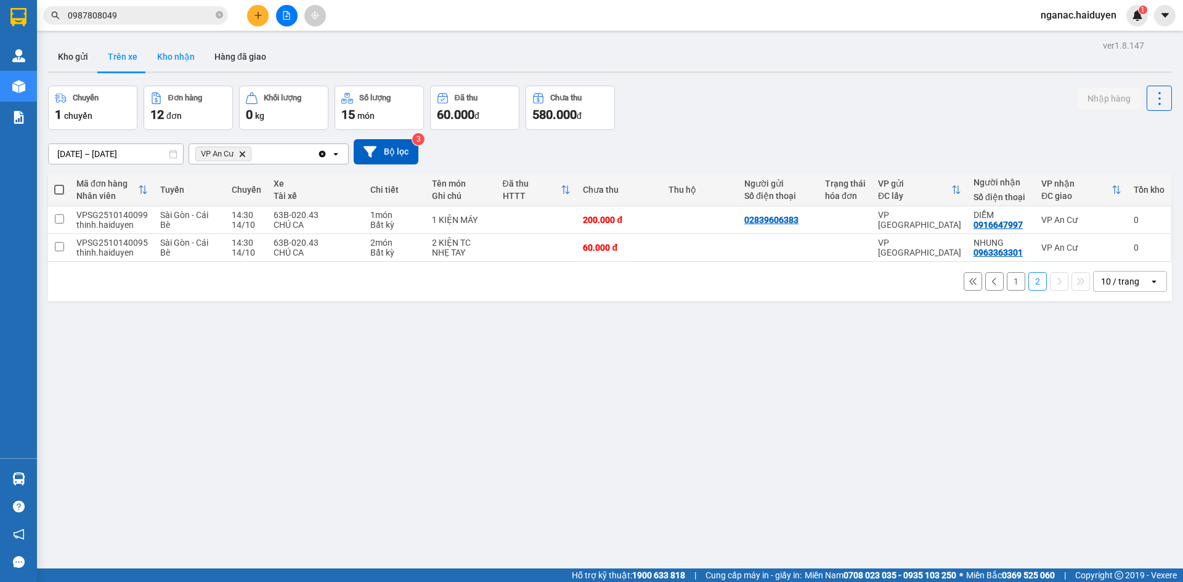
click at [184, 59] on button "Kho nhận" at bounding box center [175, 57] width 57 height 30
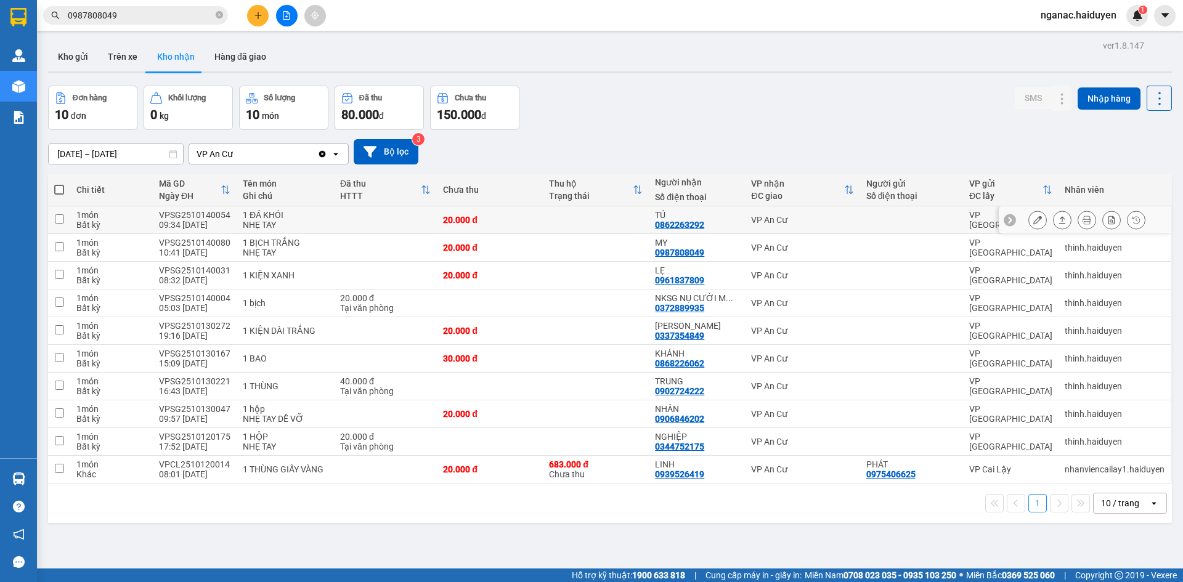
click at [690, 223] on div "0862263292" at bounding box center [679, 225] width 49 height 10
copy div "0862263292"
click at [967, 114] on div "Đơn hàng 10 đơn [PERSON_NAME] 0 kg Số [PERSON_NAME] 10 món Đã thu 80.000 [PERSO…" at bounding box center [610, 108] width 1124 height 44
